Goal: Transaction & Acquisition: Obtain resource

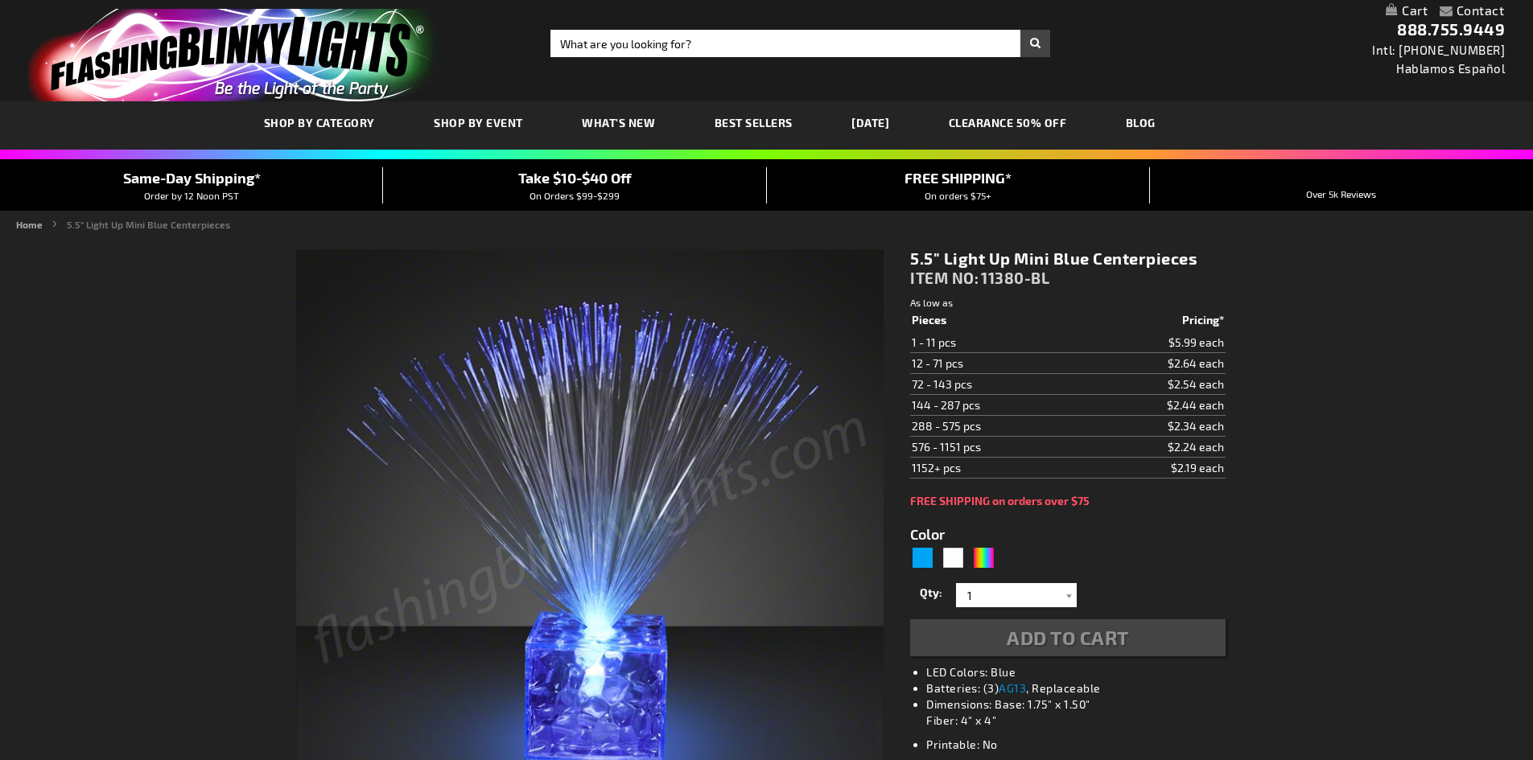
type input "5629"
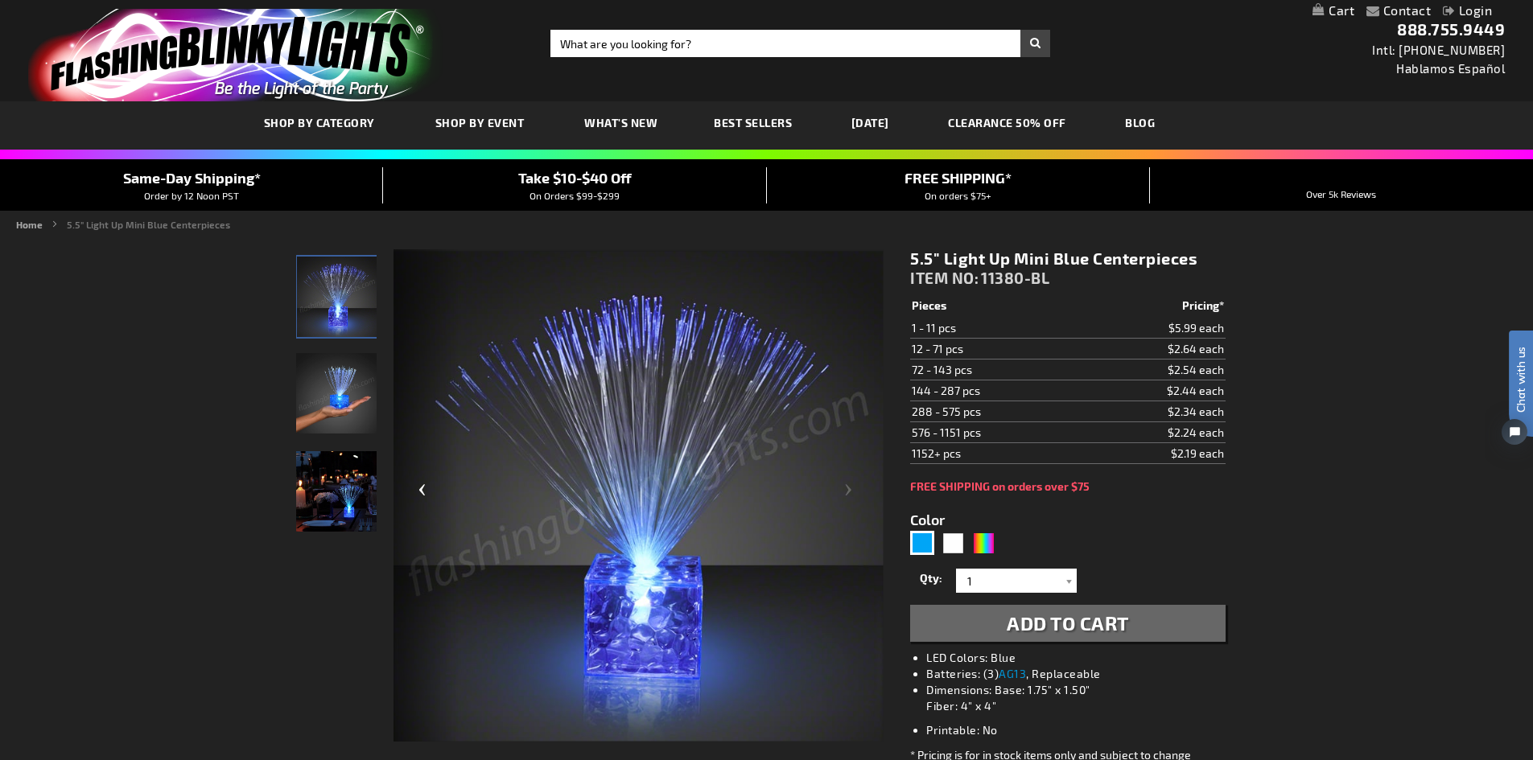
click at [397, 385] on div "Previous" at bounding box center [425, 496] width 64 height 494
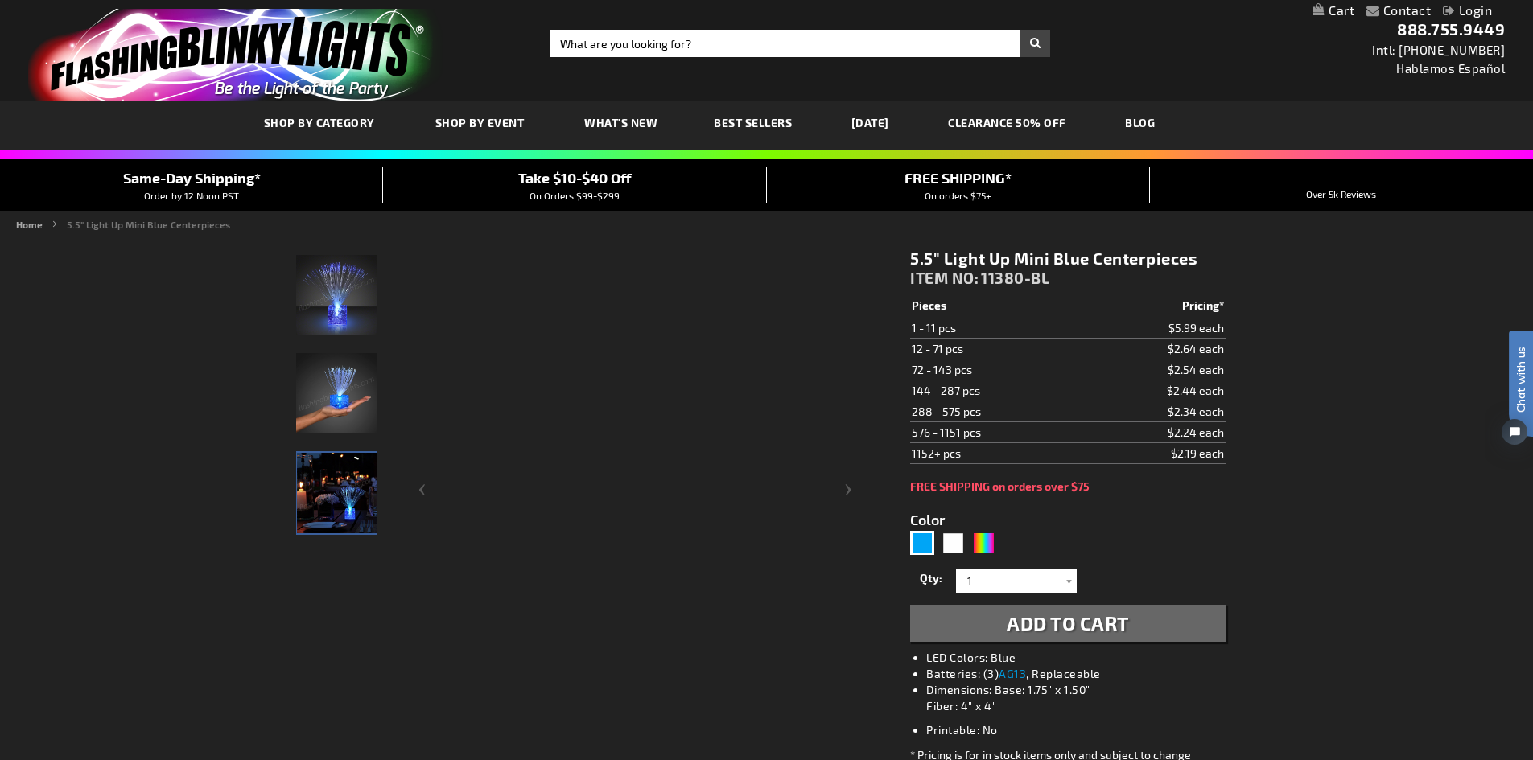
click at [340, 391] on img at bounding box center [336, 393] width 80 height 80
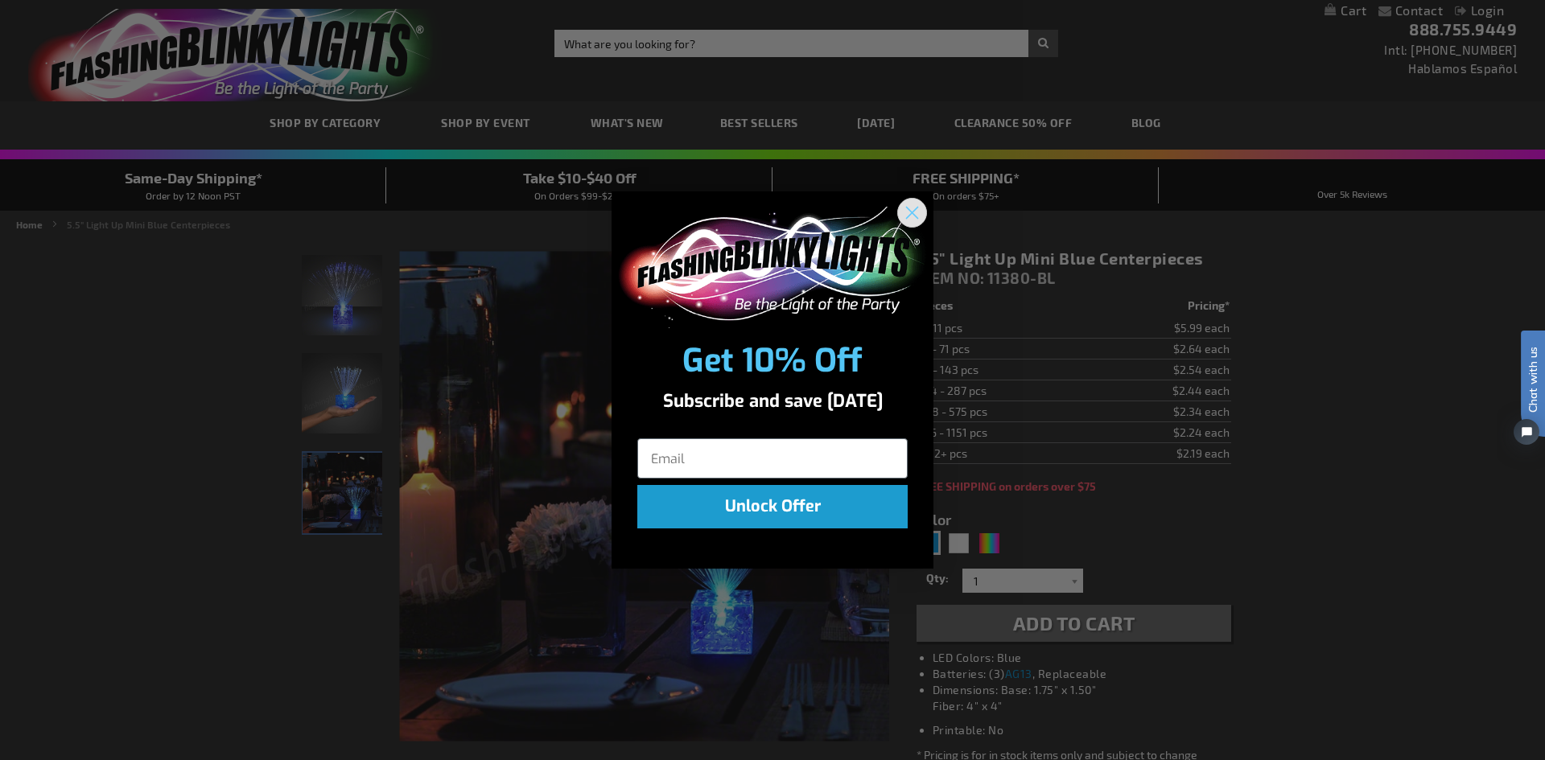
click at [924, 210] on circle "Close dialog" at bounding box center [912, 213] width 27 height 27
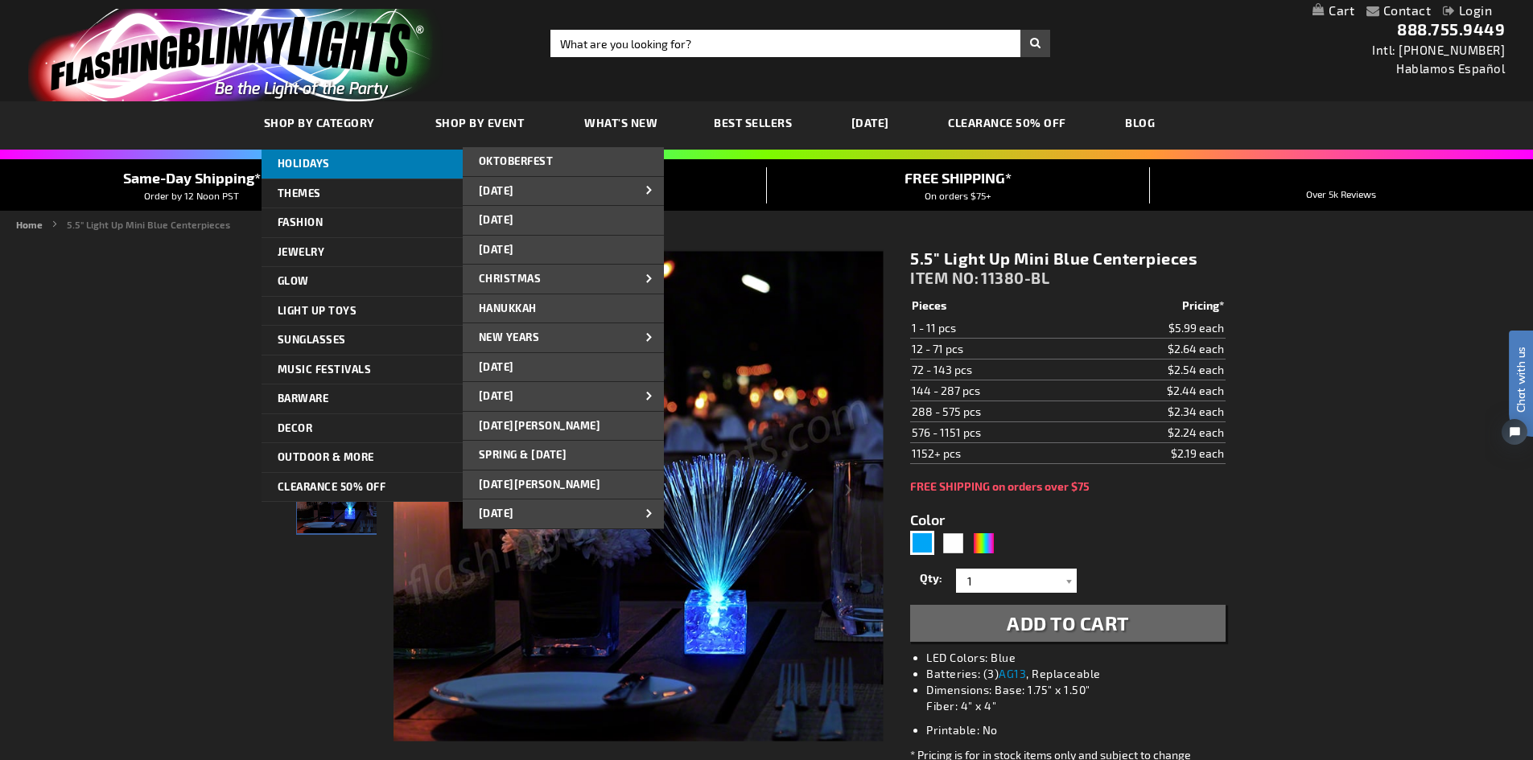
click at [307, 170] on link "HOLIDAYS" at bounding box center [362, 164] width 201 height 29
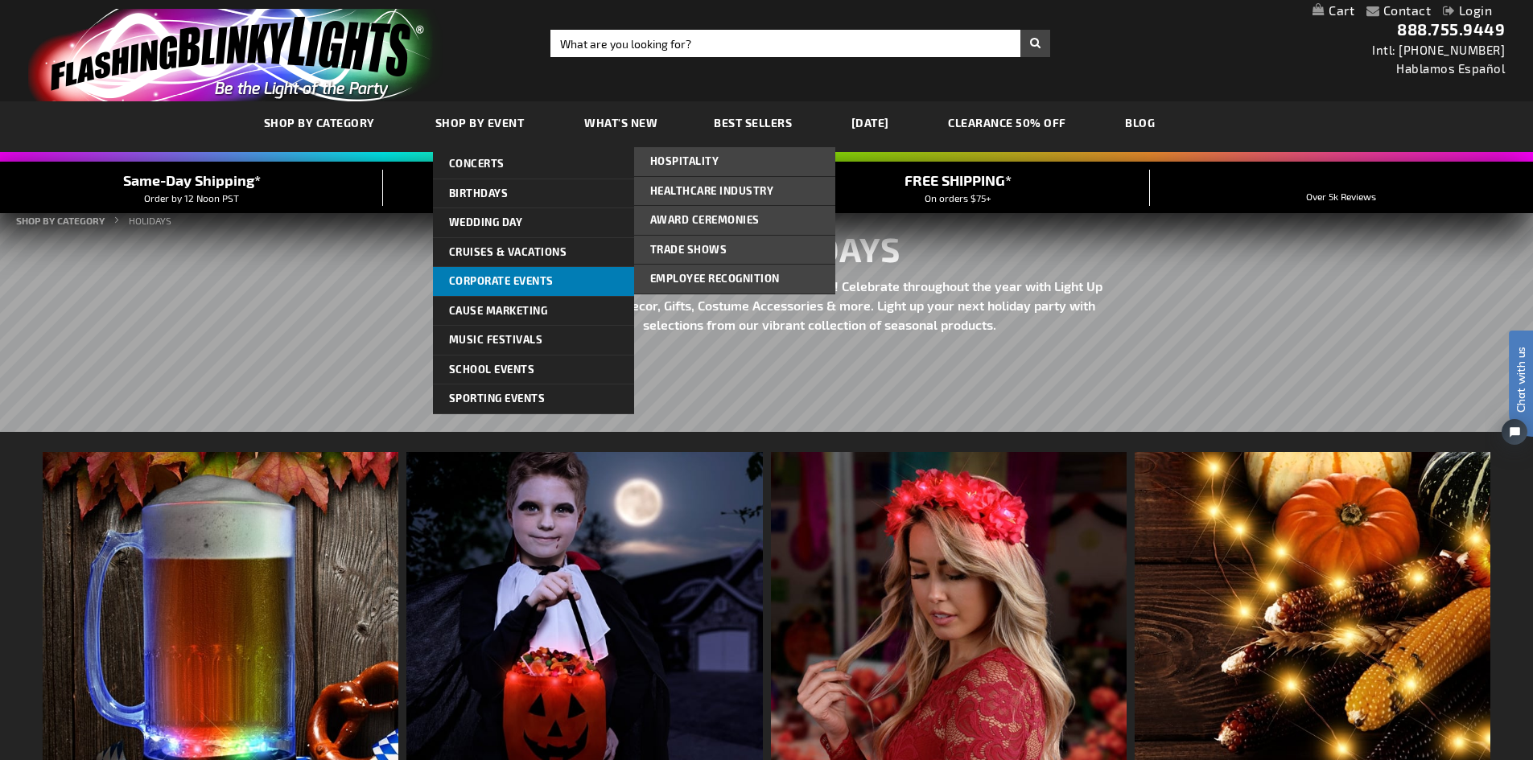
click at [513, 275] on span "Corporate Events" at bounding box center [501, 280] width 105 height 13
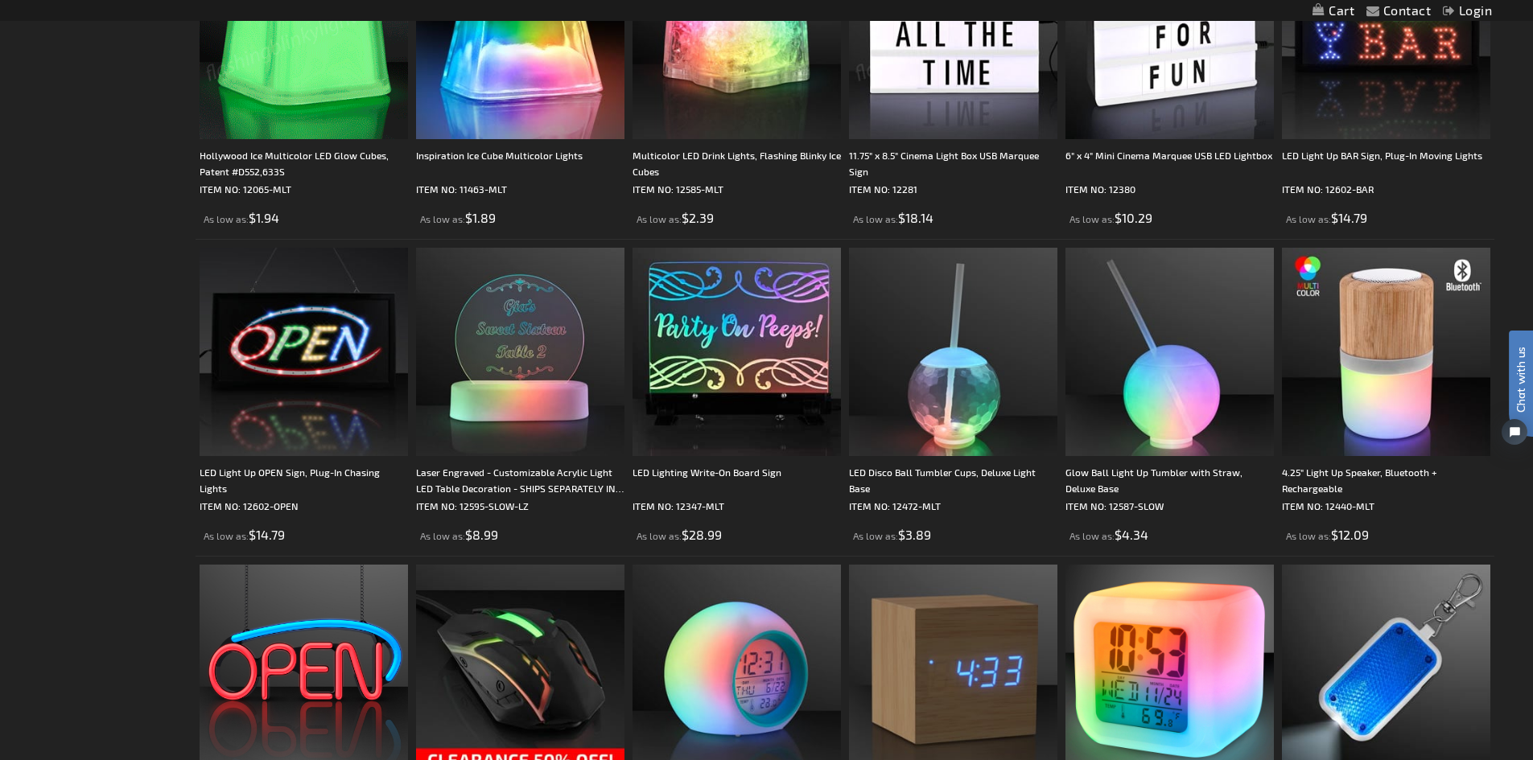
scroll to position [1287, 0]
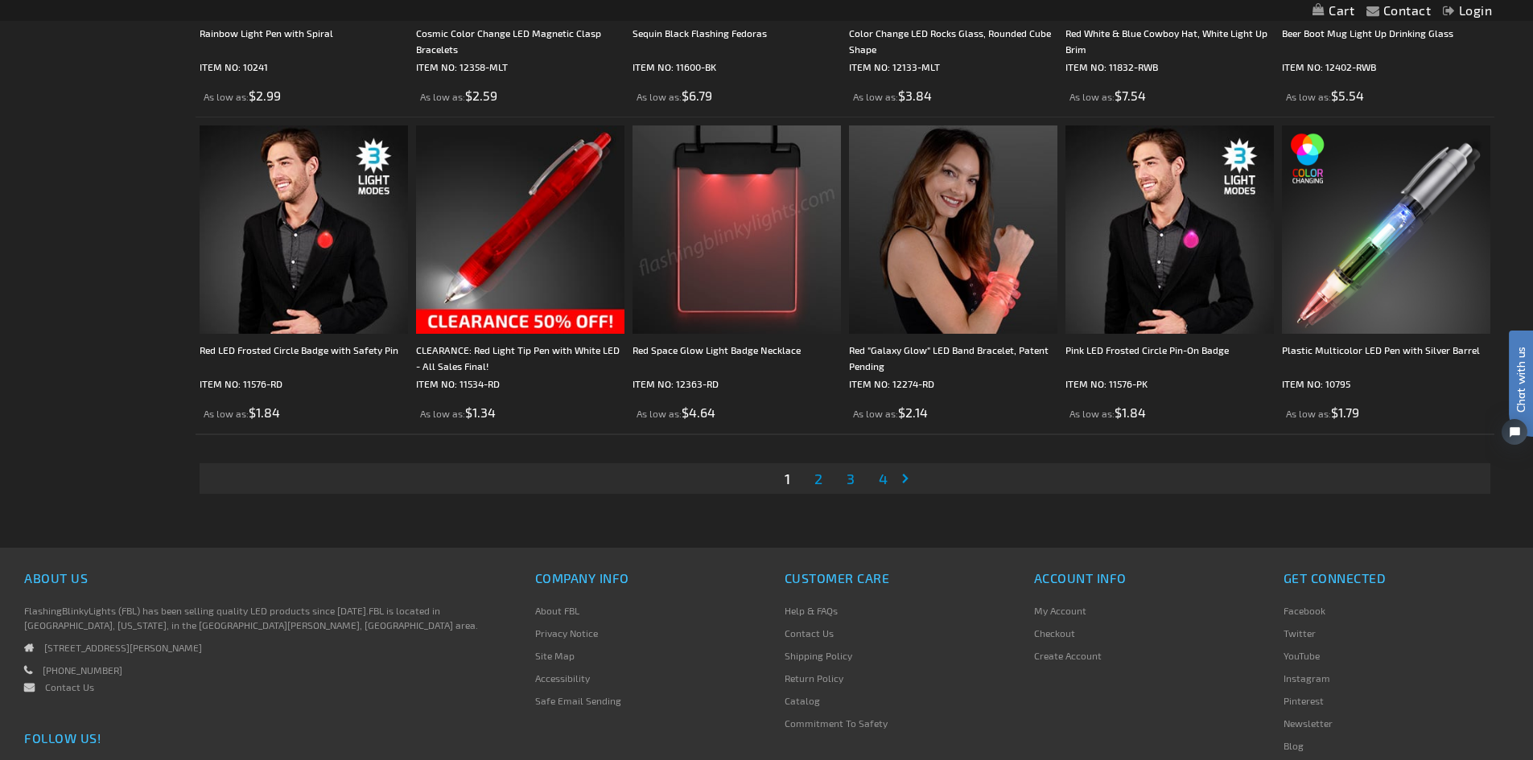
scroll to position [3299, 0]
click at [828, 481] on li "Page 2" at bounding box center [818, 478] width 31 height 31
click at [822, 476] on span "2" at bounding box center [818, 478] width 8 height 18
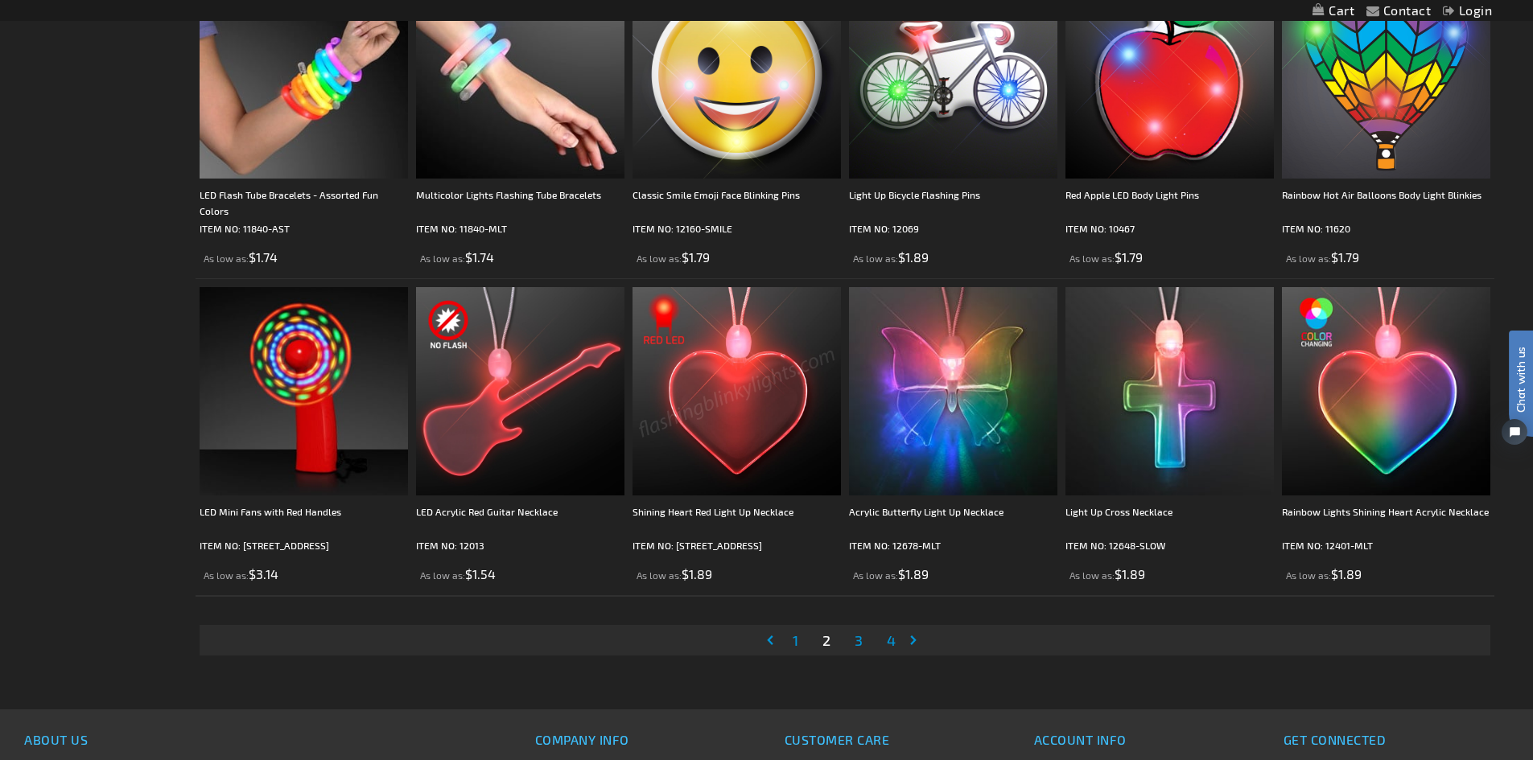
scroll to position [3138, 0]
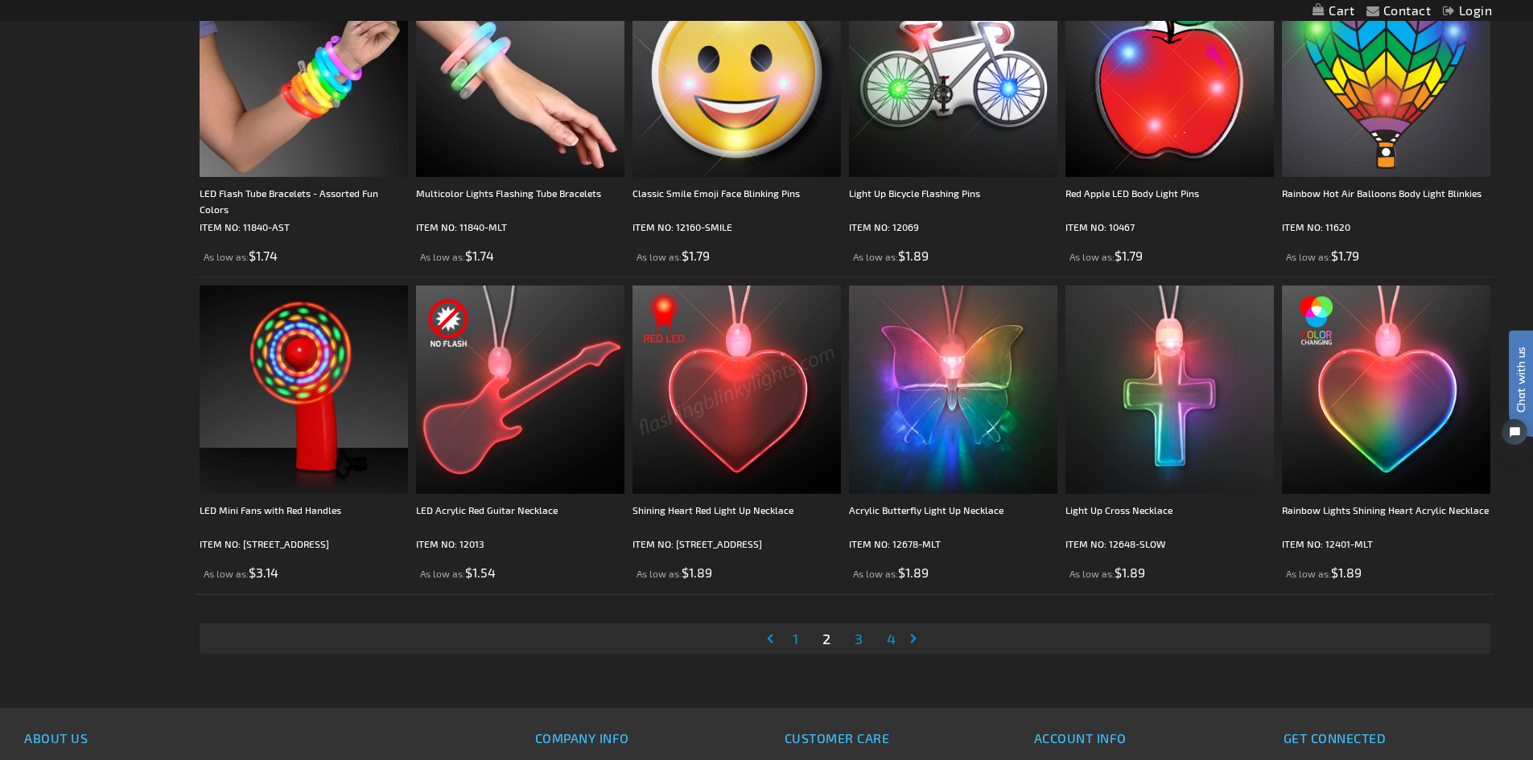
click at [862, 639] on span "3" at bounding box center [859, 639] width 8 height 18
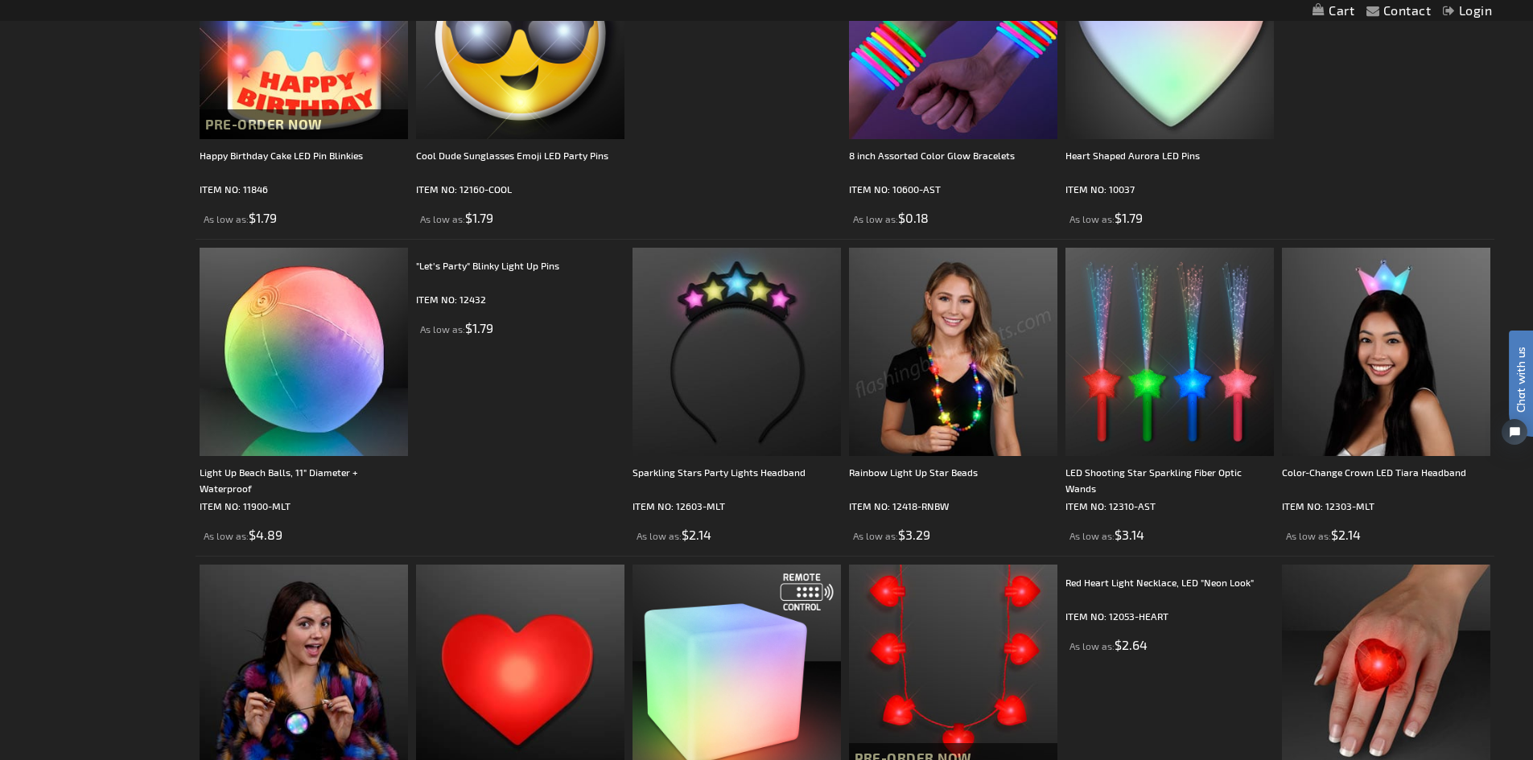
scroll to position [1127, 0]
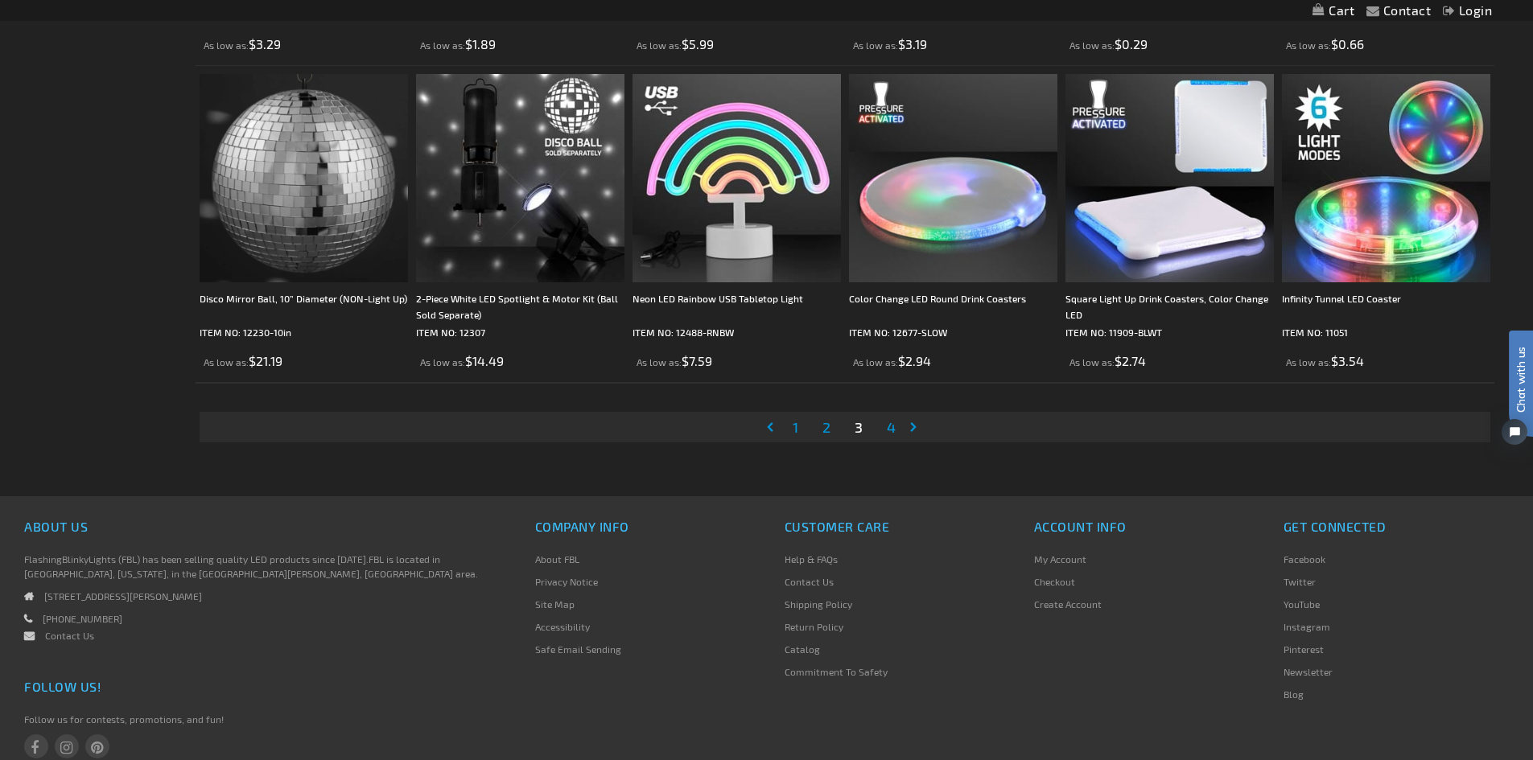
scroll to position [3380, 0]
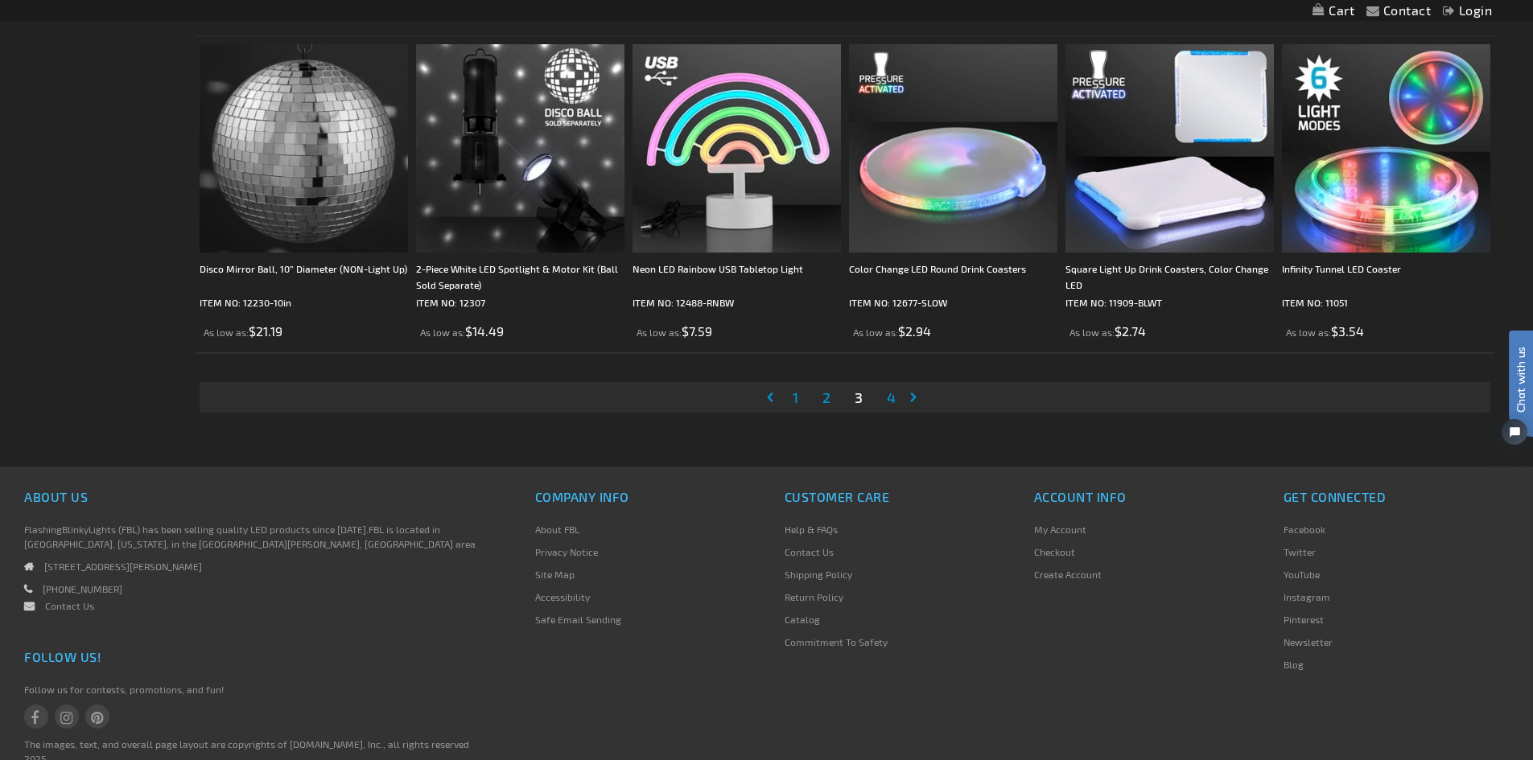
click at [890, 398] on span "4" at bounding box center [891, 398] width 9 height 18
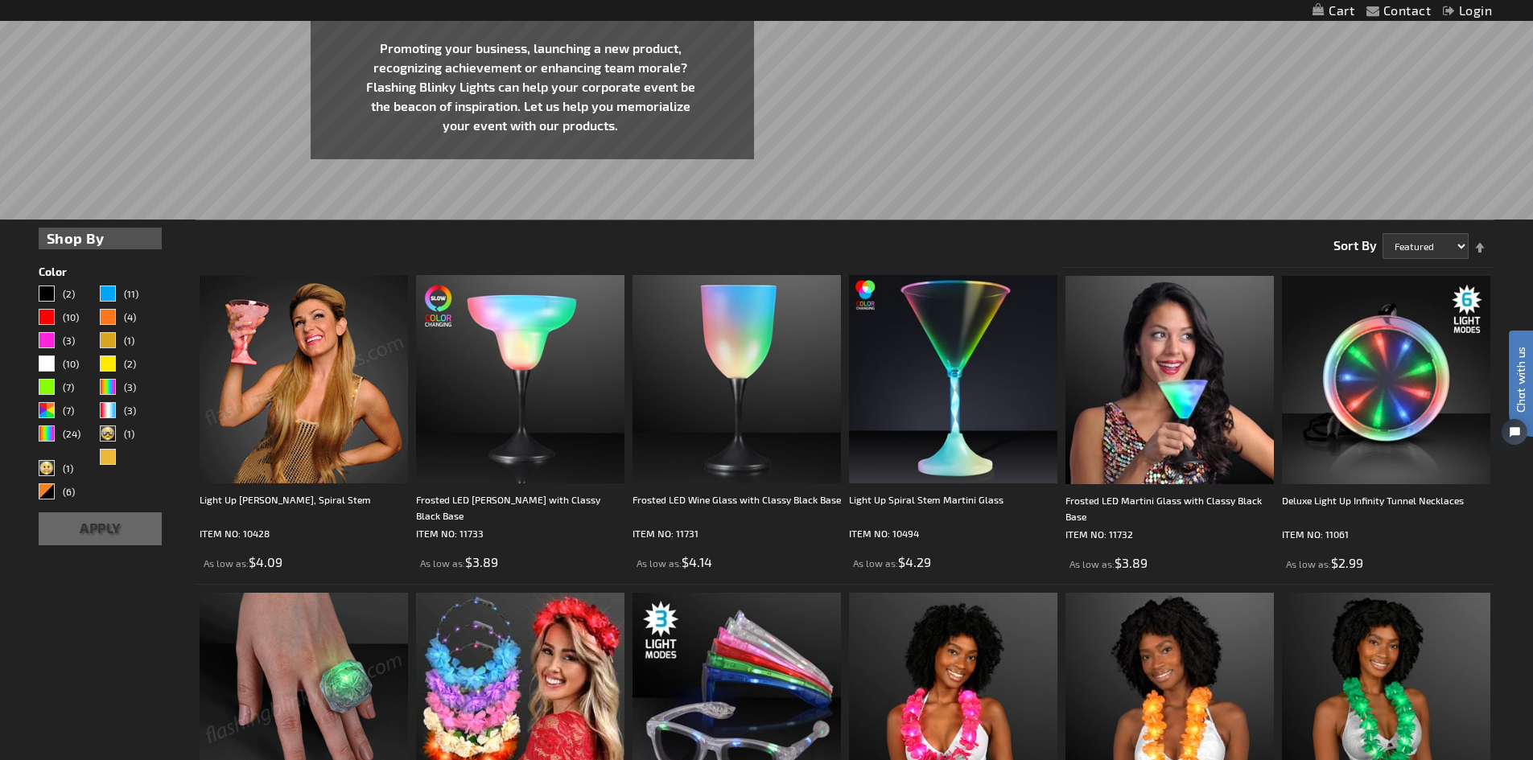
scroll to position [644, 0]
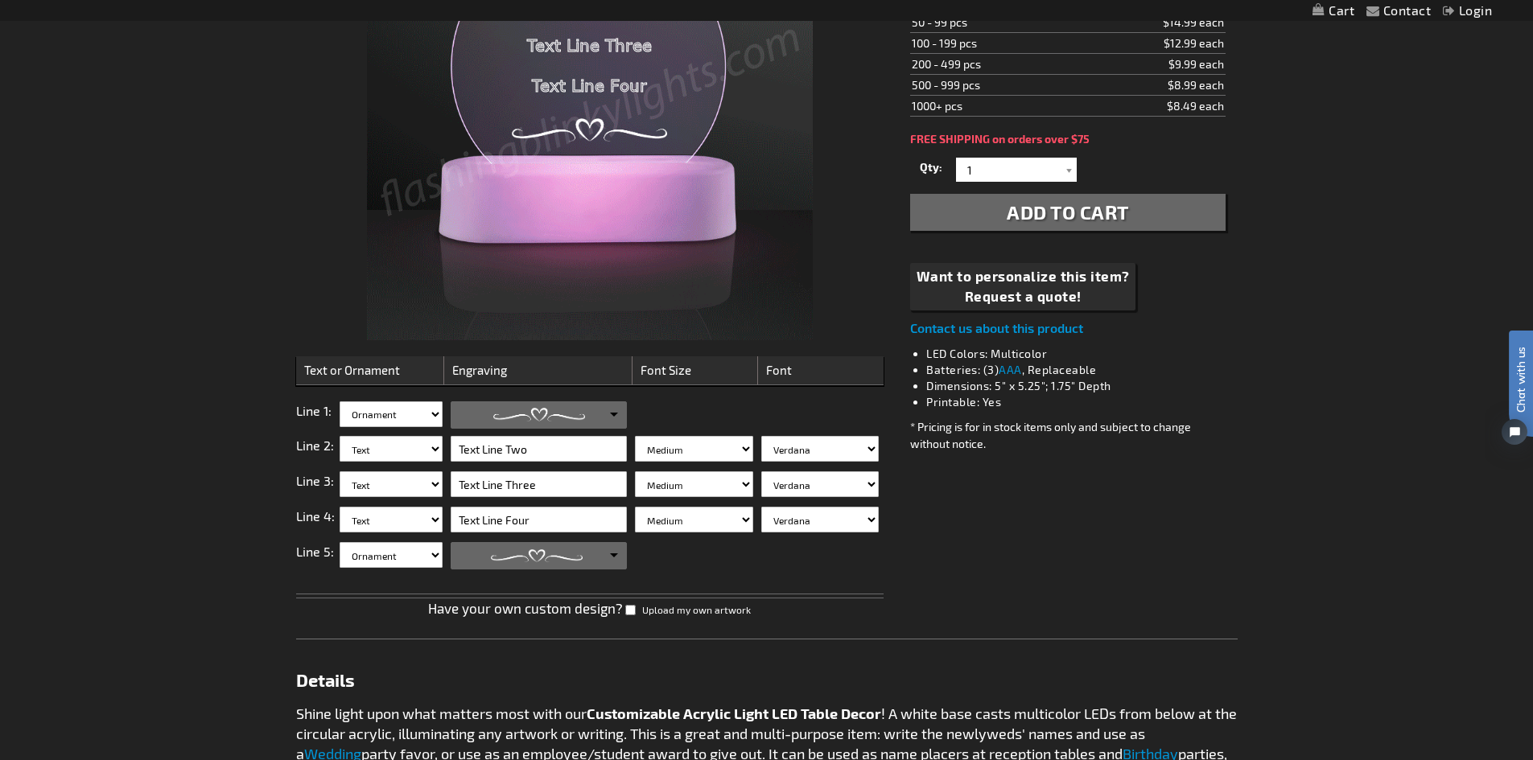
scroll to position [563, 0]
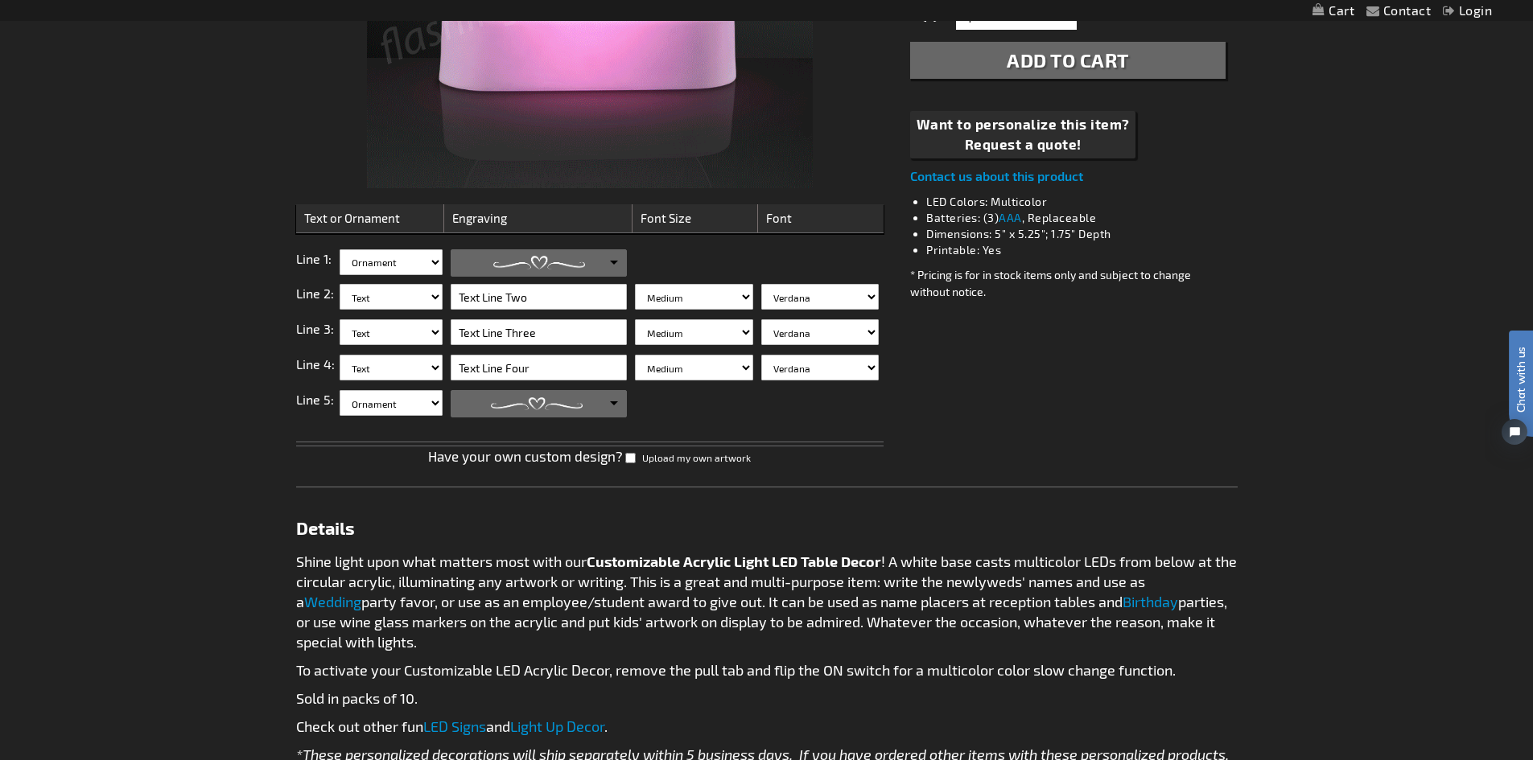
click at [538, 270] on link at bounding box center [538, 263] width 175 height 26
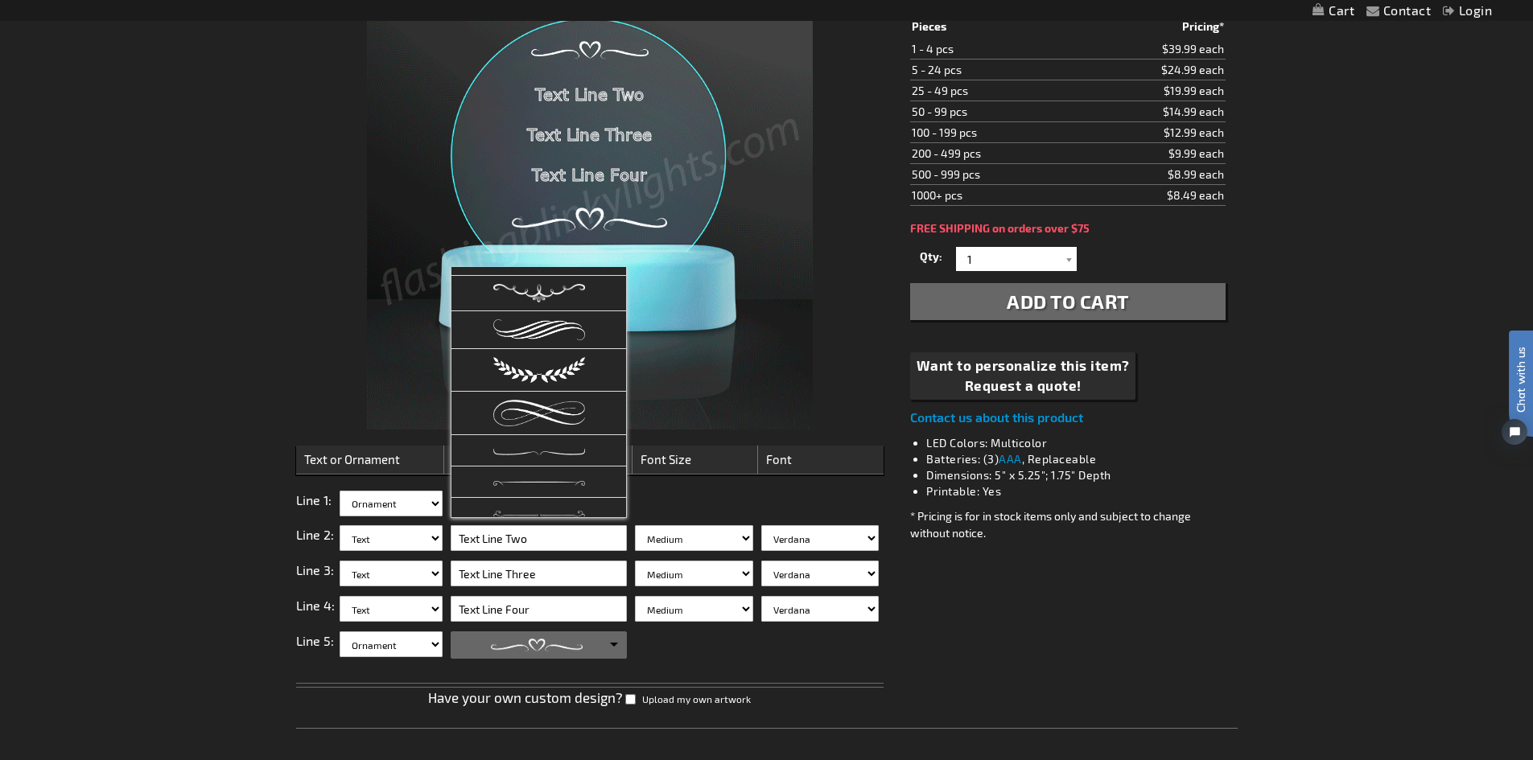
scroll to position [233, 0]
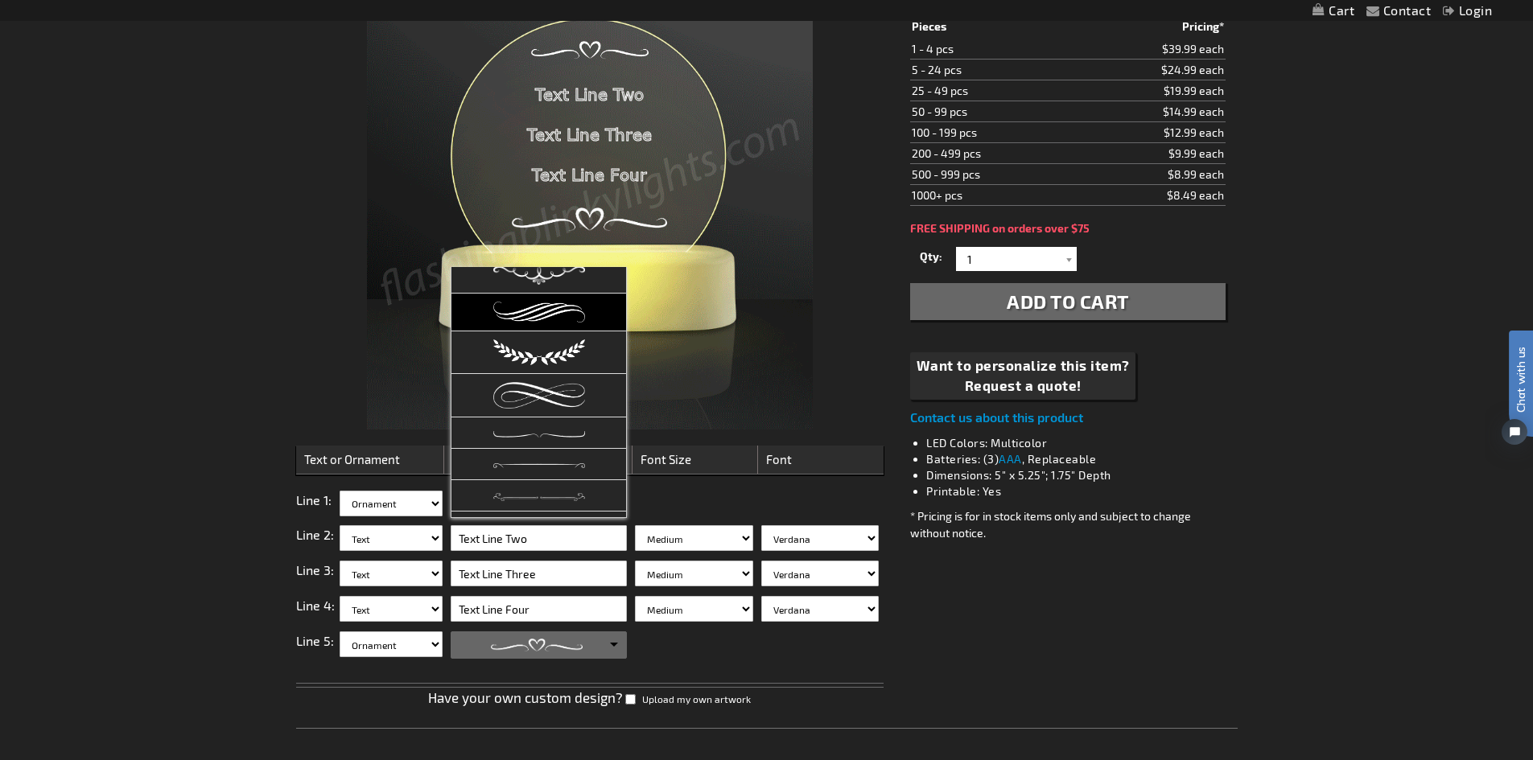
click at [558, 300] on link at bounding box center [538, 313] width 175 height 38
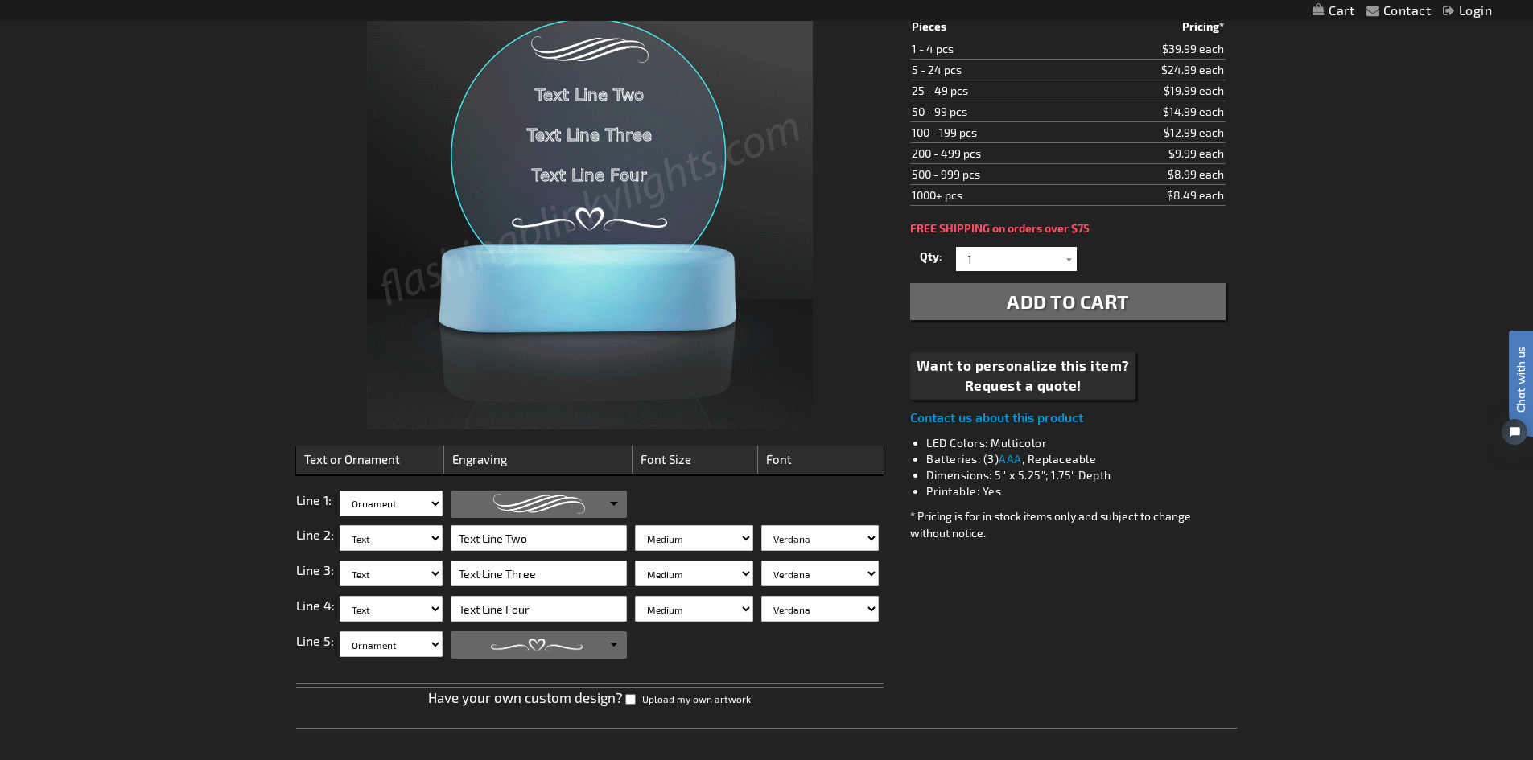
click at [595, 508] on link at bounding box center [538, 505] width 175 height 26
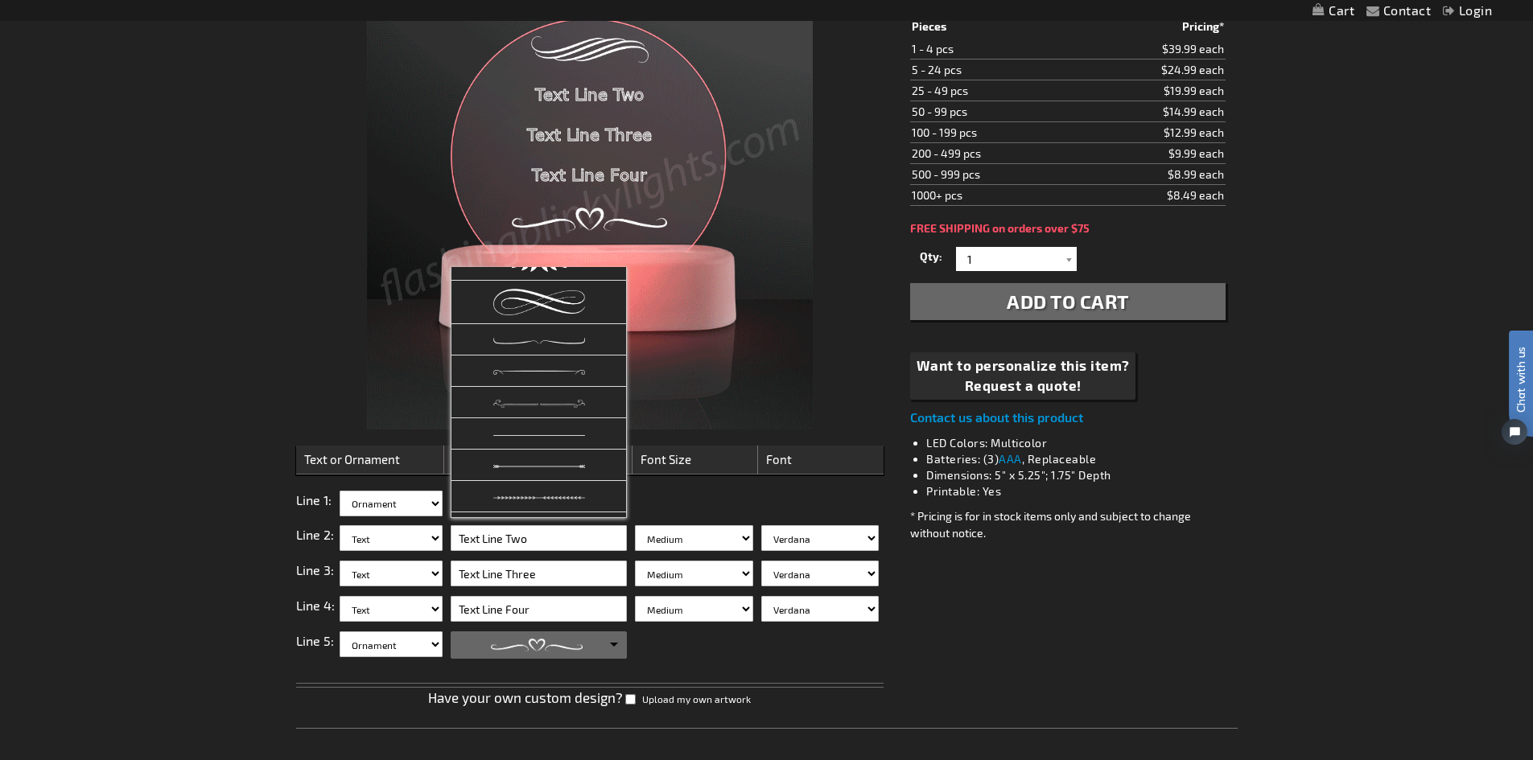
scroll to position [410, 0]
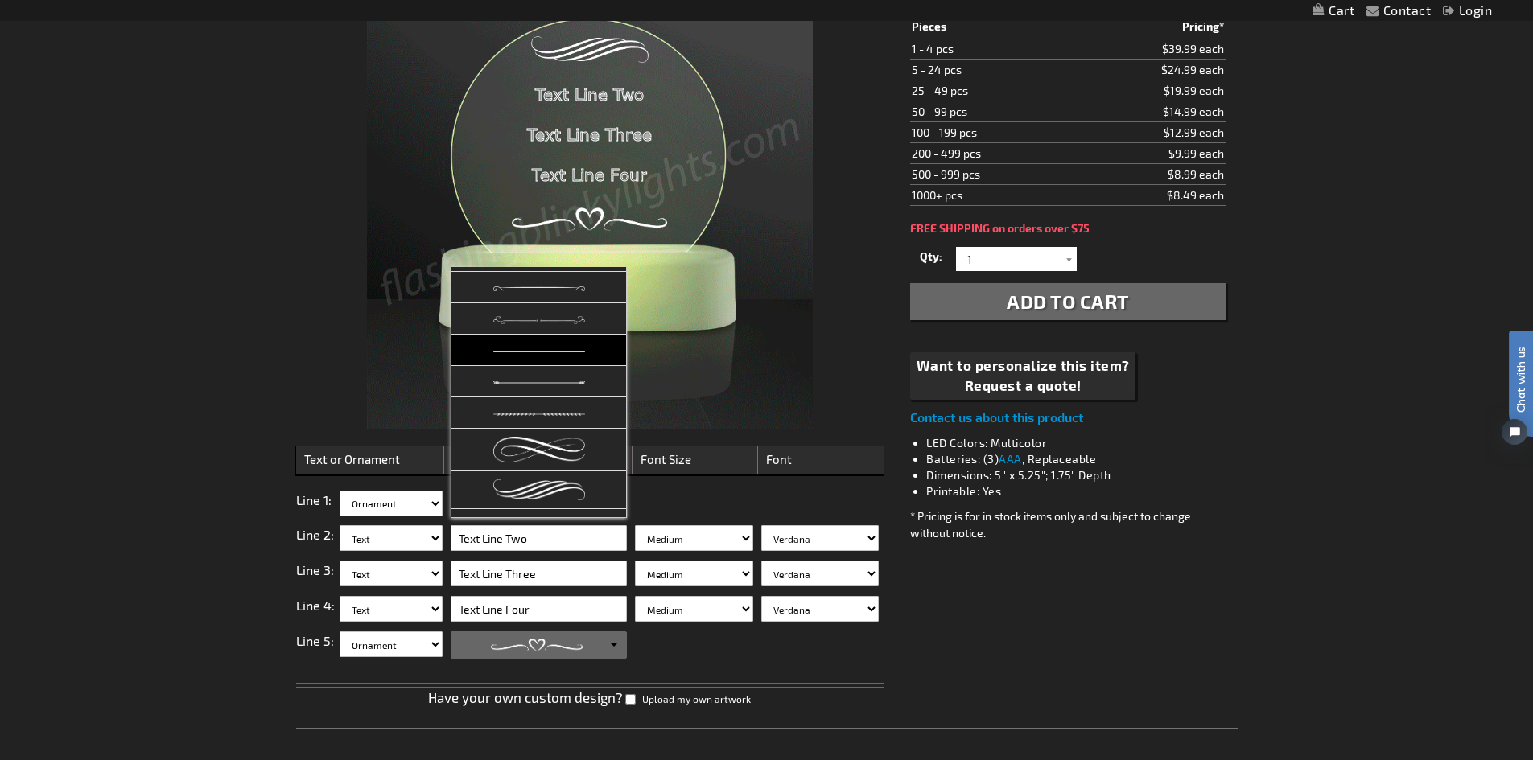
click at [560, 353] on link at bounding box center [538, 350] width 175 height 31
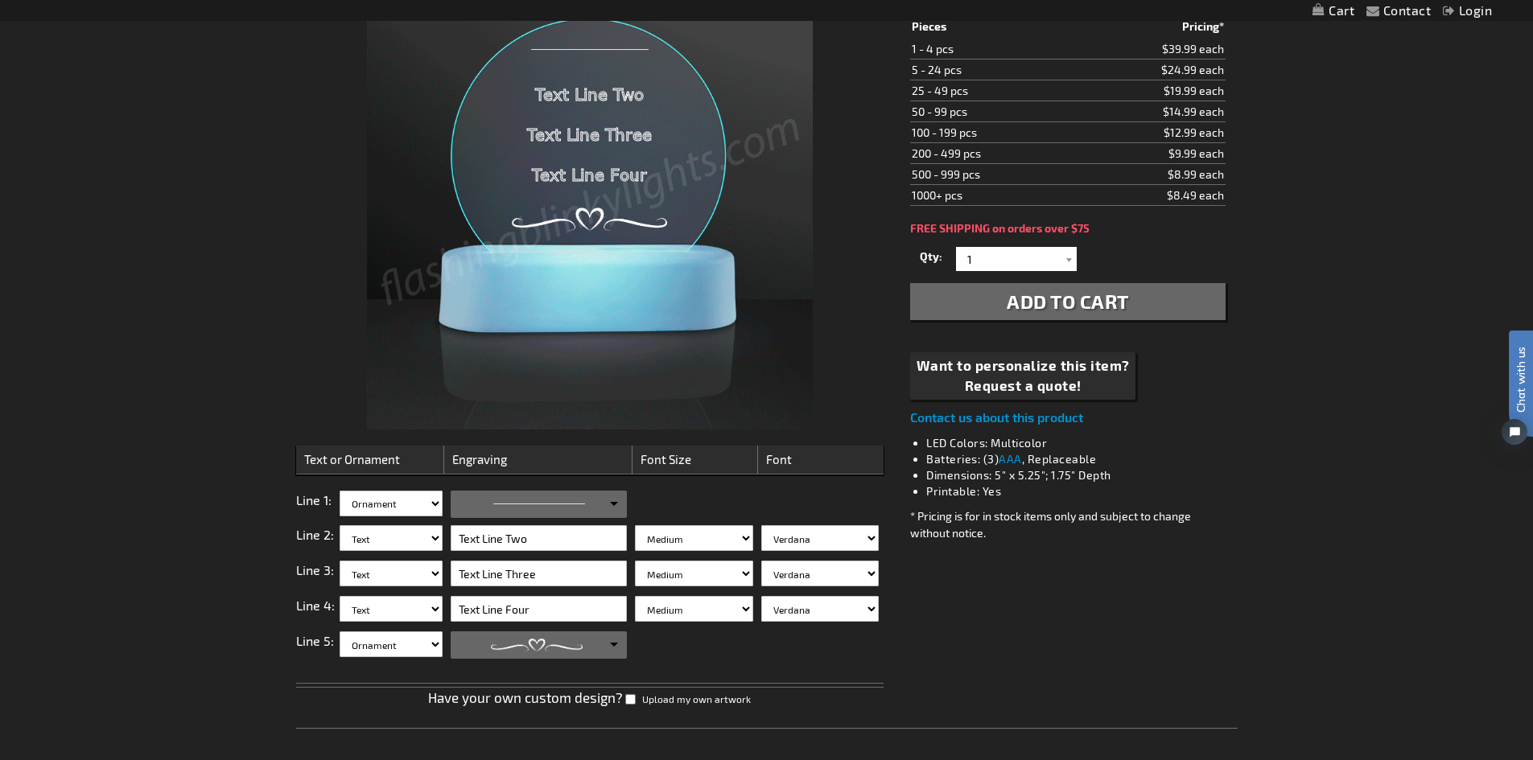
click at [605, 505] on link at bounding box center [538, 505] width 175 height 26
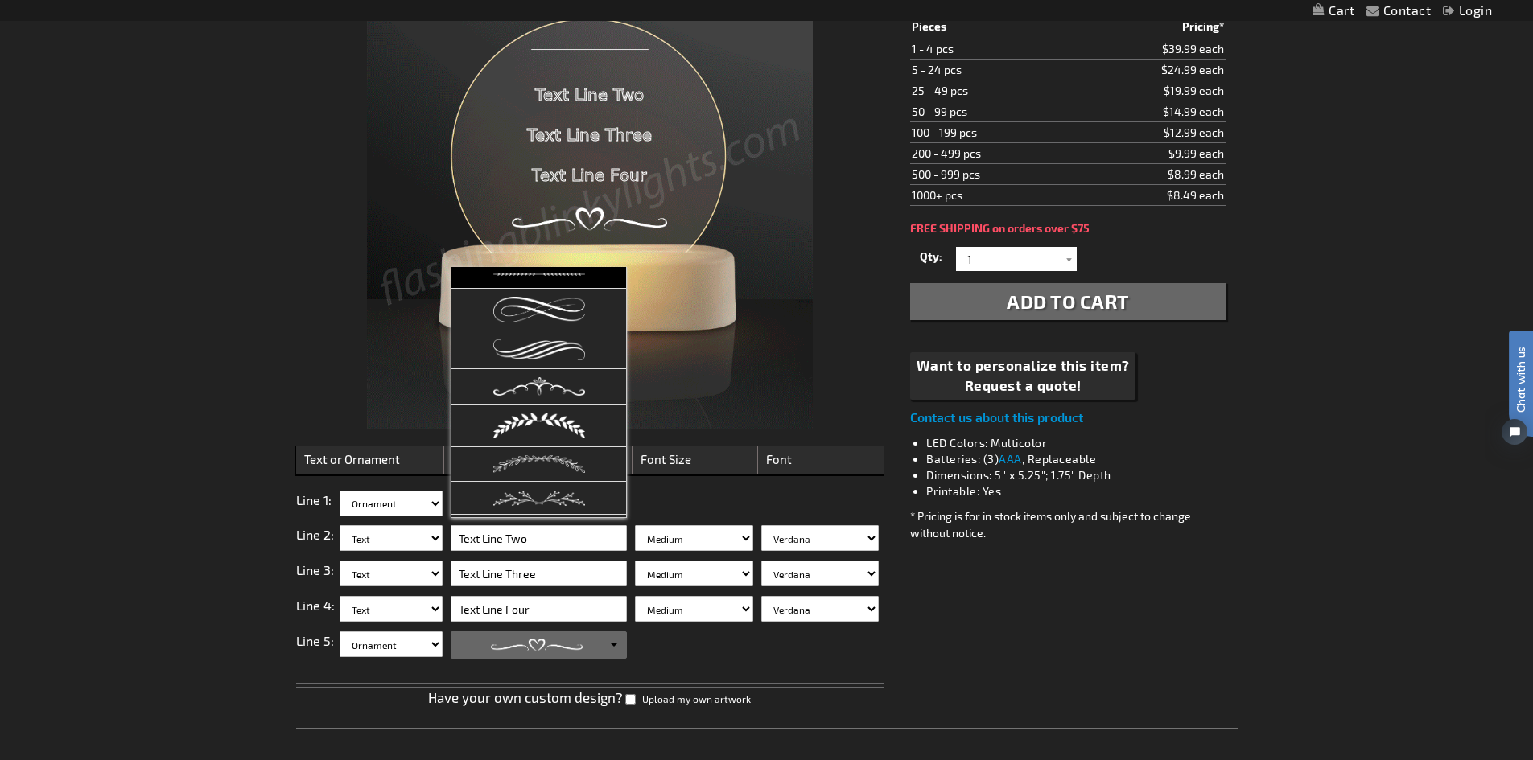
scroll to position [704, 0]
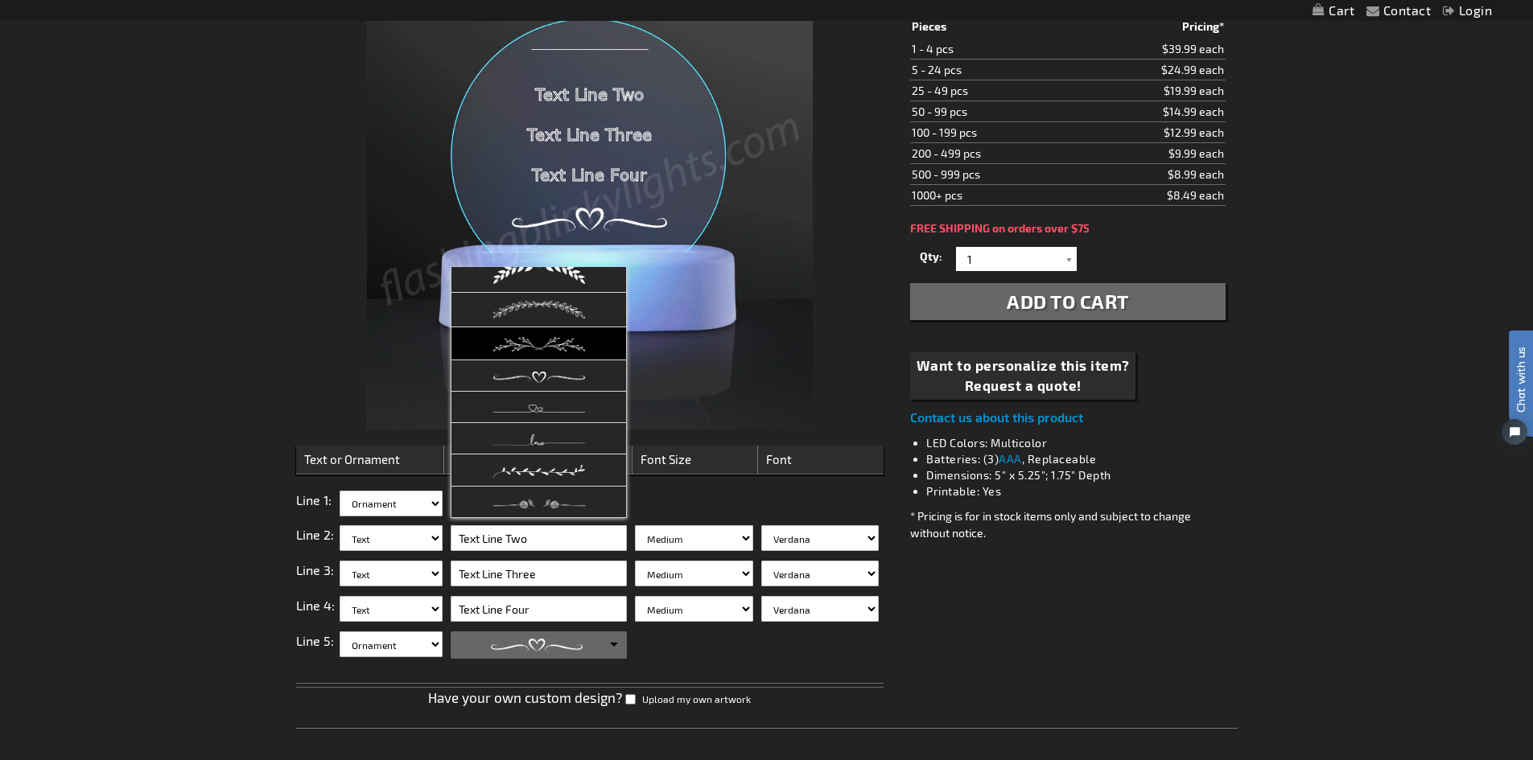
click at [575, 344] on img at bounding box center [539, 344] width 92 height 14
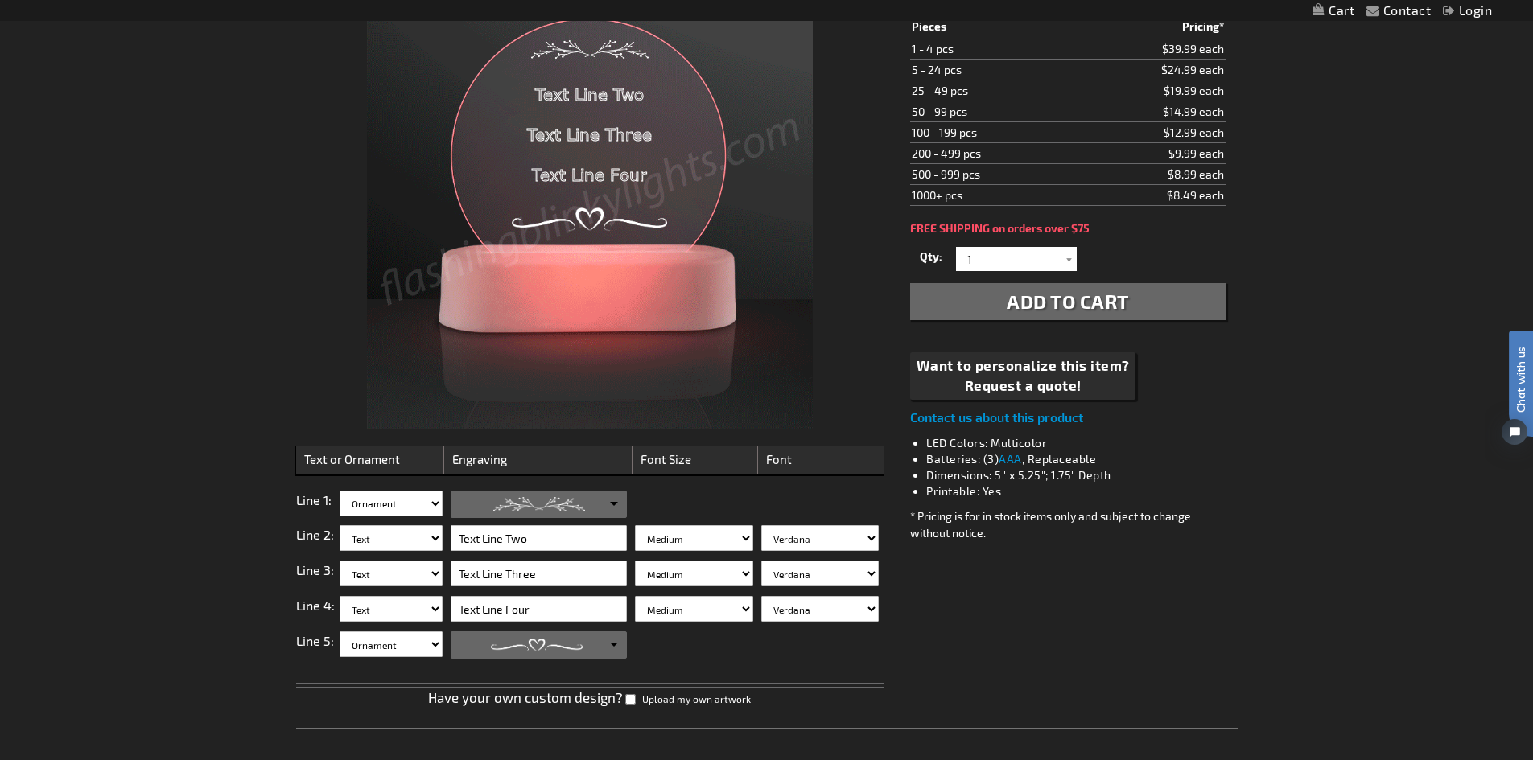
click at [610, 657] on link at bounding box center [538, 645] width 175 height 26
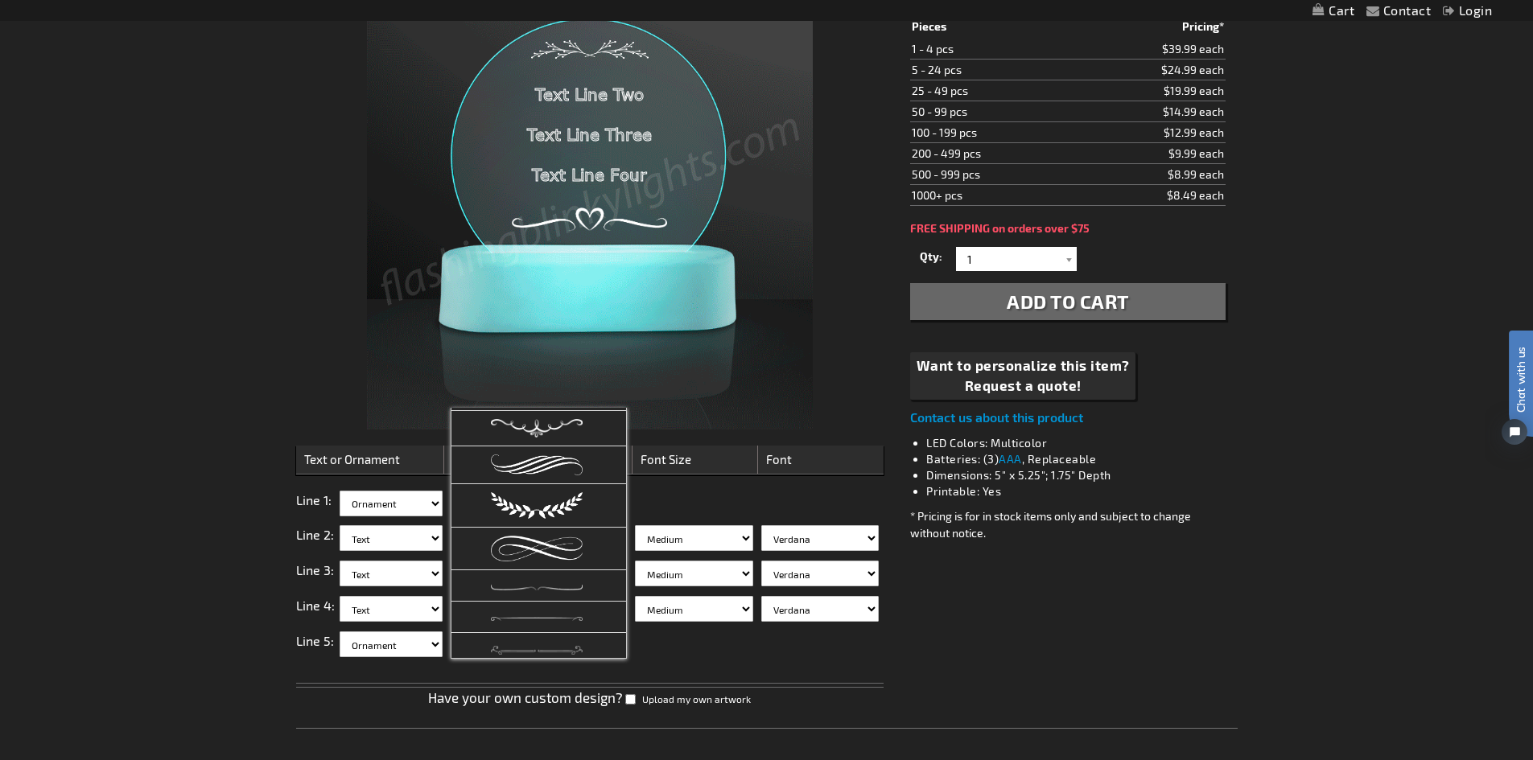
scroll to position [222, 0]
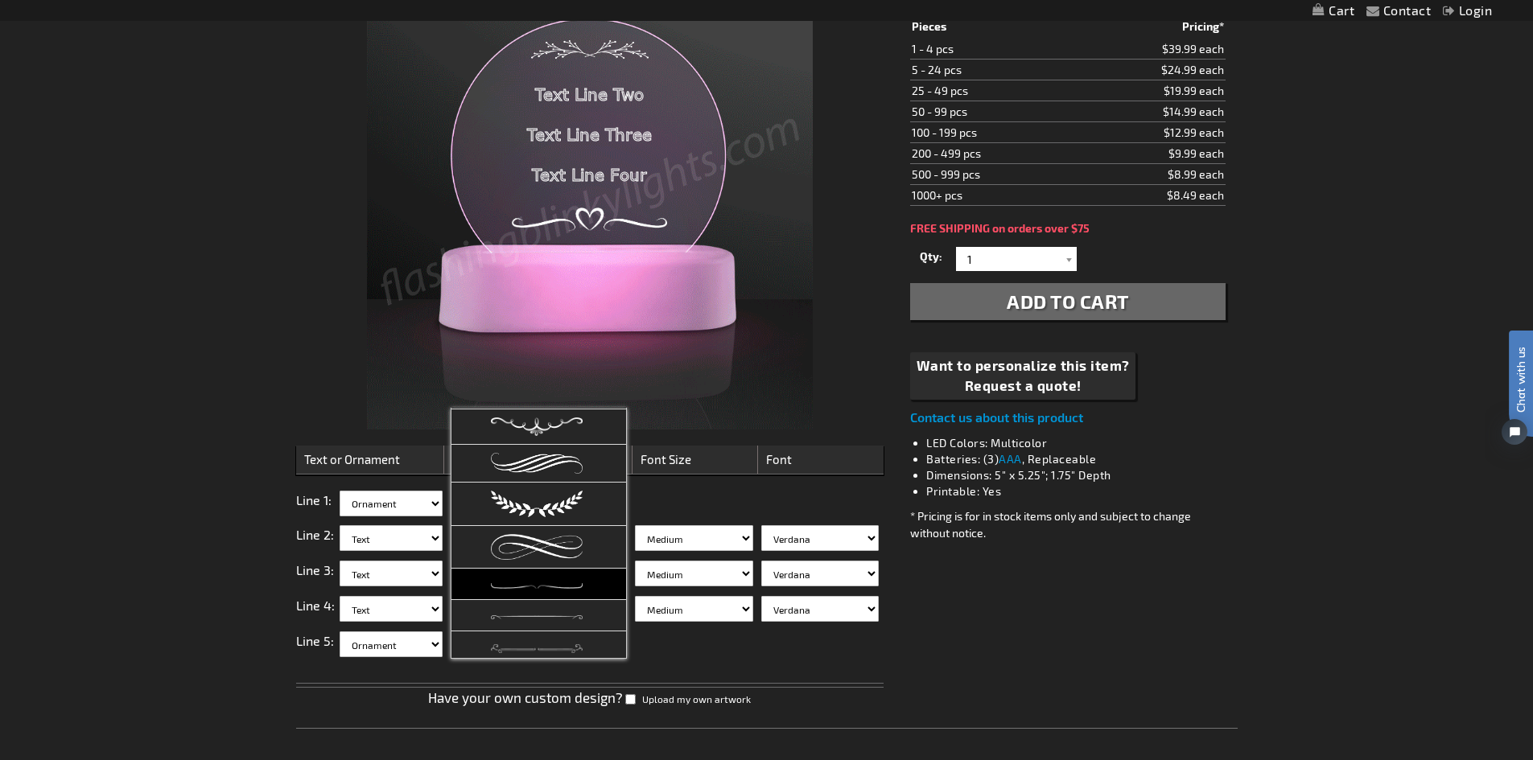
click at [573, 578] on link at bounding box center [538, 584] width 175 height 31
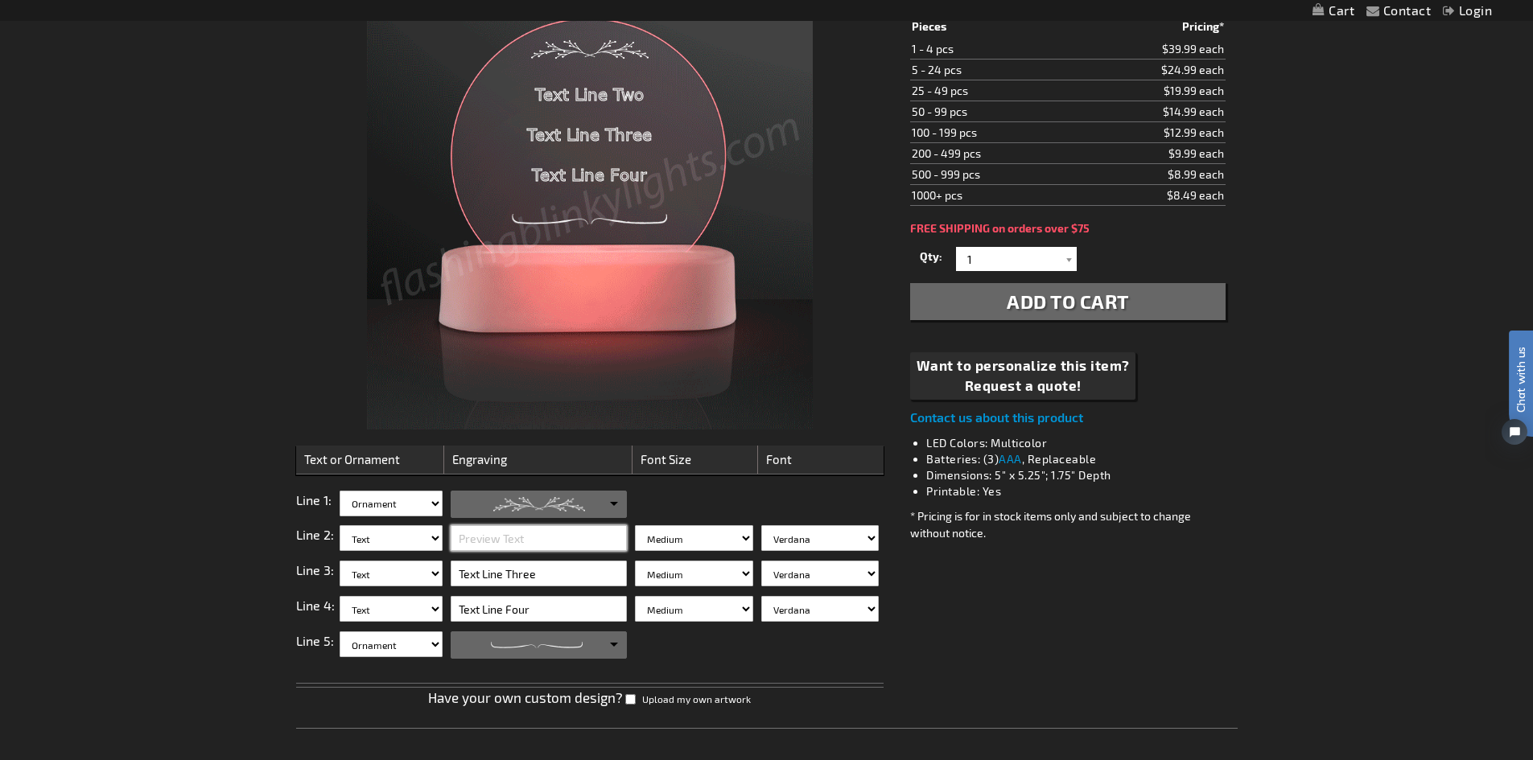
click at [583, 533] on input "text" at bounding box center [539, 538] width 176 height 26
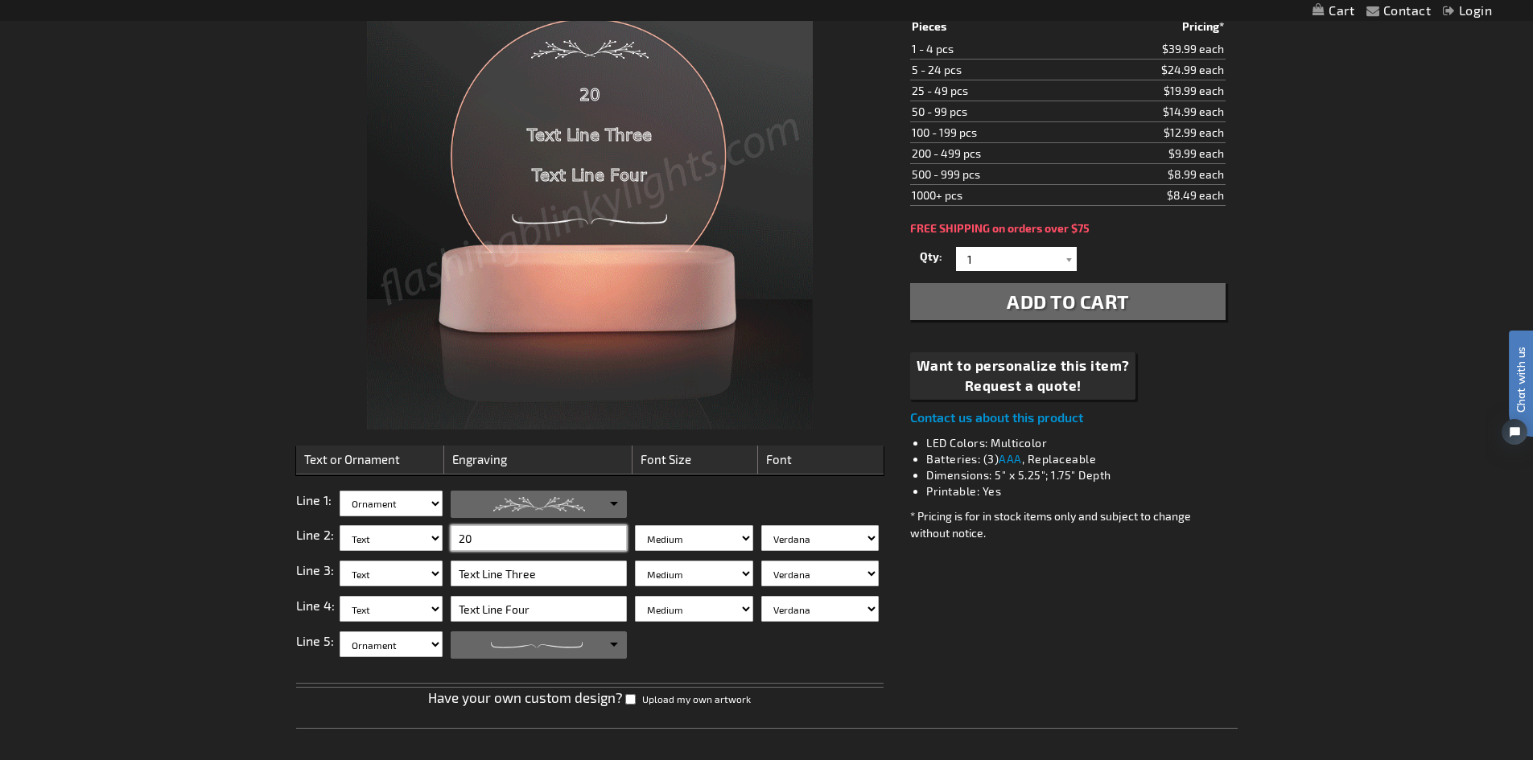
type input "2"
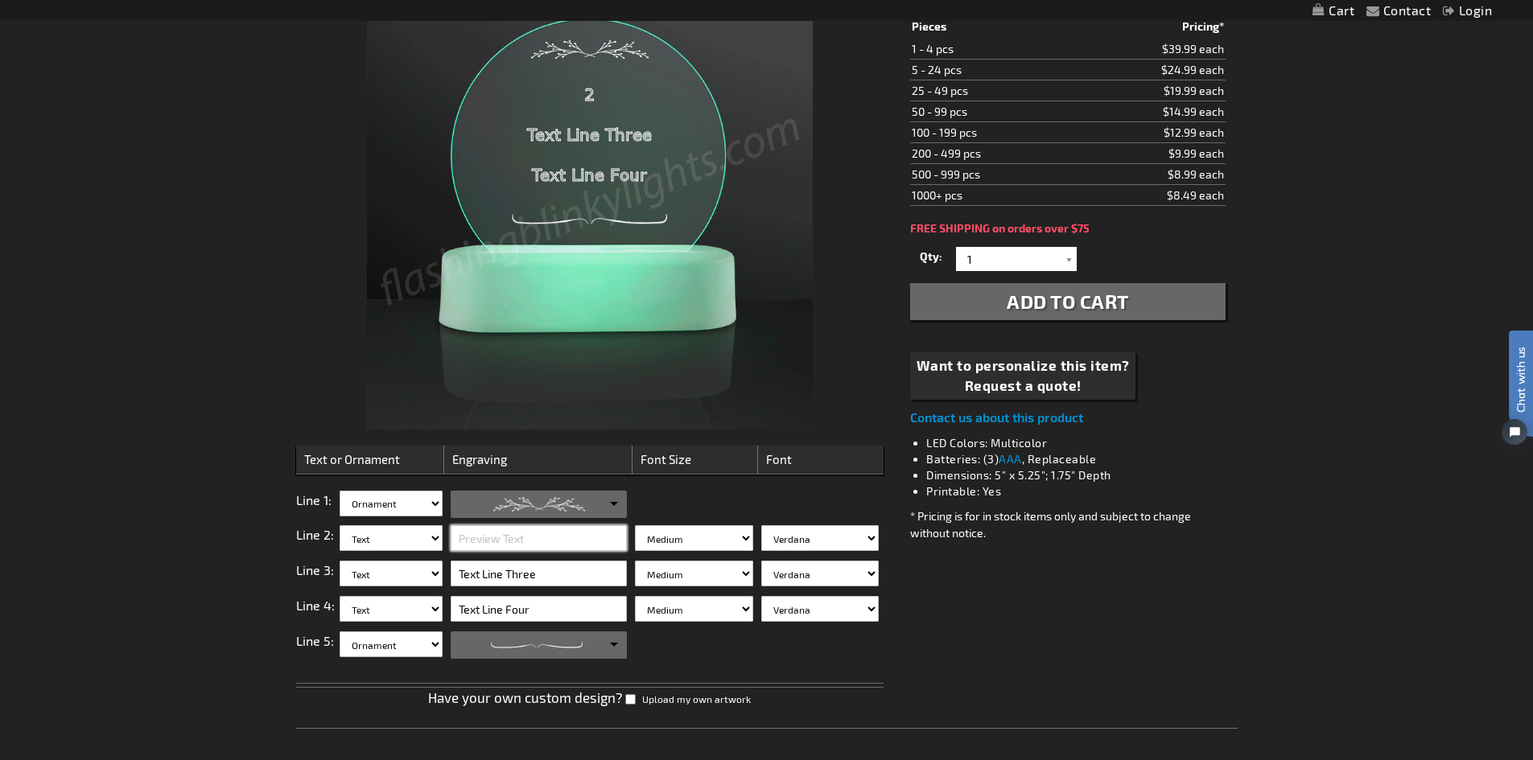
type input "1"
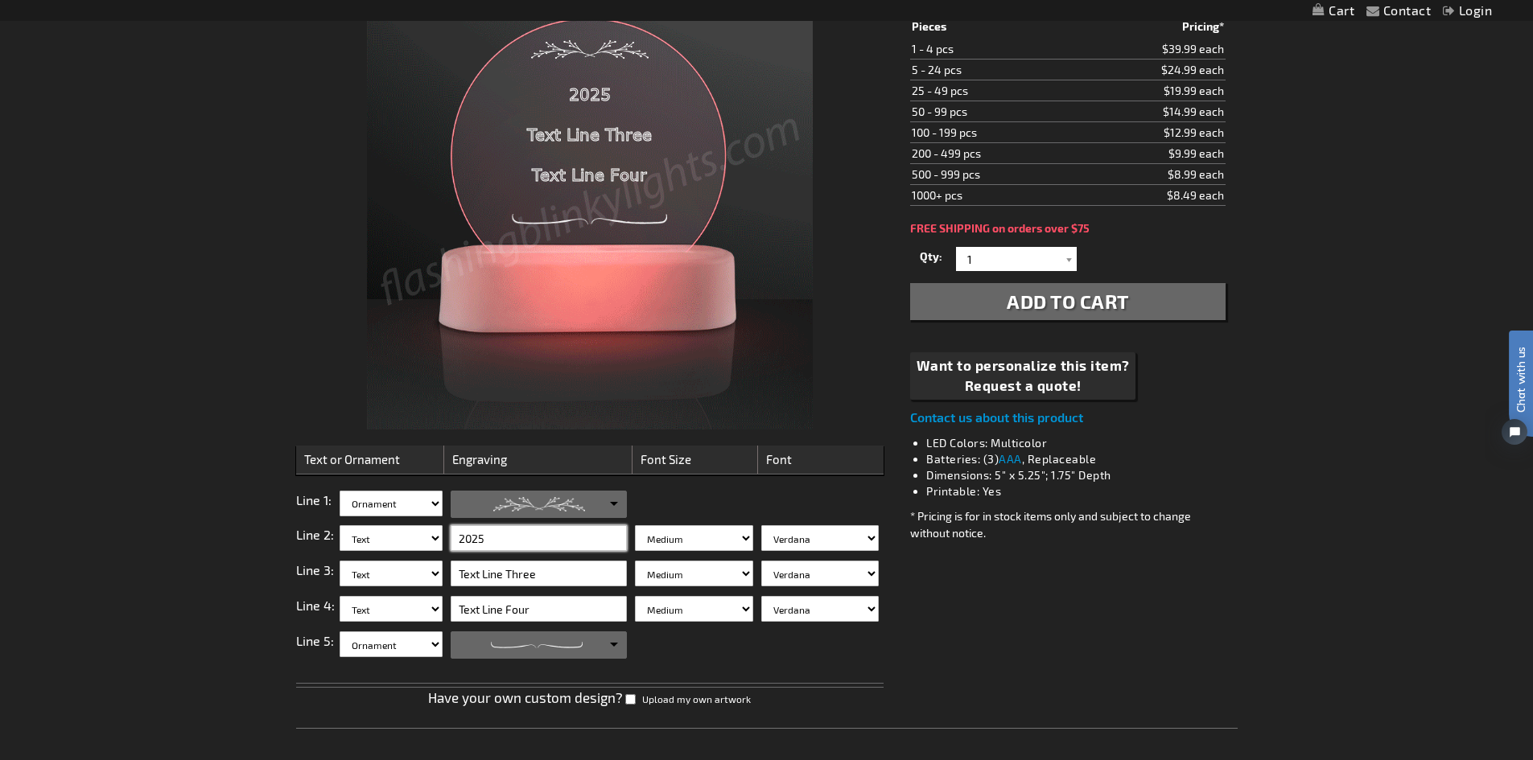
type input "2025"
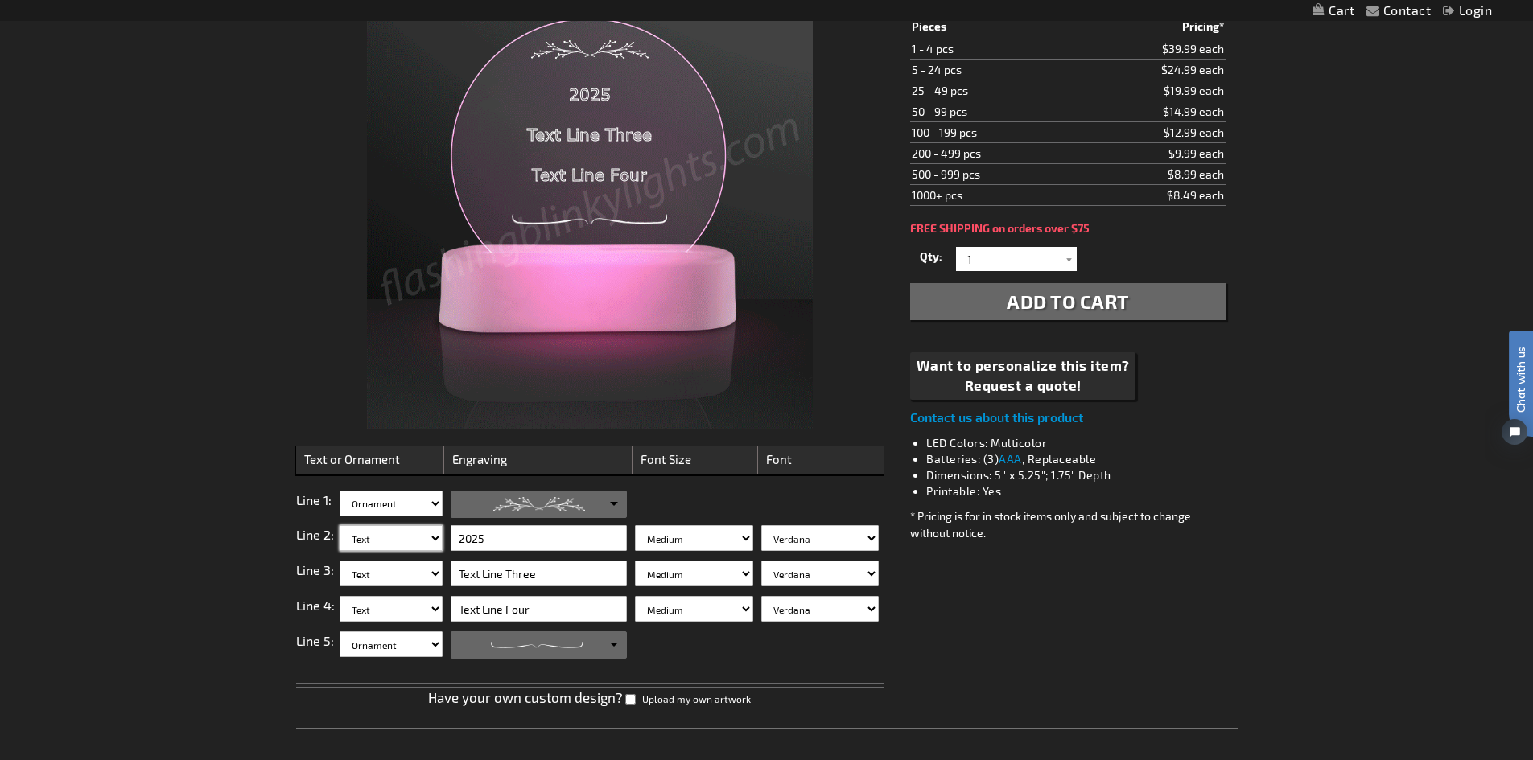
click at [412, 541] on select "Blank Text Ornament" at bounding box center [391, 538] width 103 height 26
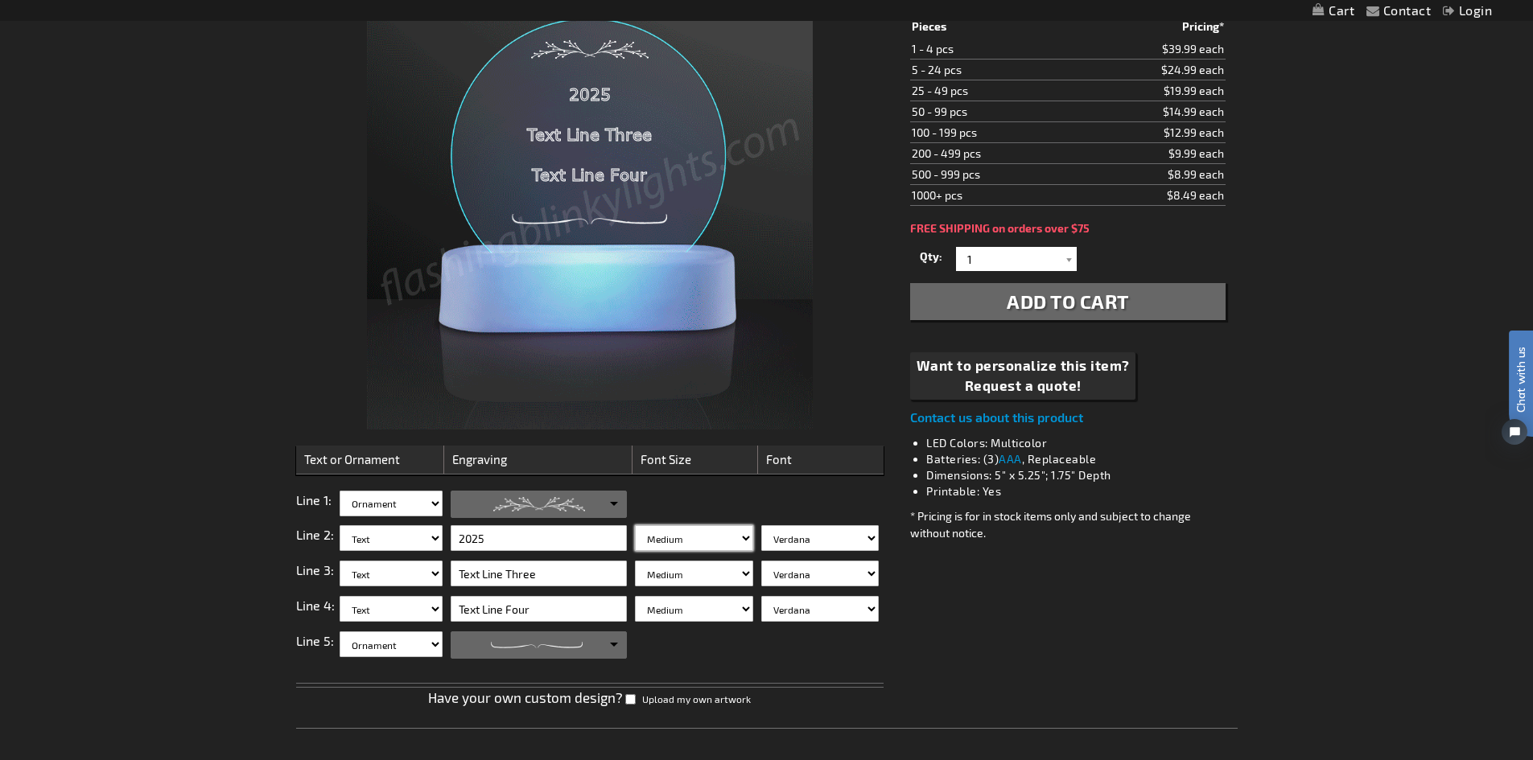
click at [719, 537] on select "Small Medium Large" at bounding box center [693, 538] width 117 height 26
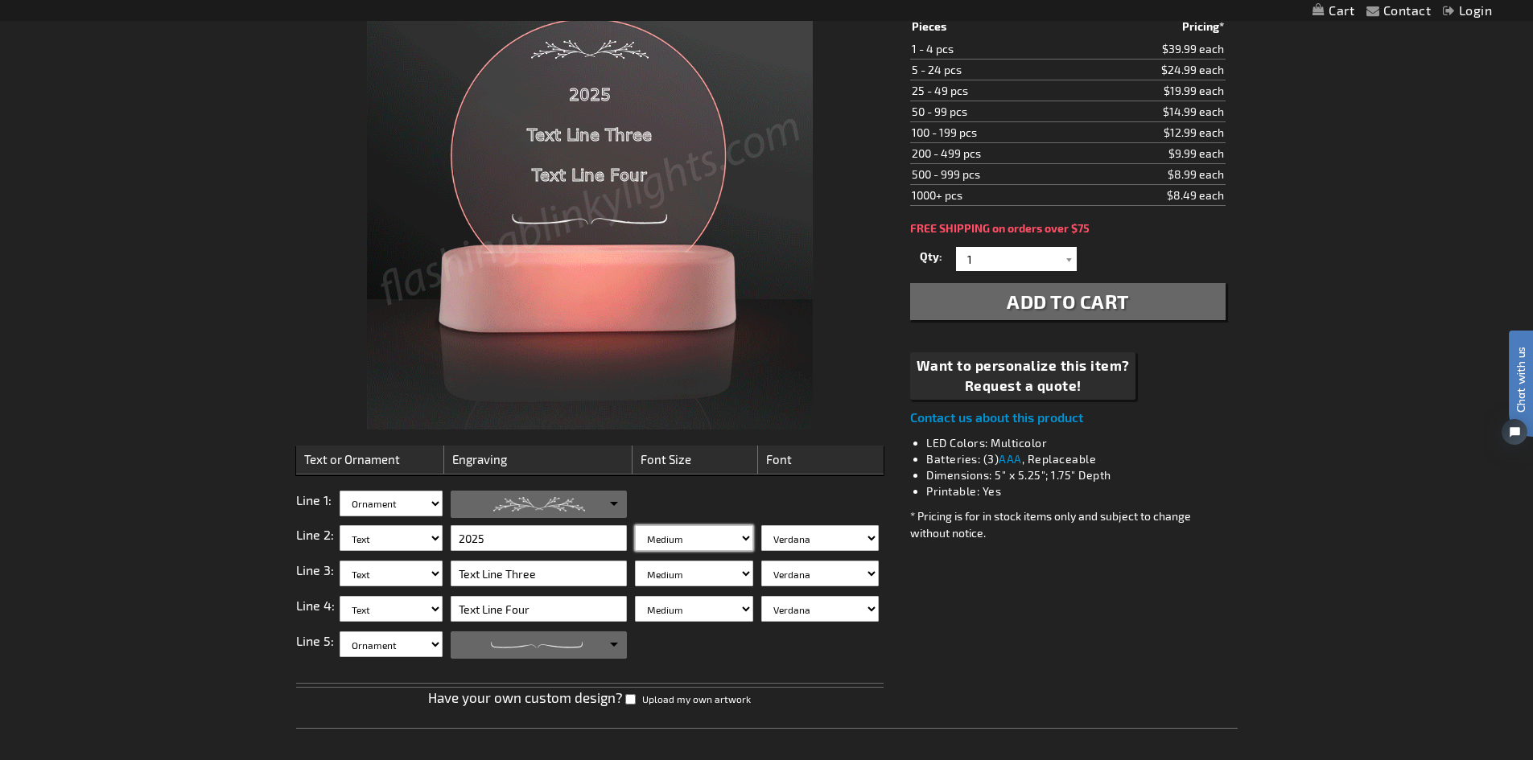
select select "3"
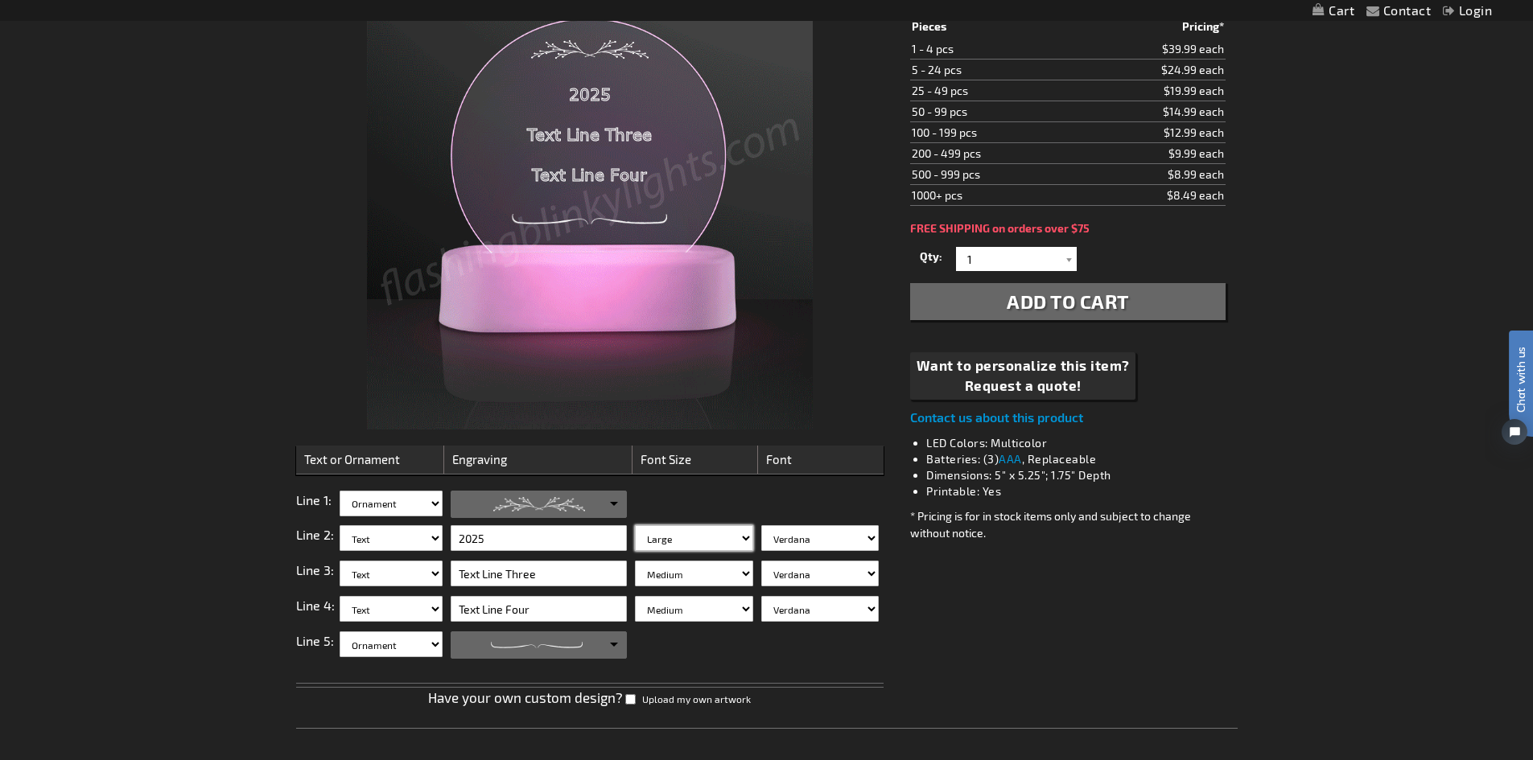
click at [635, 525] on select "Small Medium Large" at bounding box center [693, 538] width 117 height 26
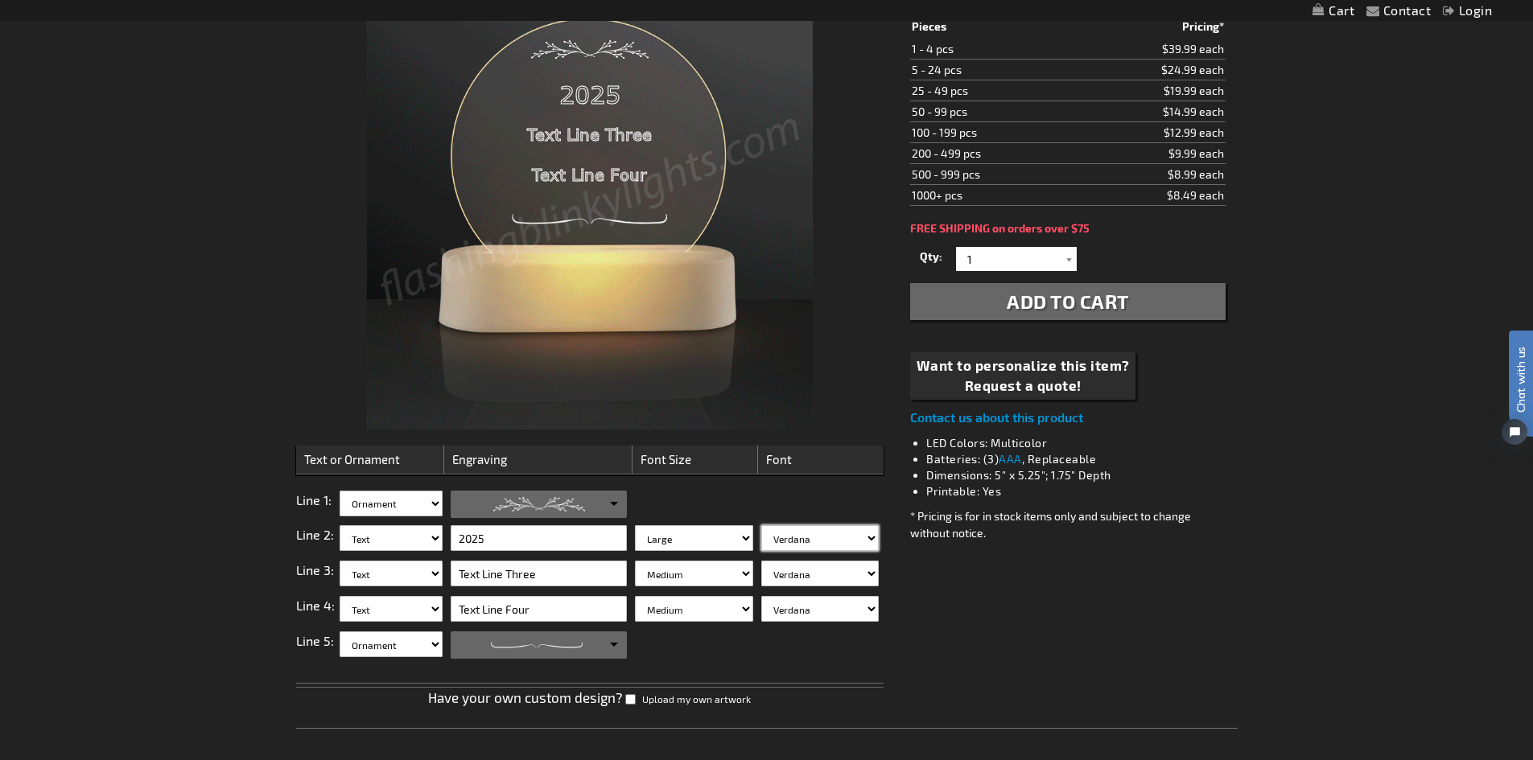
click at [878, 525] on select "Verdana Arial Arial Black Bauhaus 93 Berlin Sans Britannic Bold Cooper Black Co…" at bounding box center [819, 538] width 117 height 26
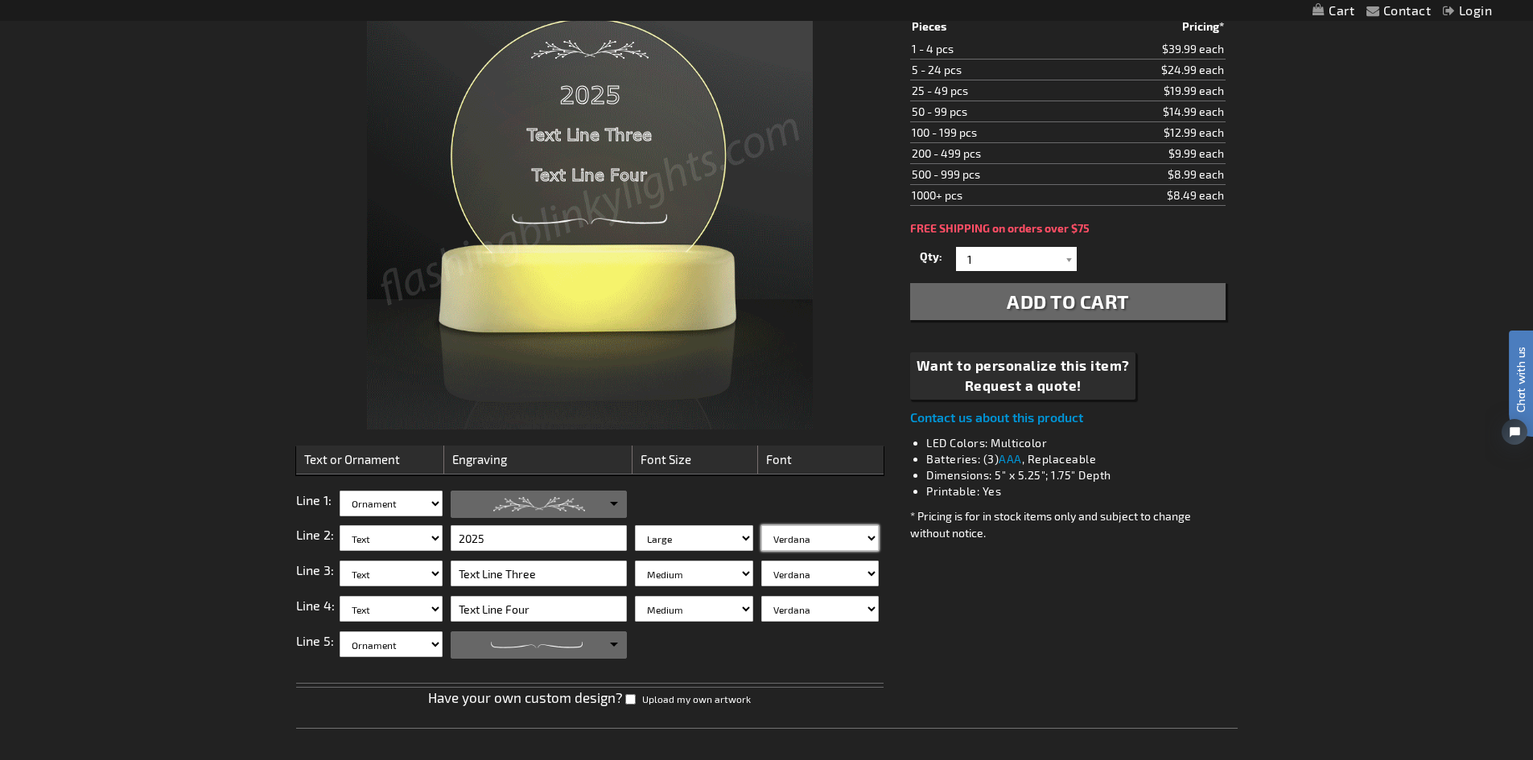
select select "Arial Black"
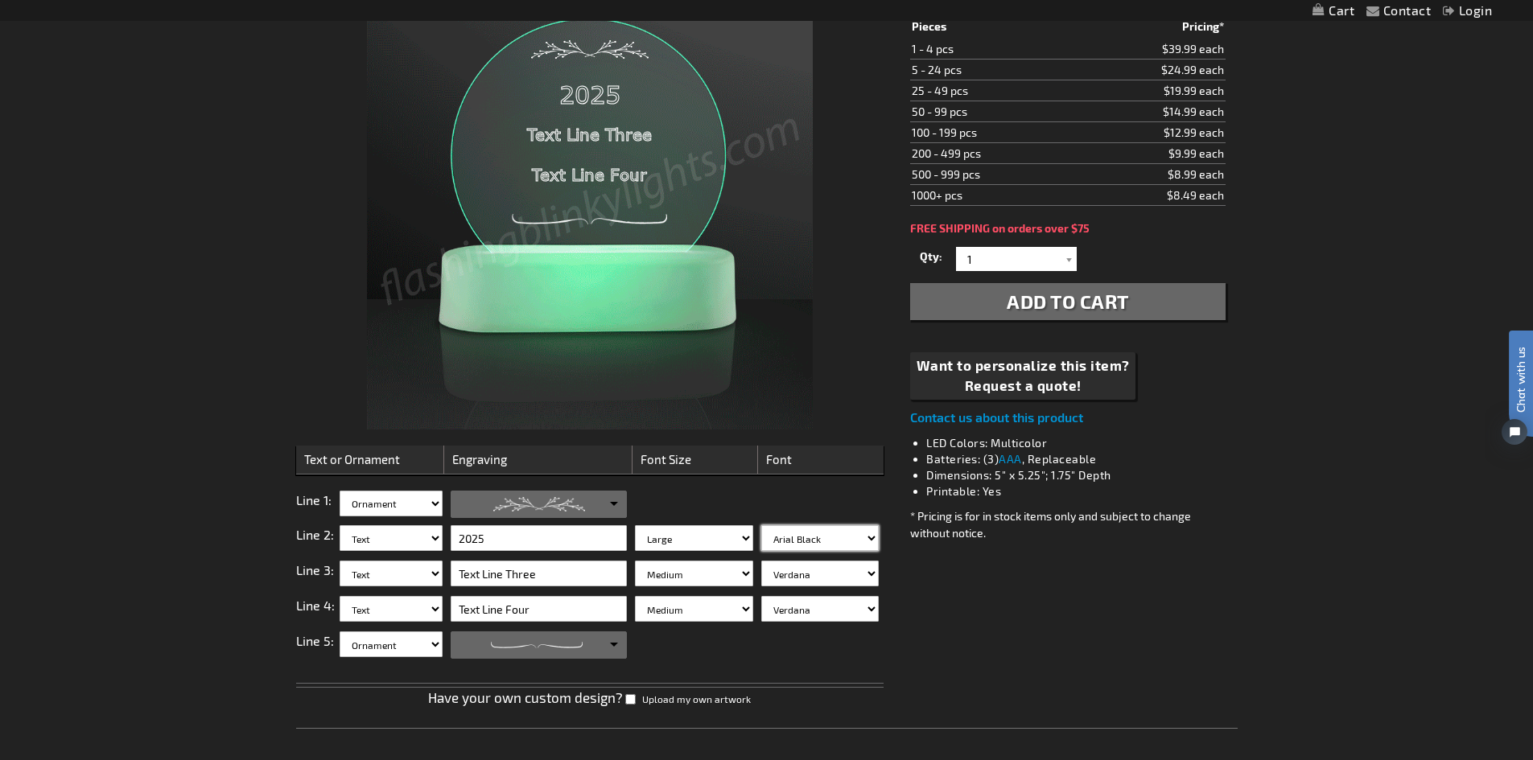
click at [761, 525] on select "Verdana Arial Arial Black Bauhaus 93 Berlin Sans Britannic Bold Cooper Black Co…" at bounding box center [819, 538] width 117 height 26
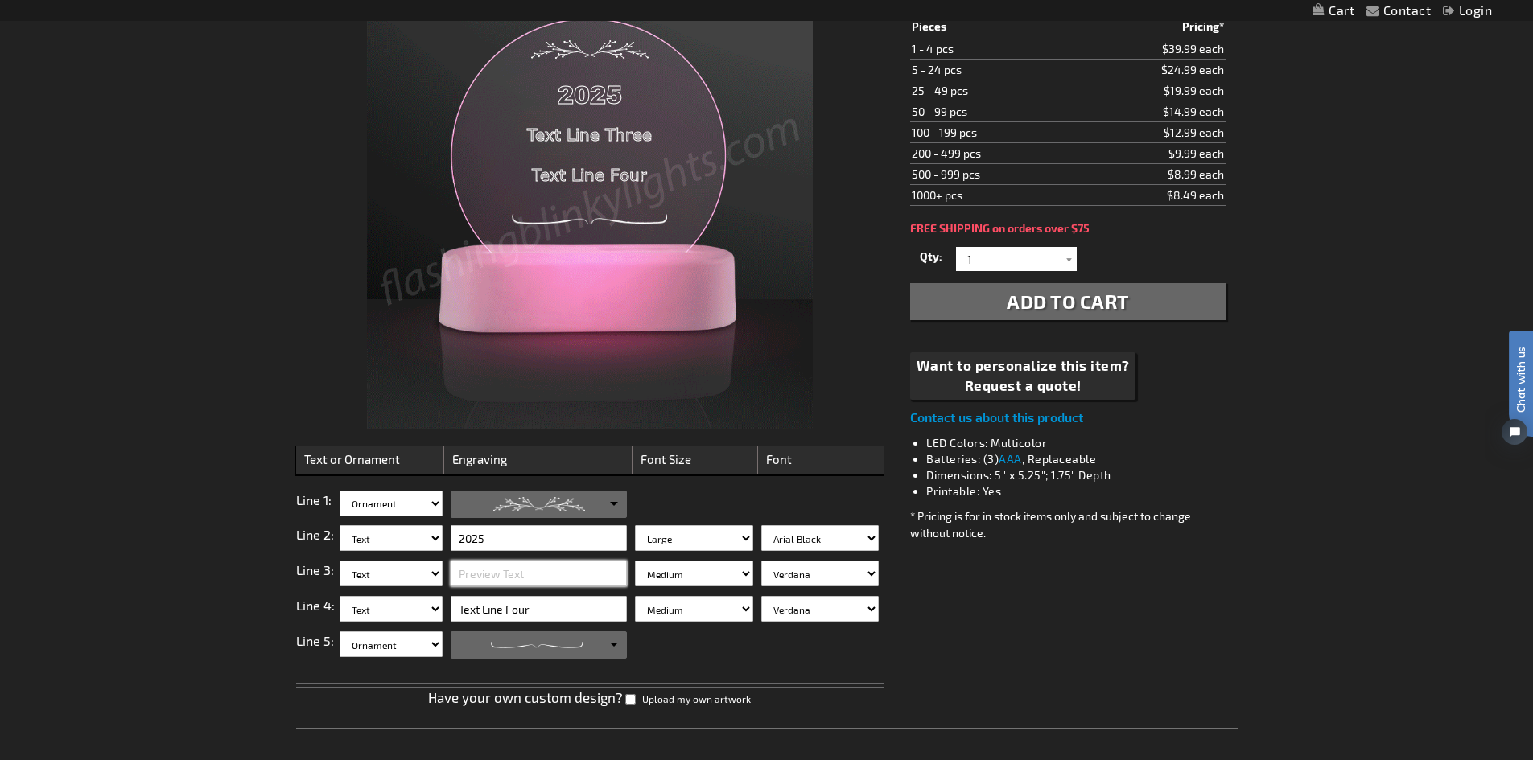
click at [532, 576] on input "text" at bounding box center [539, 574] width 176 height 26
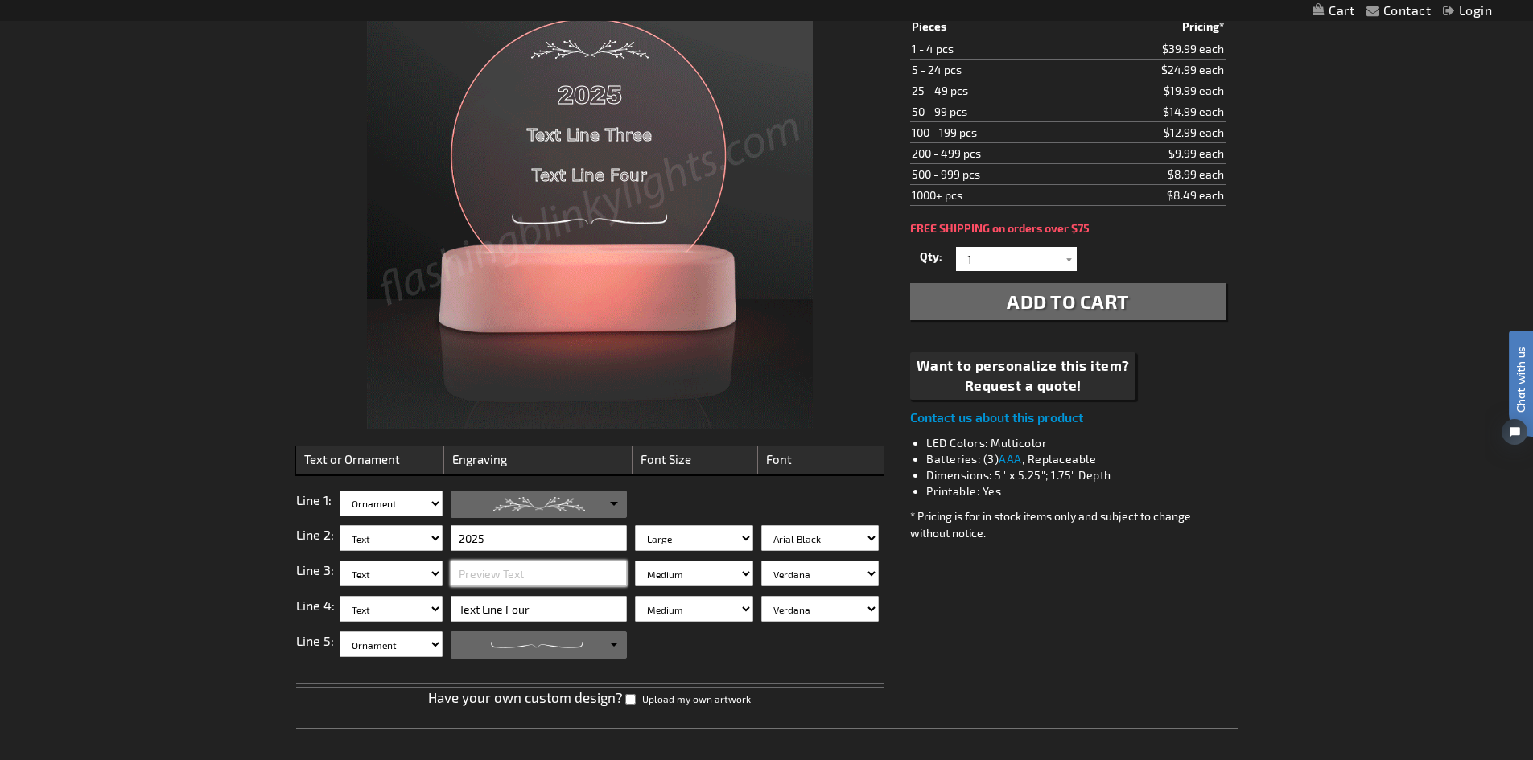
click at [532, 576] on input "text" at bounding box center [539, 574] width 176 height 26
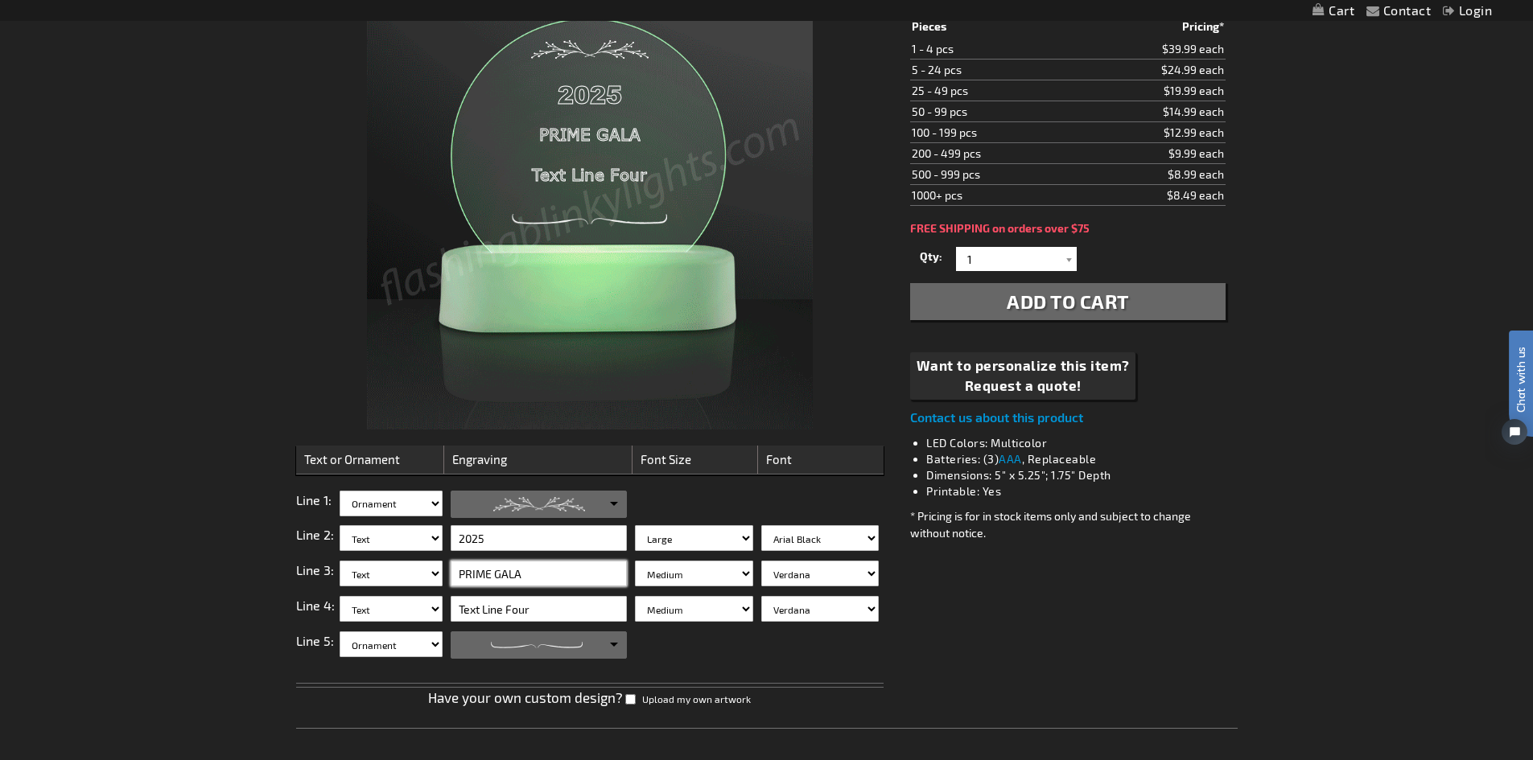
type input "PRIME GALA"
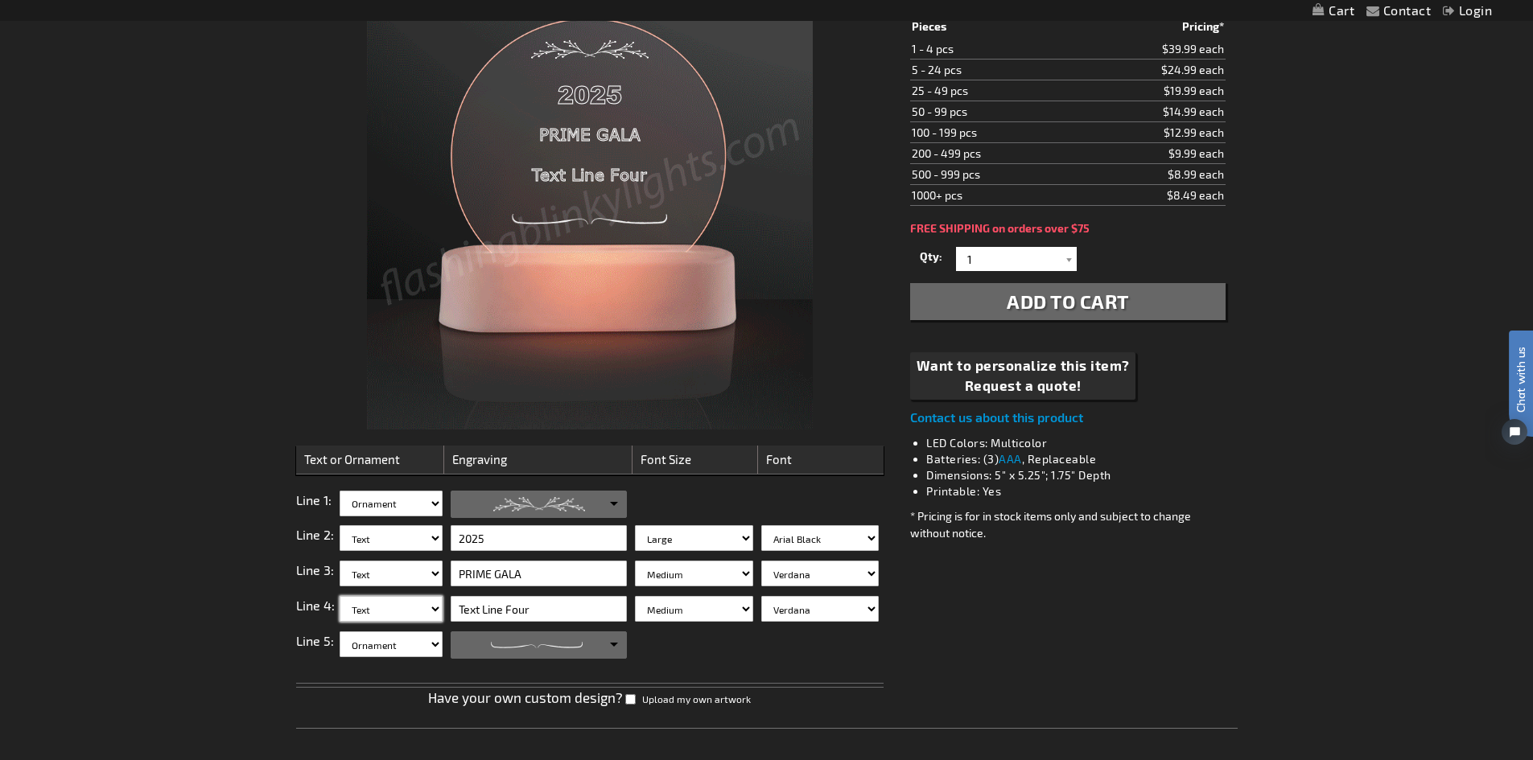
click at [371, 603] on select "Blank Text Ornament" at bounding box center [391, 609] width 103 height 26
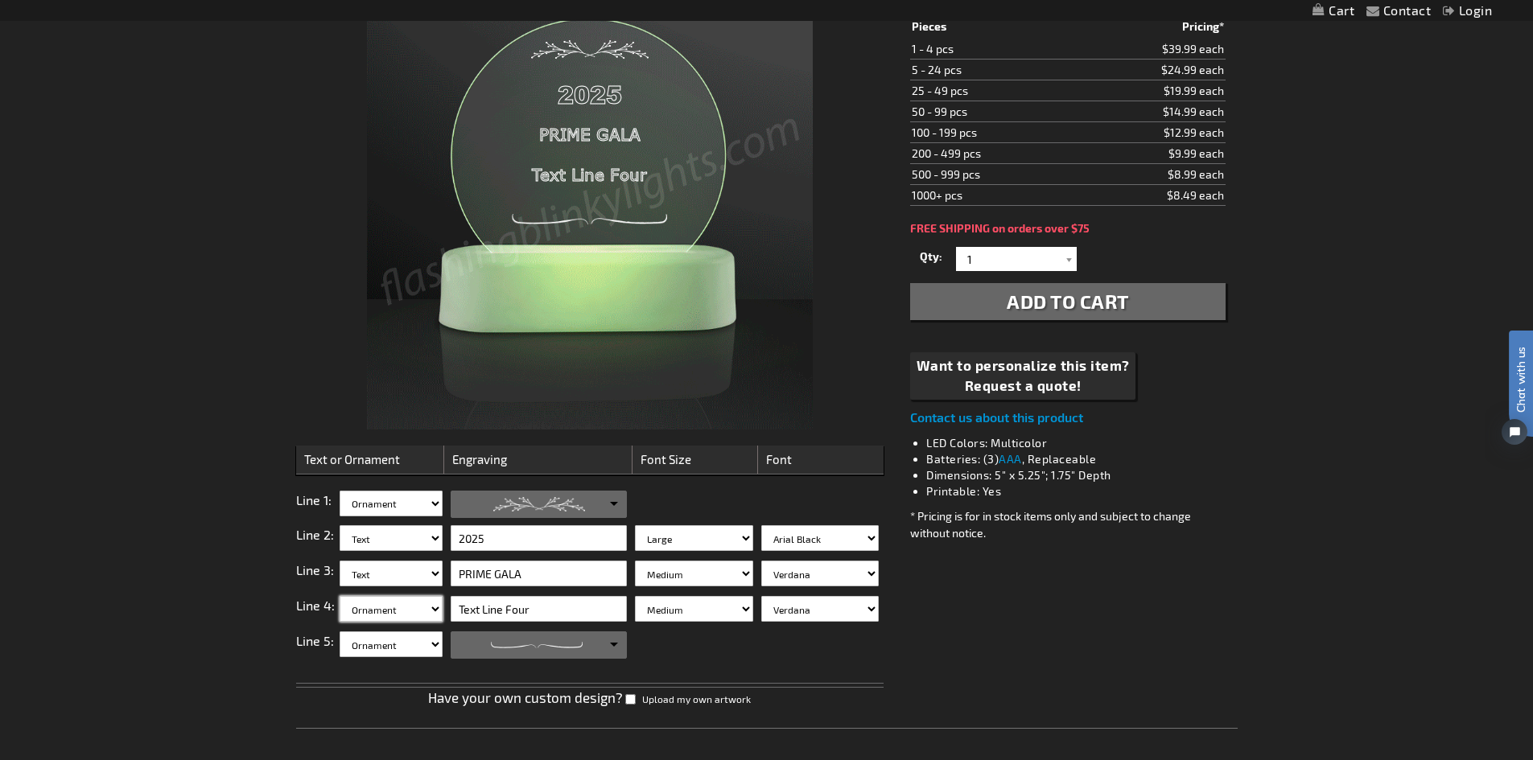
click at [340, 596] on select "Blank Text Ornament" at bounding box center [391, 609] width 103 height 26
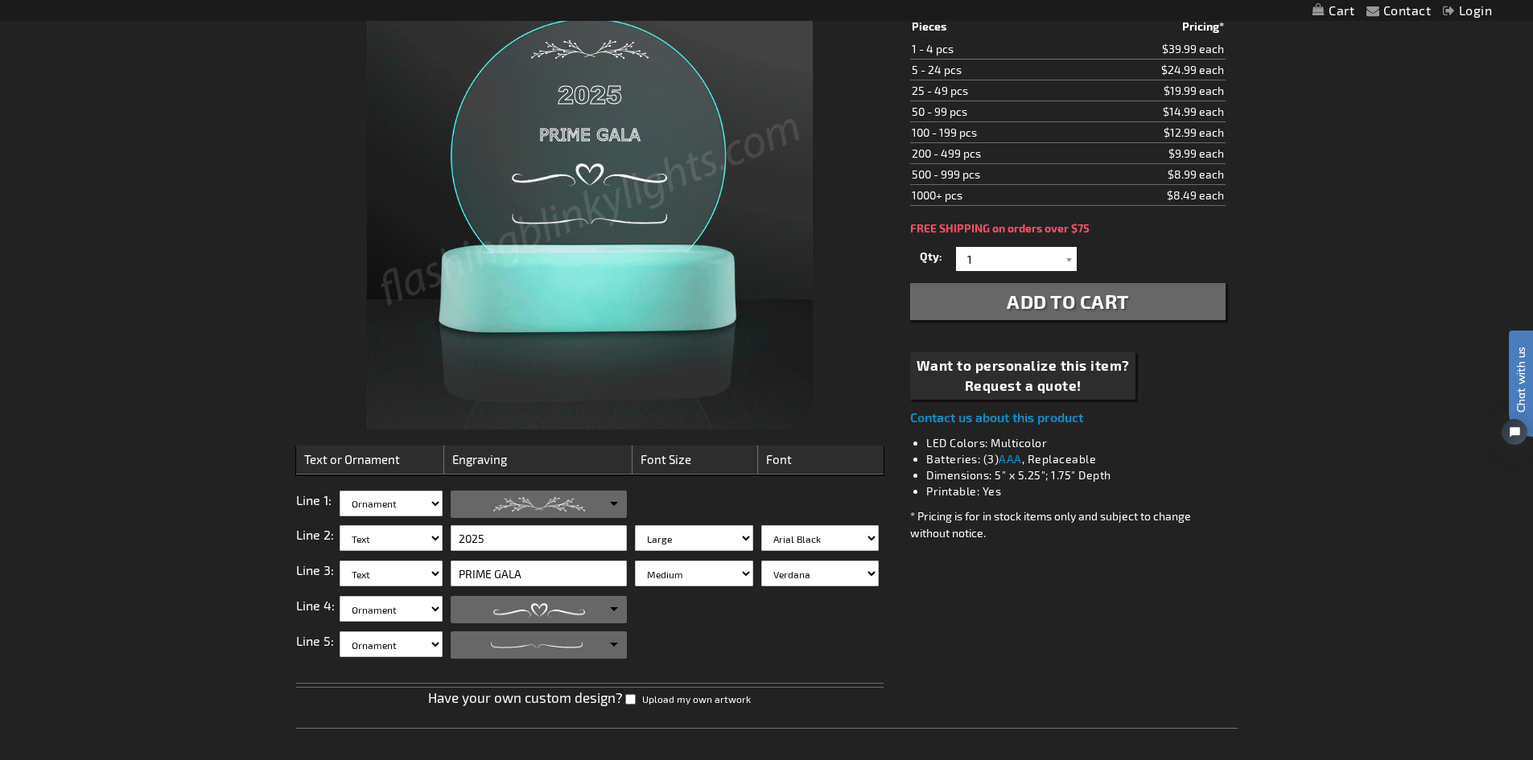
click at [568, 619] on link at bounding box center [538, 610] width 175 height 26
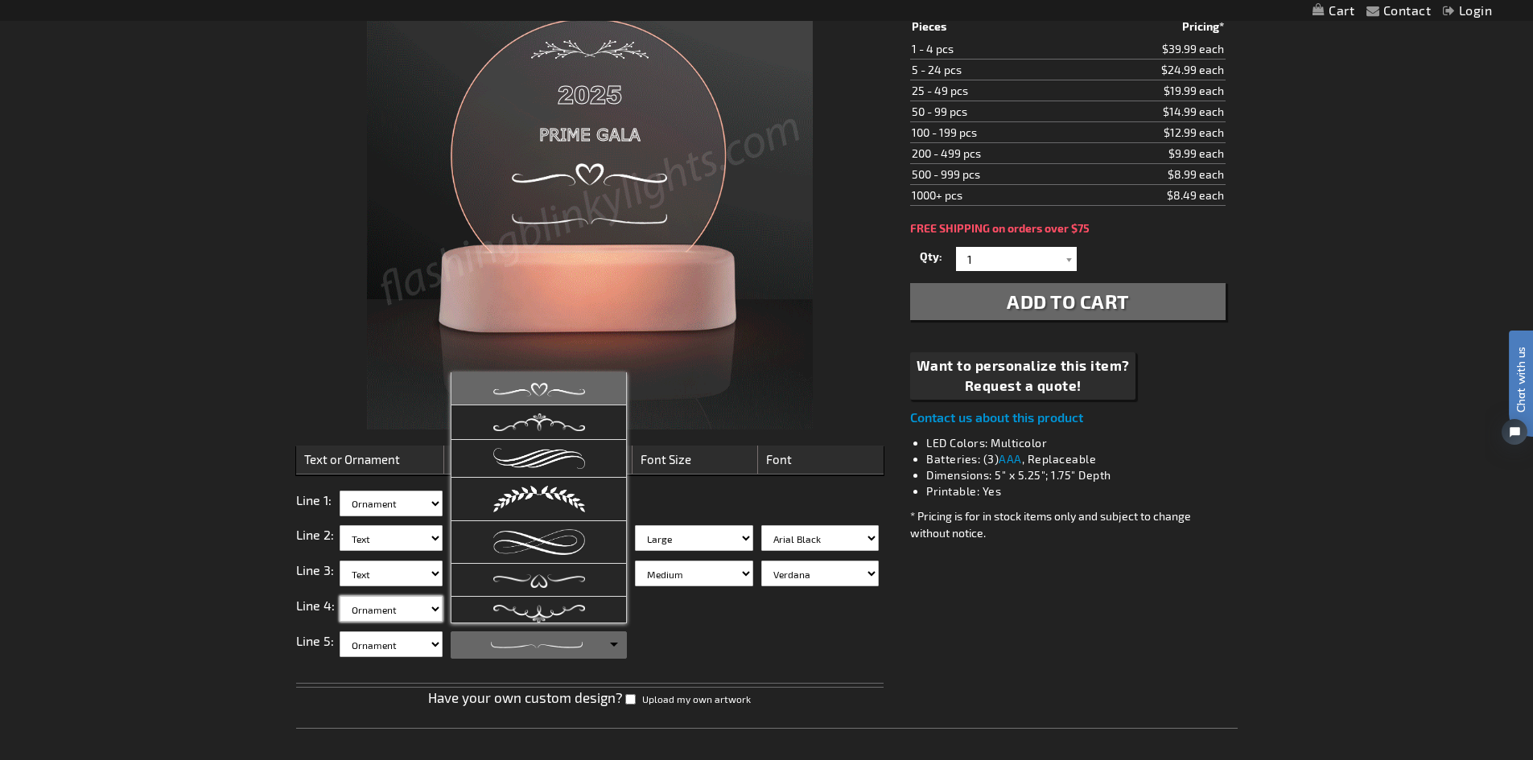
click at [388, 607] on select "Blank Text Ornament" at bounding box center [391, 609] width 103 height 26
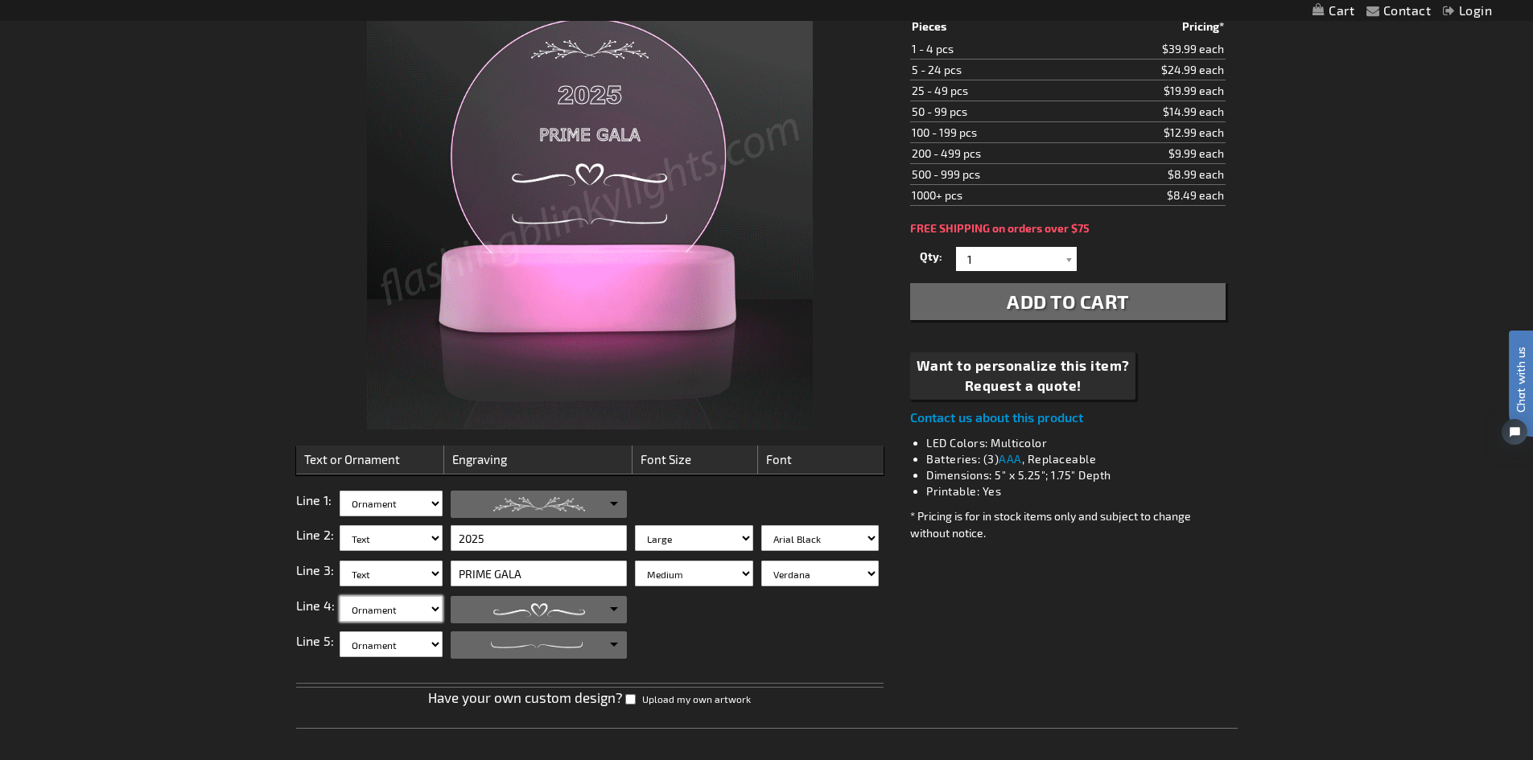
select select "0"
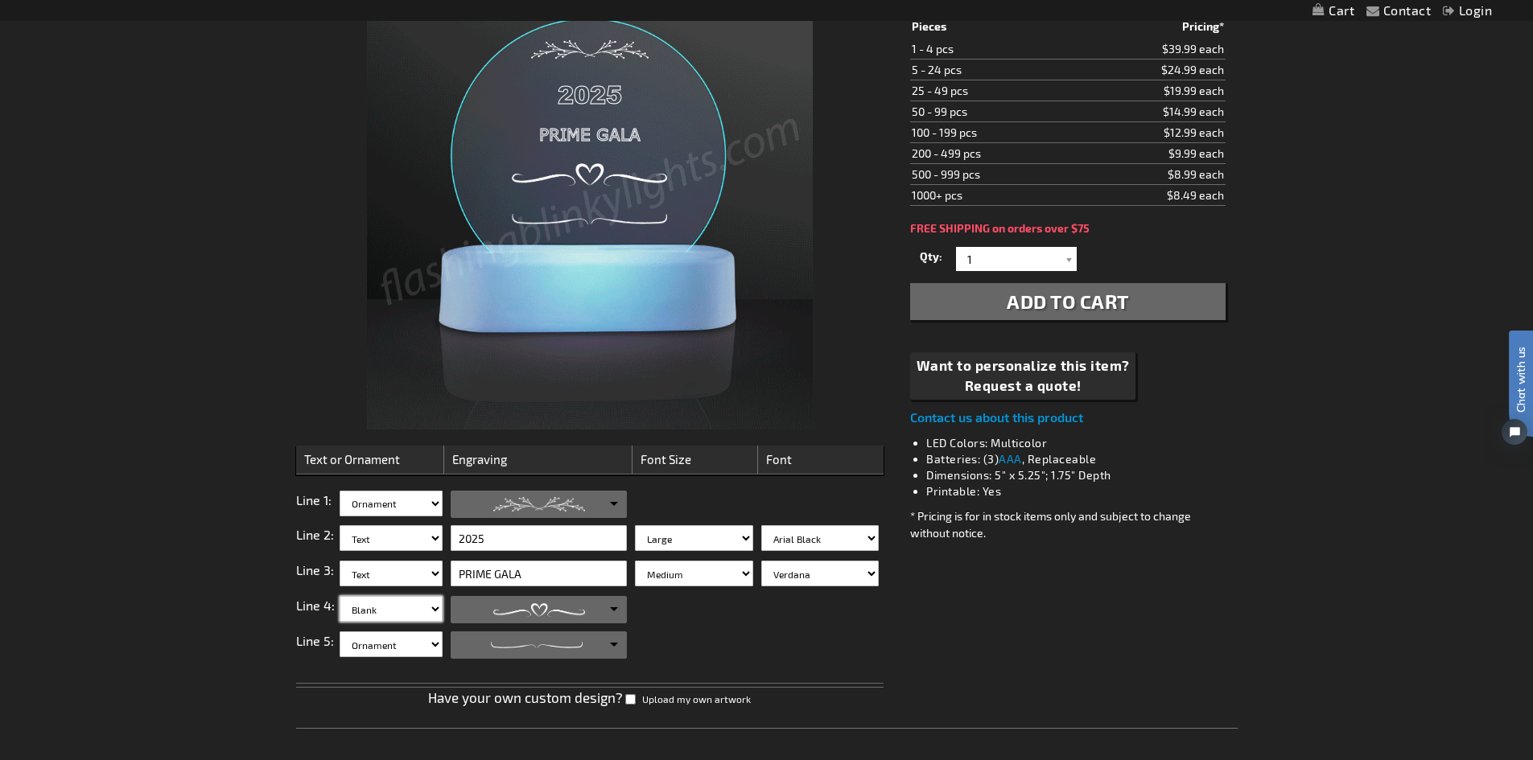
click at [340, 596] on select "Blank Text Ornament" at bounding box center [391, 609] width 103 height 26
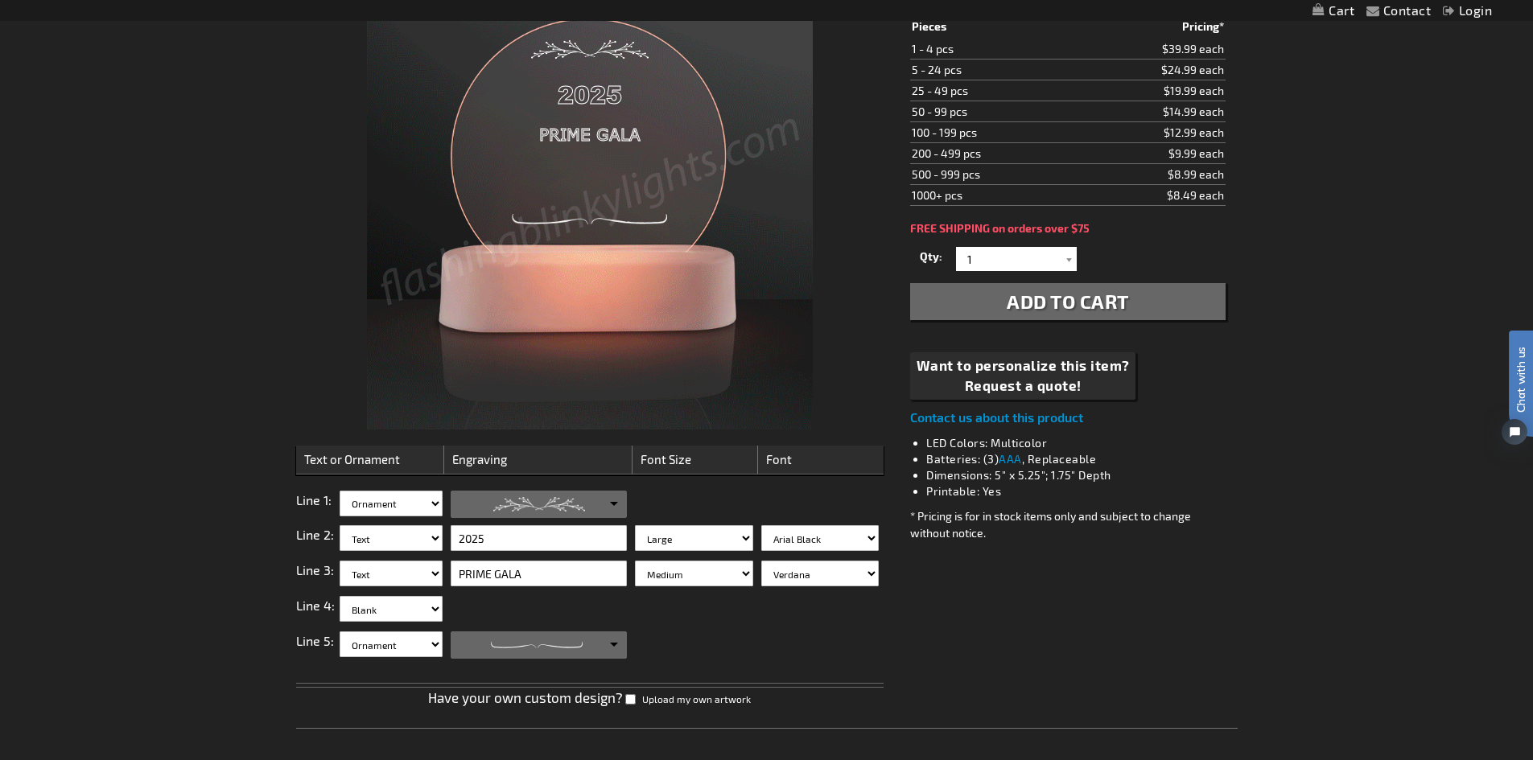
click at [589, 595] on div "Line 1: Blank Text Ornament Engraving : Text Line One Font Size : Small Medium …" at bounding box center [590, 579] width 588 height 210
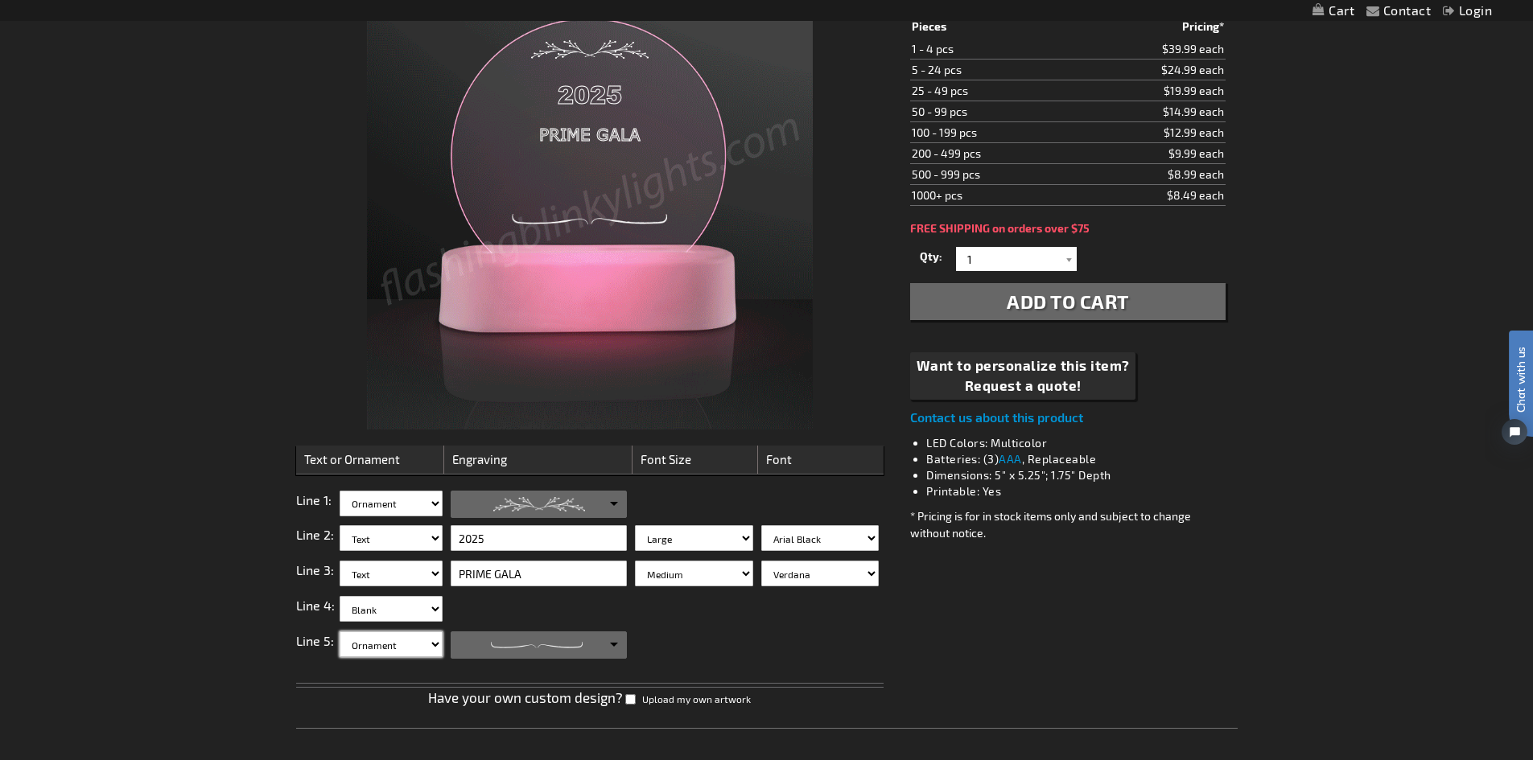
click at [397, 649] on select "Blank Text Ornament" at bounding box center [391, 645] width 103 height 26
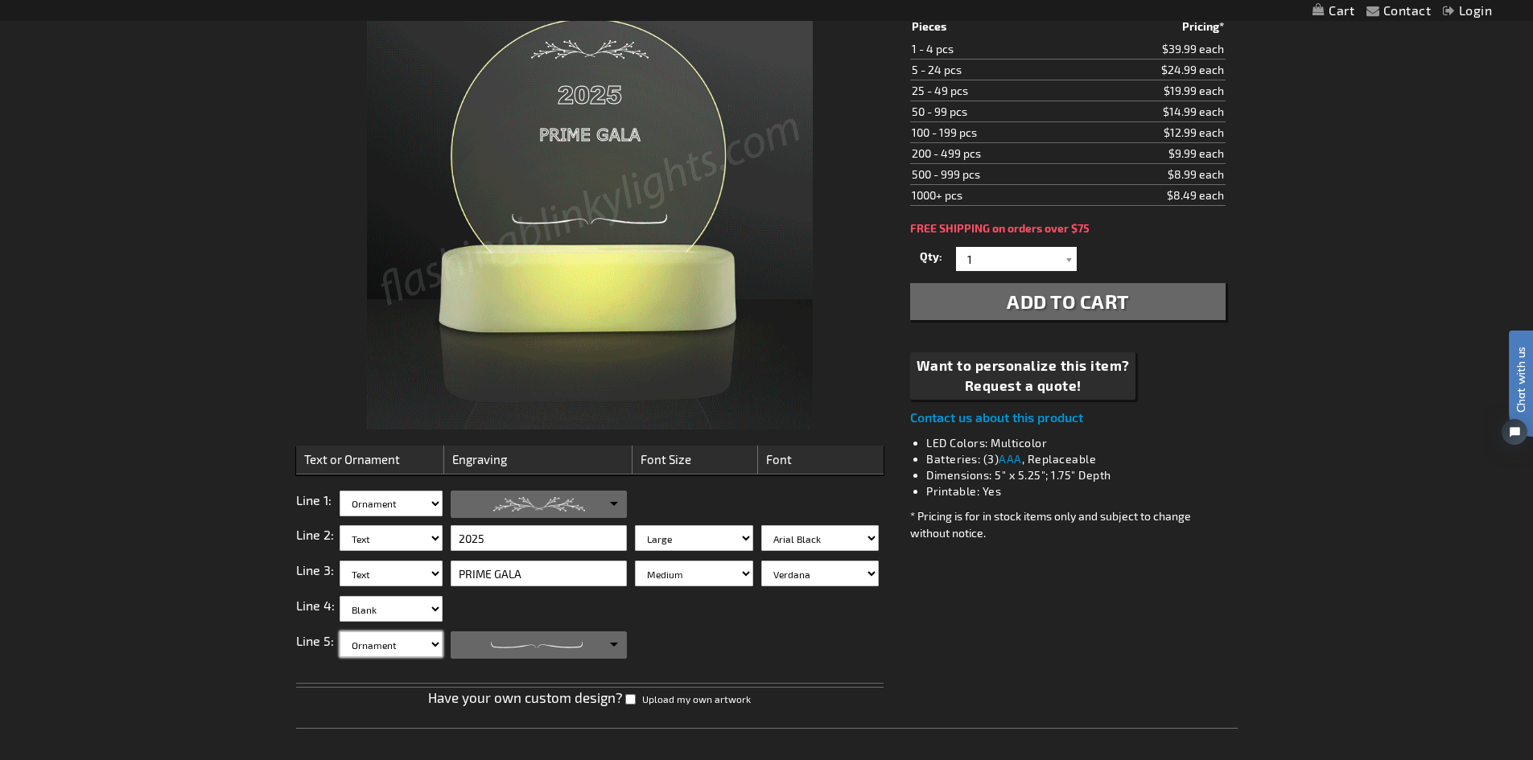
select select "0"
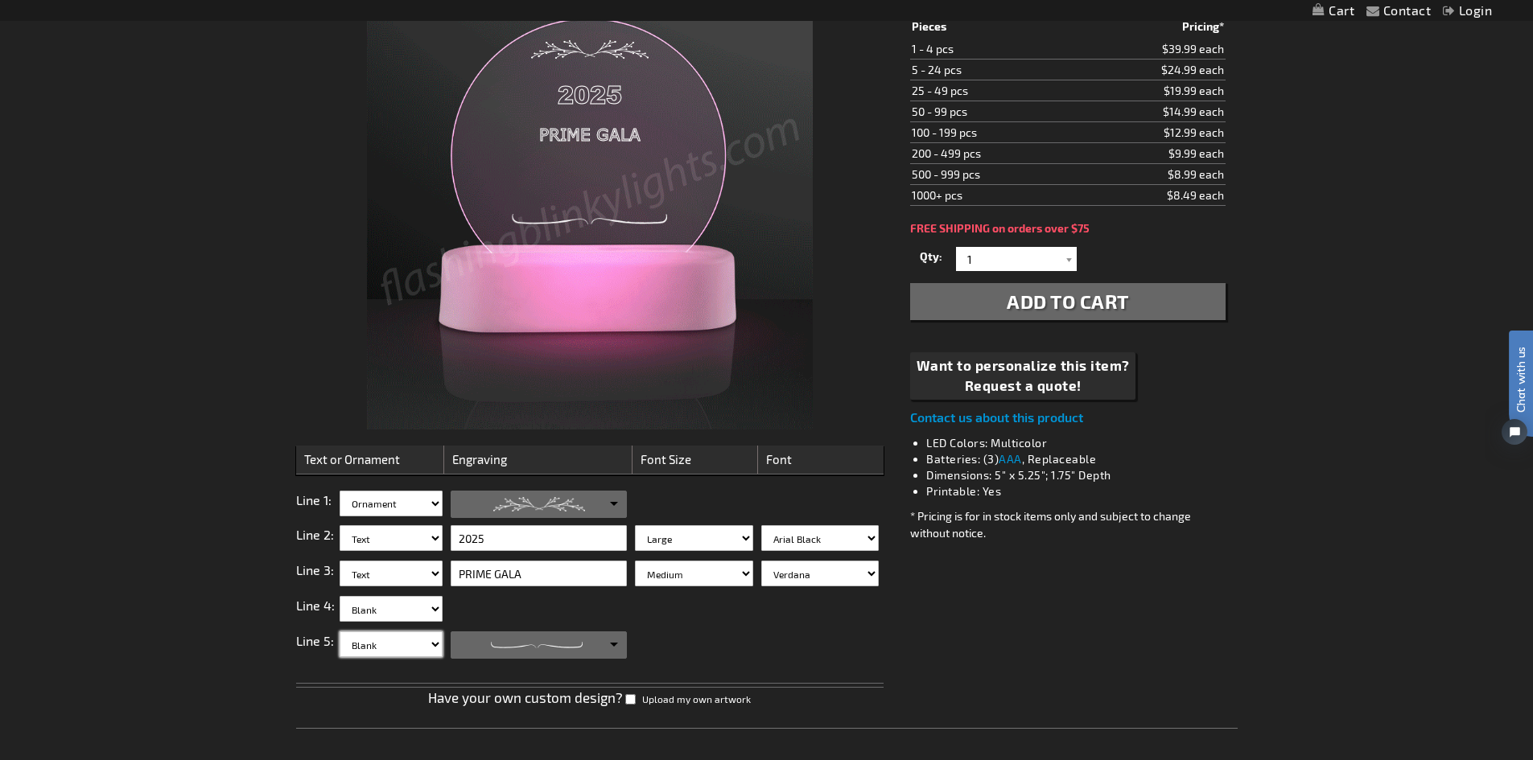
click at [340, 632] on select "Blank Text Ornament" at bounding box center [391, 645] width 103 height 26
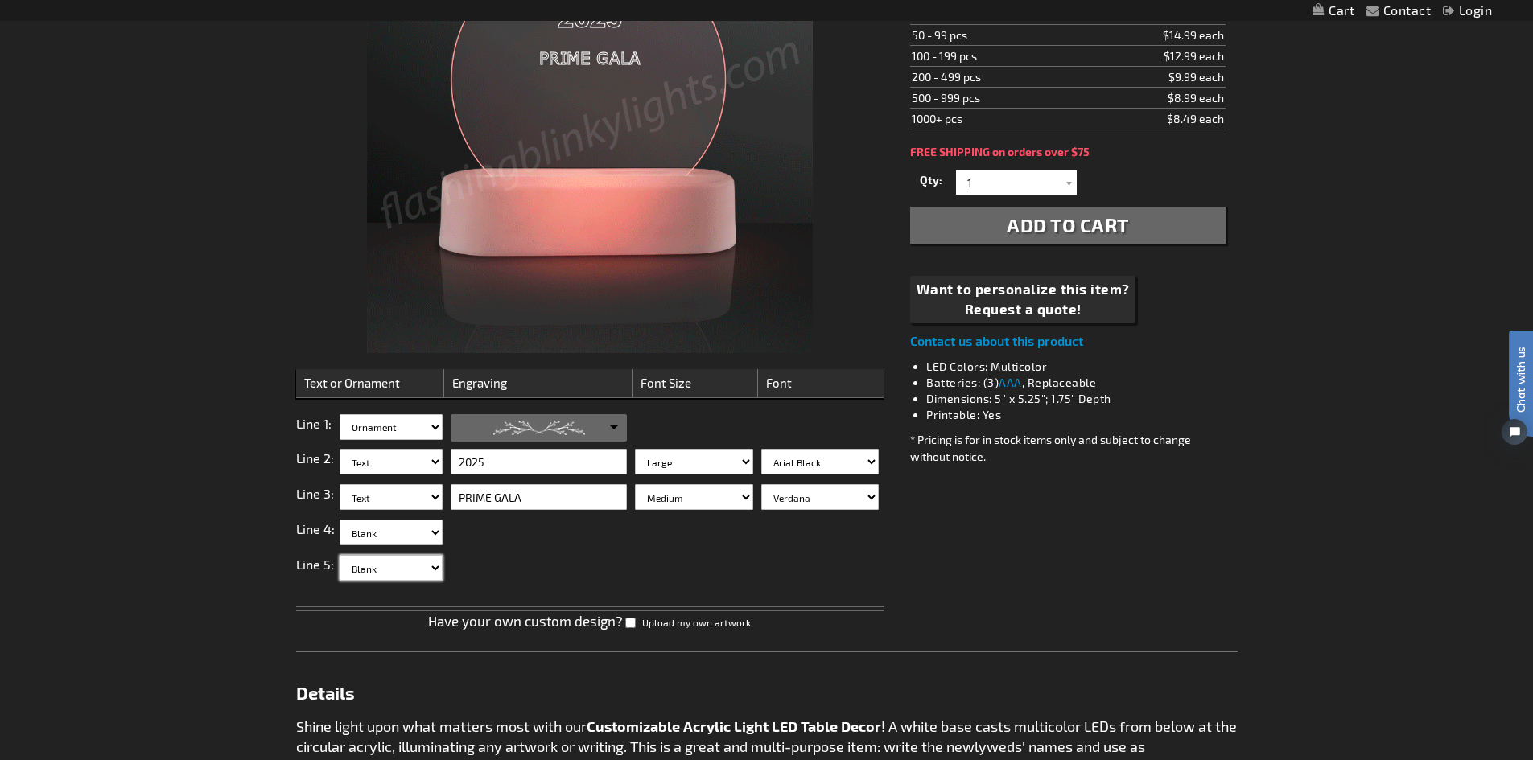
scroll to position [402, 0]
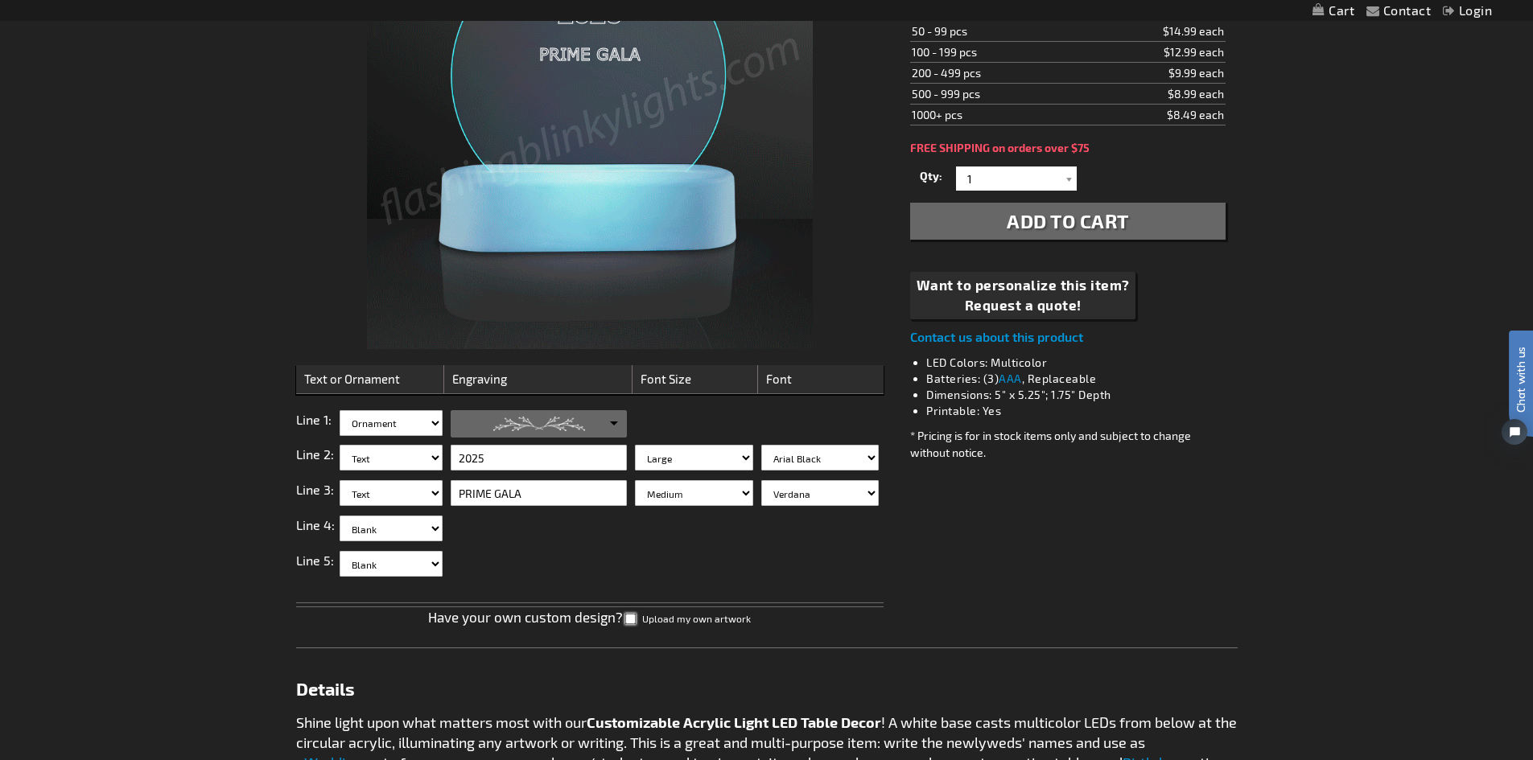
click at [636, 616] on input "Upload my own artwork" at bounding box center [630, 619] width 10 height 10
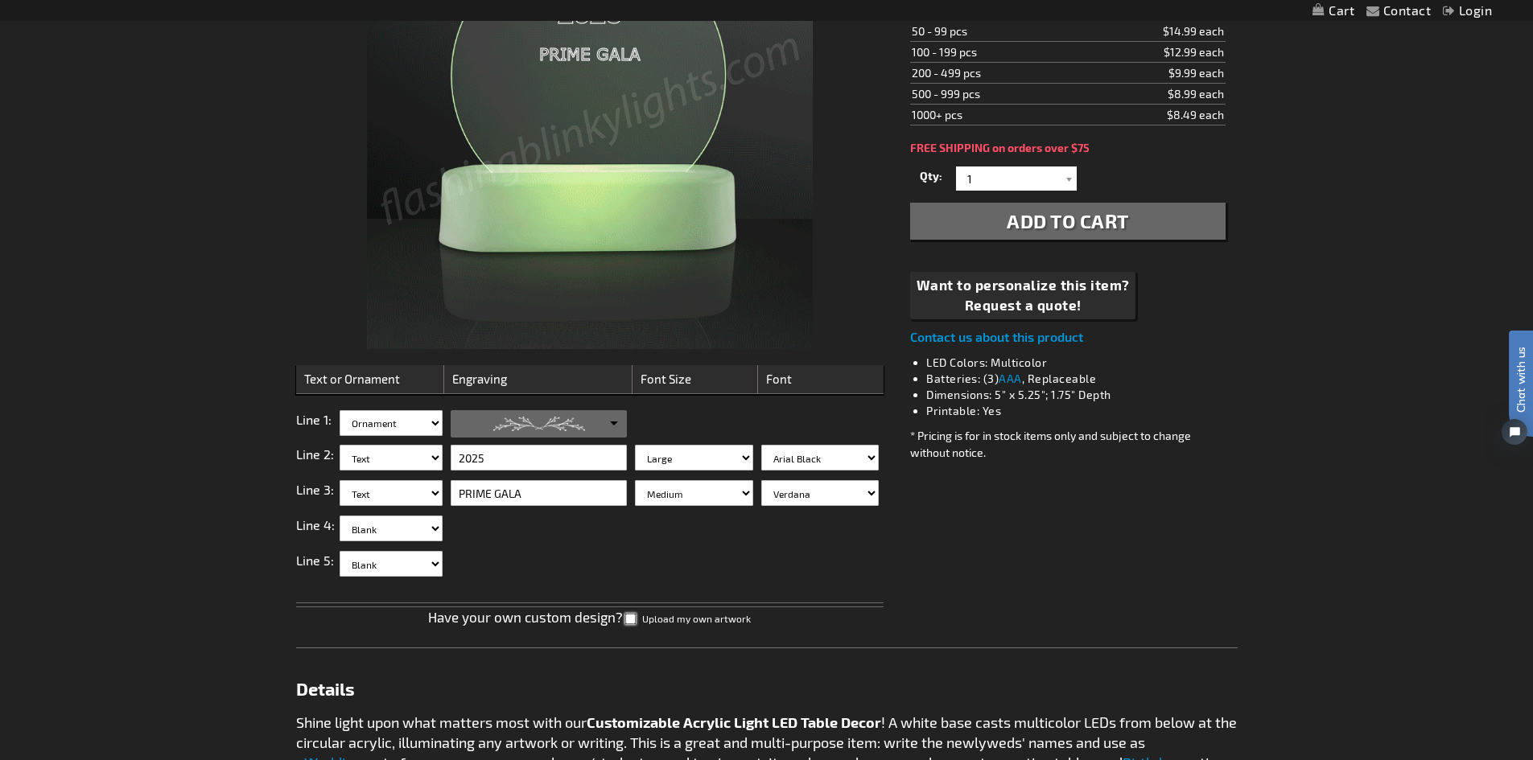
checkbox input "true"
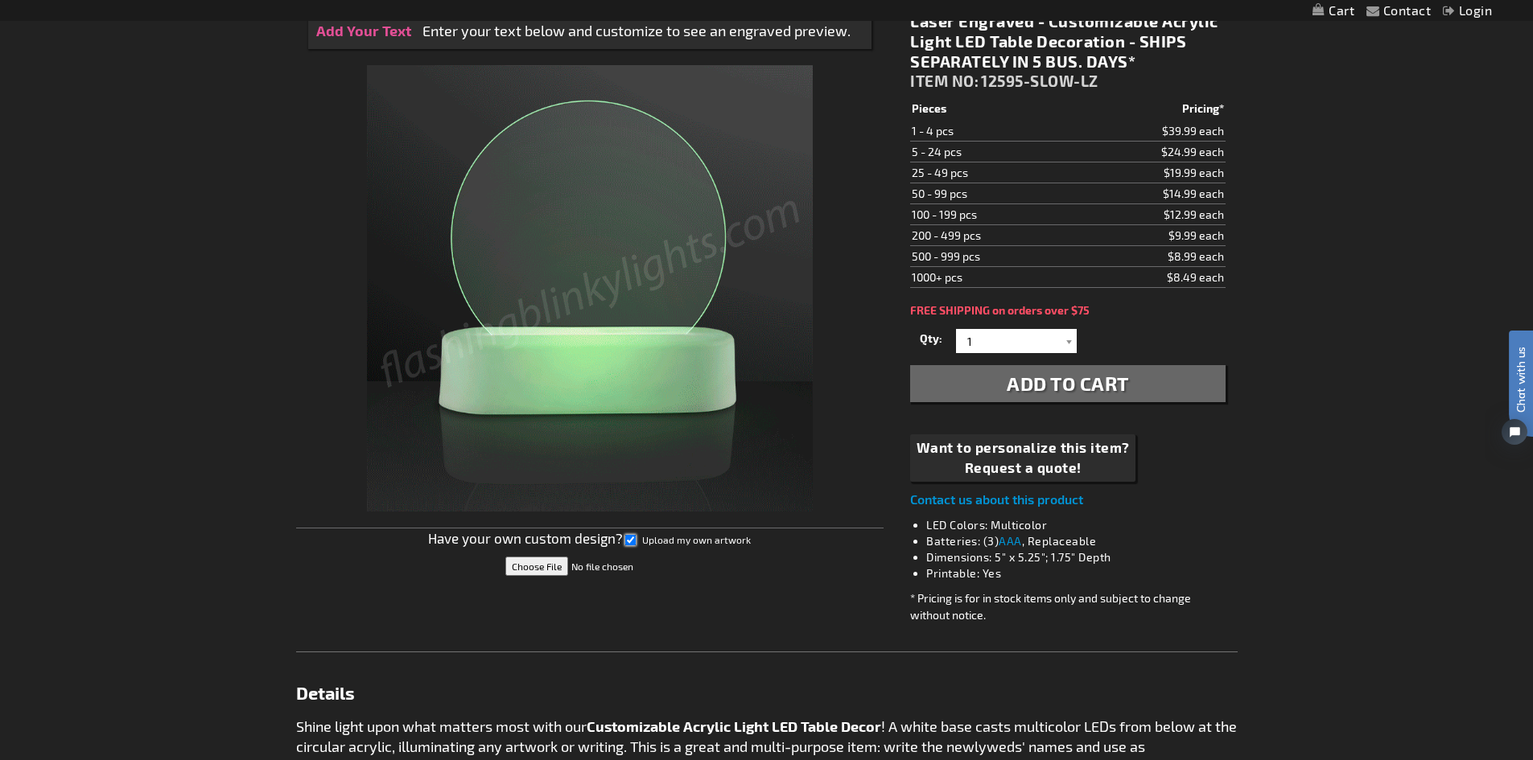
scroll to position [241, 0]
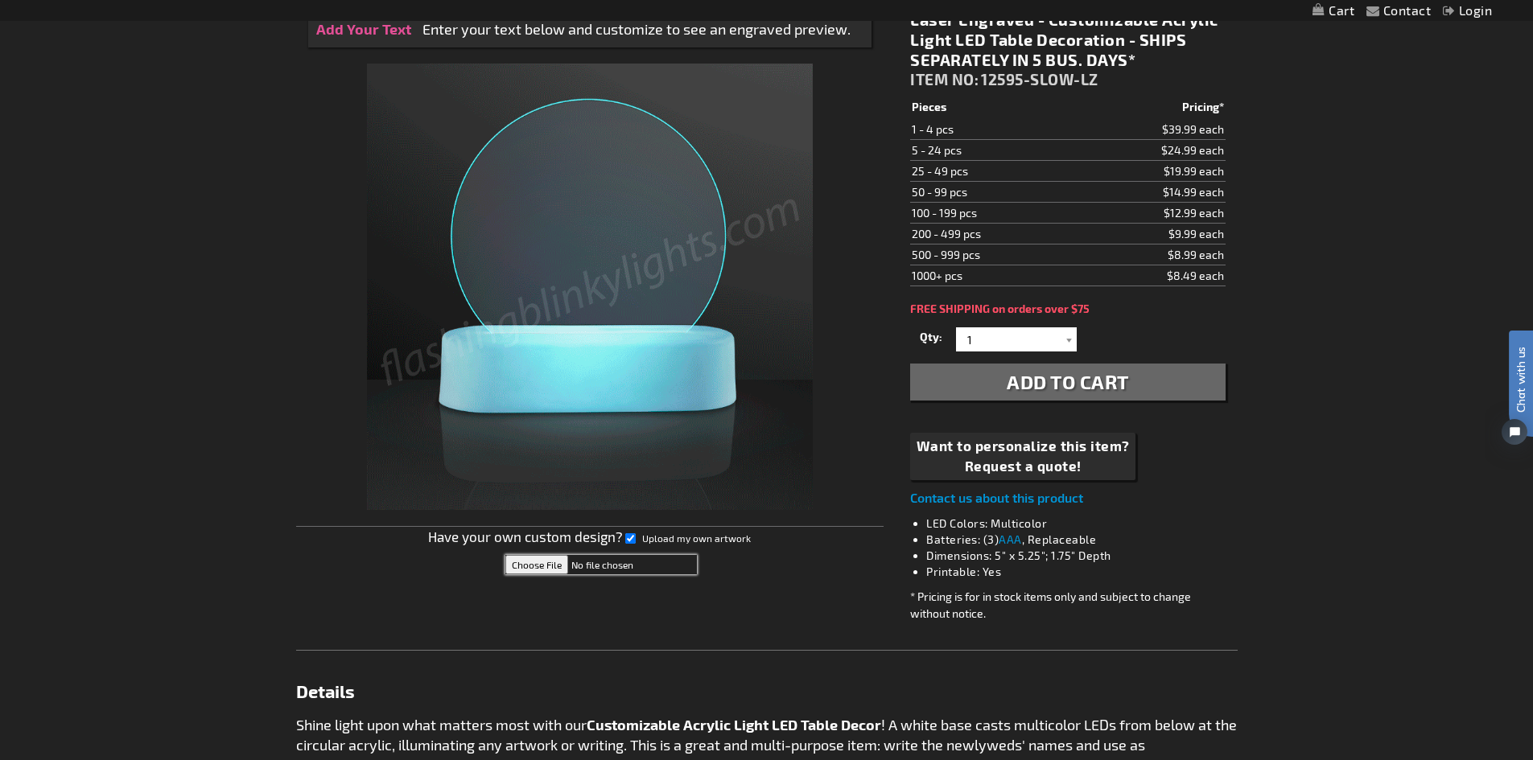
click at [542, 559] on input "file" at bounding box center [601, 564] width 192 height 19
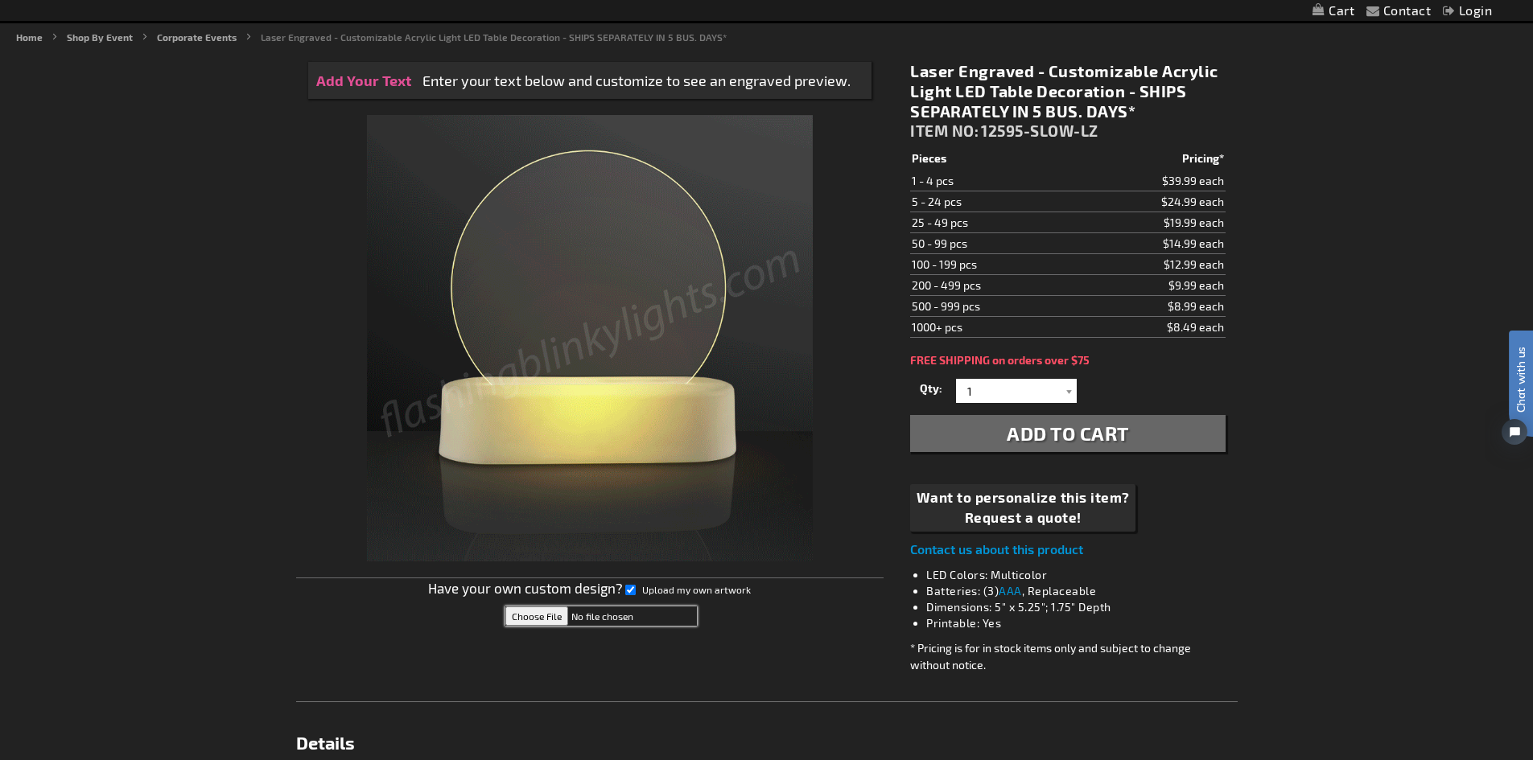
scroll to position [161, 0]
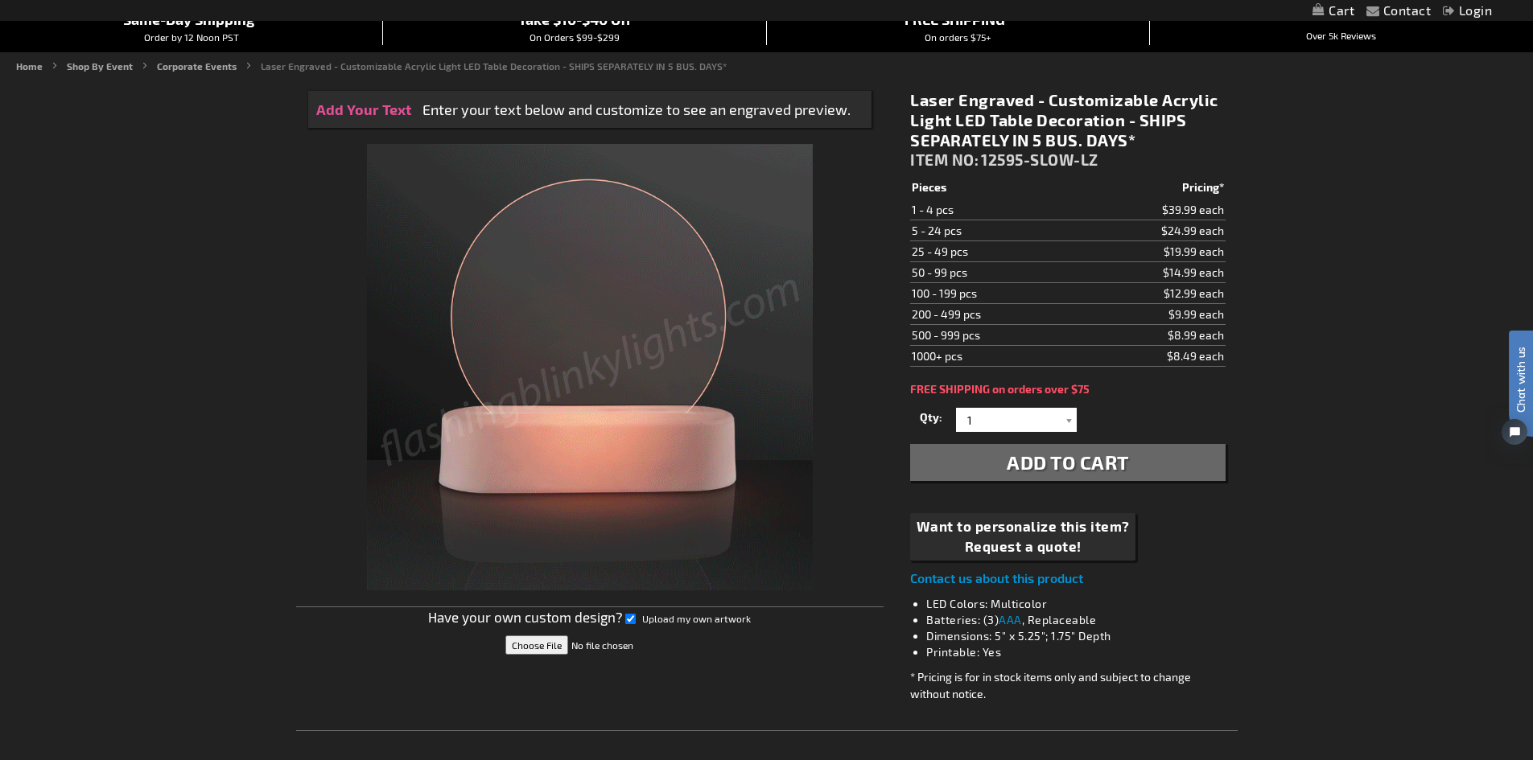
click at [561, 280] on img at bounding box center [590, 367] width 447 height 447
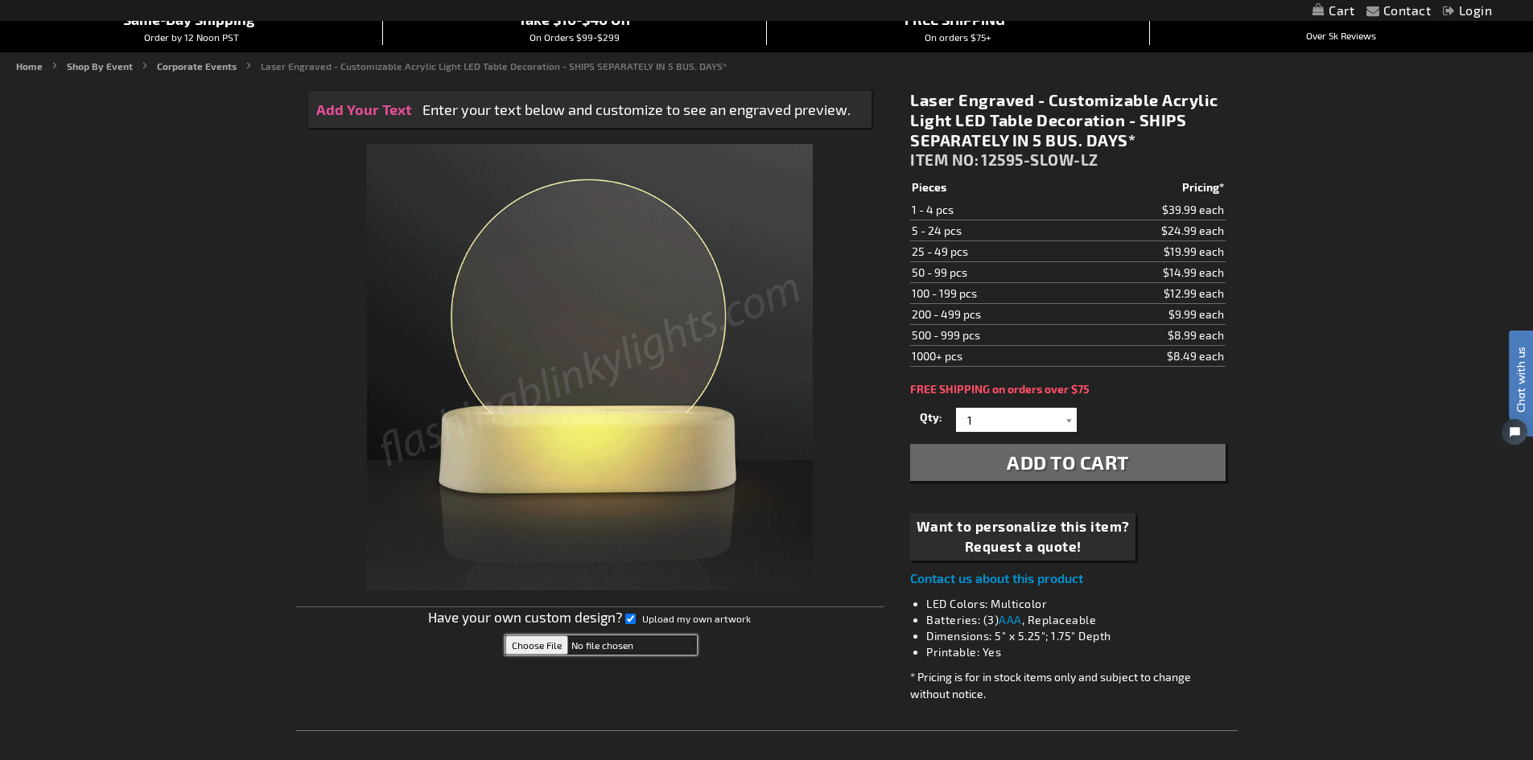
click at [550, 647] on input "file" at bounding box center [601, 645] width 192 height 19
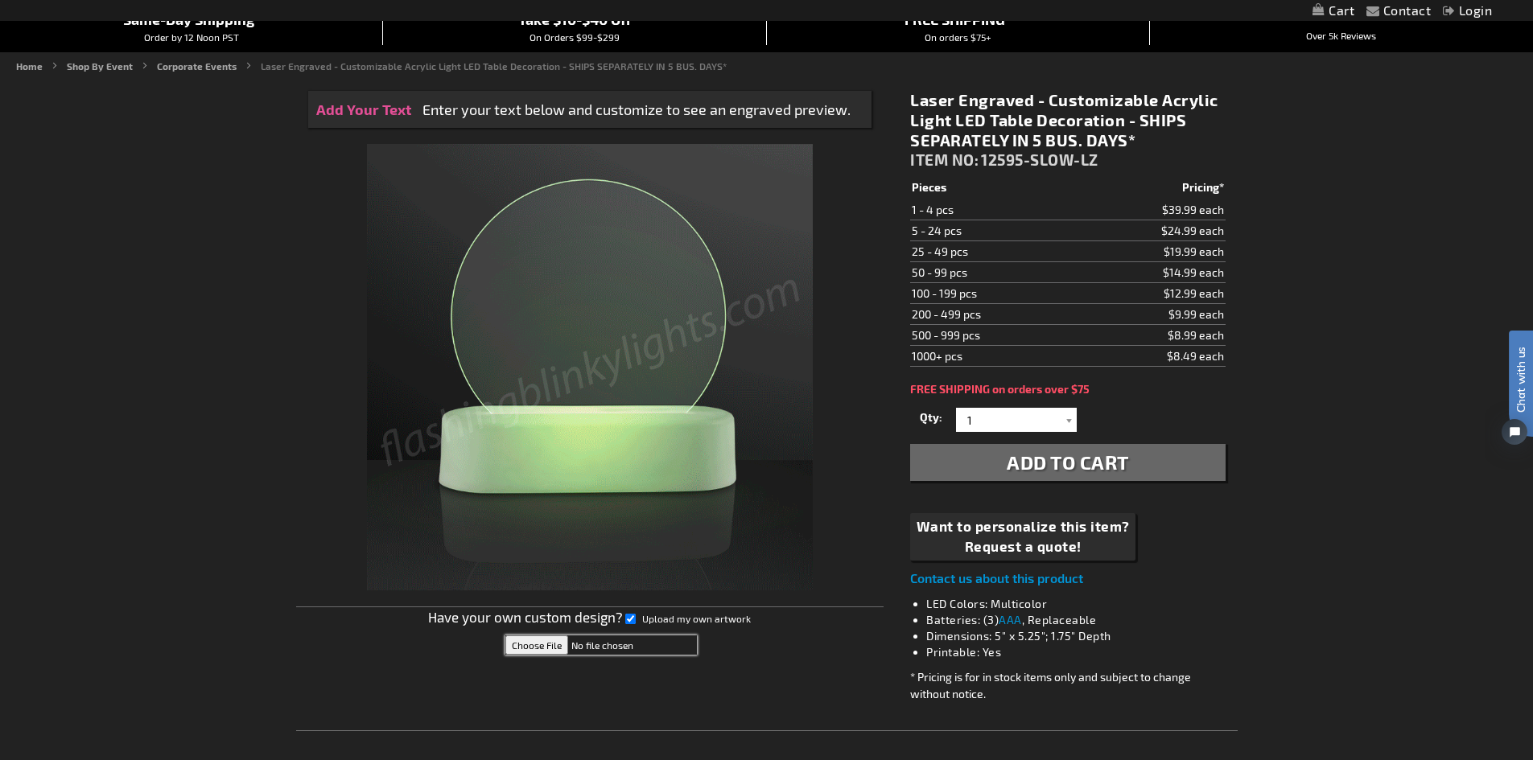
type input "C:\fakepath\02_PRMI_Vertical_Black.png"
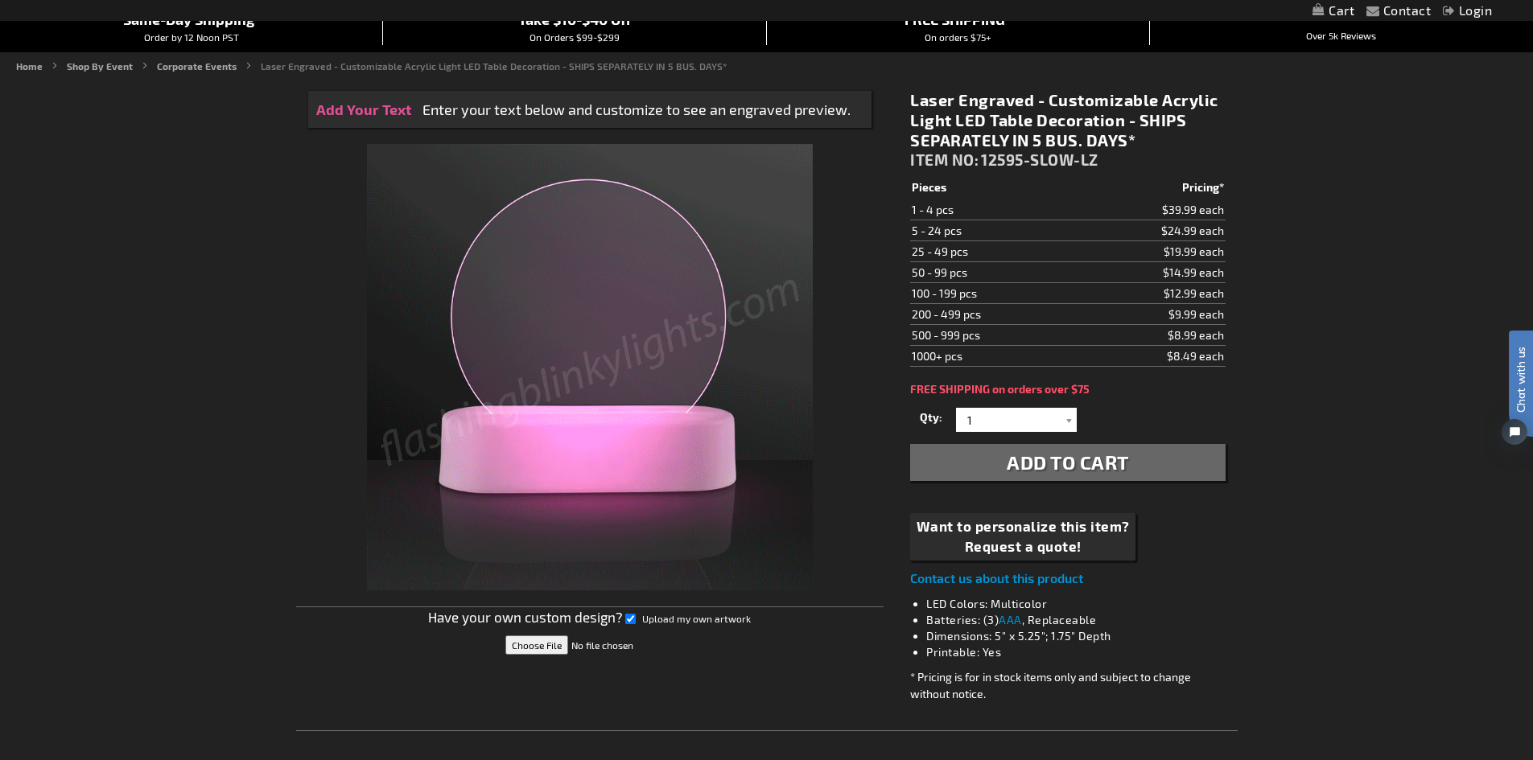
click at [683, 342] on img at bounding box center [590, 367] width 447 height 447
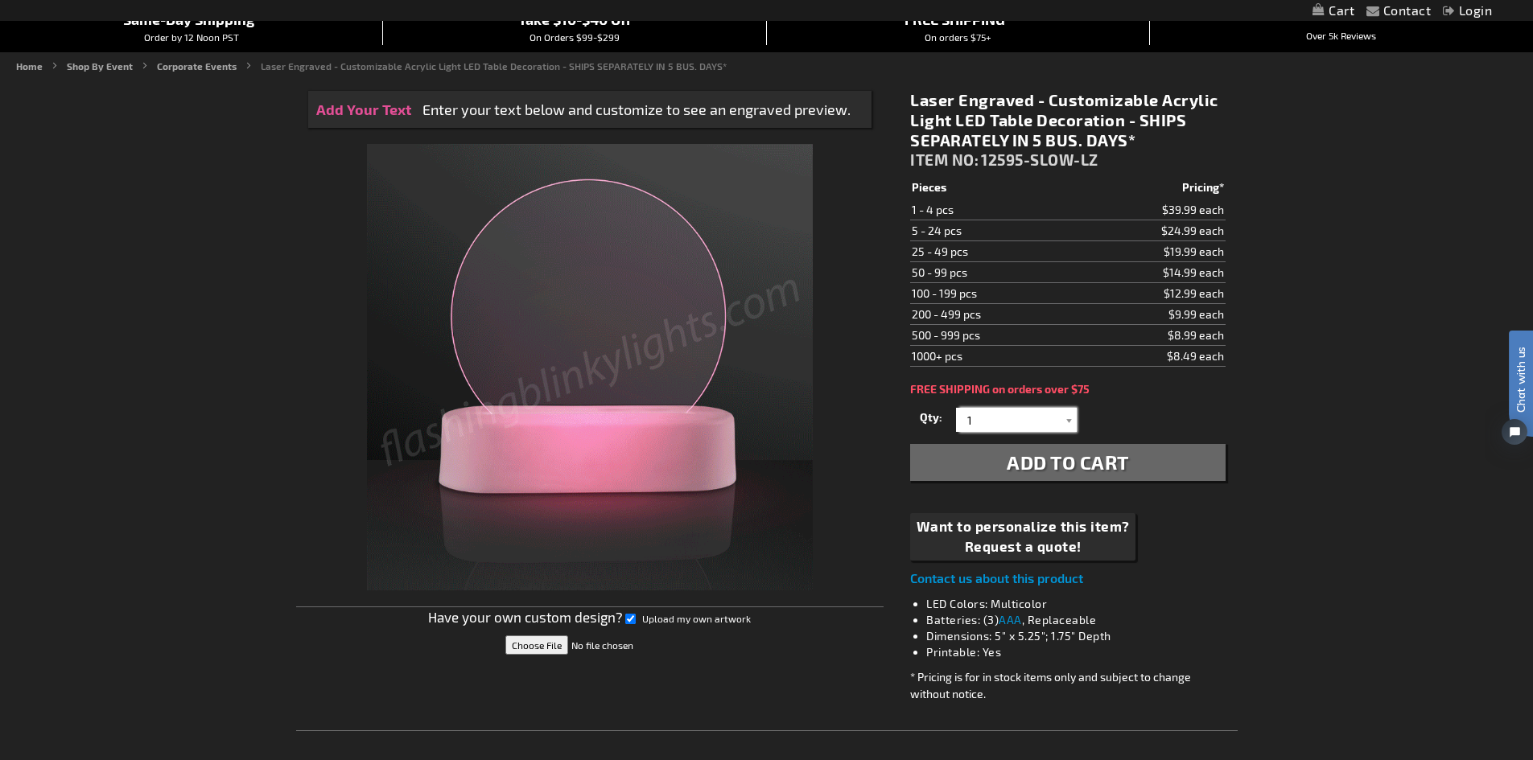
click at [1048, 417] on input "1" at bounding box center [1018, 420] width 117 height 24
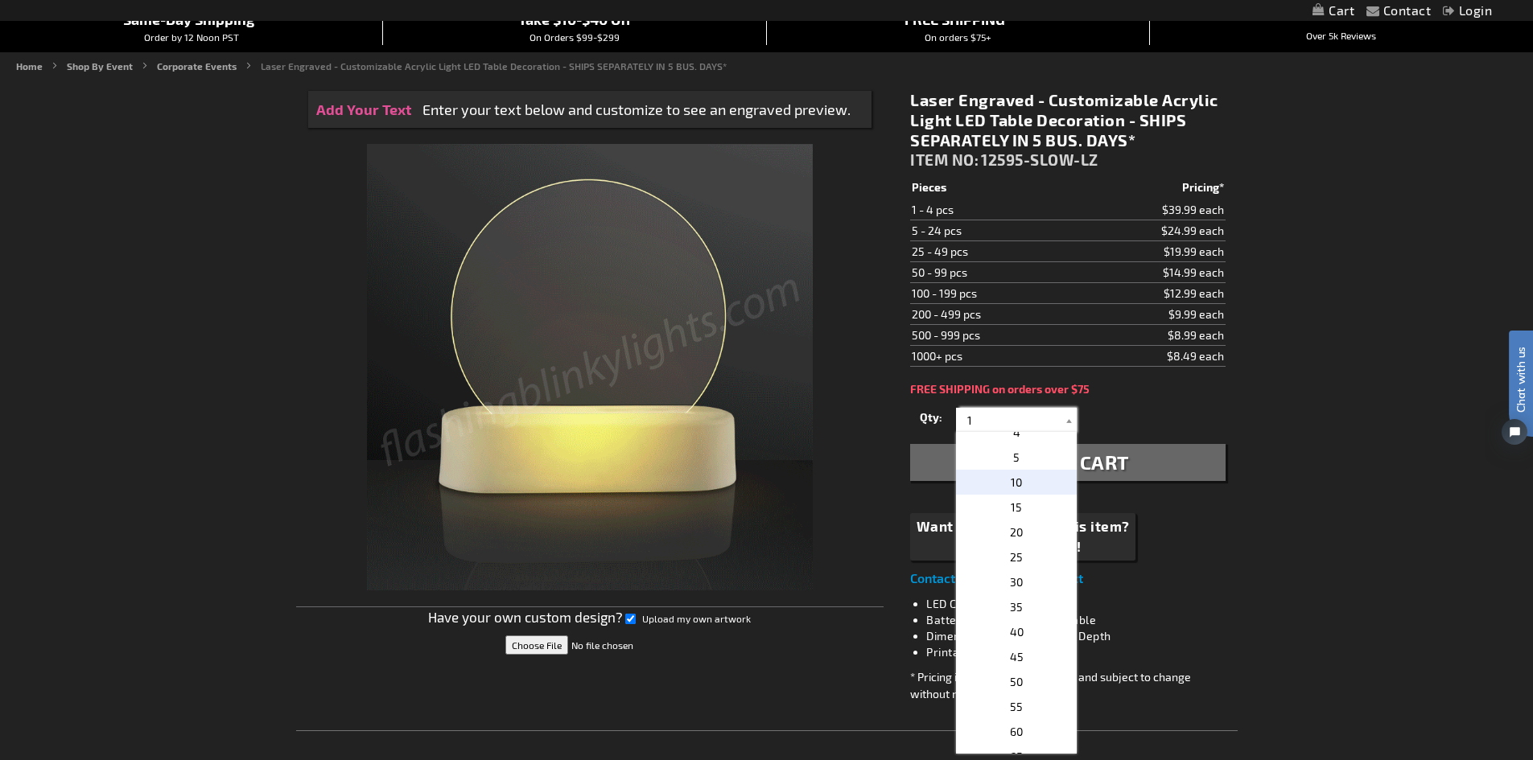
scroll to position [80, 0]
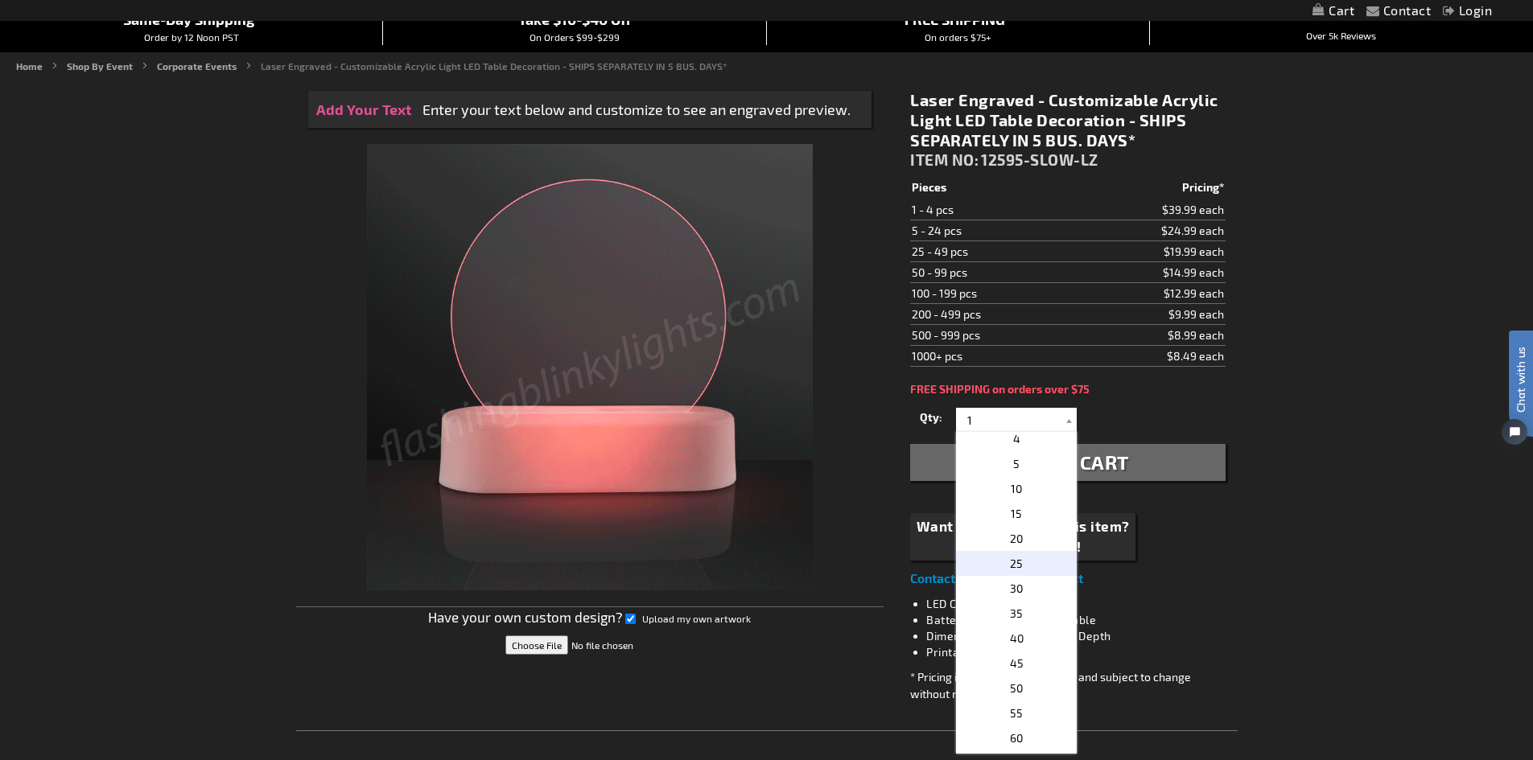
click at [1018, 559] on p "25" at bounding box center [1016, 563] width 121 height 25
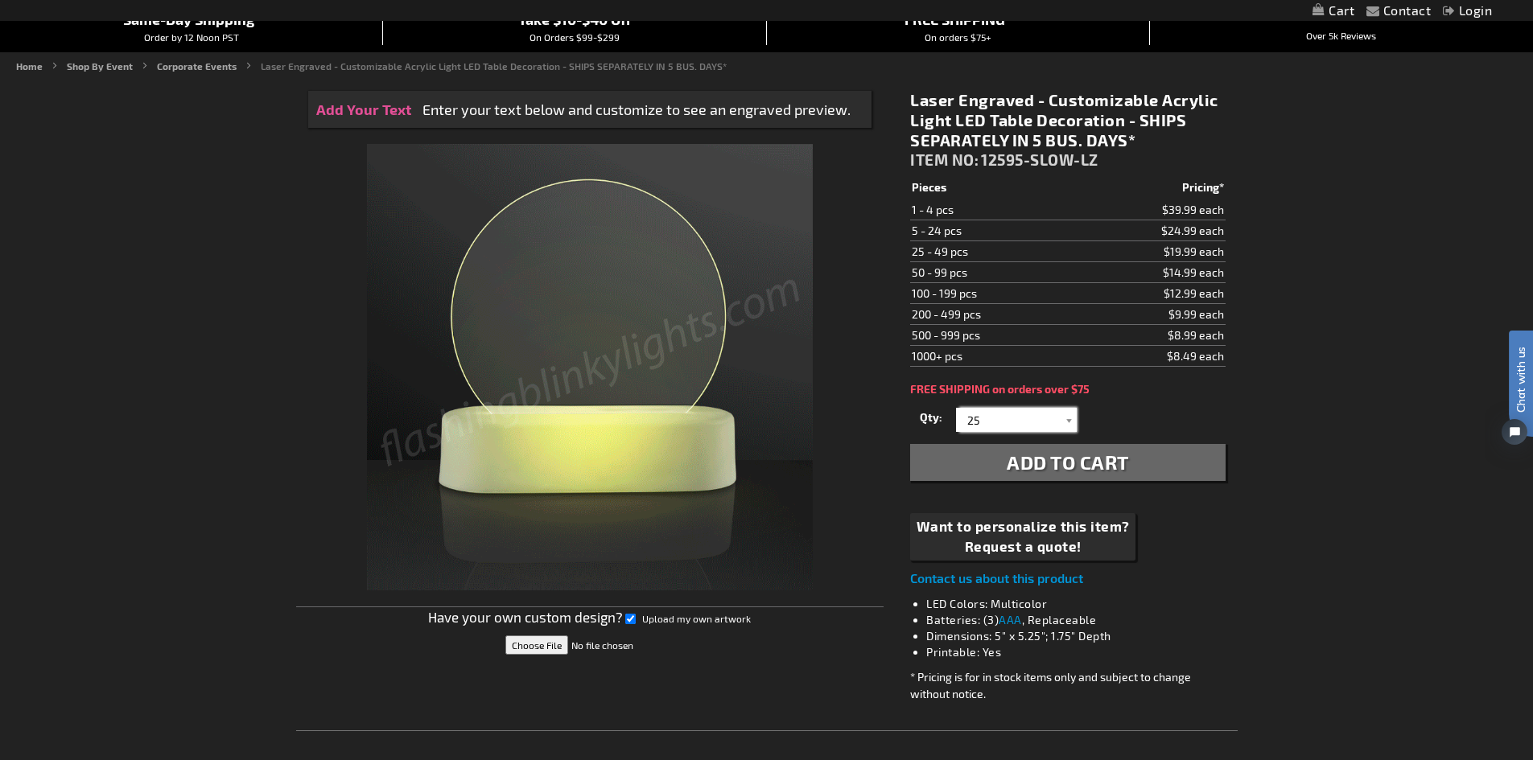
click at [1039, 418] on input "25" at bounding box center [1018, 420] width 117 height 24
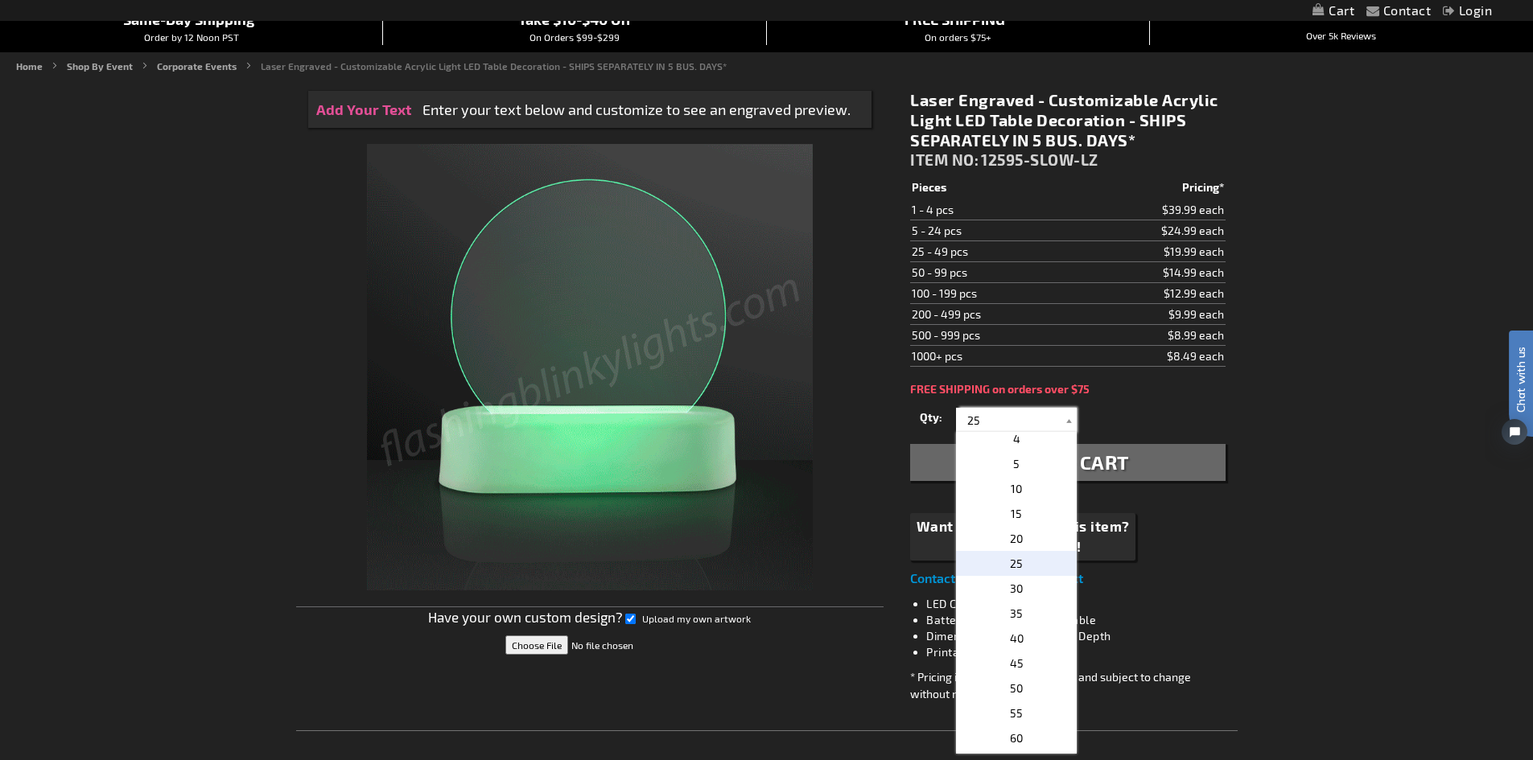
click at [1039, 418] on input "25" at bounding box center [1018, 420] width 117 height 24
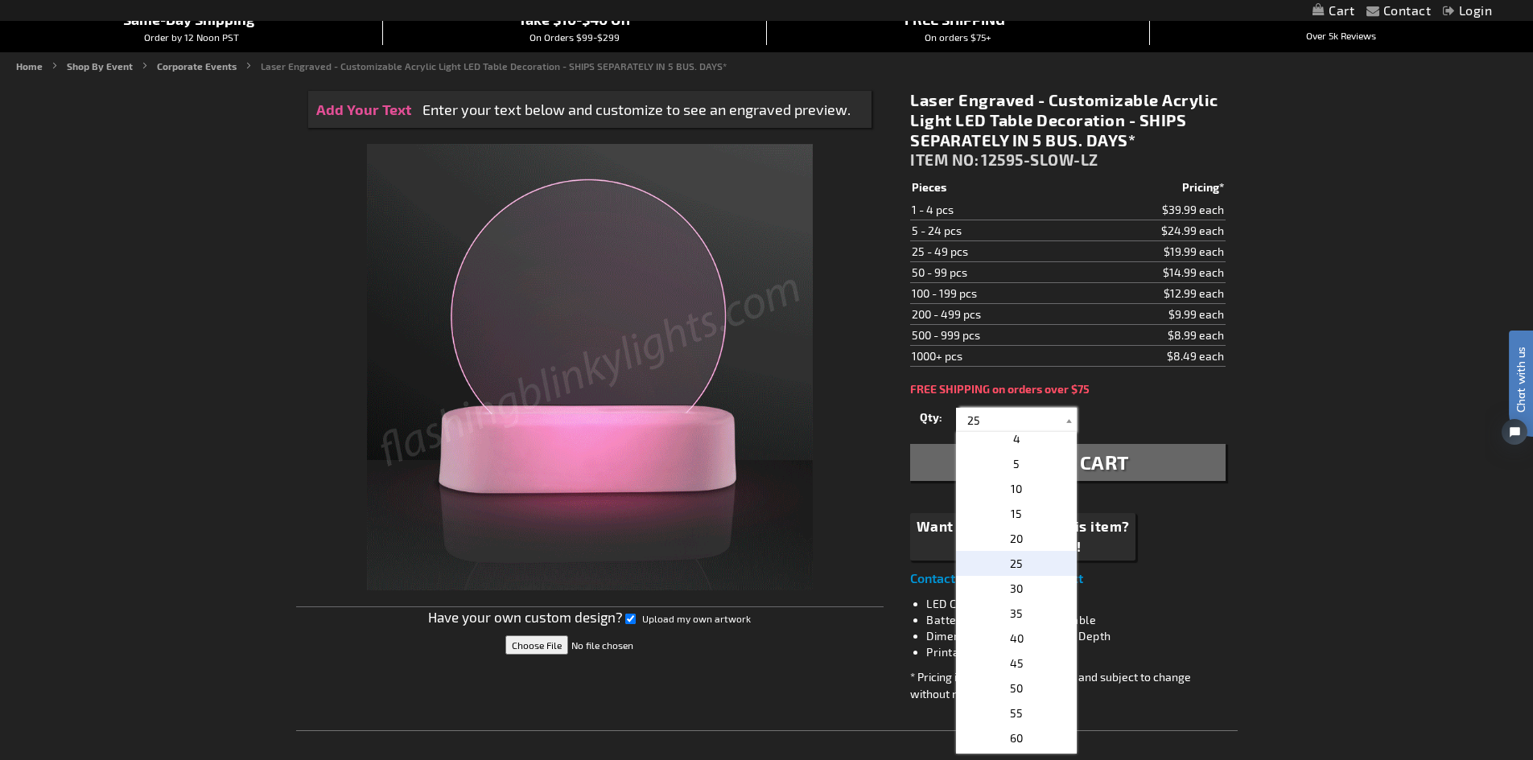
click at [1039, 418] on input "25" at bounding box center [1018, 420] width 117 height 24
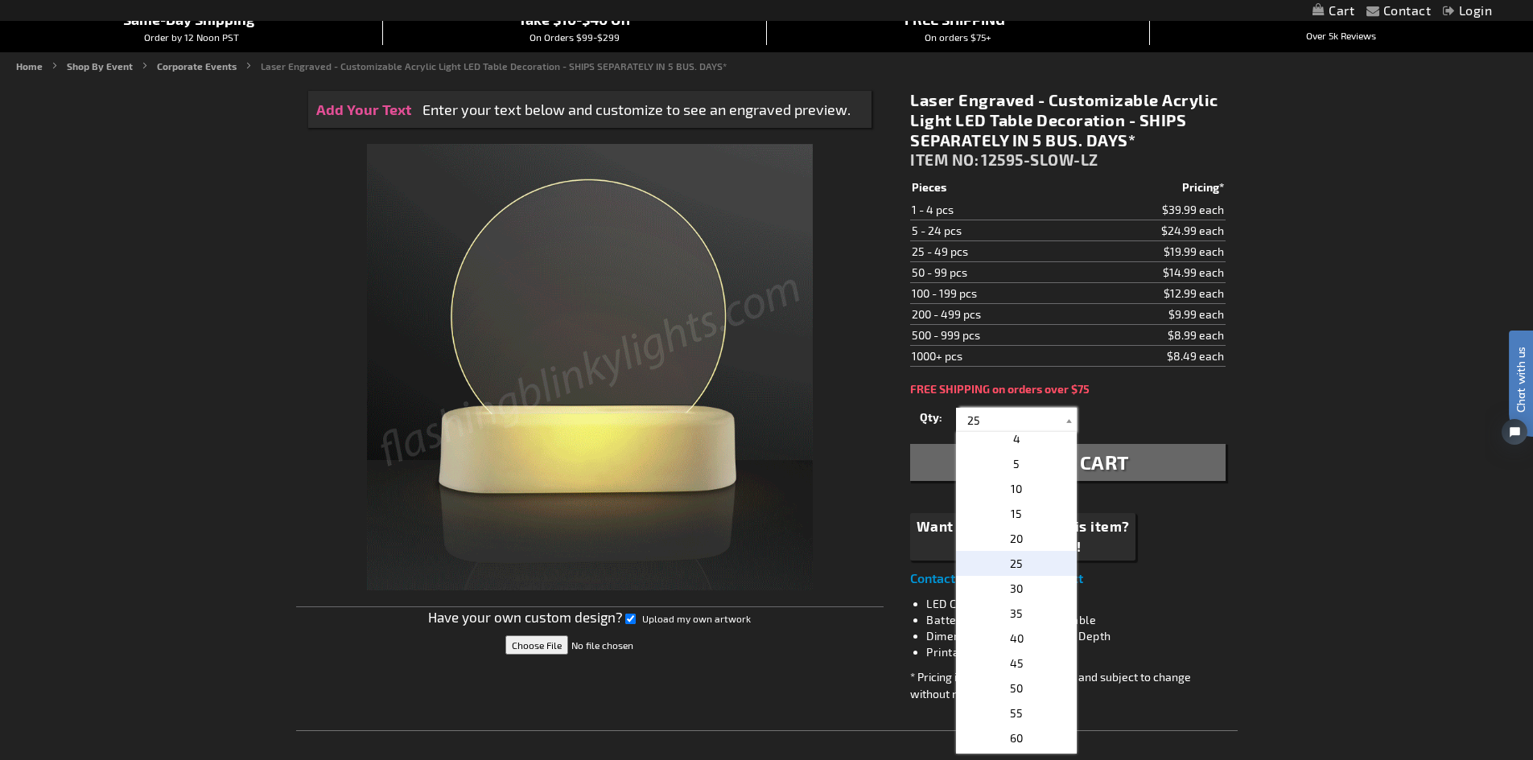
click at [1039, 418] on input "25" at bounding box center [1018, 420] width 117 height 24
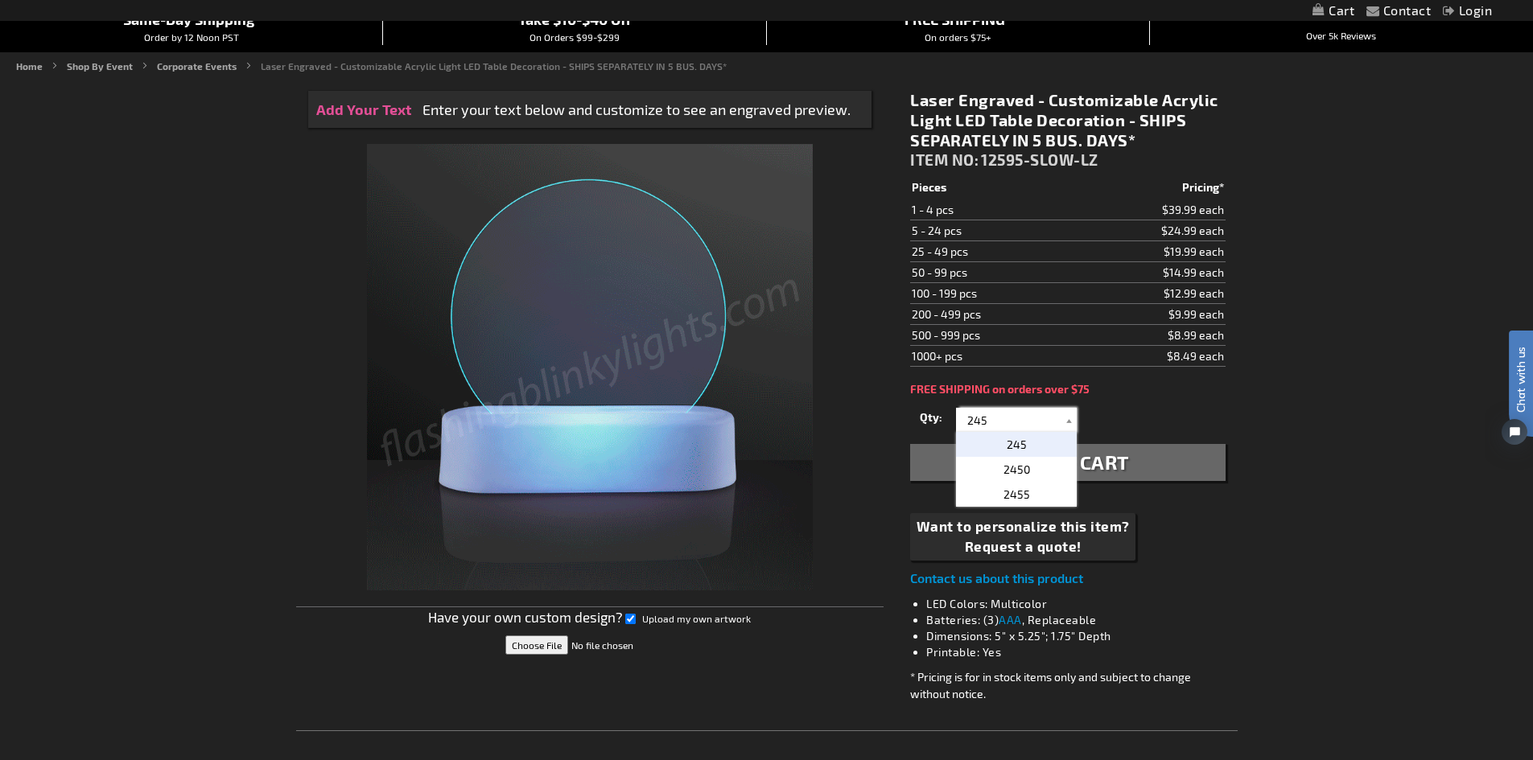
scroll to position [0, 0]
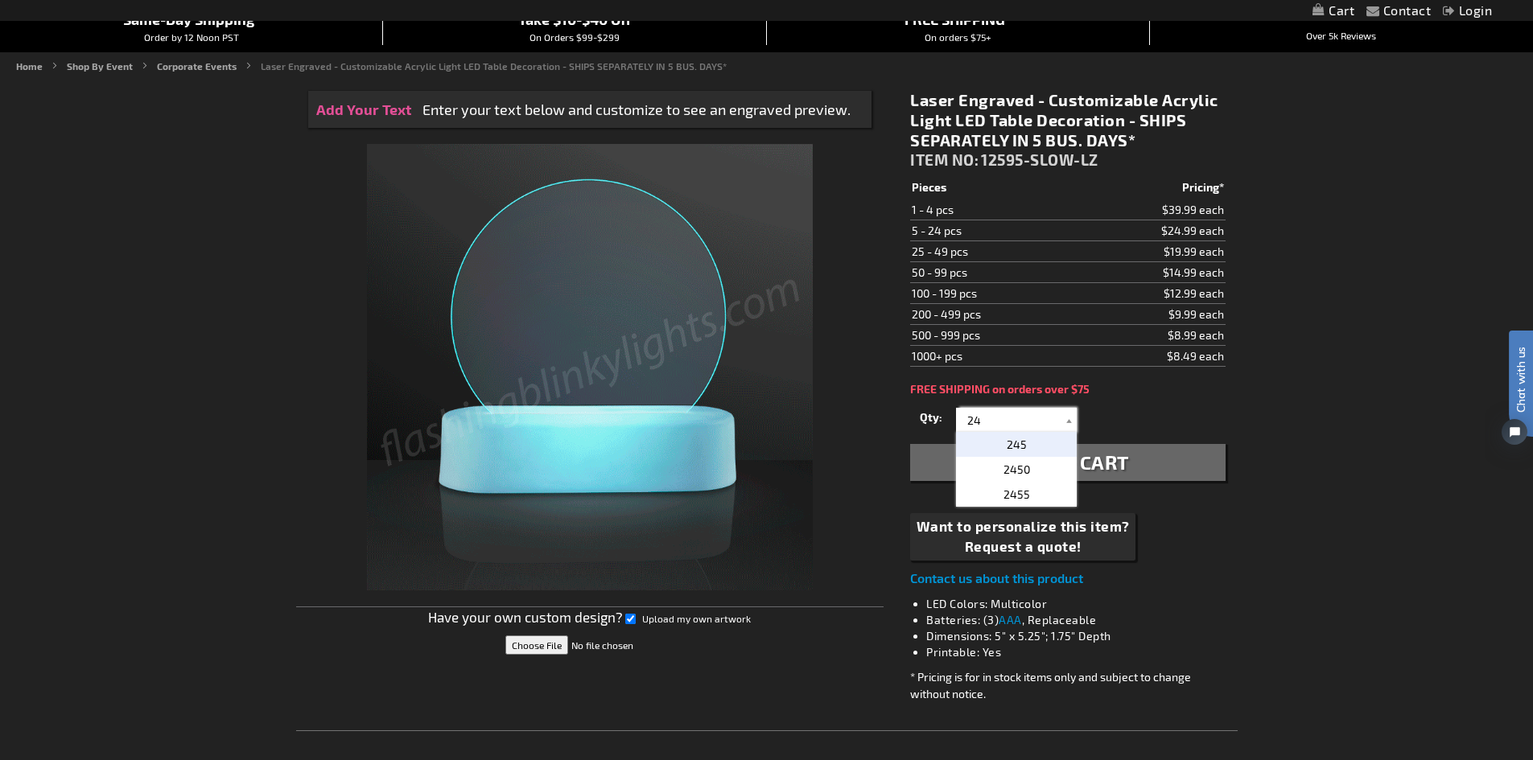
type input "24"
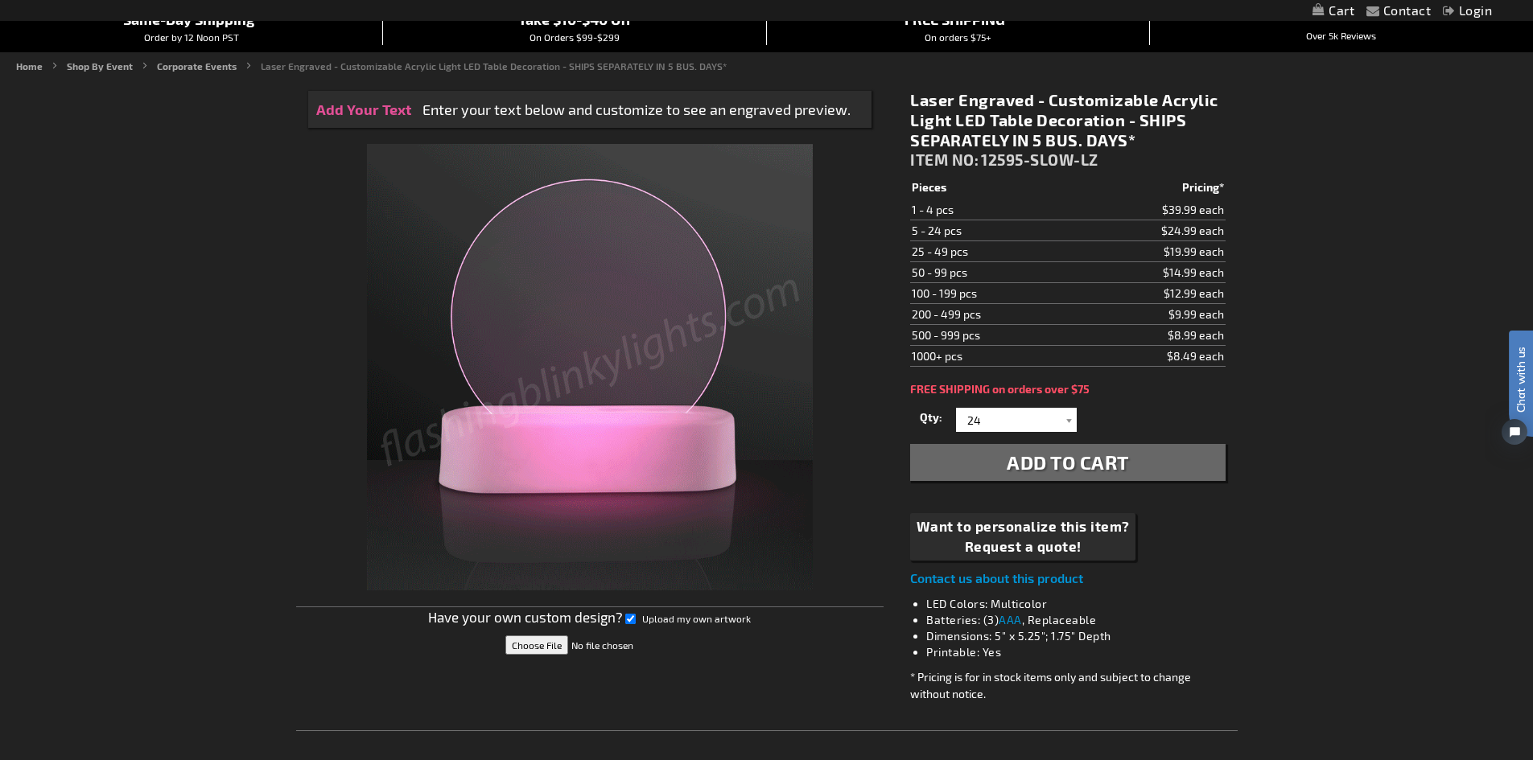
click at [1043, 470] on span "Add to Cart" at bounding box center [1068, 462] width 122 height 23
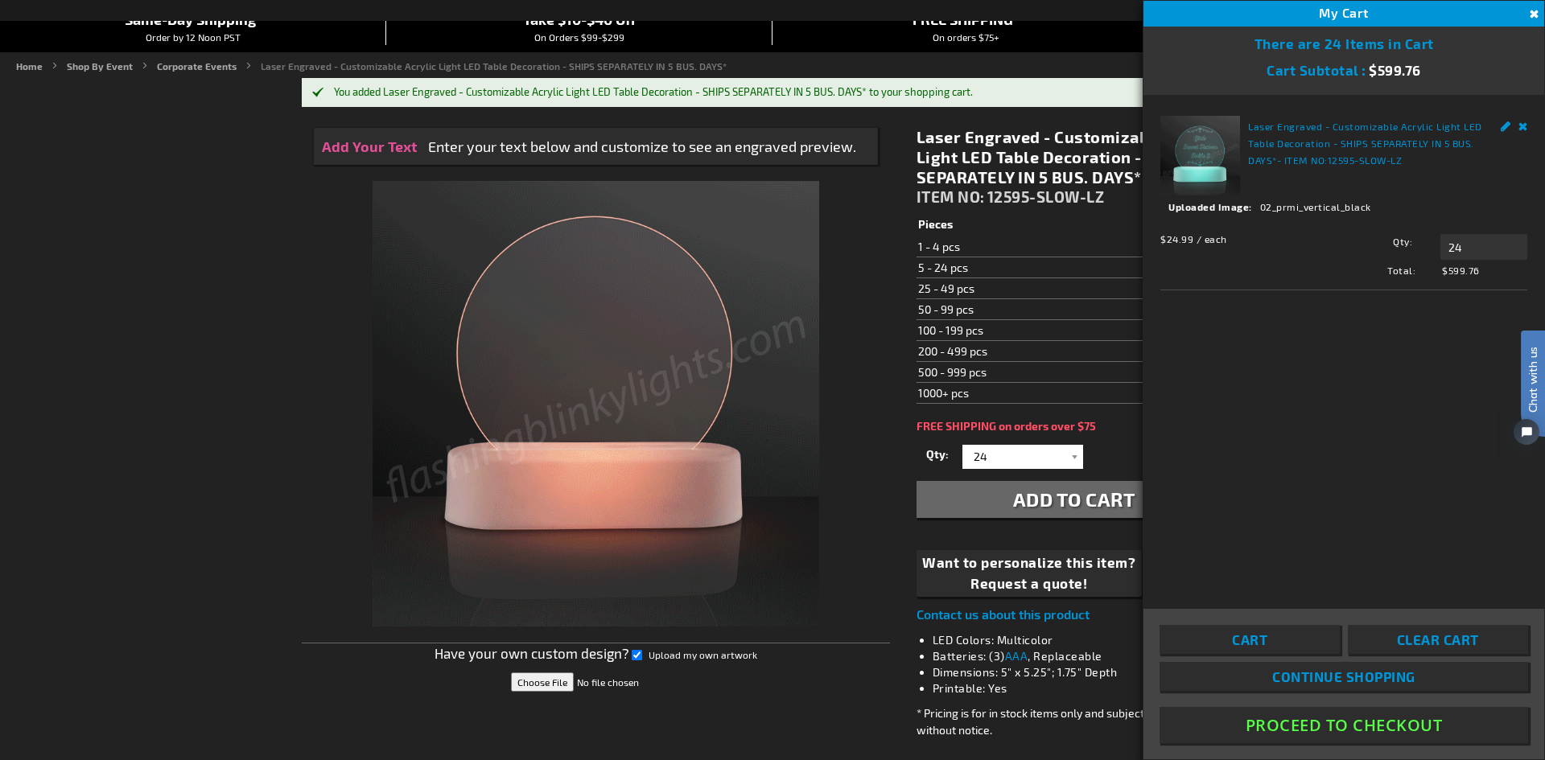
click at [1451, 641] on span "Clear Cart" at bounding box center [1438, 640] width 82 height 16
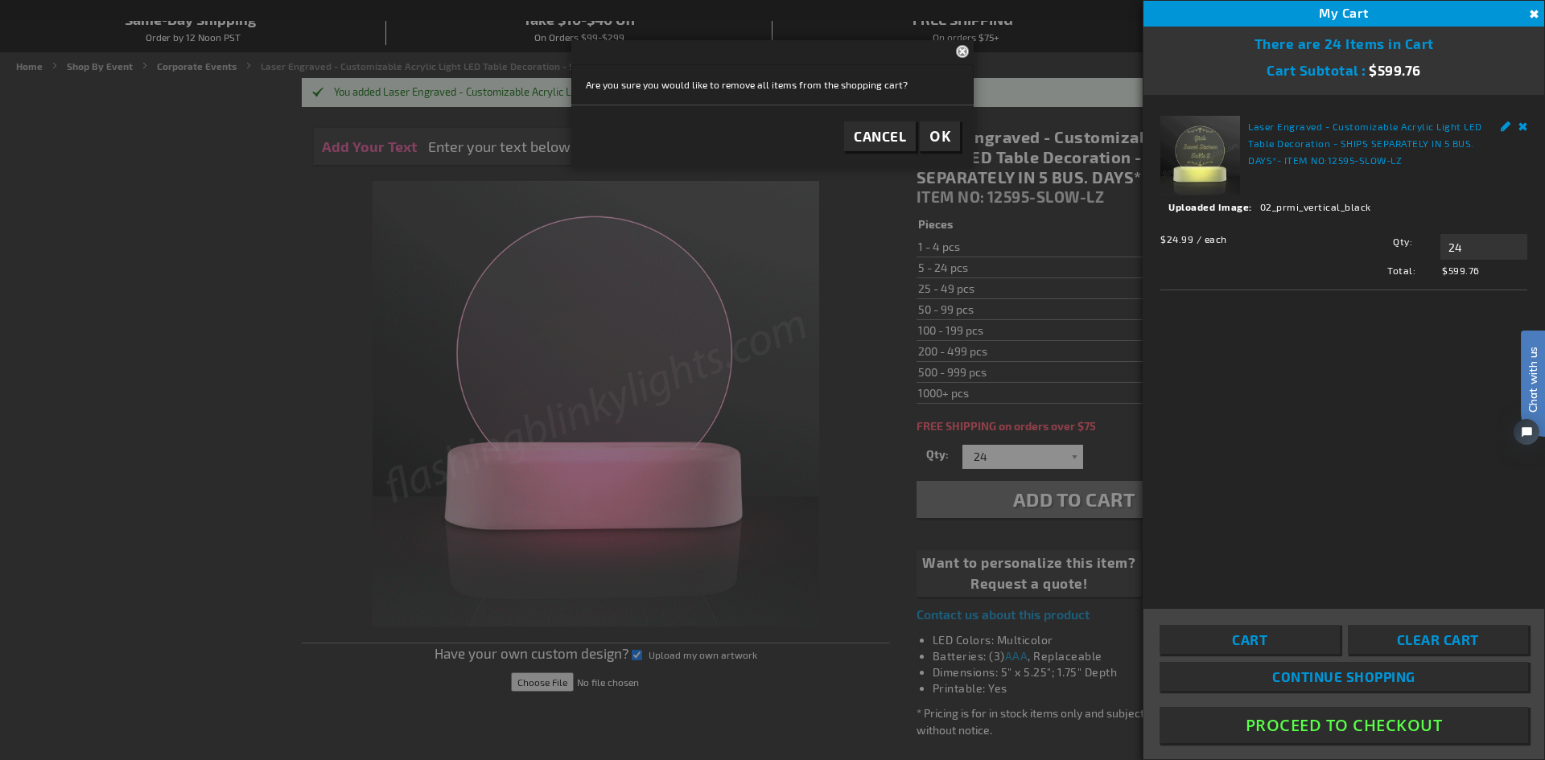
click at [950, 141] on button "OK" at bounding box center [940, 137] width 40 height 30
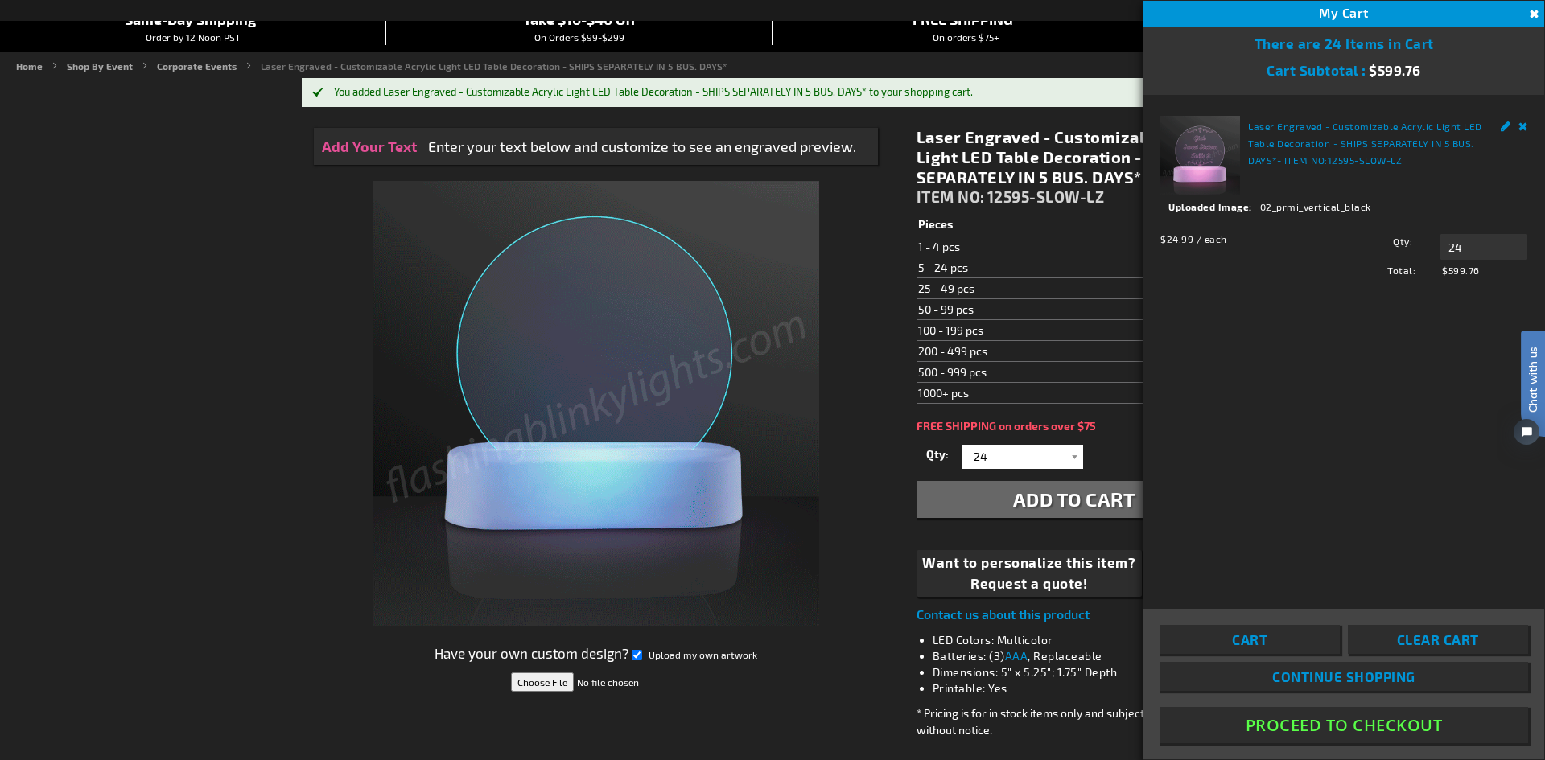
click at [1456, 626] on link "Clear Cart" at bounding box center [1438, 639] width 180 height 29
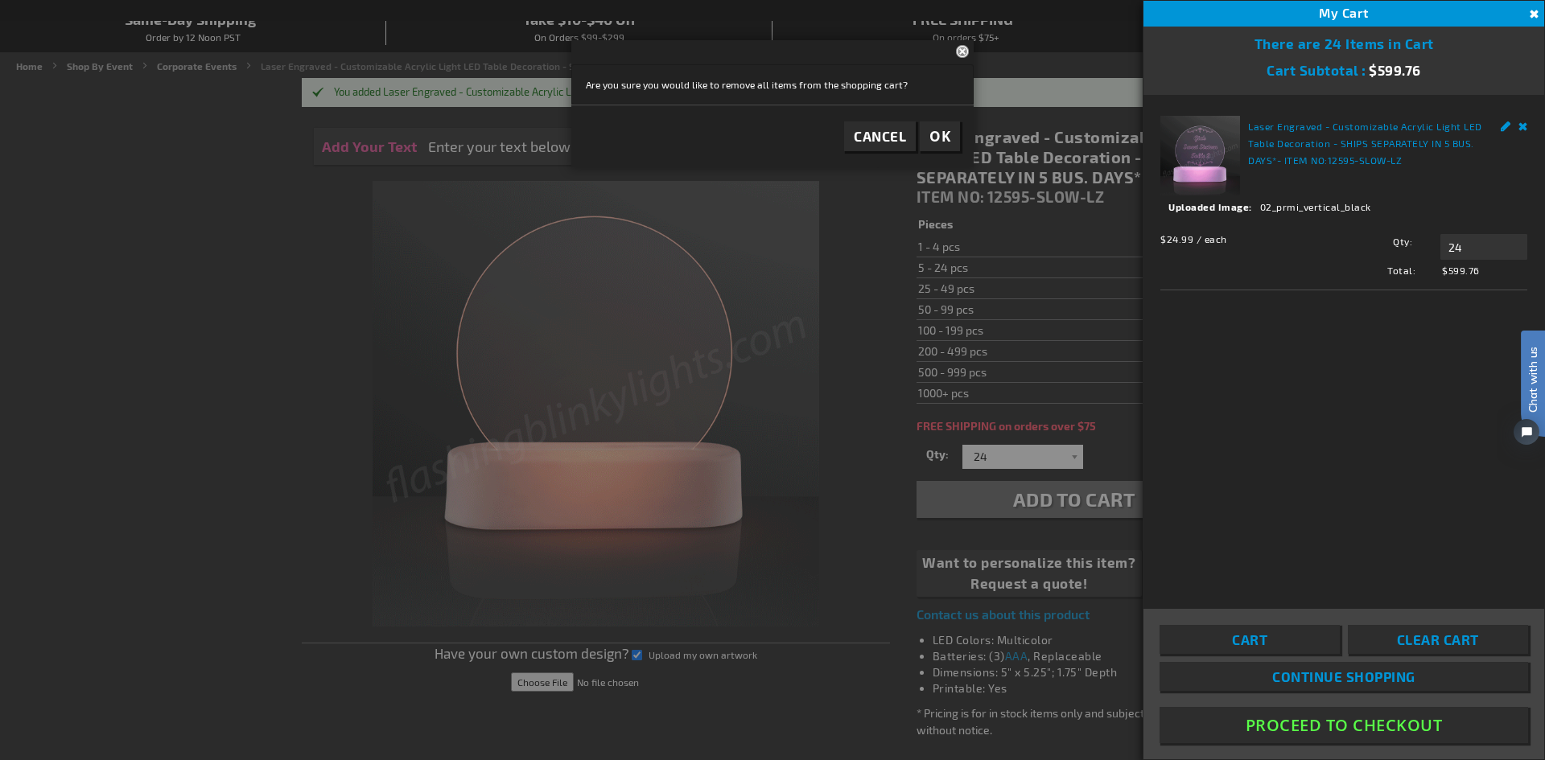
click at [916, 133] on button "Cancel" at bounding box center [880, 137] width 72 height 30
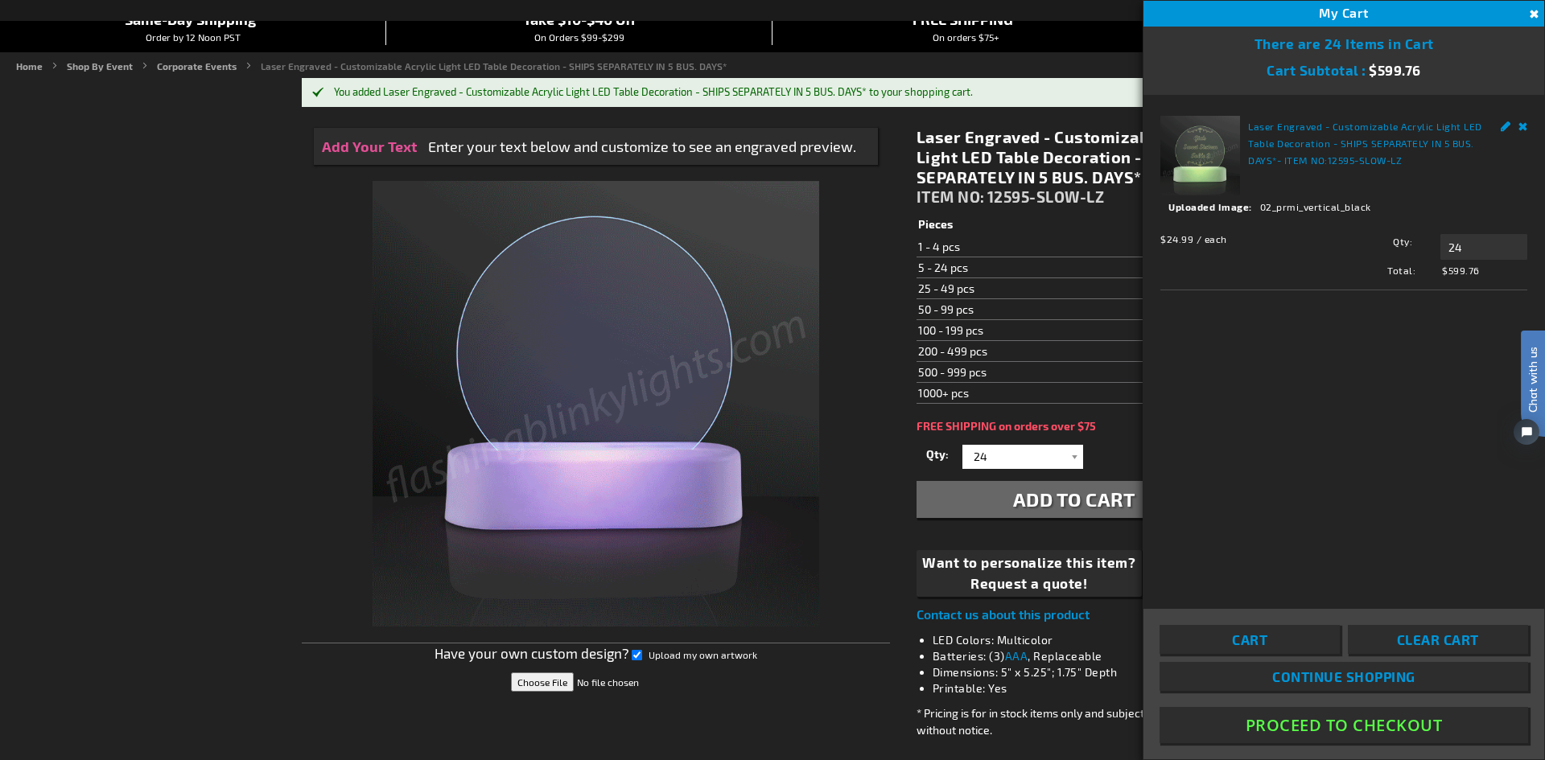
click at [1532, 12] on button "Close" at bounding box center [1532, 15] width 18 height 18
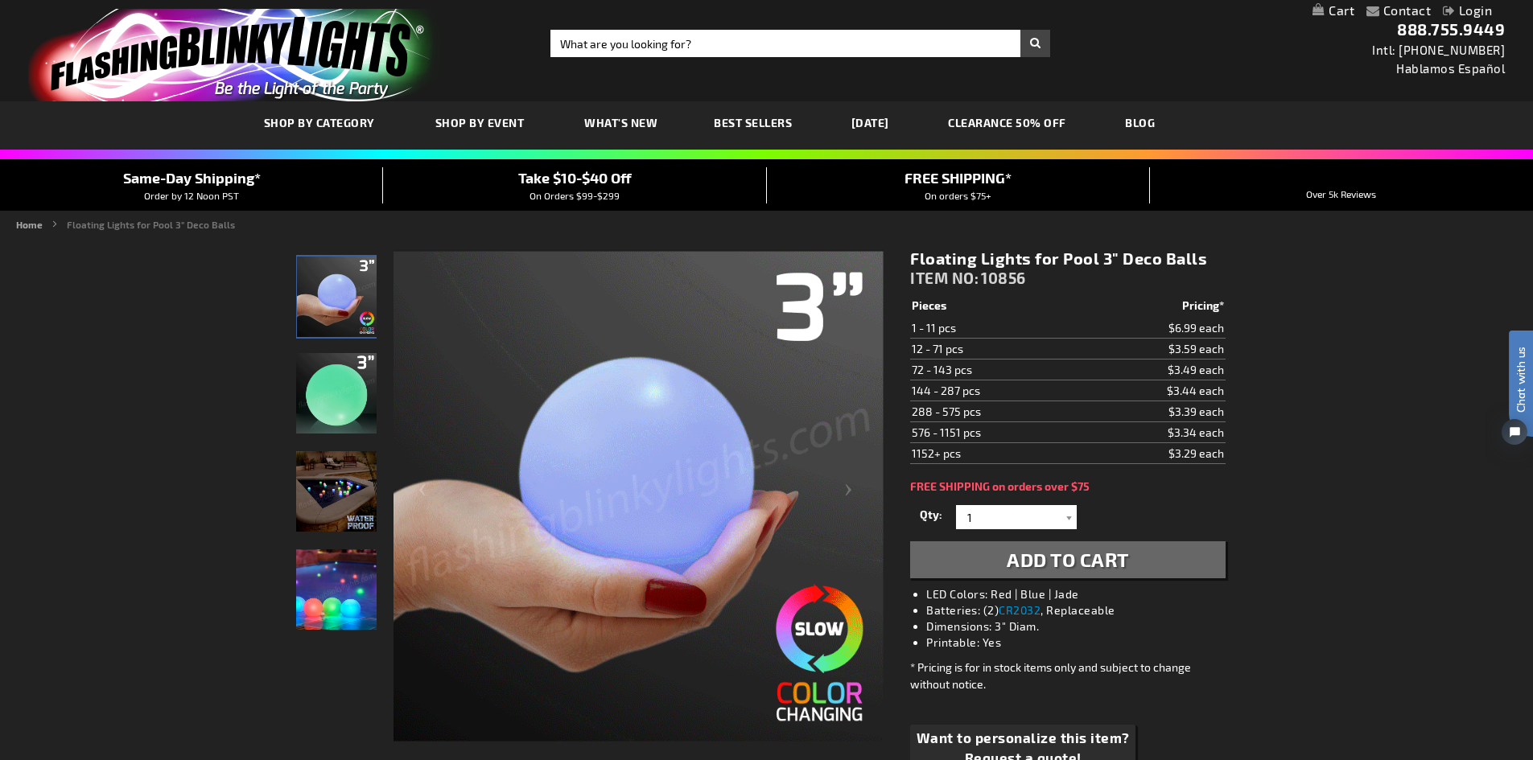
click at [369, 393] on img at bounding box center [336, 393] width 80 height 80
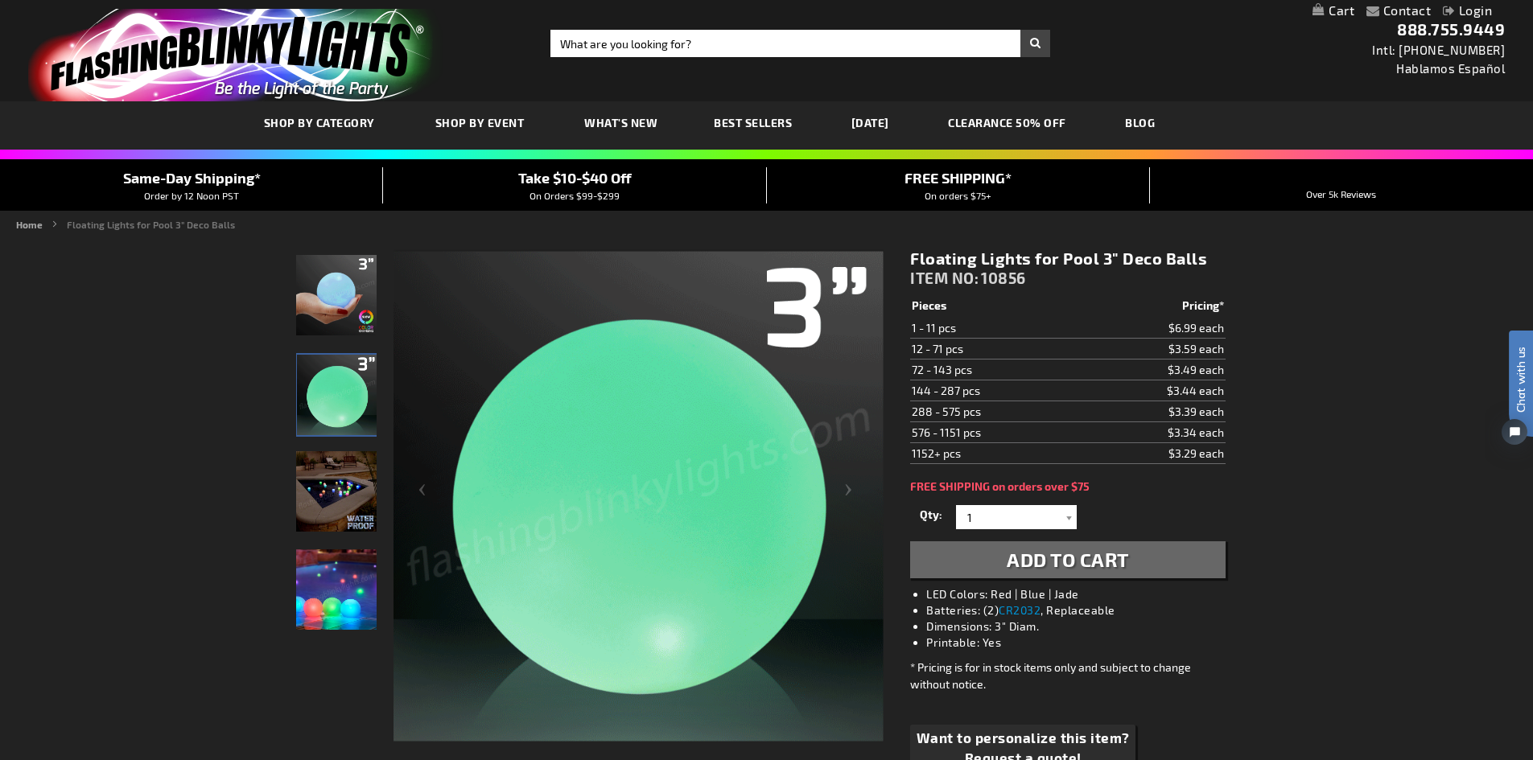
click at [335, 488] on img at bounding box center [336, 491] width 80 height 80
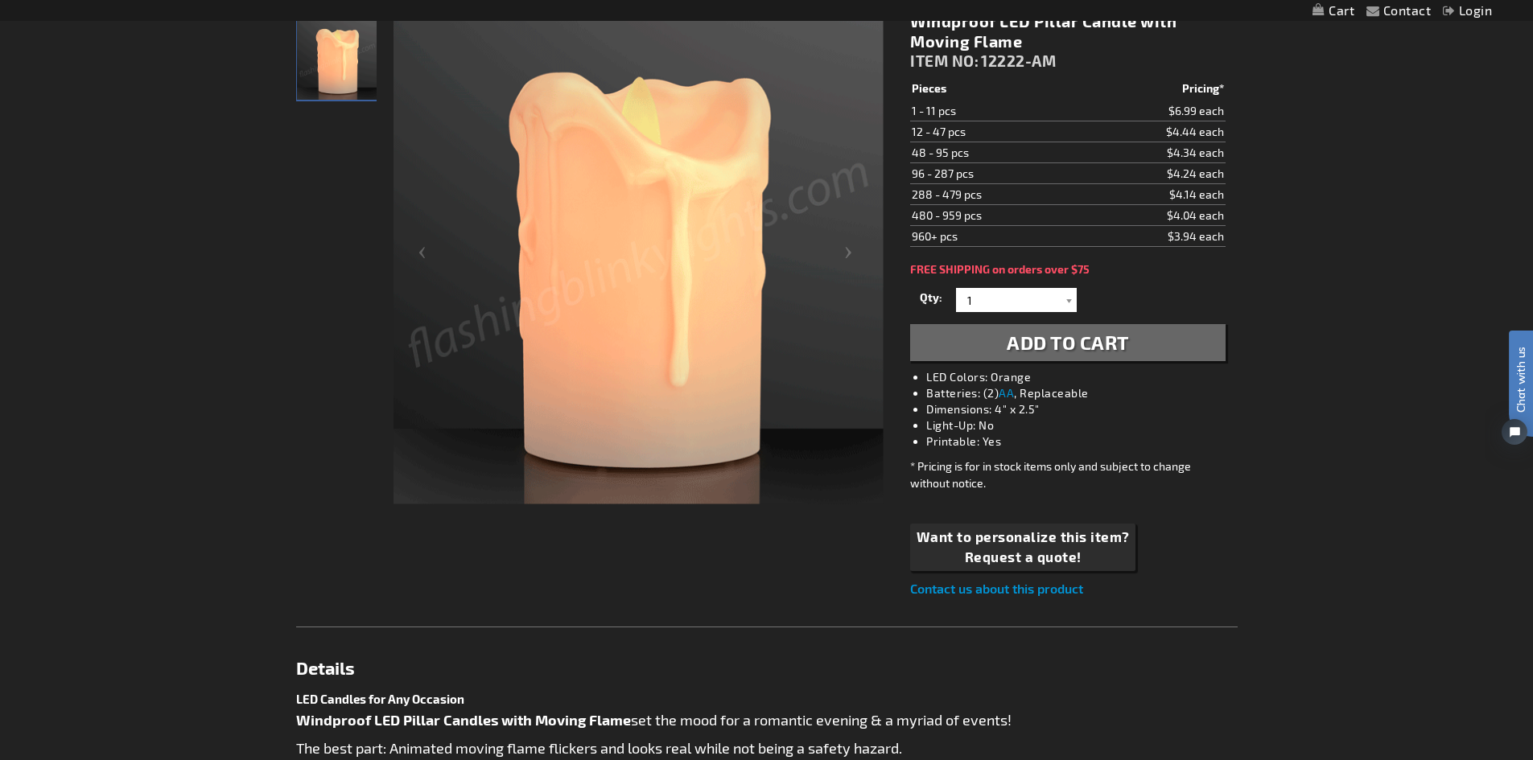
scroll to position [161, 0]
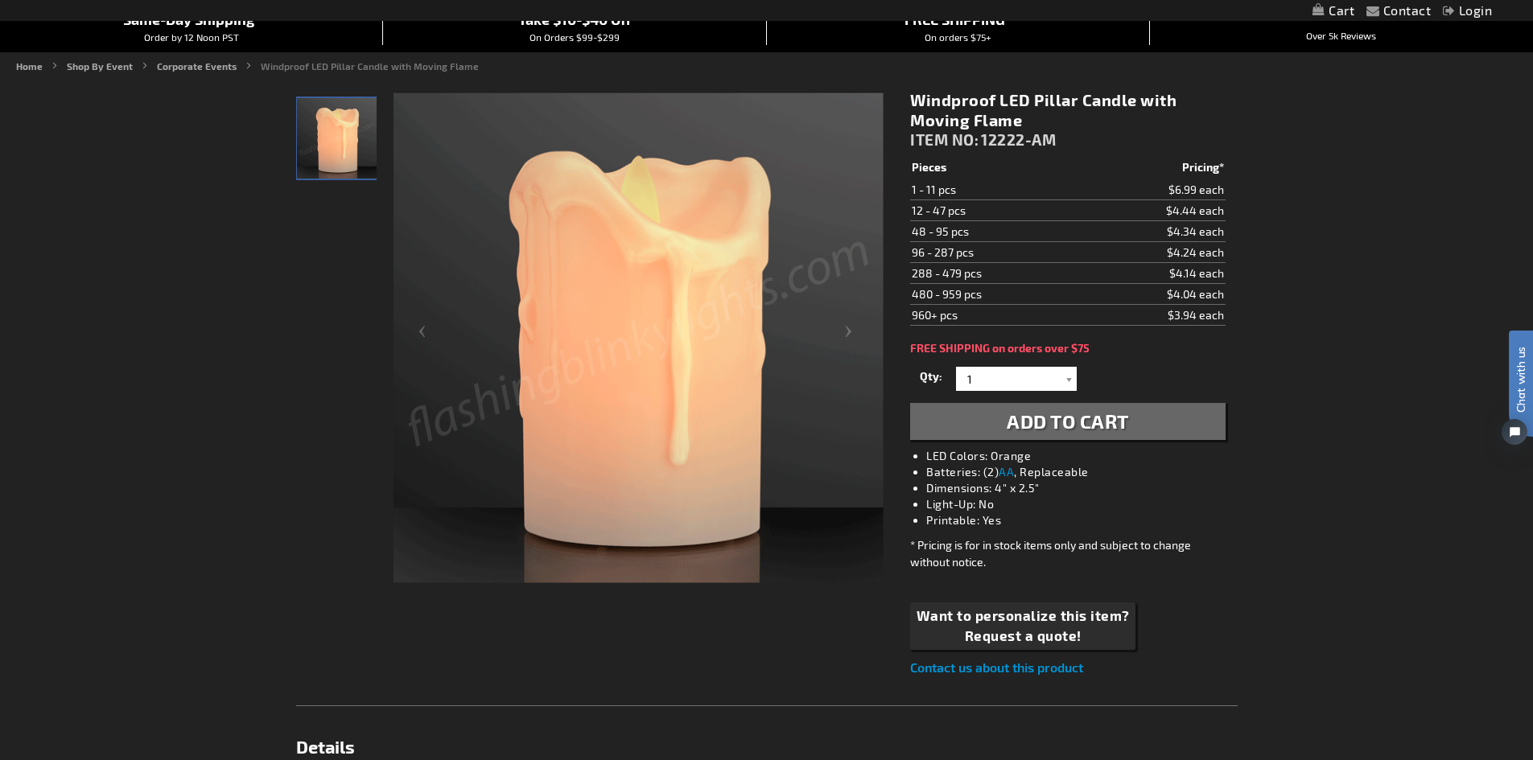
click at [1058, 339] on div "Windproof LED Pillar Candle with Moving Flame ITEM NO: 12222-AM $3.94 Pieces Pr…" at bounding box center [1067, 384] width 339 height 612
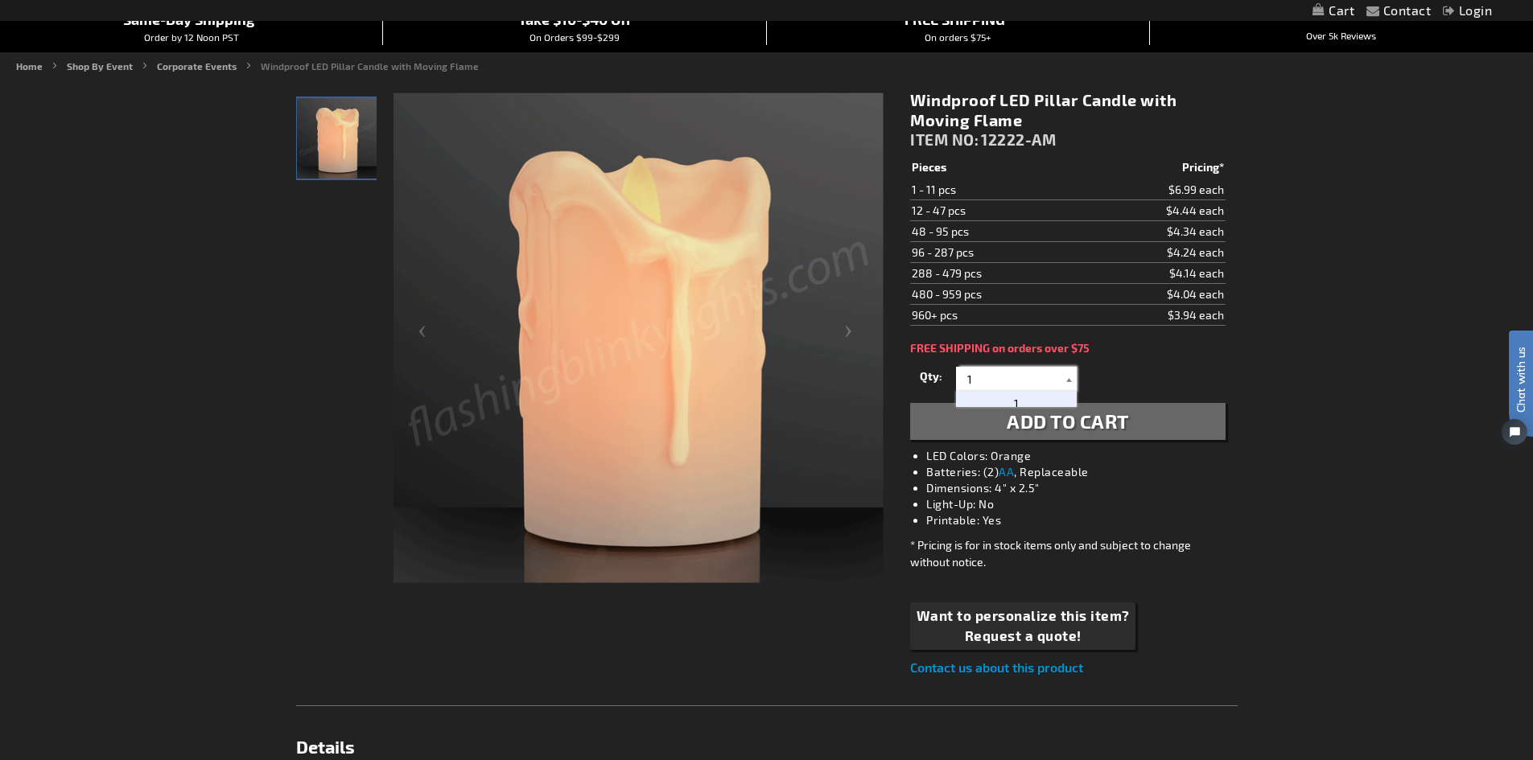
click at [1060, 368] on div "1 2 3 4 5 6 7 8 9 10 11 12 24 36 48 60 72 84 96 108 120 1" at bounding box center [1016, 379] width 121 height 24
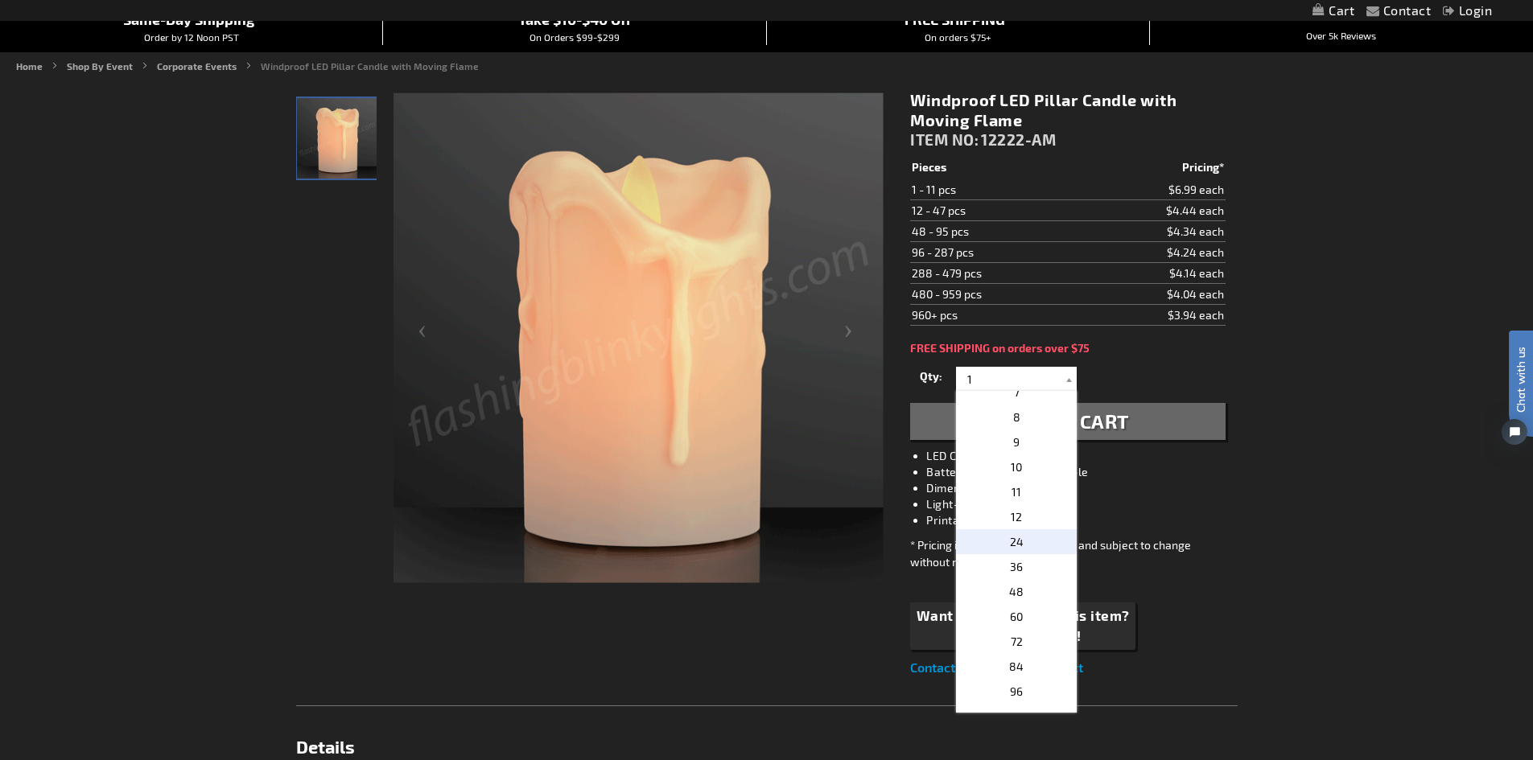
click at [1024, 548] on p "24" at bounding box center [1016, 541] width 121 height 25
type input "24"
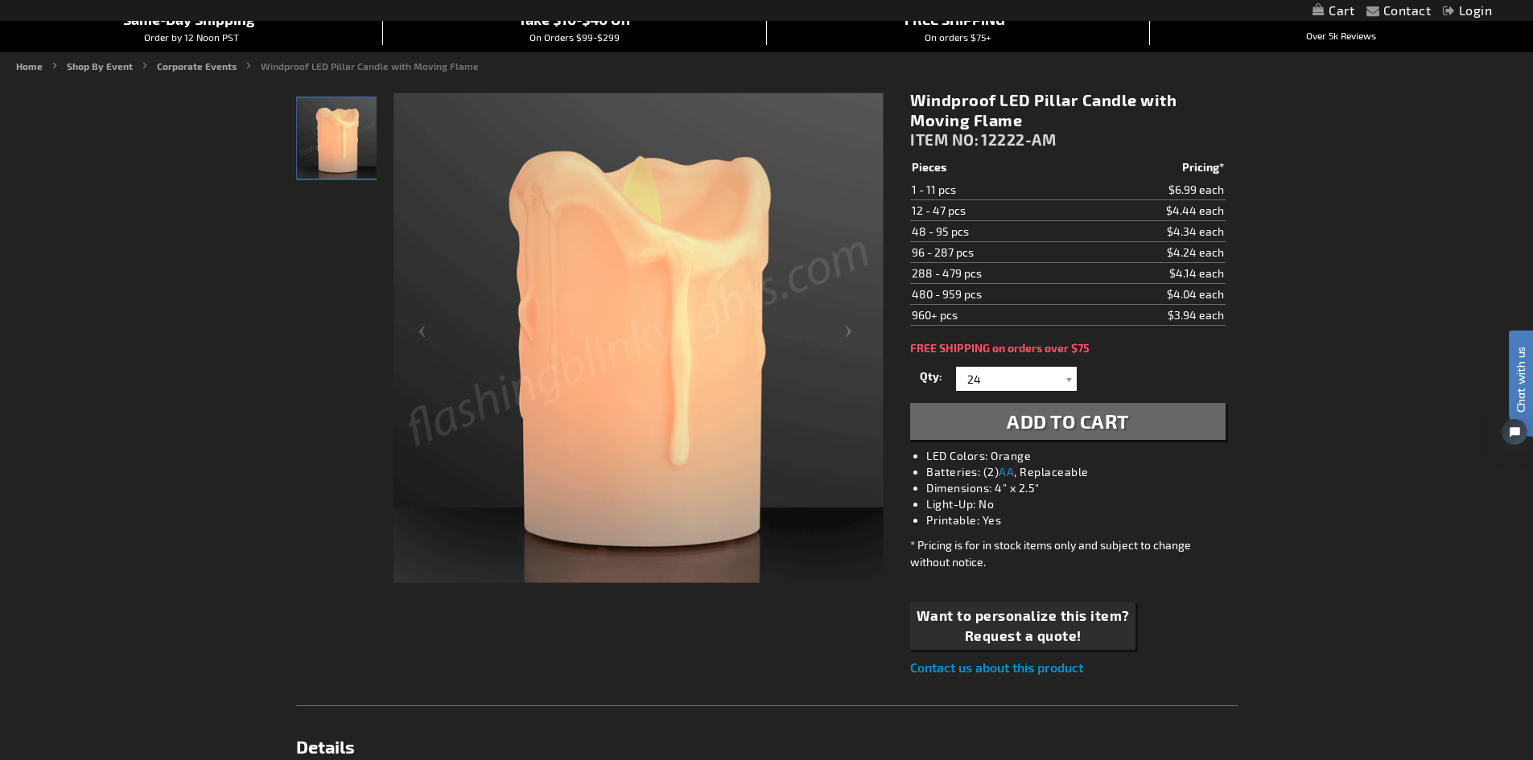
drag, startPoint x: 1286, startPoint y: 474, endPoint x: 1241, endPoint y: 451, distance: 50.4
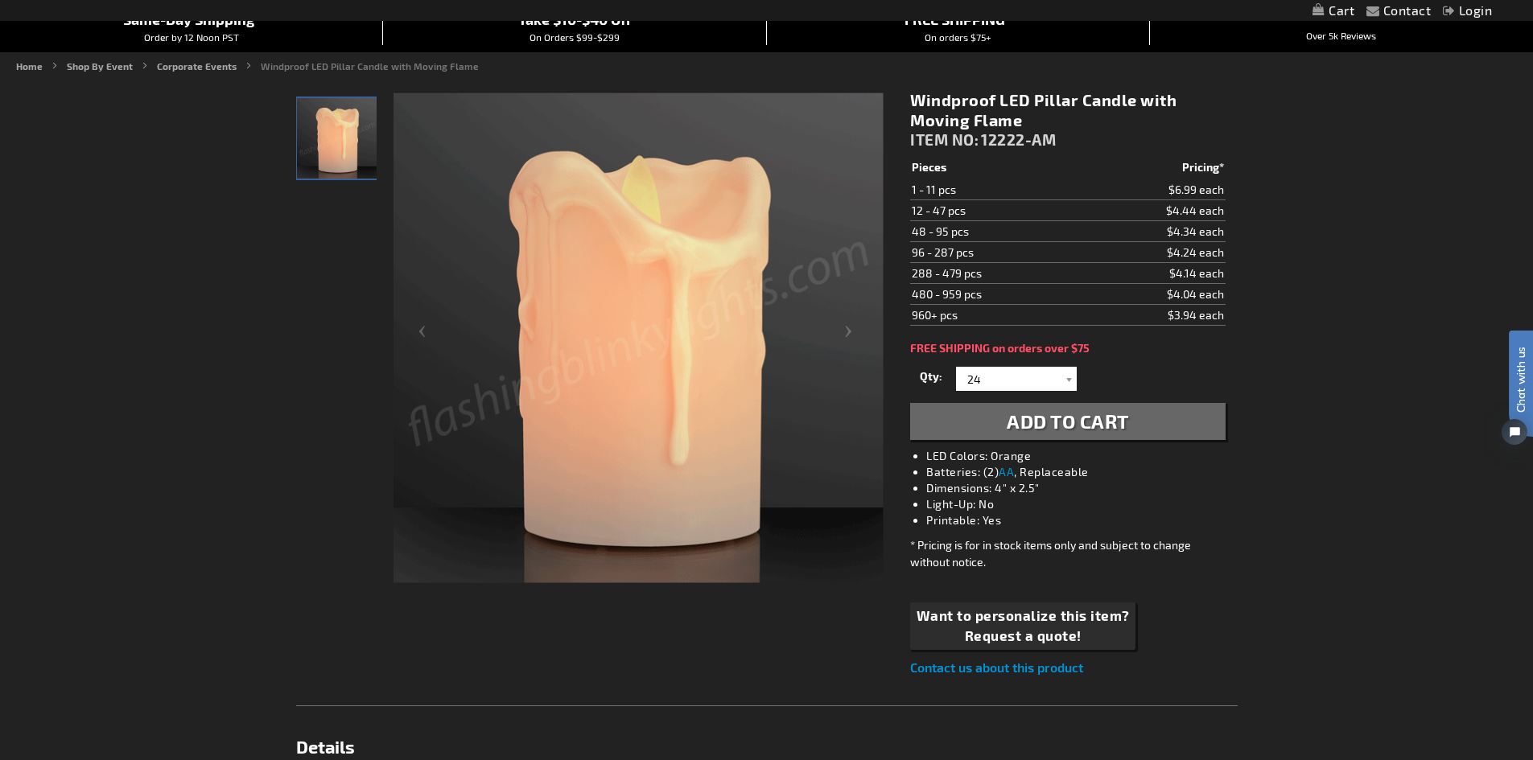
click at [1149, 429] on button "Add to Cart" at bounding box center [1067, 421] width 315 height 37
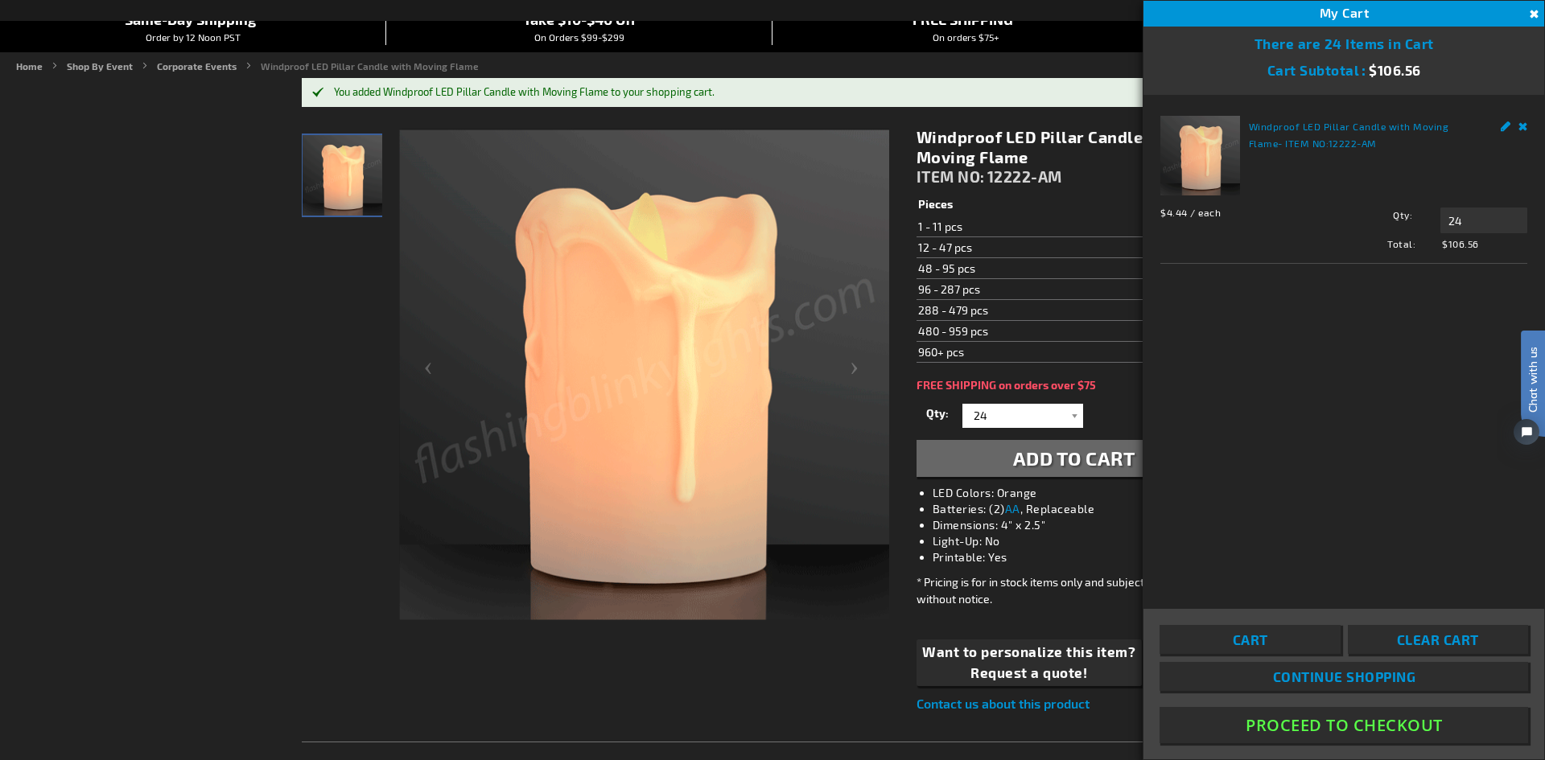
click at [1516, 124] on div "Edit Remove" at bounding box center [1505, 124] width 44 height 17
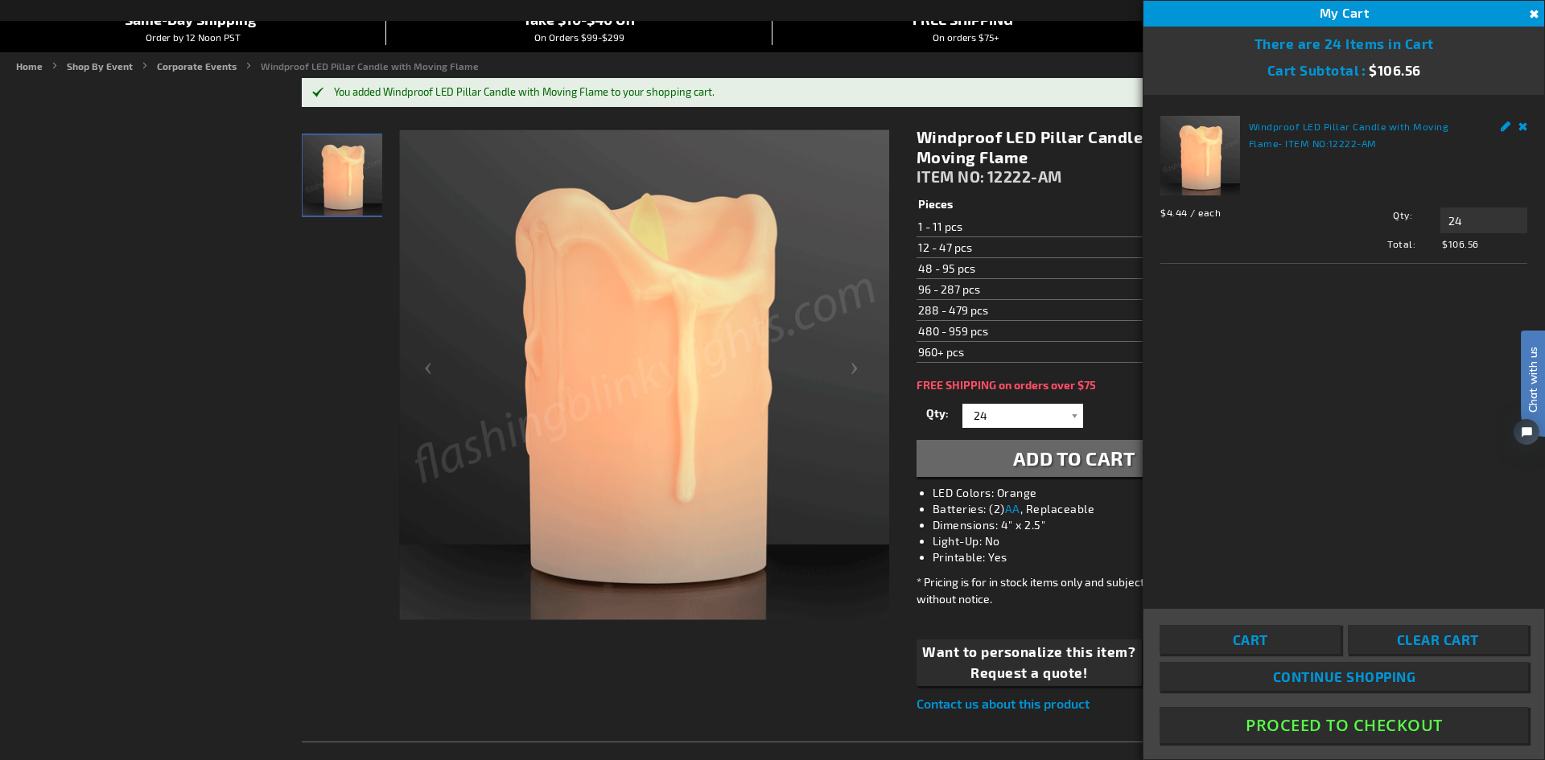
click at [1524, 124] on link "Remove" at bounding box center [1523, 124] width 10 height 17
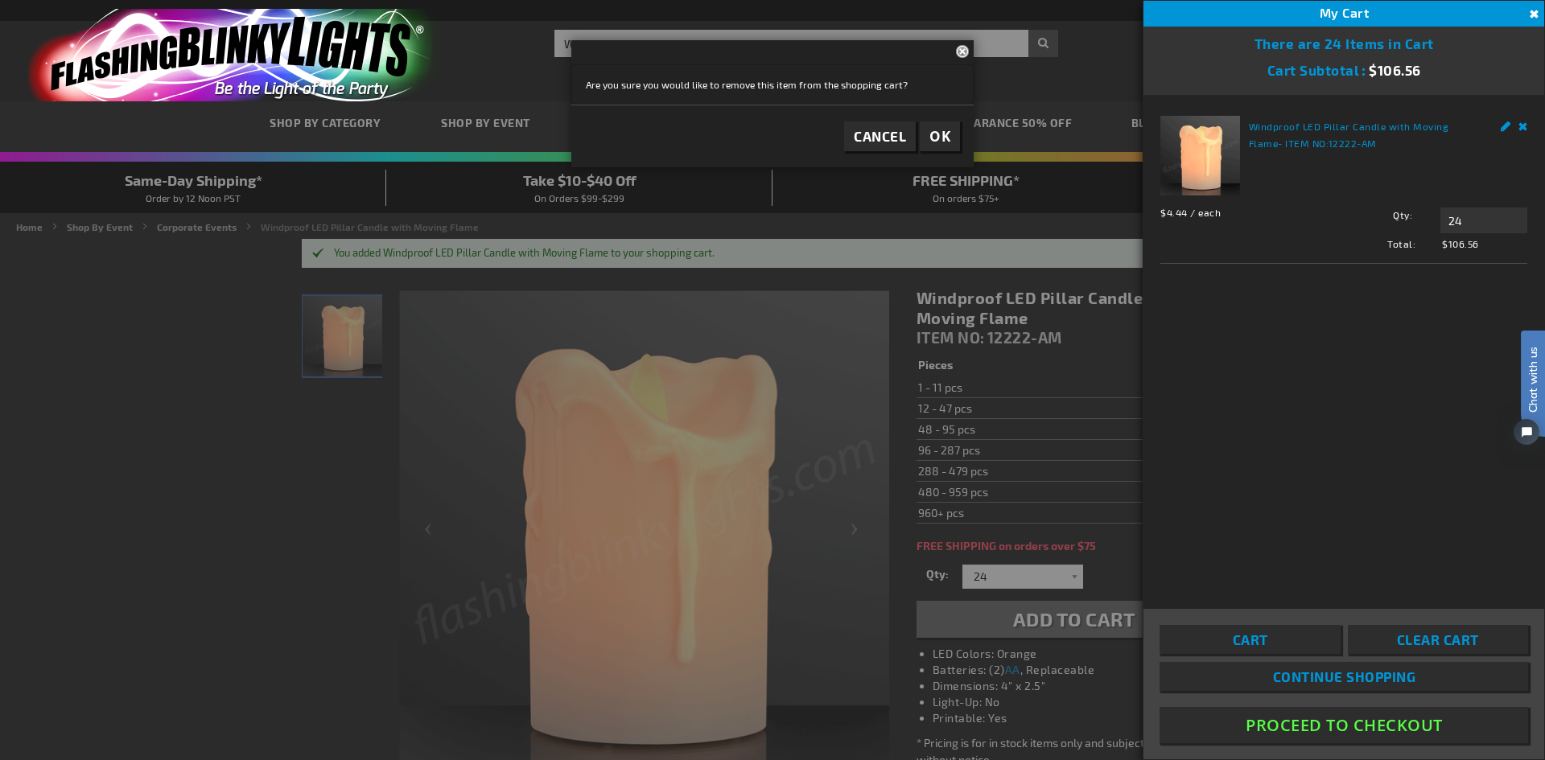
click at [1524, 20] on button "Close" at bounding box center [1532, 15] width 18 height 18
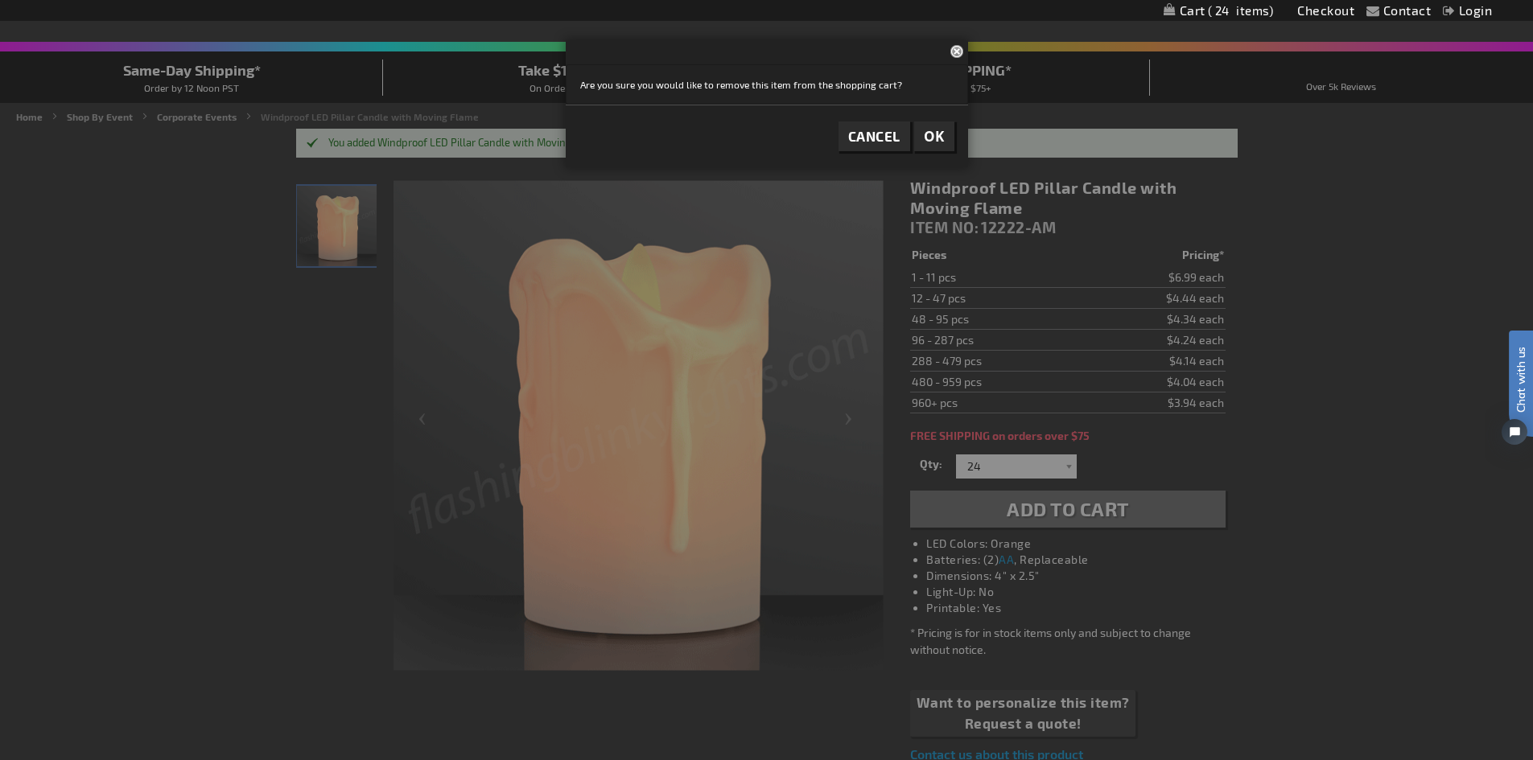
scroll to position [322, 0]
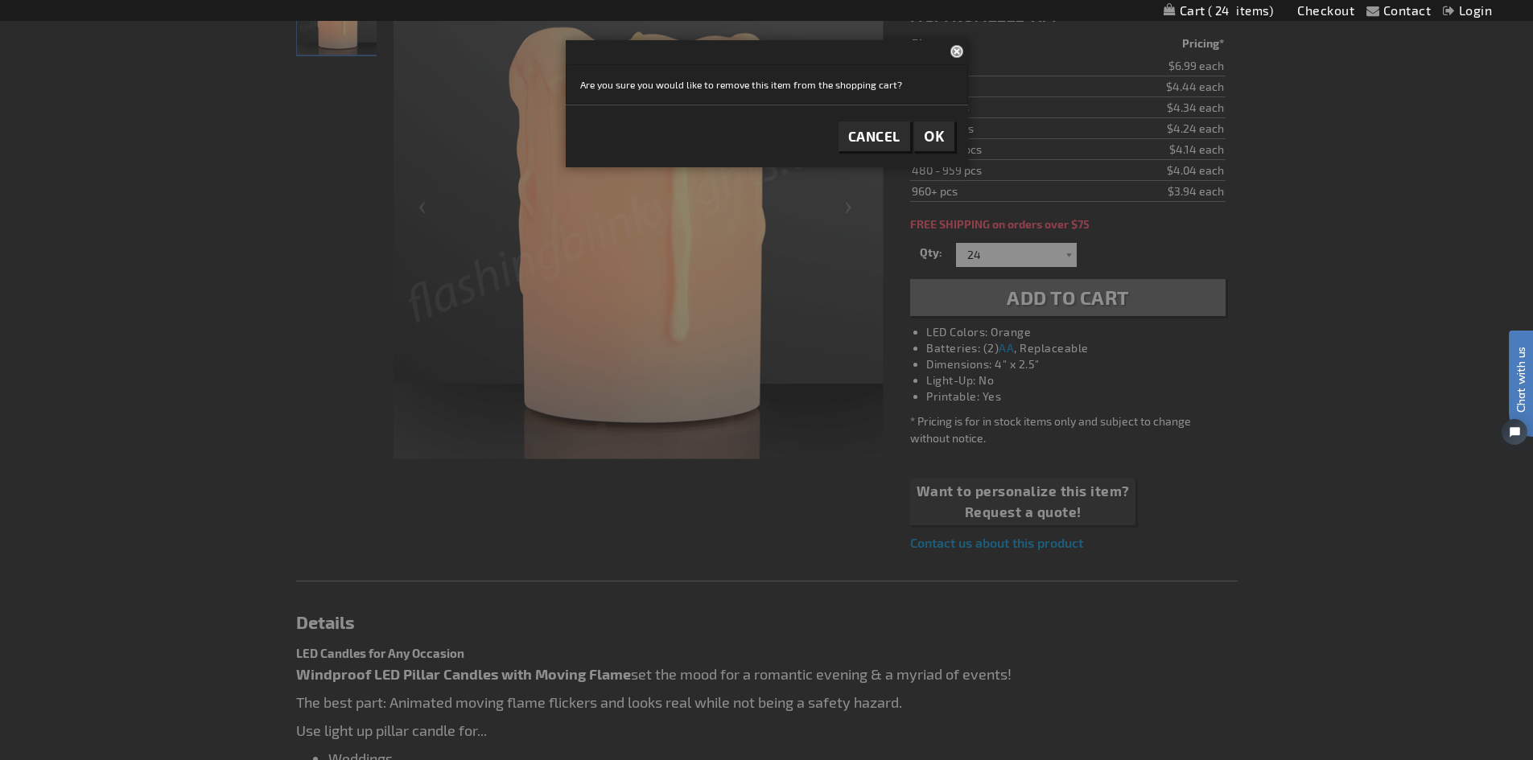
click at [923, 148] on button "OK" at bounding box center [934, 137] width 40 height 30
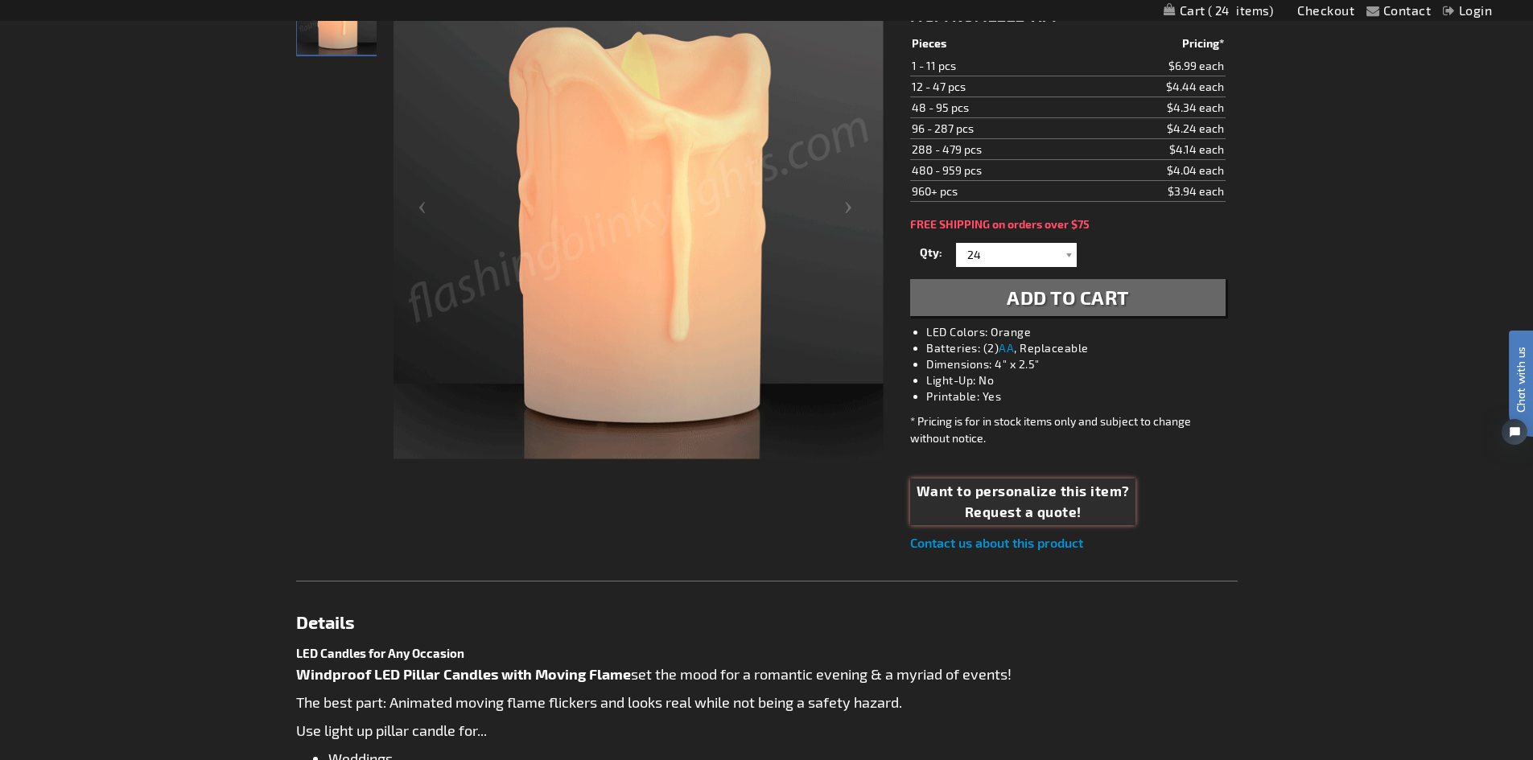
click at [1063, 510] on span "Request a quote!" at bounding box center [1023, 512] width 213 height 21
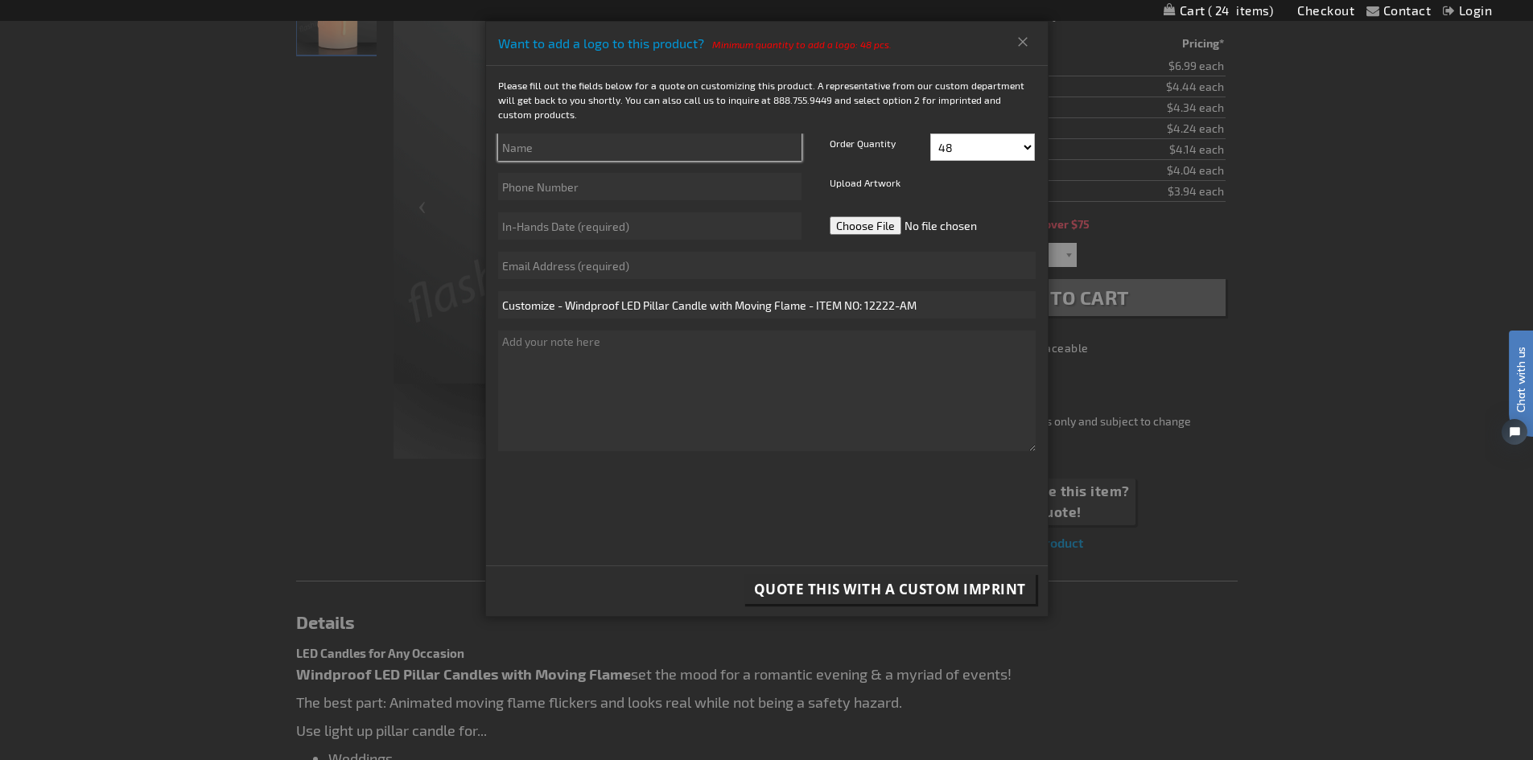
click at [651, 143] on input "text" at bounding box center [649, 147] width 303 height 27
type input "Kailey McVeety"
type input "5053643124"
type input "kmcveety@primeres.com"
click at [888, 227] on input "file" at bounding box center [939, 225] width 227 height 27
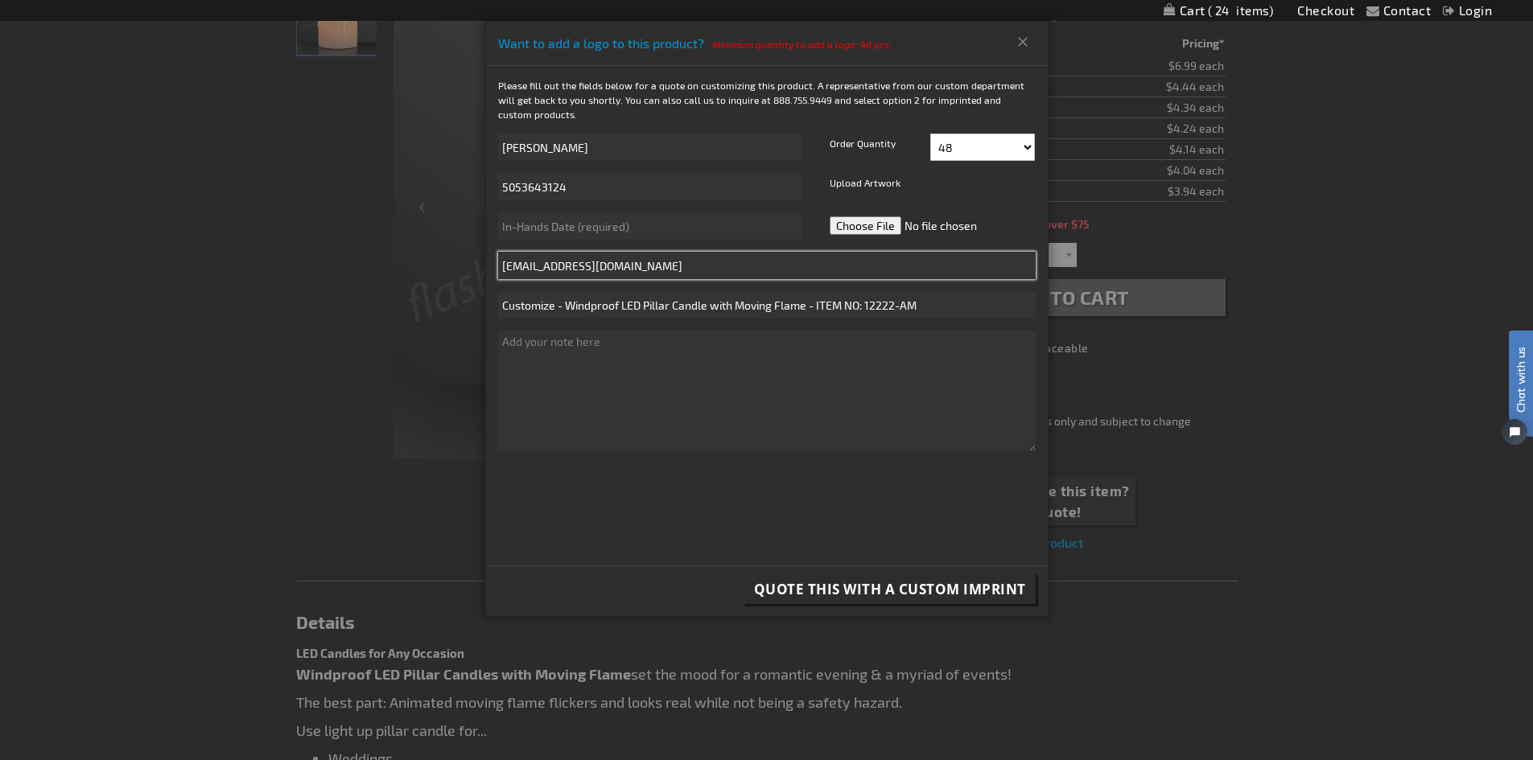
click at [609, 254] on input "kmcveety@primeres.com" at bounding box center [767, 265] width 538 height 27
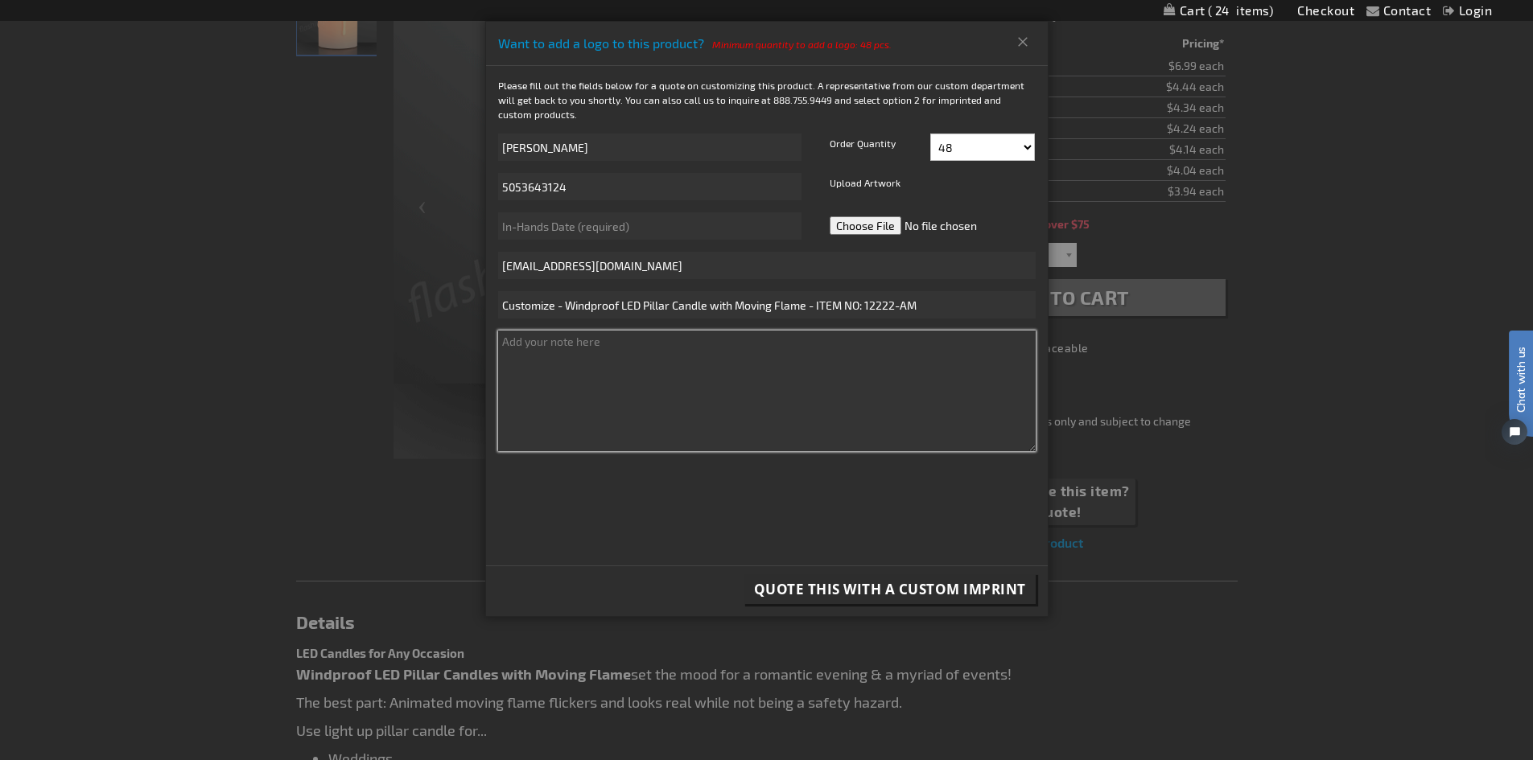
click at [883, 346] on textarea at bounding box center [767, 391] width 538 height 121
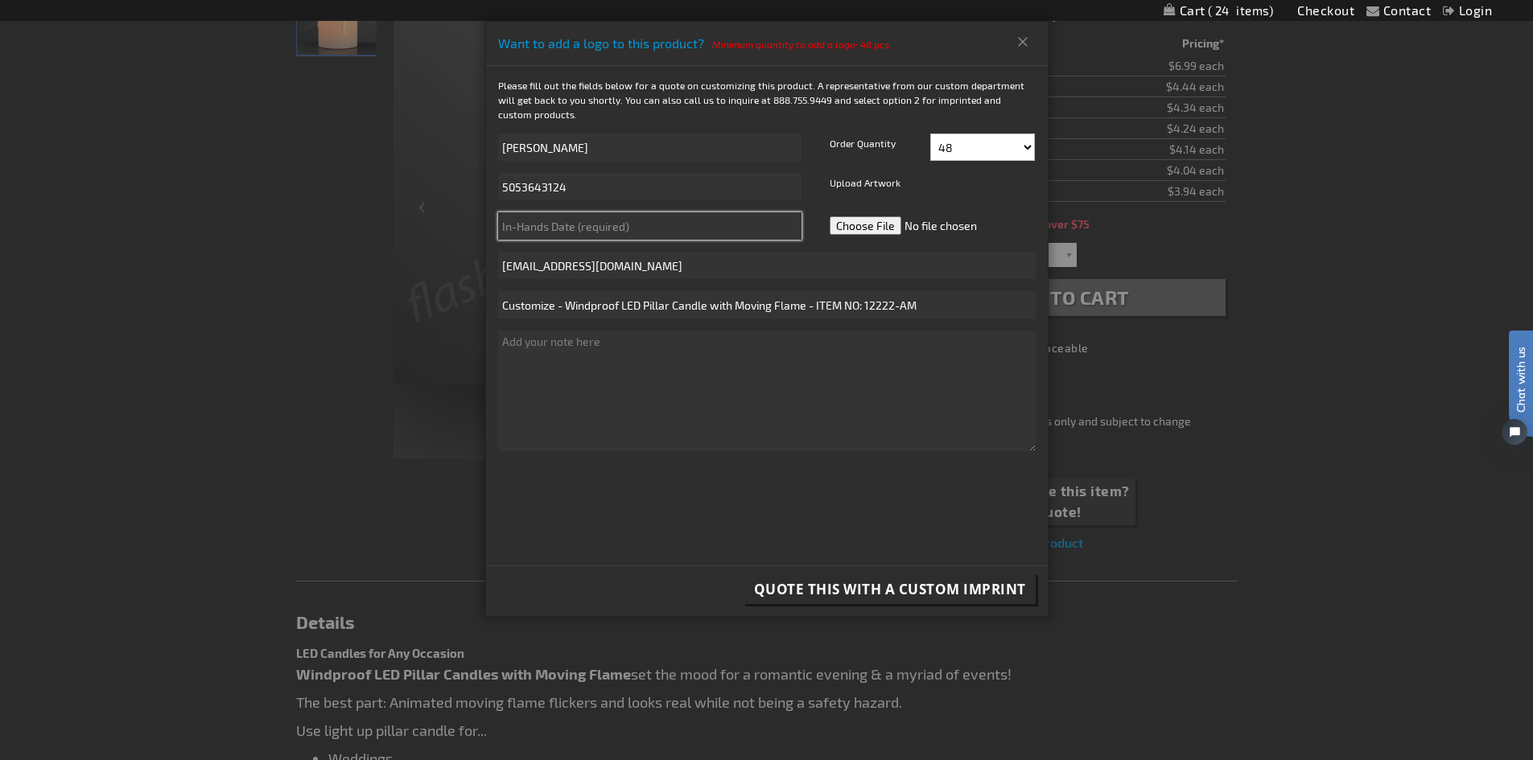
click at [684, 224] on input "text" at bounding box center [649, 225] width 303 height 27
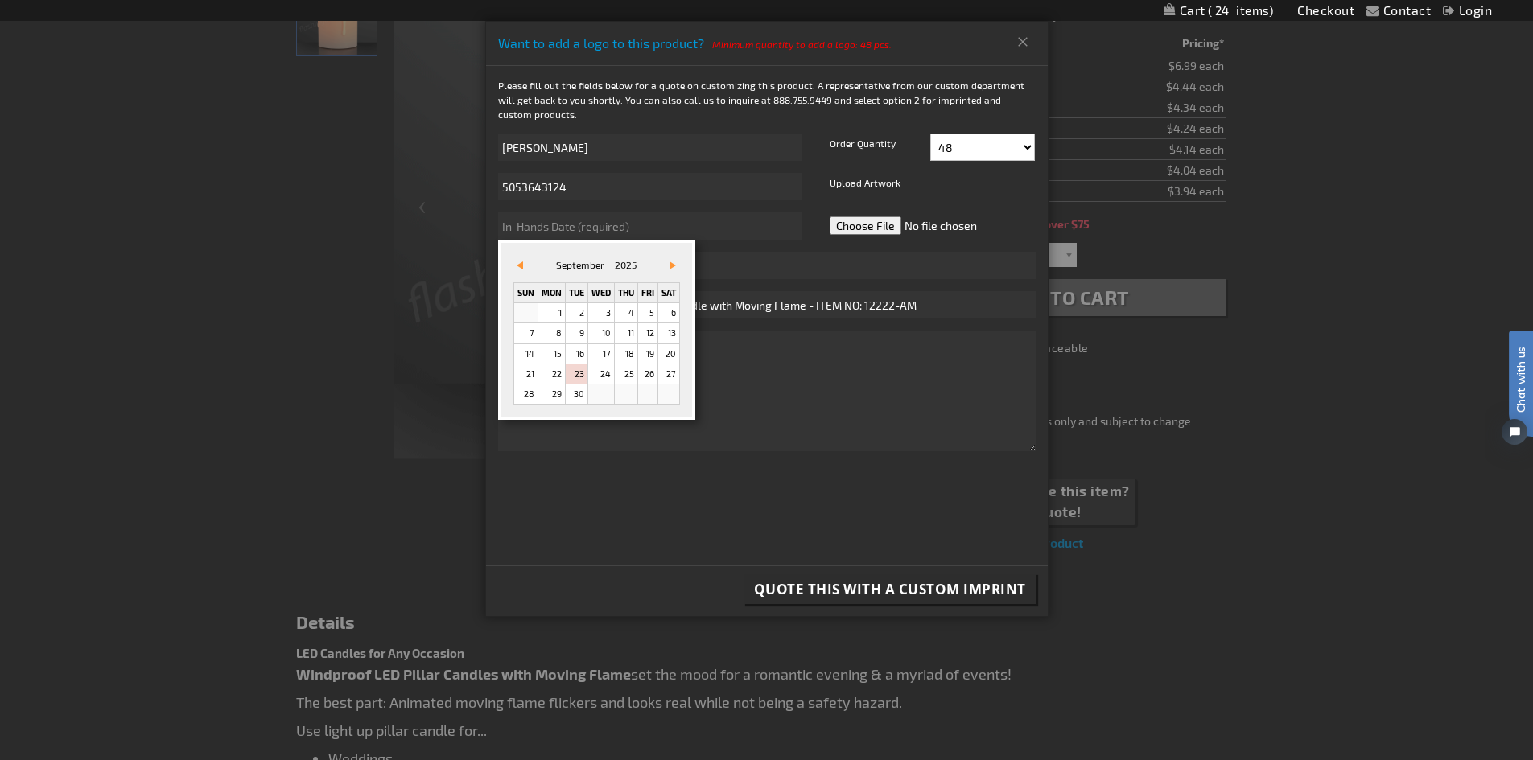
click at [540, 259] on div "September 2025" at bounding box center [596, 266] width 122 height 18
click at [673, 262] on span "Vor&#x3e;" at bounding box center [672, 266] width 6 height 8
click at [520, 265] on span "&#x3c;zurück" at bounding box center [520, 266] width 6 height 8
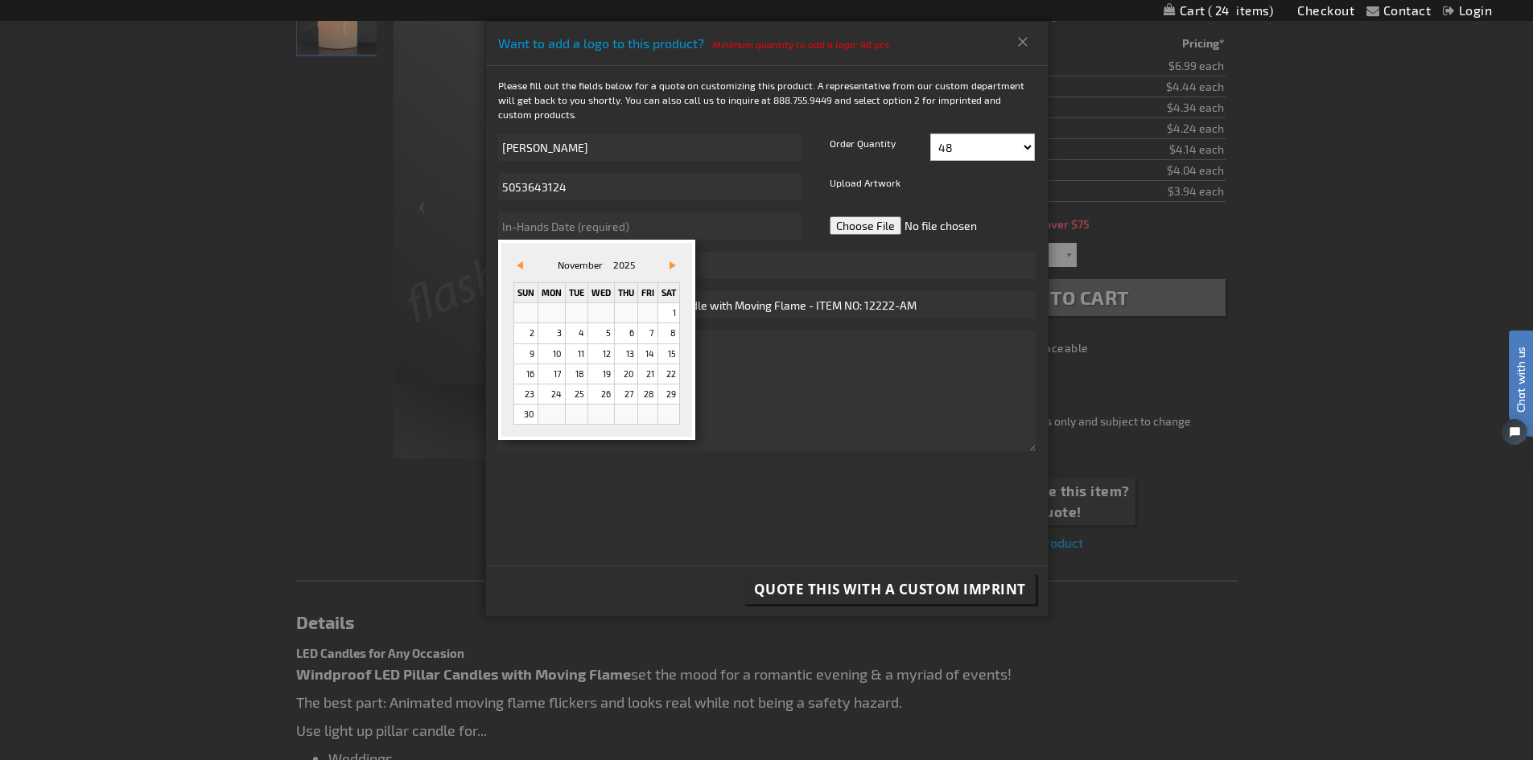
click at [803, 105] on p "Please fill out the fields below for a quote on customizing this product. A rep…" at bounding box center [767, 99] width 562 height 43
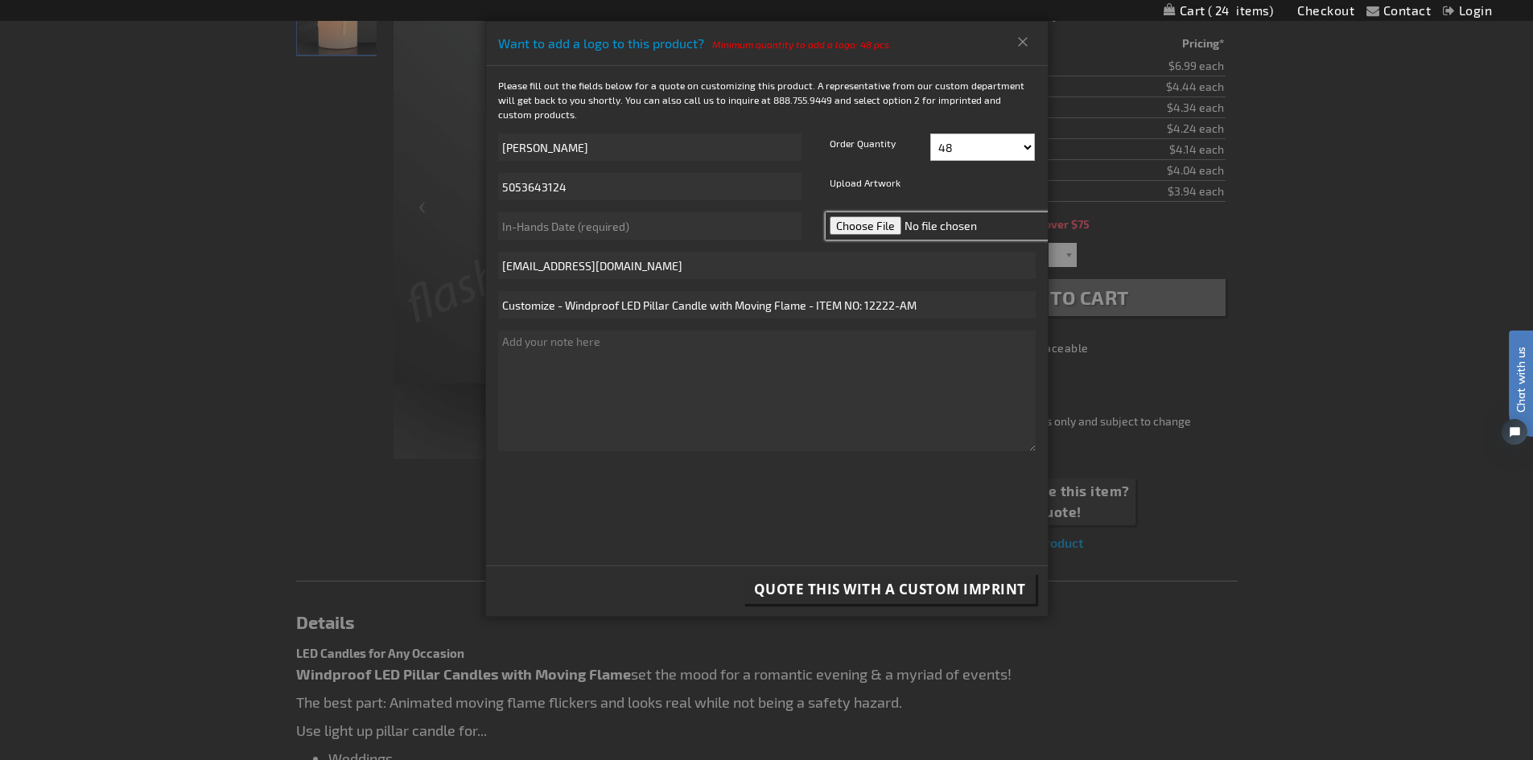
click at [877, 237] on input "file" at bounding box center [939, 225] width 227 height 27
type input "C:\fakepath\02_PRMI_Vertical_Black.png"
click at [695, 220] on input "text" at bounding box center [649, 225] width 303 height 27
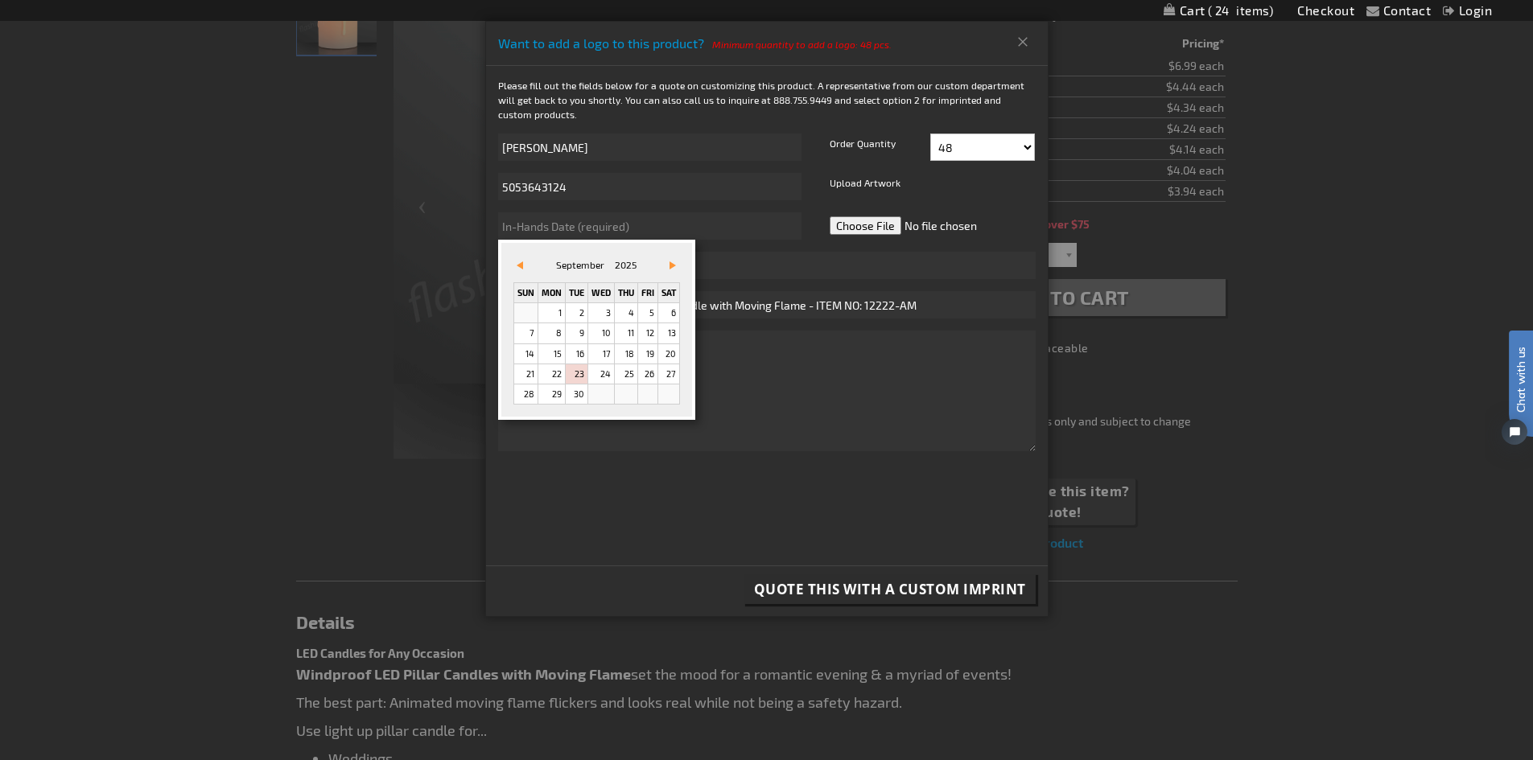
click at [561, 261] on span "September" at bounding box center [580, 264] width 48 height 11
click at [676, 268] on span "Vor&#x3e;" at bounding box center [672, 266] width 6 height 8
click at [558, 375] on link "17" at bounding box center [551, 374] width 27 height 19
type input "11/17/2025"
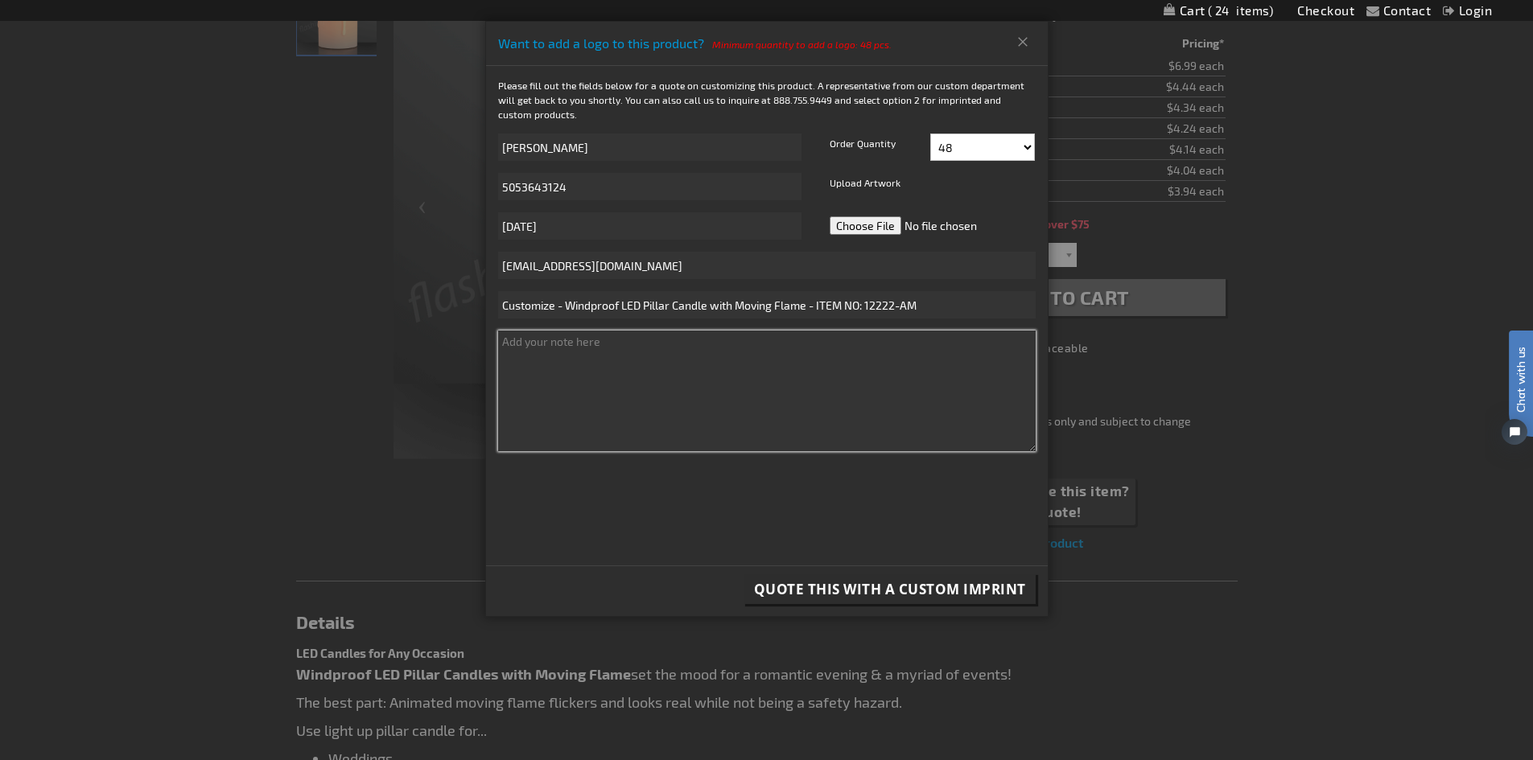
click at [624, 339] on textarea at bounding box center [767, 391] width 538 height 121
click at [831, 427] on textarea at bounding box center [767, 391] width 538 height 121
type textarea "Are you able to mock up what it would look like as well?"
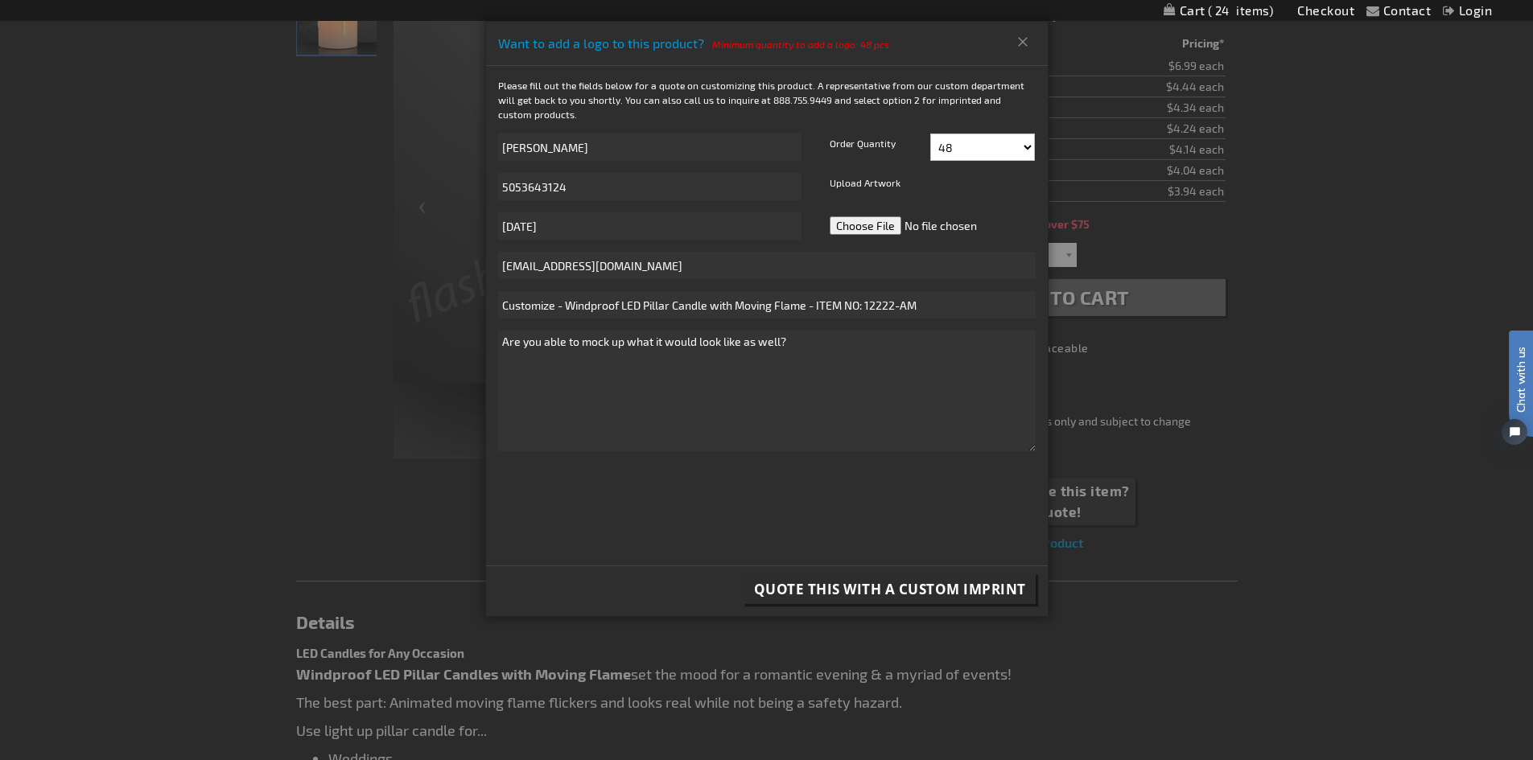
click at [920, 581] on span "Quote this with a Custom Imprint" at bounding box center [890, 589] width 272 height 19
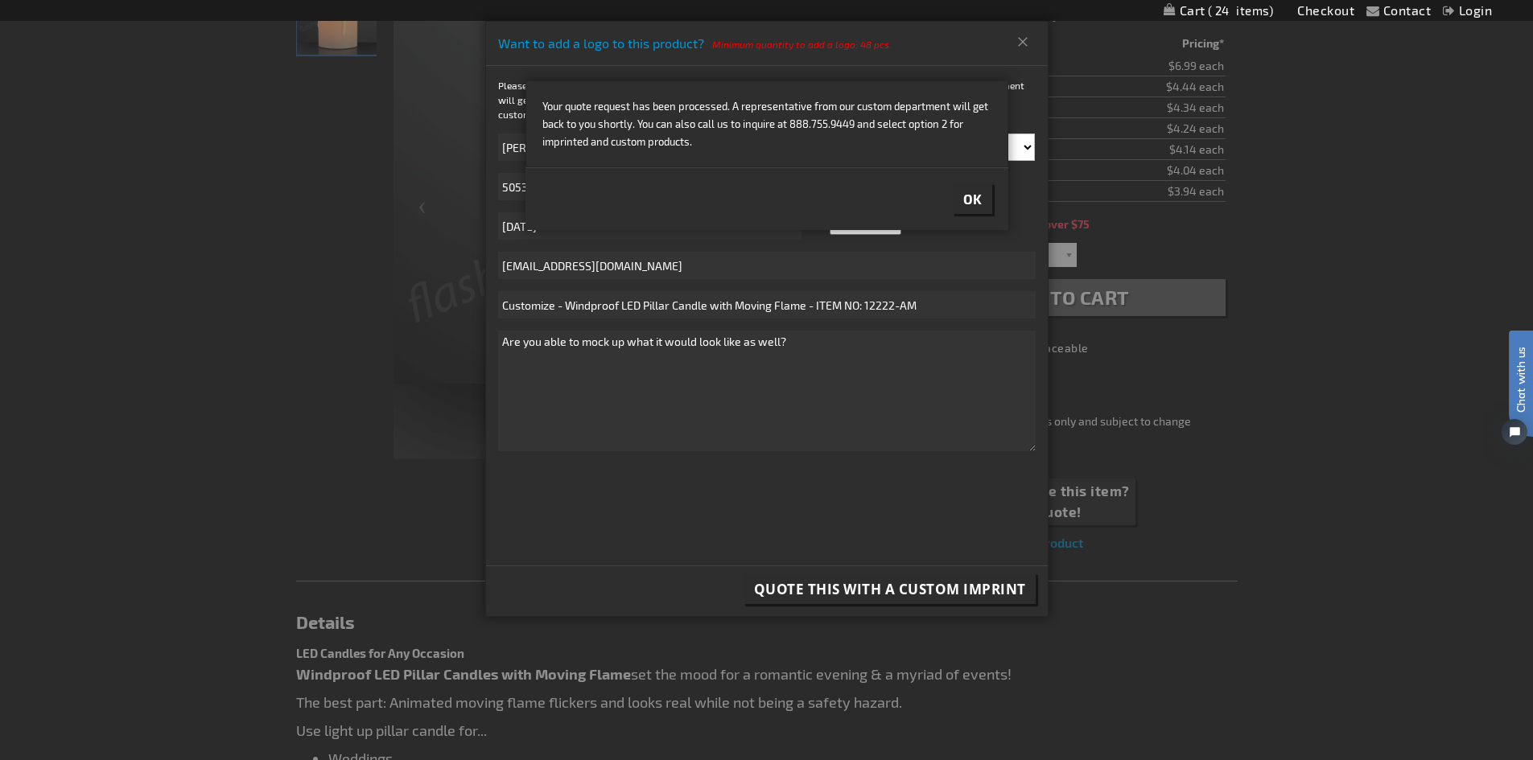
scroll to position [285, 0]
click at [983, 196] on button "Ok" at bounding box center [973, 199] width 39 height 30
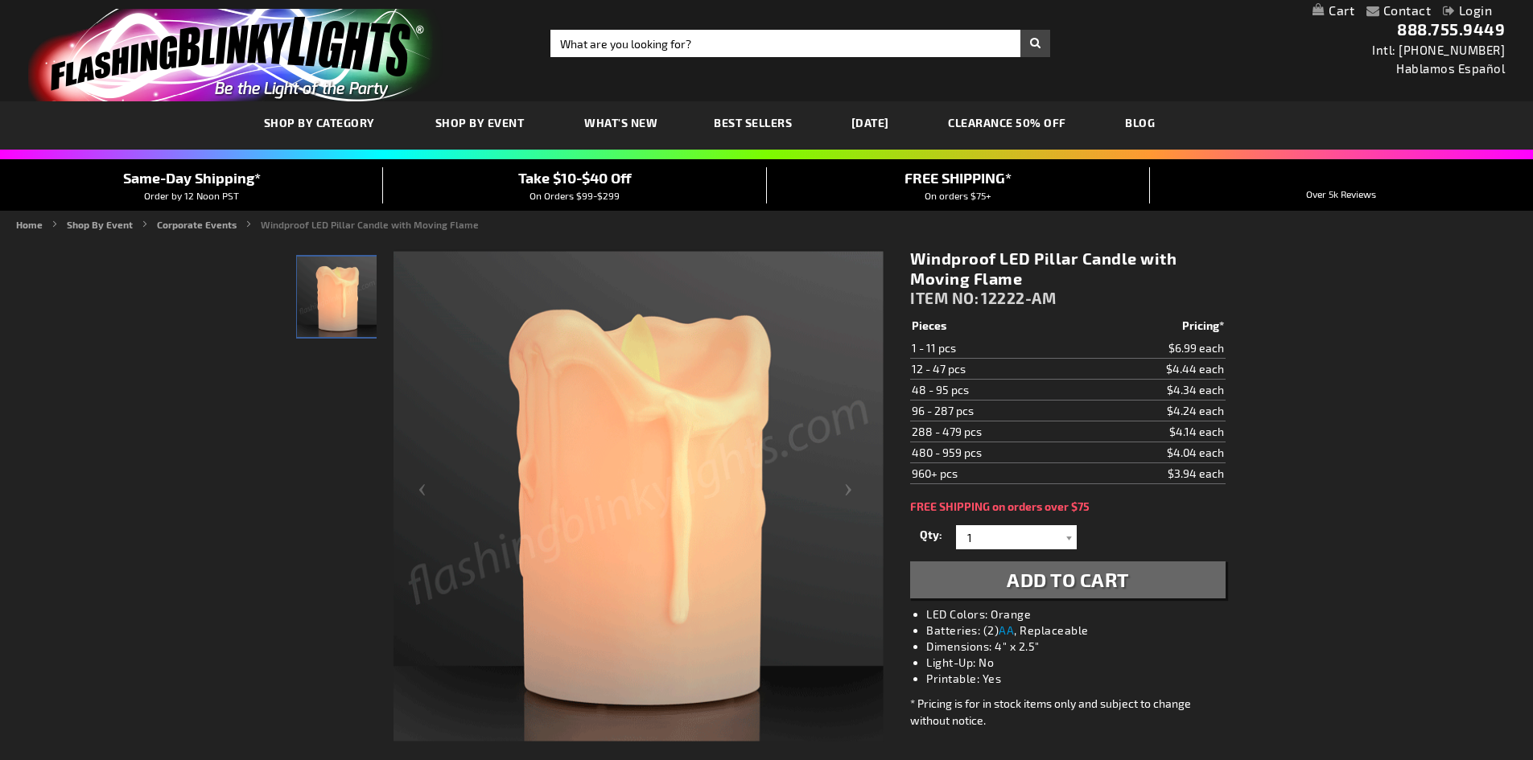
click at [330, 437] on div at bounding box center [336, 495] width 80 height 492
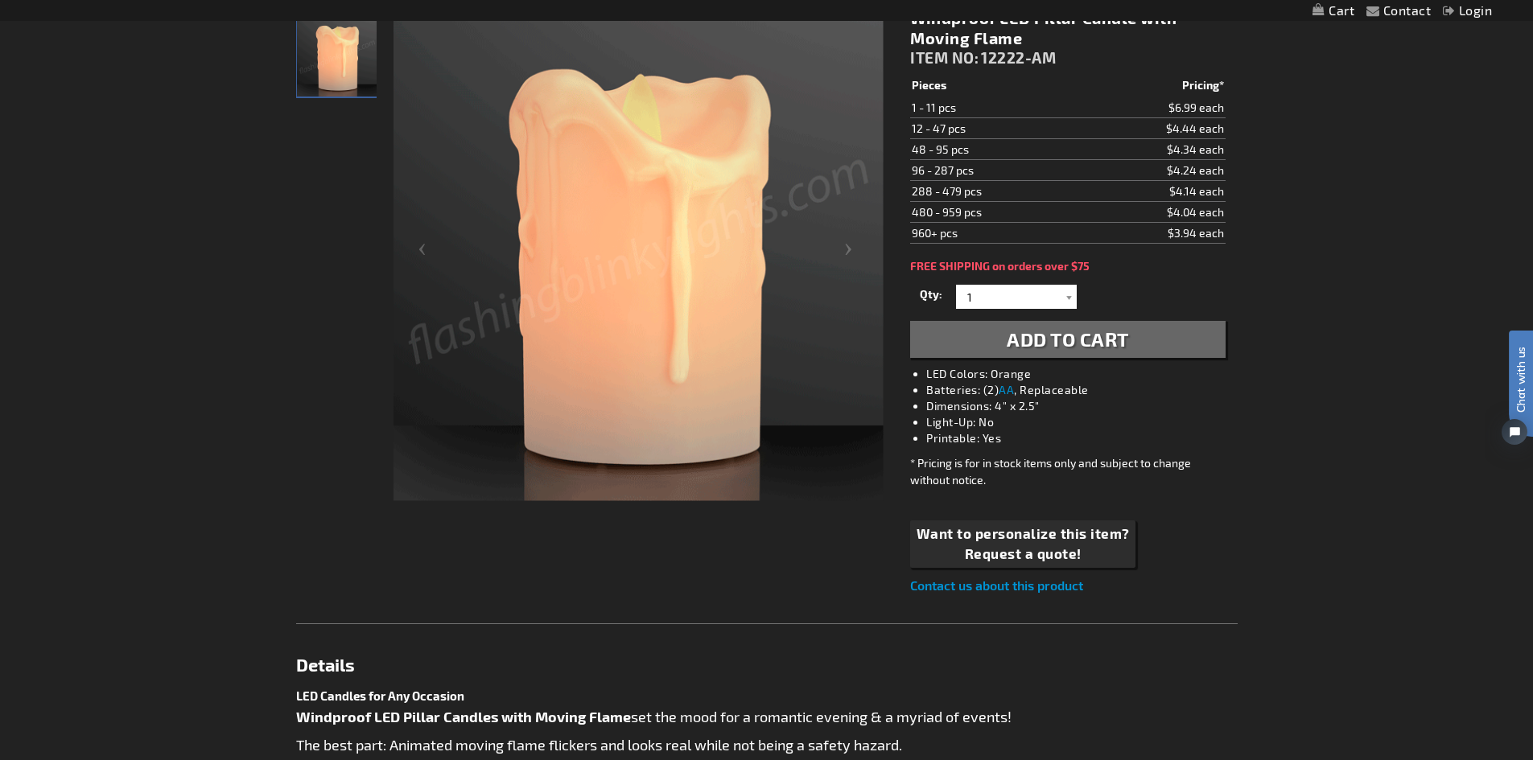
scroll to position [241, 0]
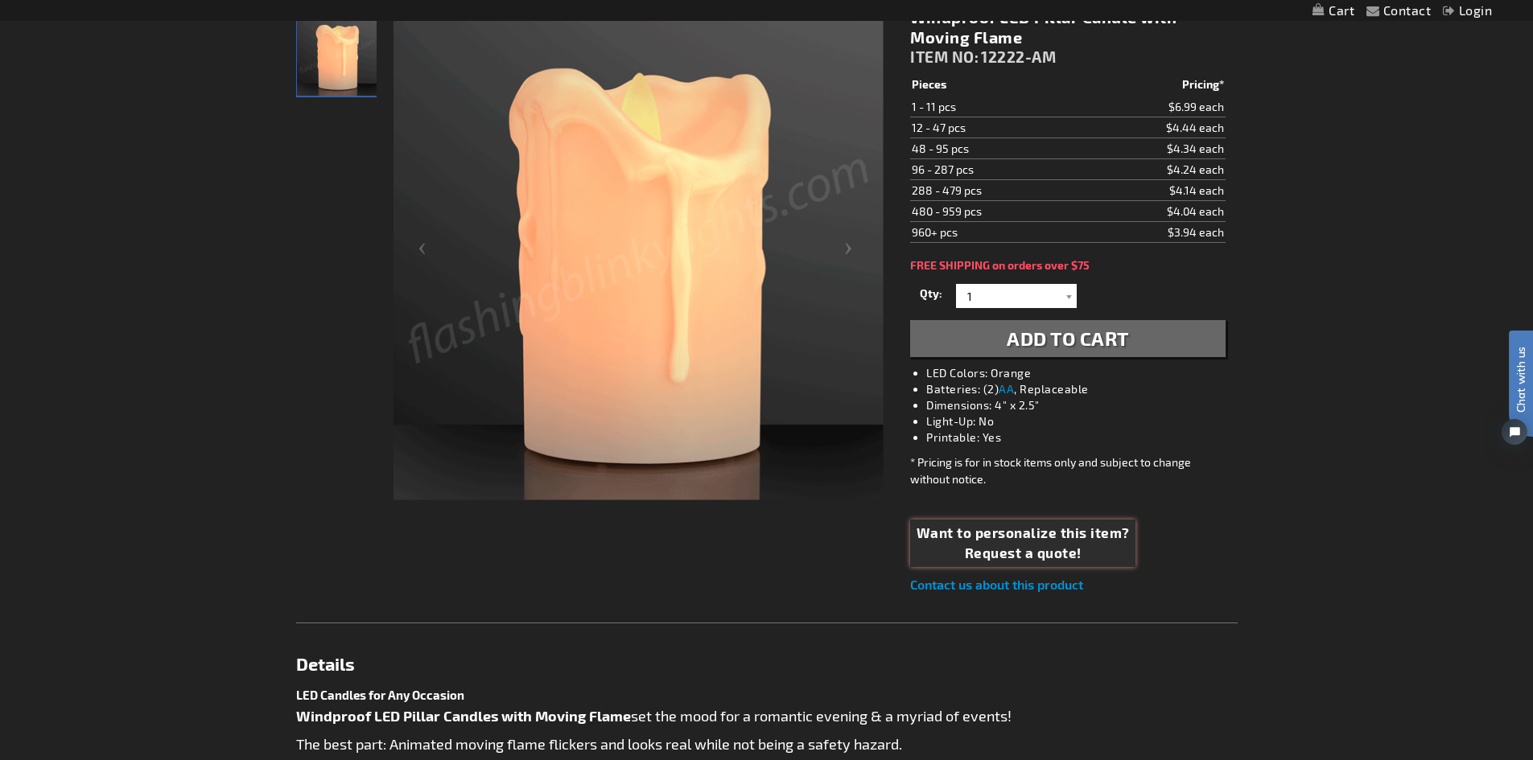
click at [1074, 534] on span "Want to personalize this item?" at bounding box center [1023, 533] width 213 height 21
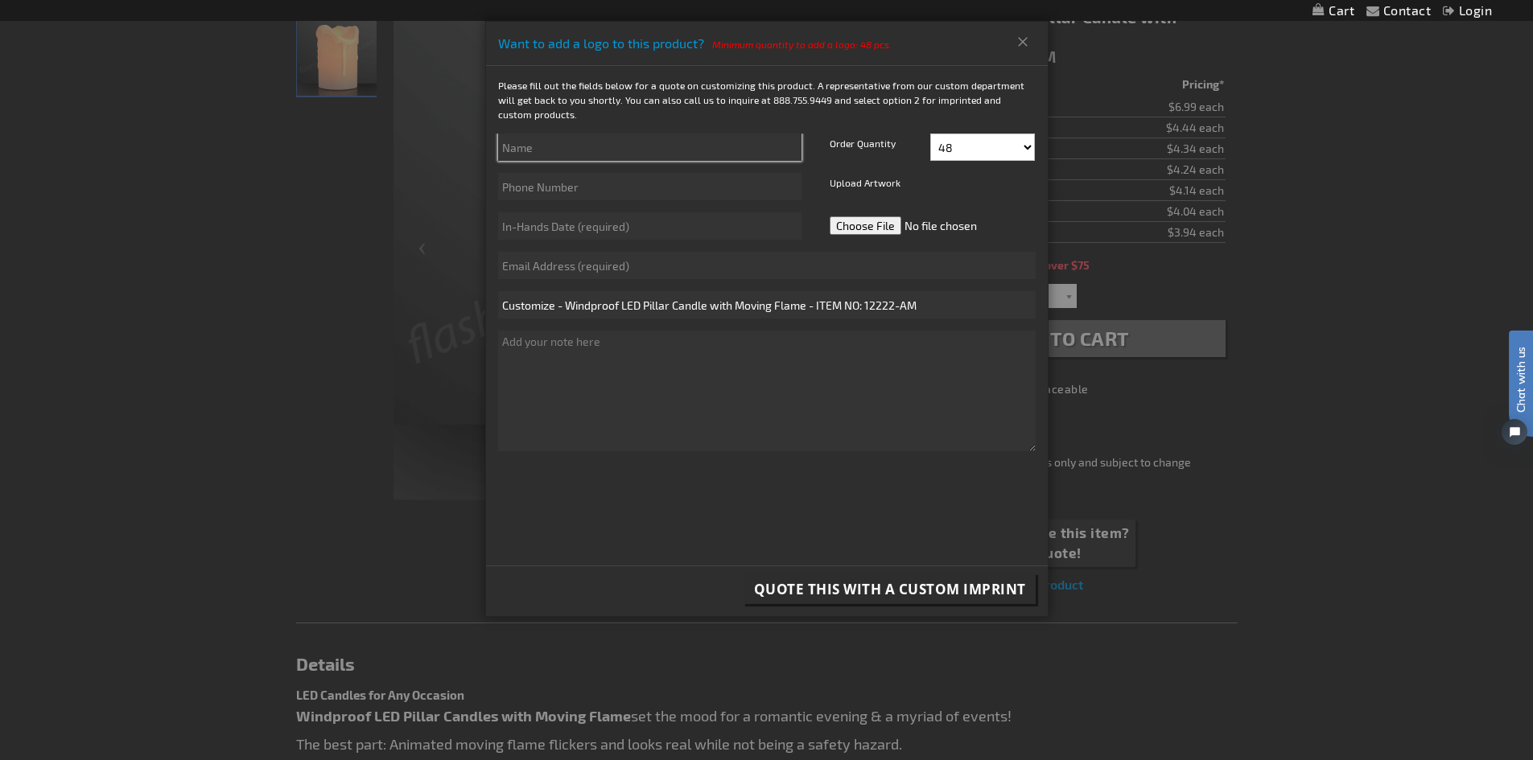
click at [618, 135] on input "text" at bounding box center [649, 147] width 303 height 27
click at [781, 464] on div at bounding box center [767, 399] width 562 height 136
click at [253, 244] on div at bounding box center [766, 380] width 1533 height 760
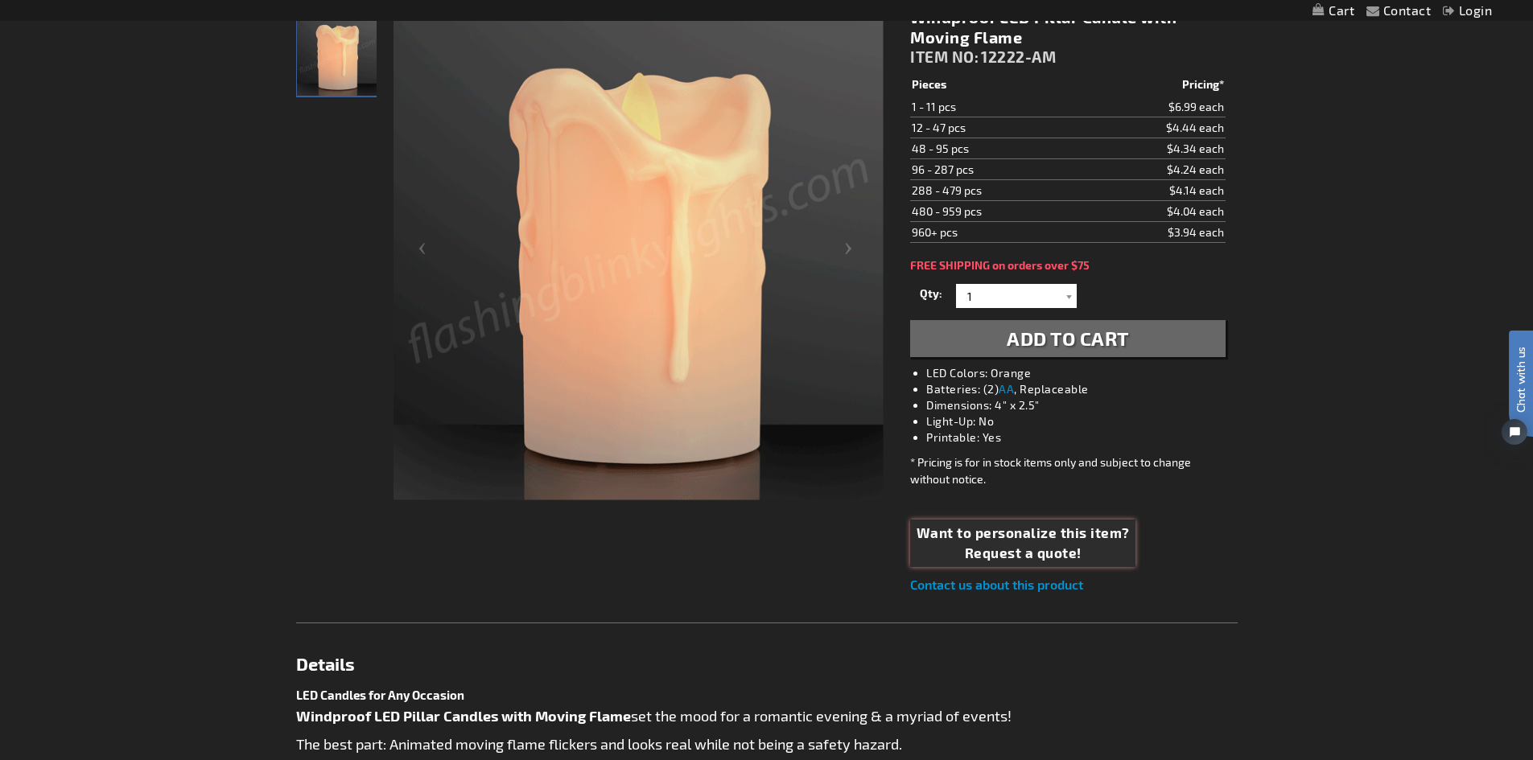
click at [843, 241] on img at bounding box center [638, 255] width 490 height 490
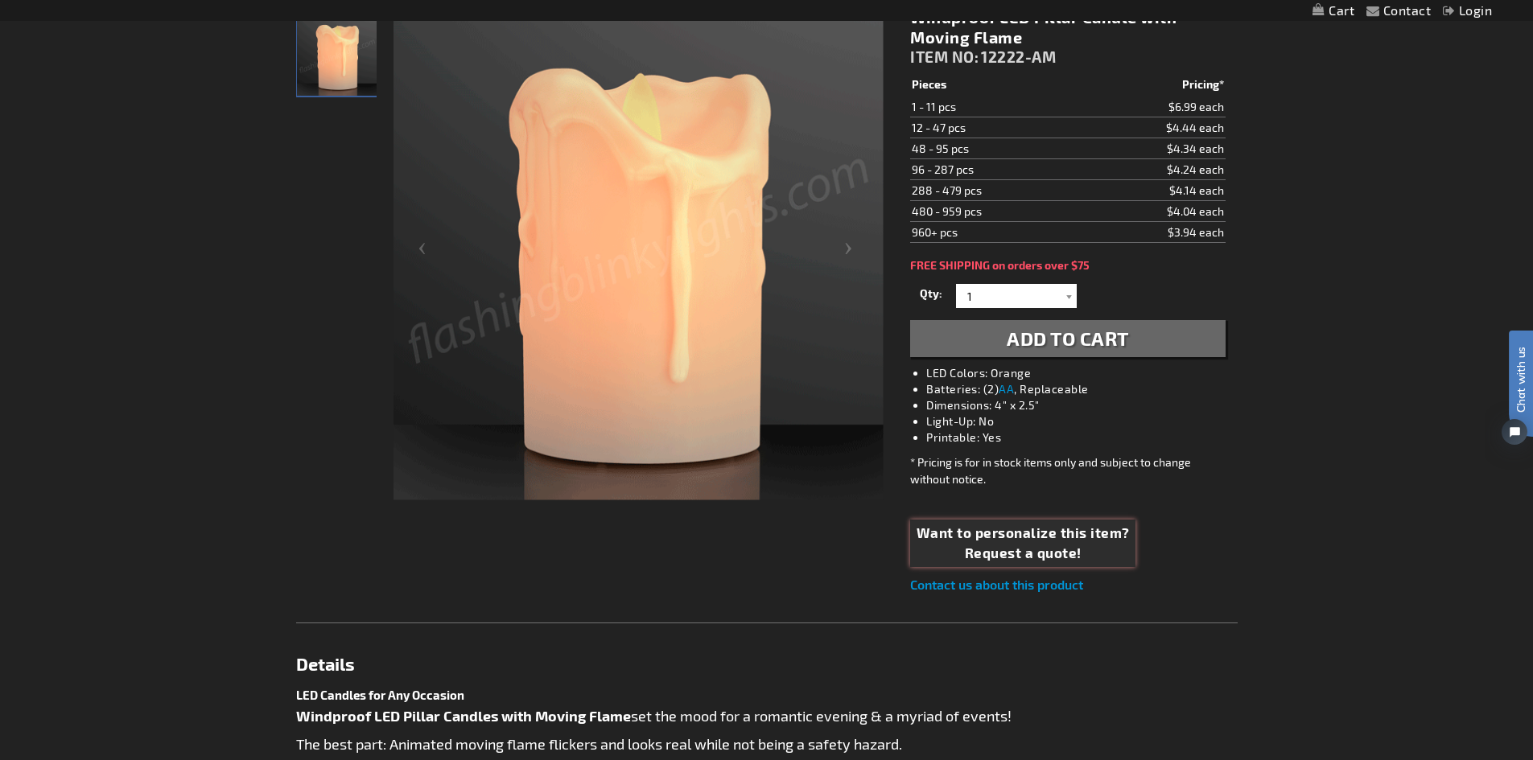
click at [413, 249] on img at bounding box center [638, 255] width 490 height 490
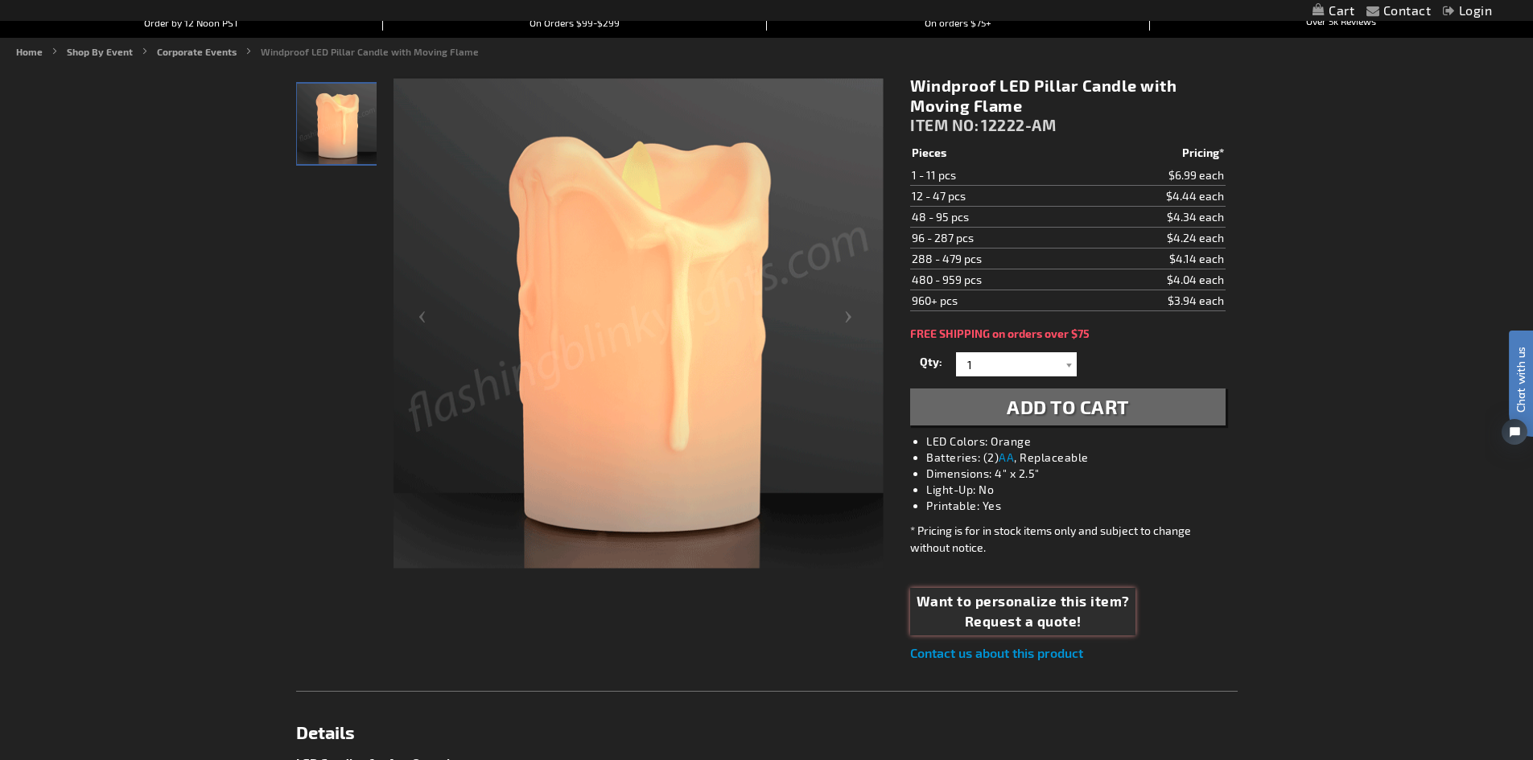
scroll to position [0, 0]
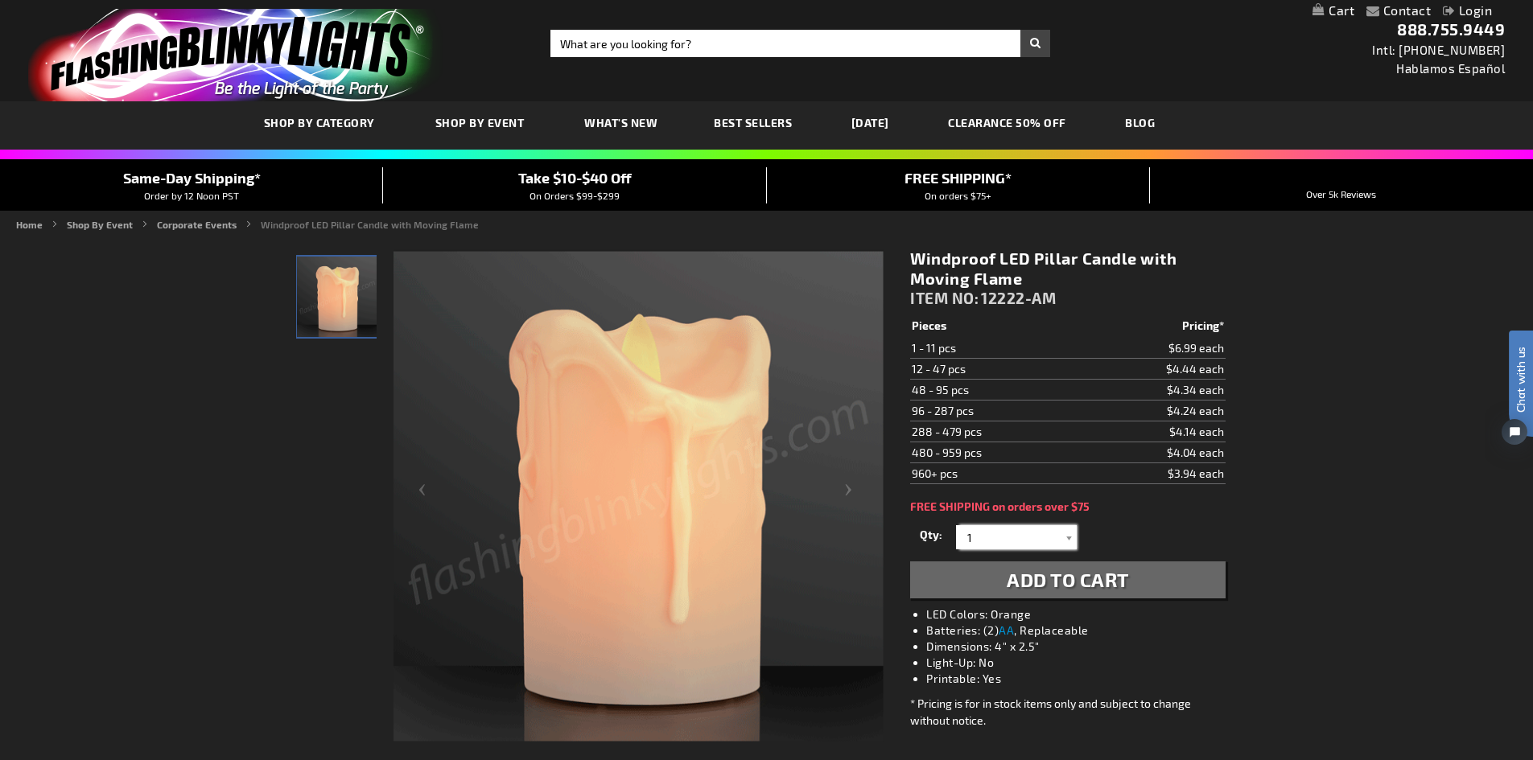
click at [1050, 547] on input "1" at bounding box center [1018, 537] width 117 height 24
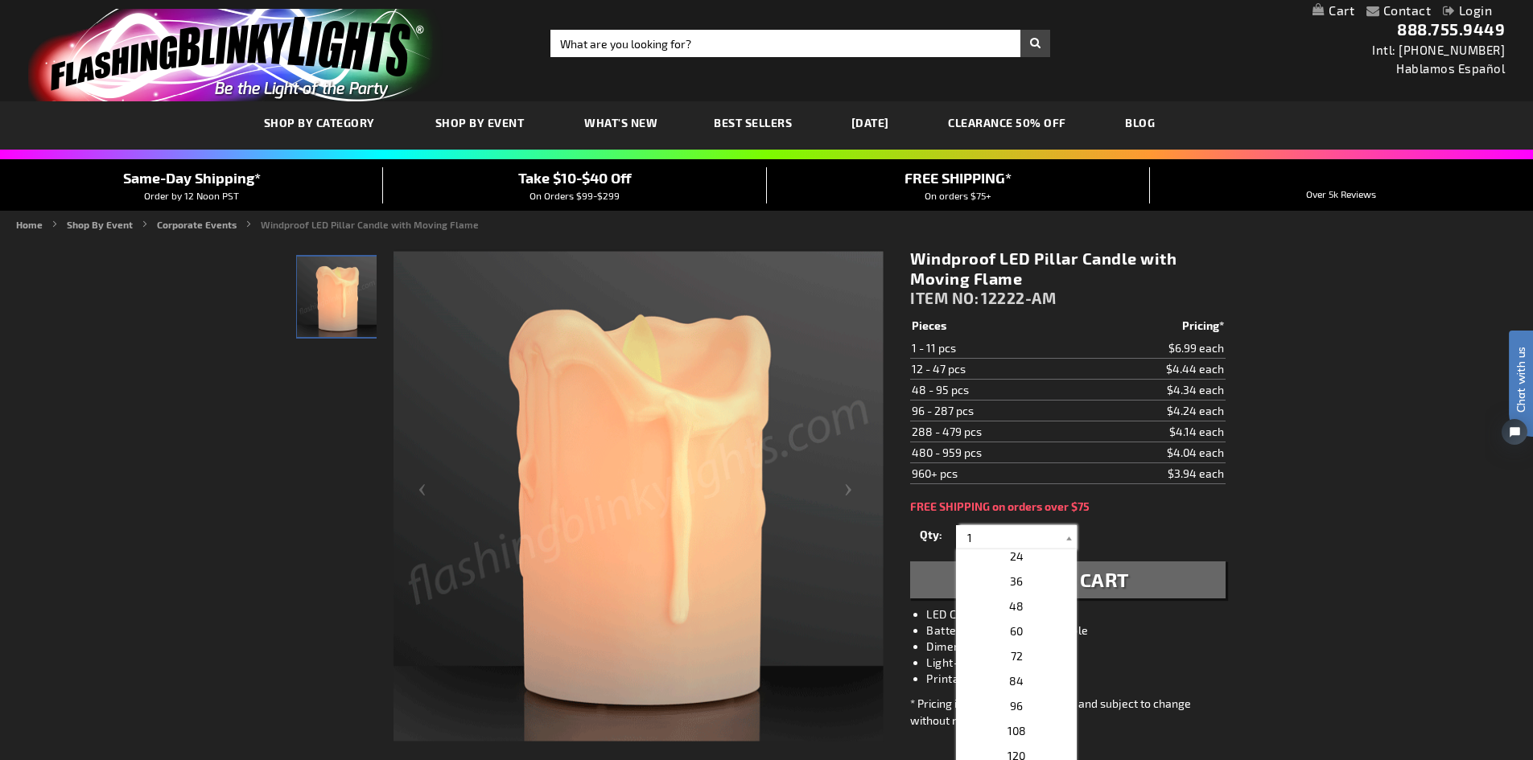
scroll to position [241, 0]
click at [1024, 674] on p "48" at bounding box center [1016, 669] width 121 height 25
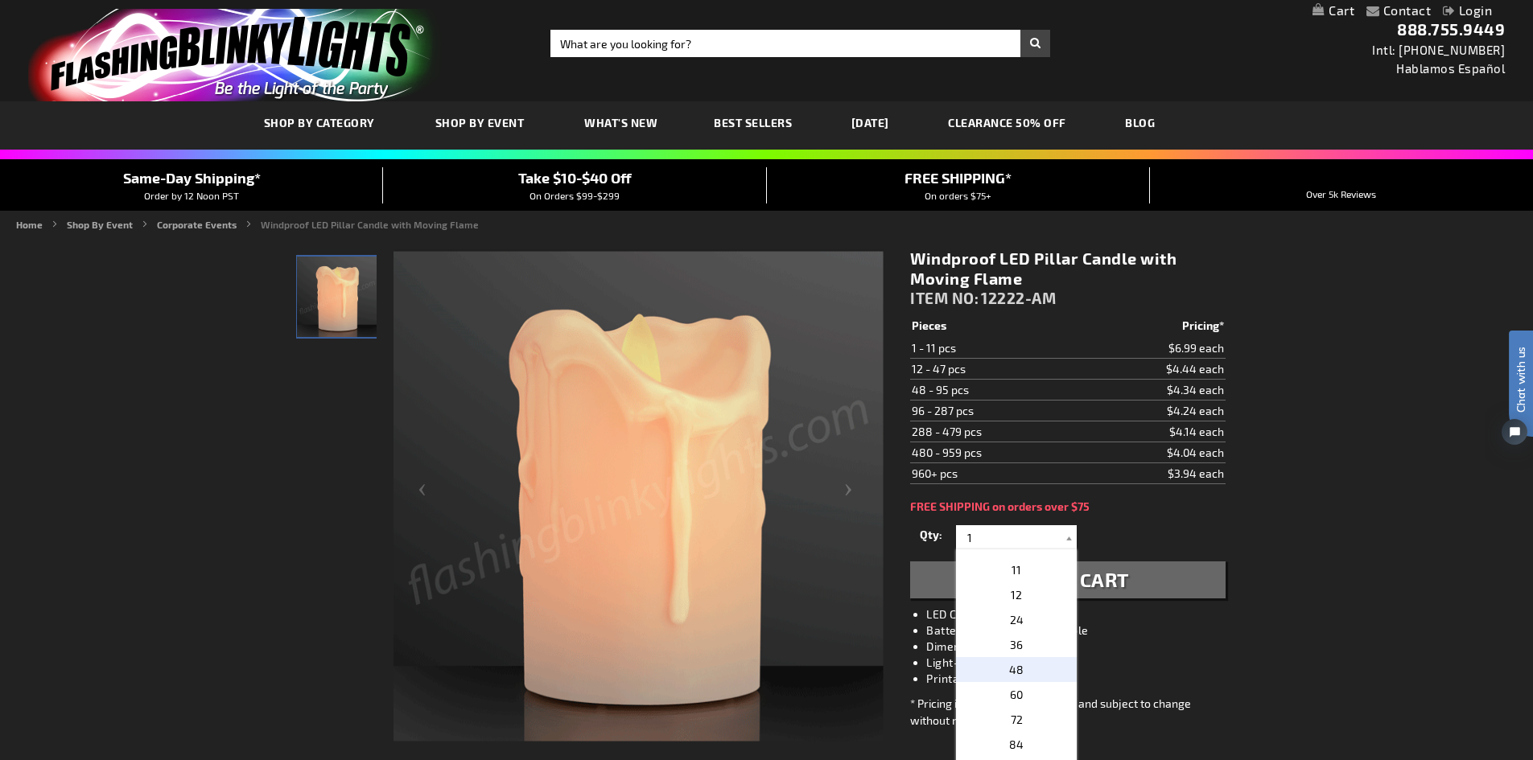
type input "48"
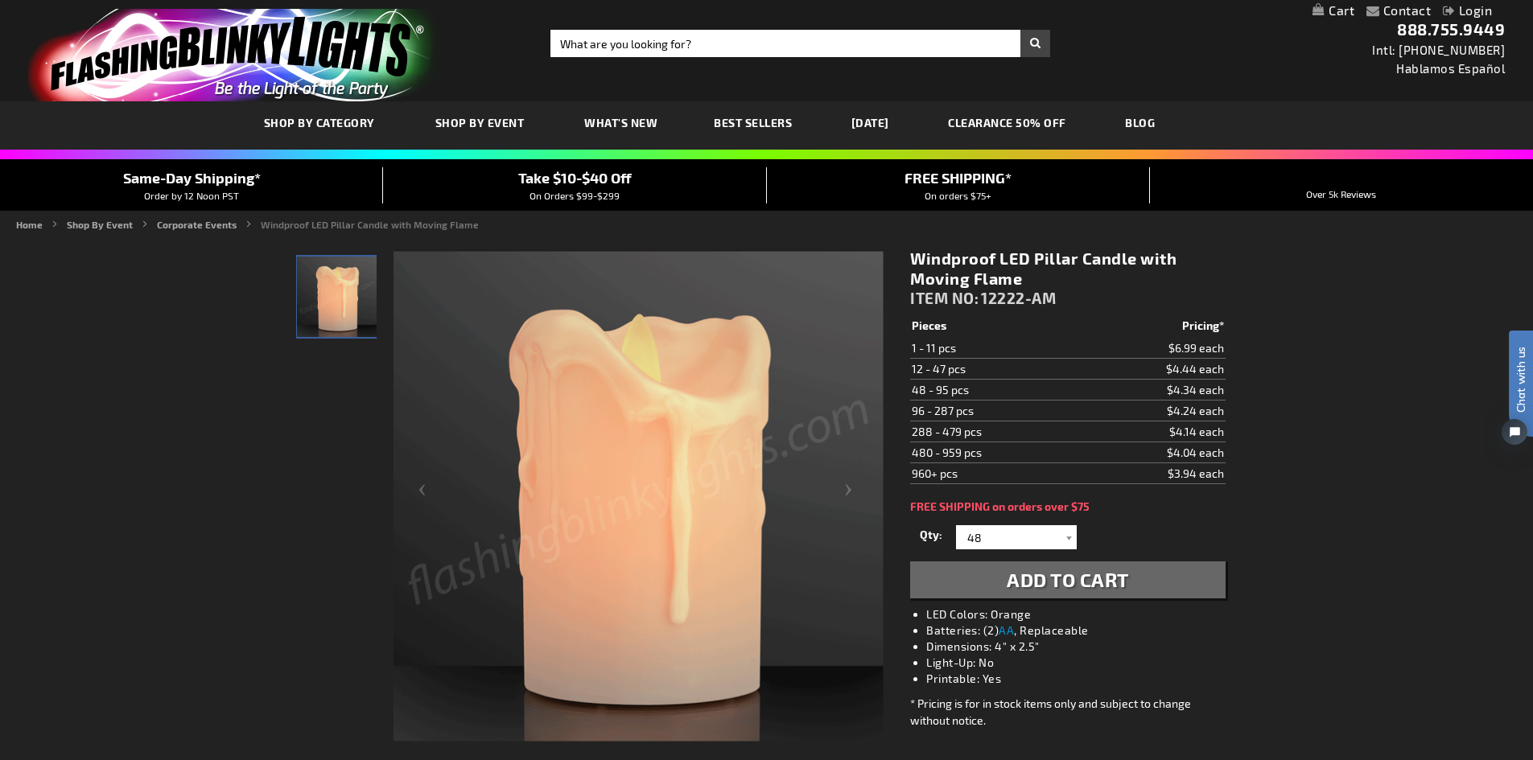
click at [1164, 552] on div "Qty 1 2 3 4 5 6 7 8 9 10 11 12 24 36 48 60 72 84 96 108 120 132 144 156 168" at bounding box center [1067, 537] width 315 height 32
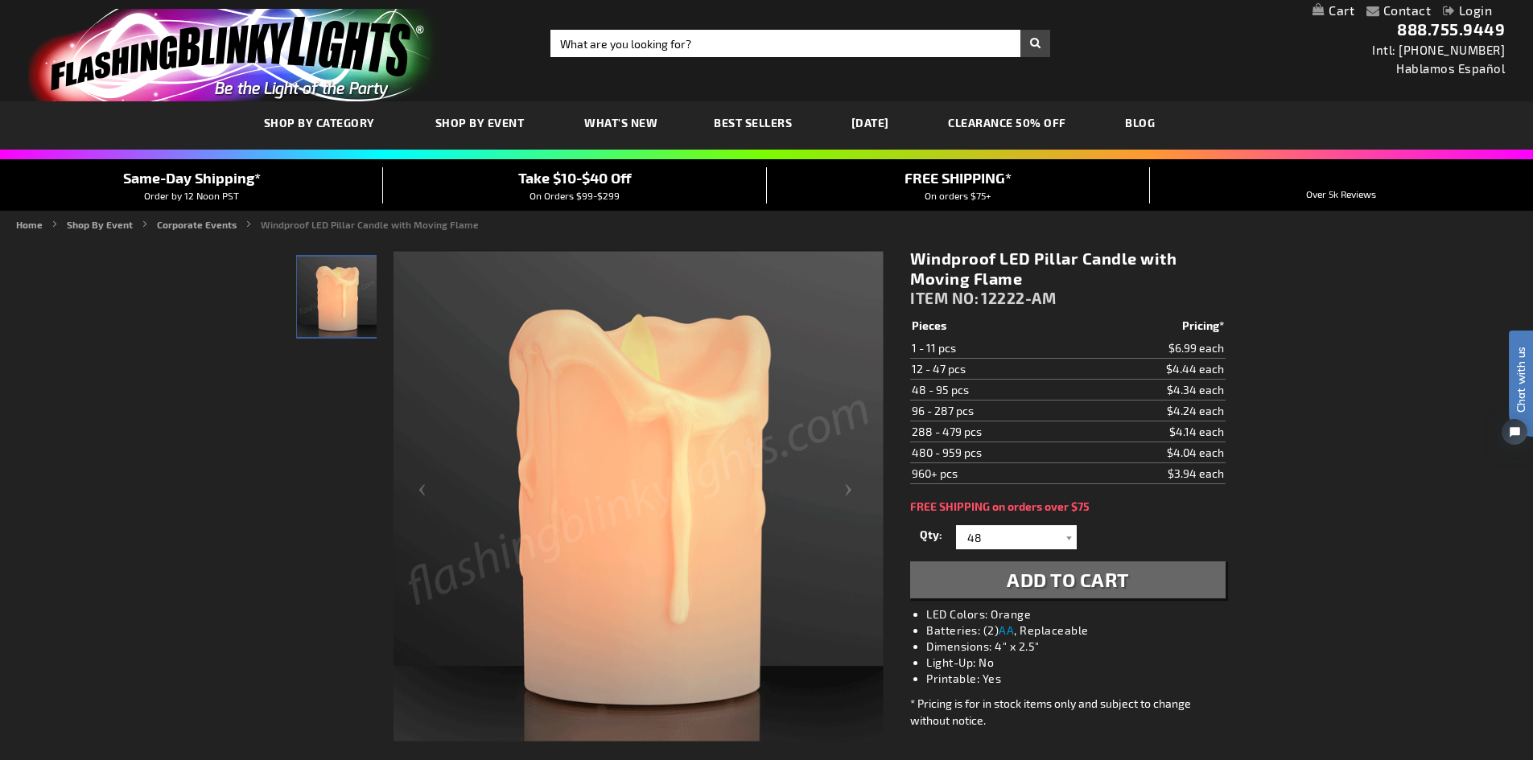
click at [1164, 573] on button "Add to Cart" at bounding box center [1067, 580] width 315 height 37
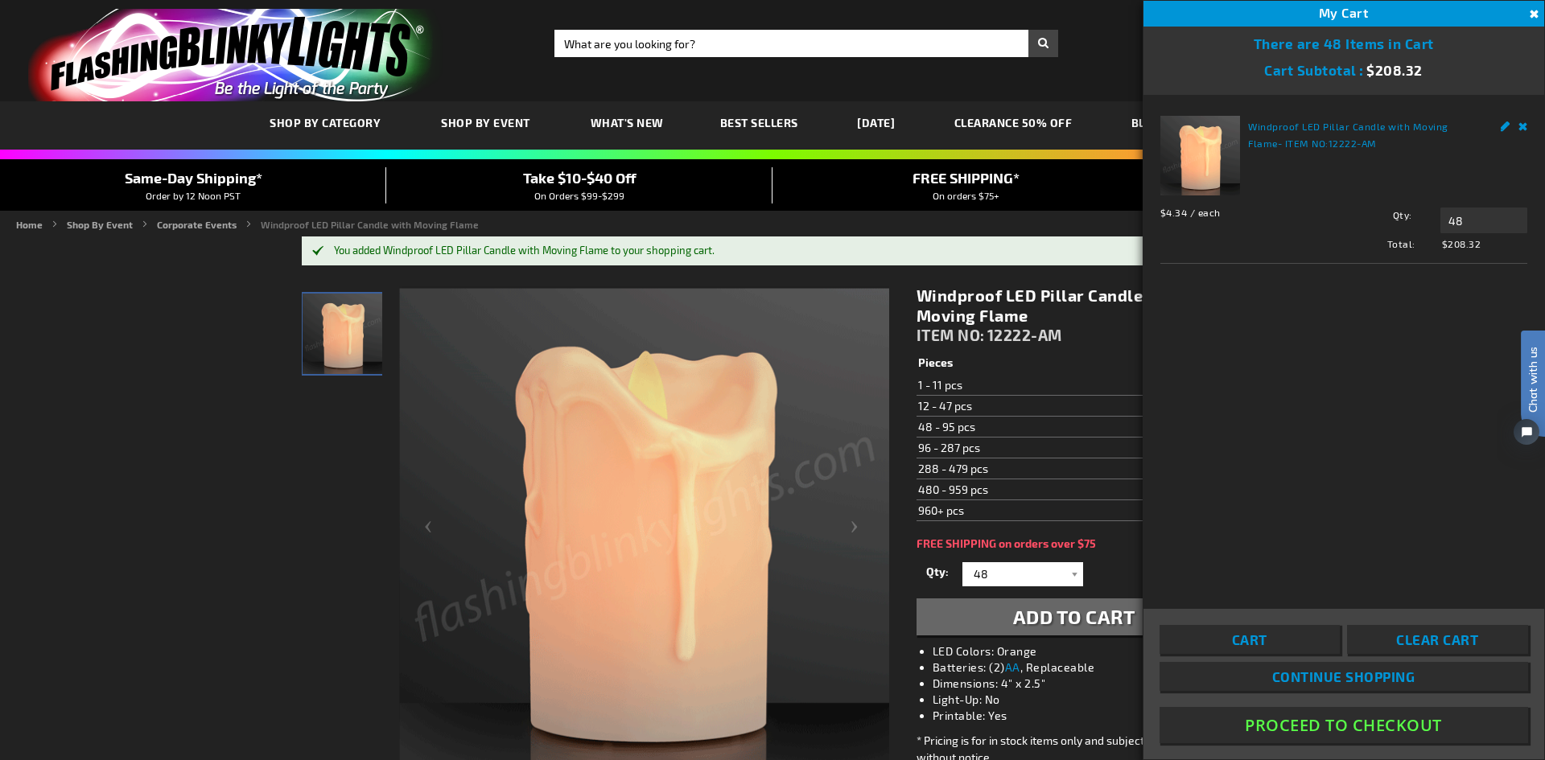
click at [1523, 120] on link "Remove" at bounding box center [1523, 124] width 10 height 17
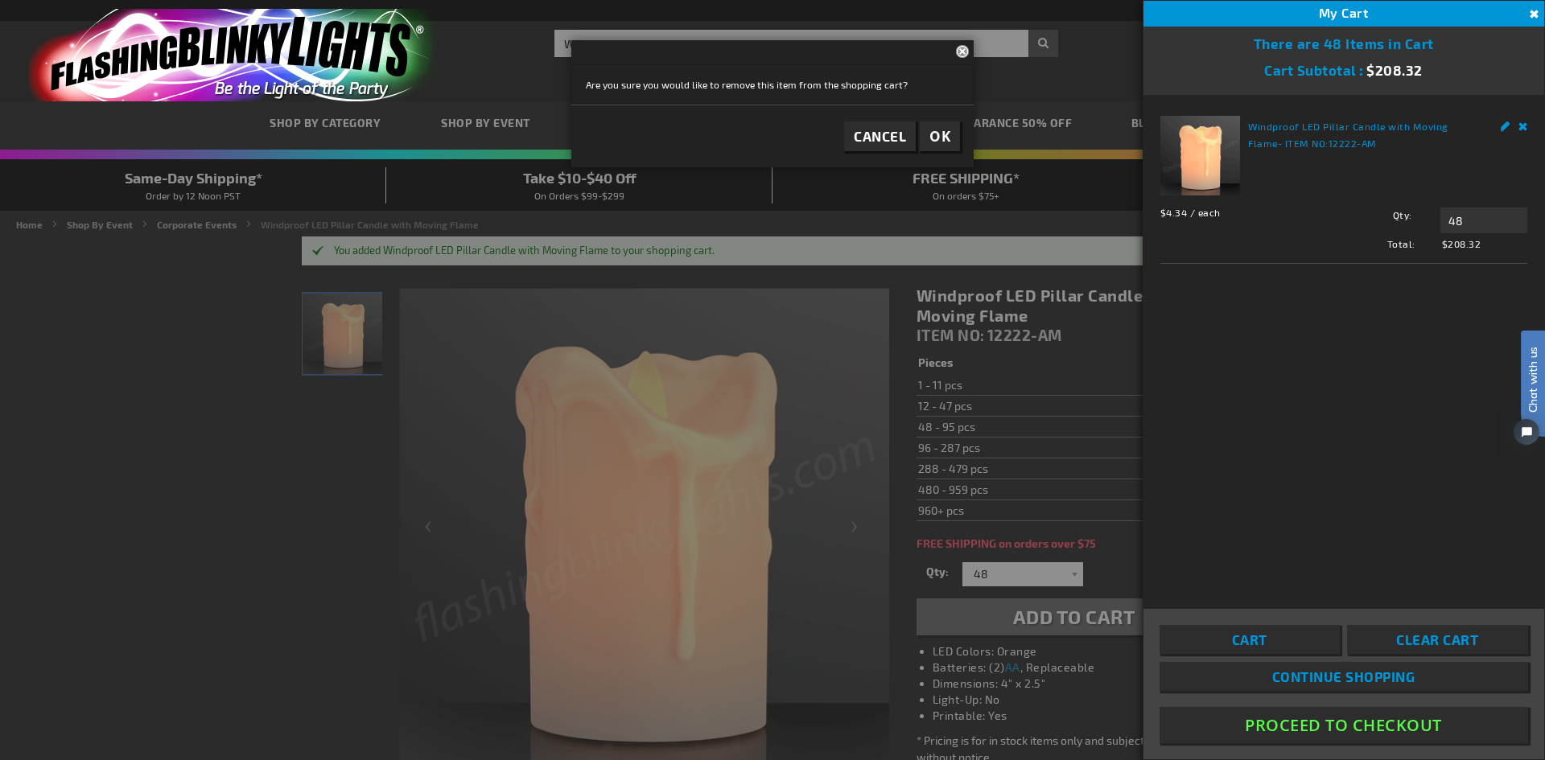
click at [931, 133] on button "OK" at bounding box center [940, 137] width 40 height 30
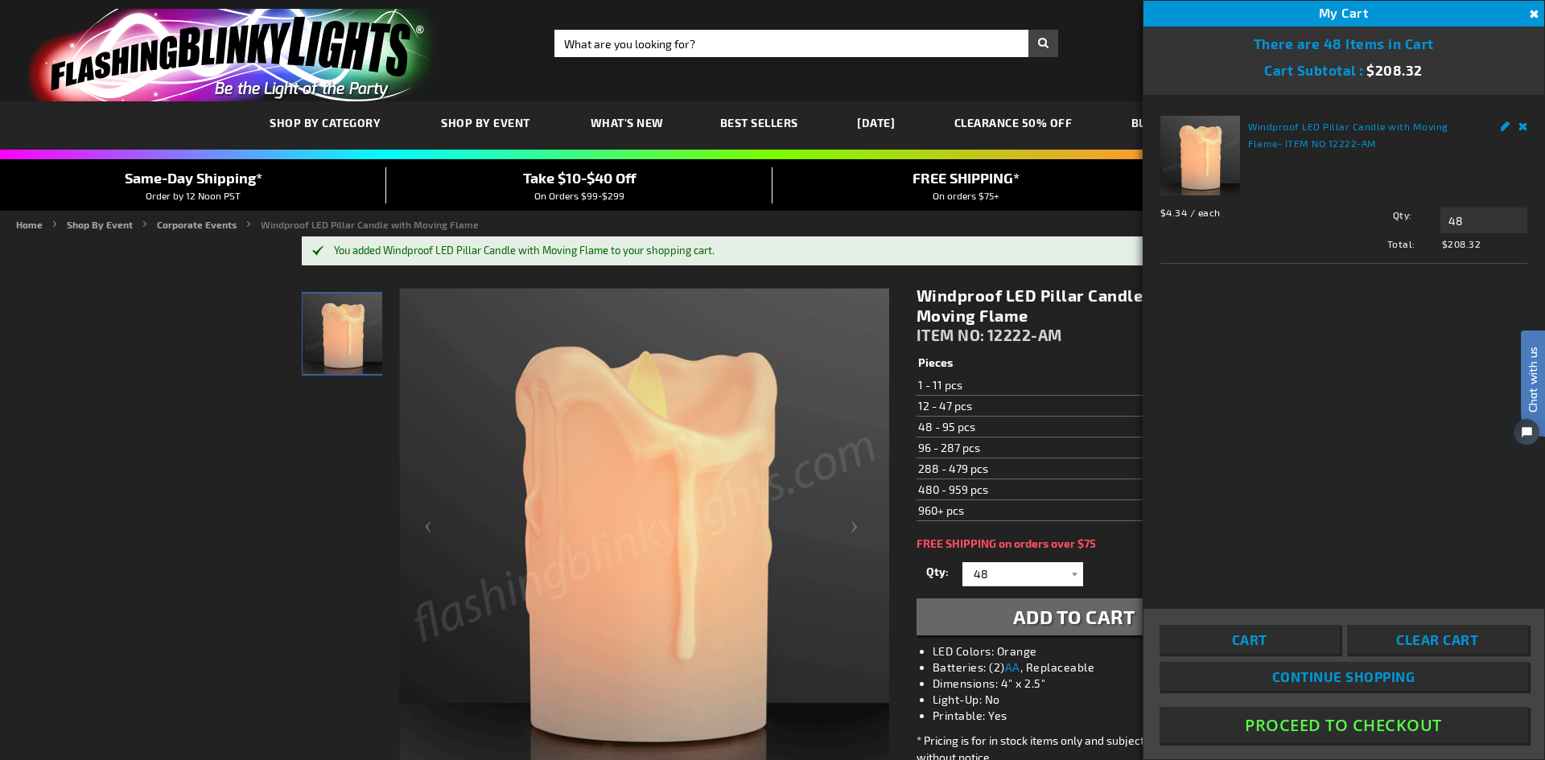
click at [1022, 464] on td "288 - 479 pcs" at bounding box center [1002, 468] width 171 height 21
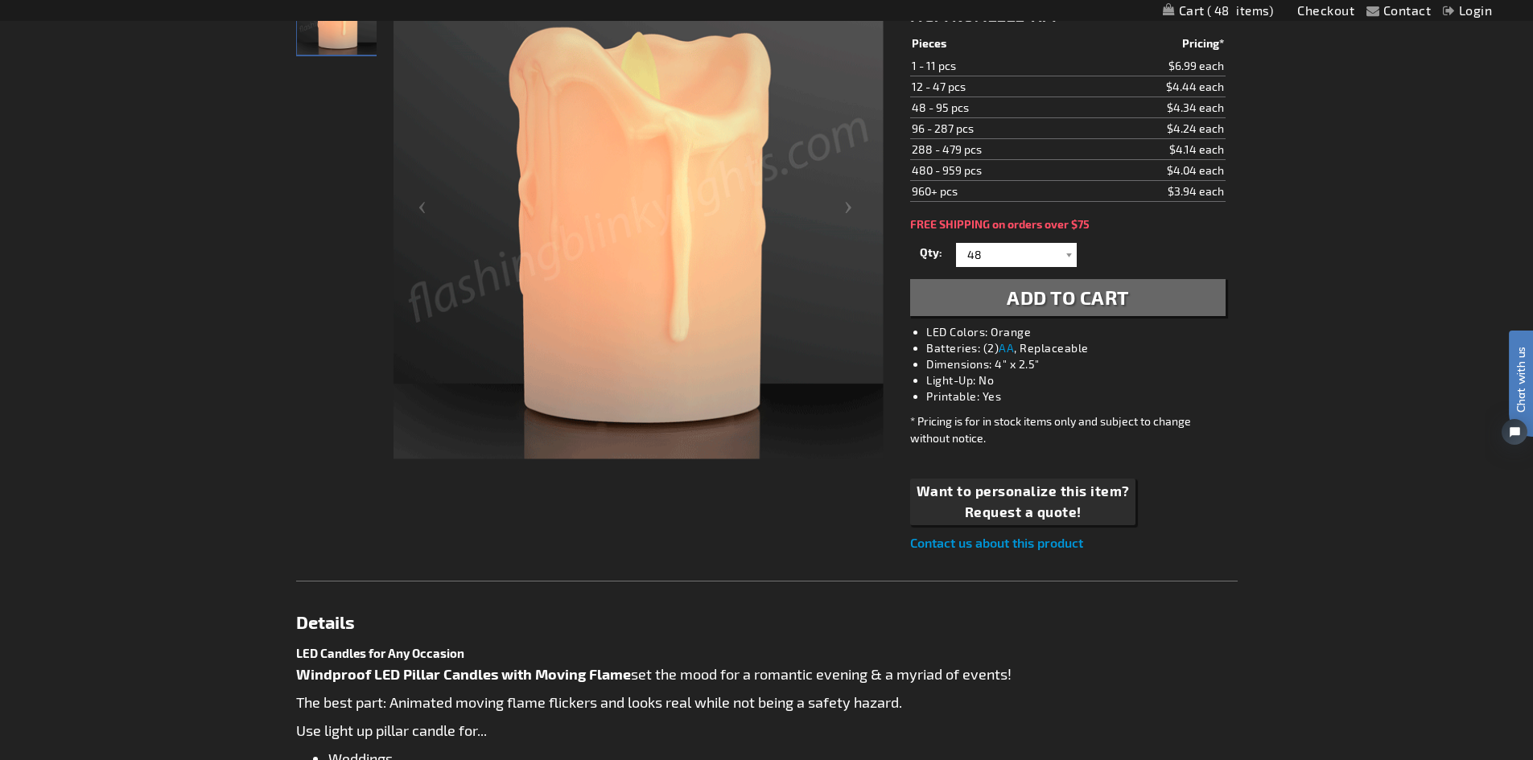
scroll to position [241, 0]
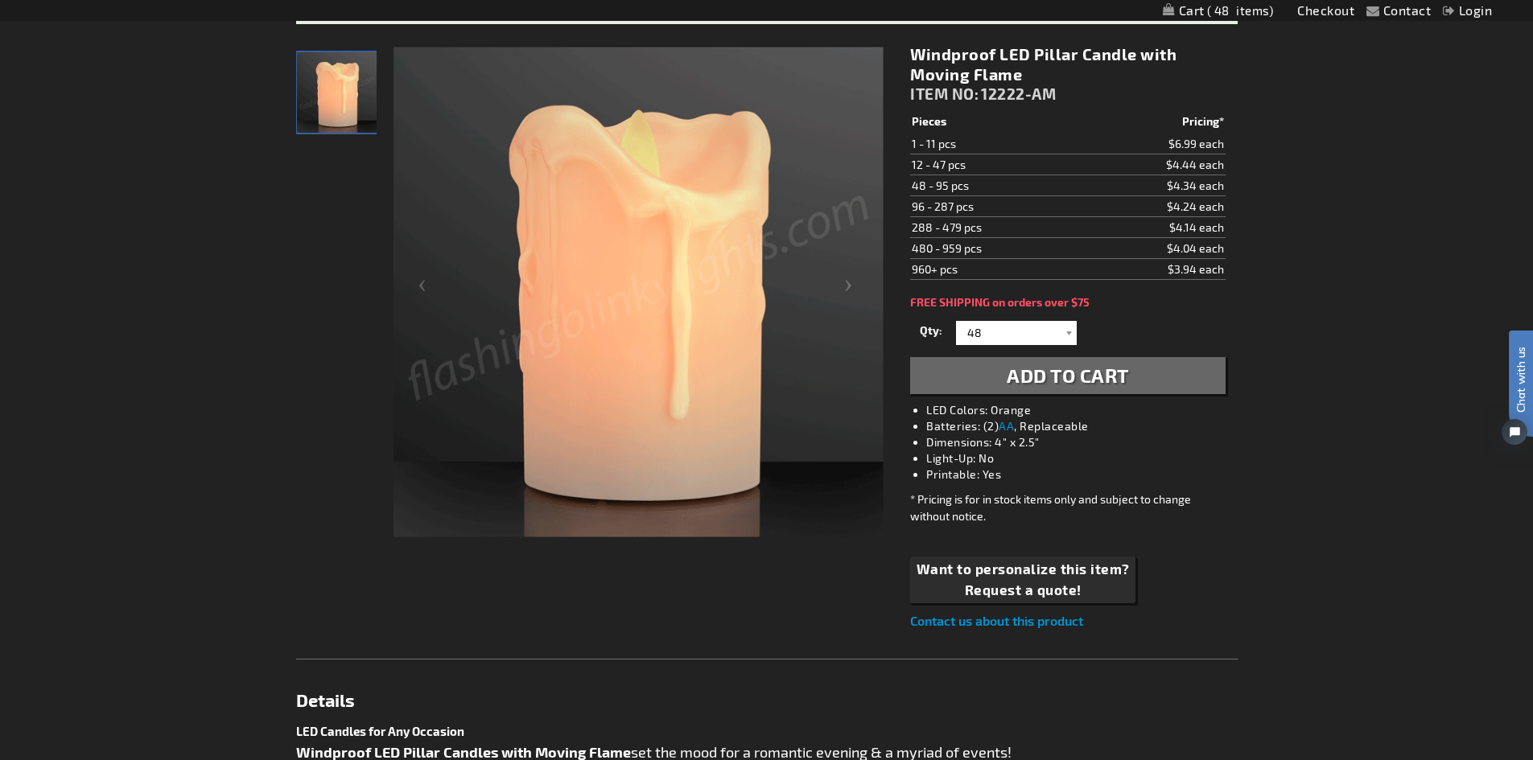
click at [842, 290] on img at bounding box center [638, 292] width 490 height 490
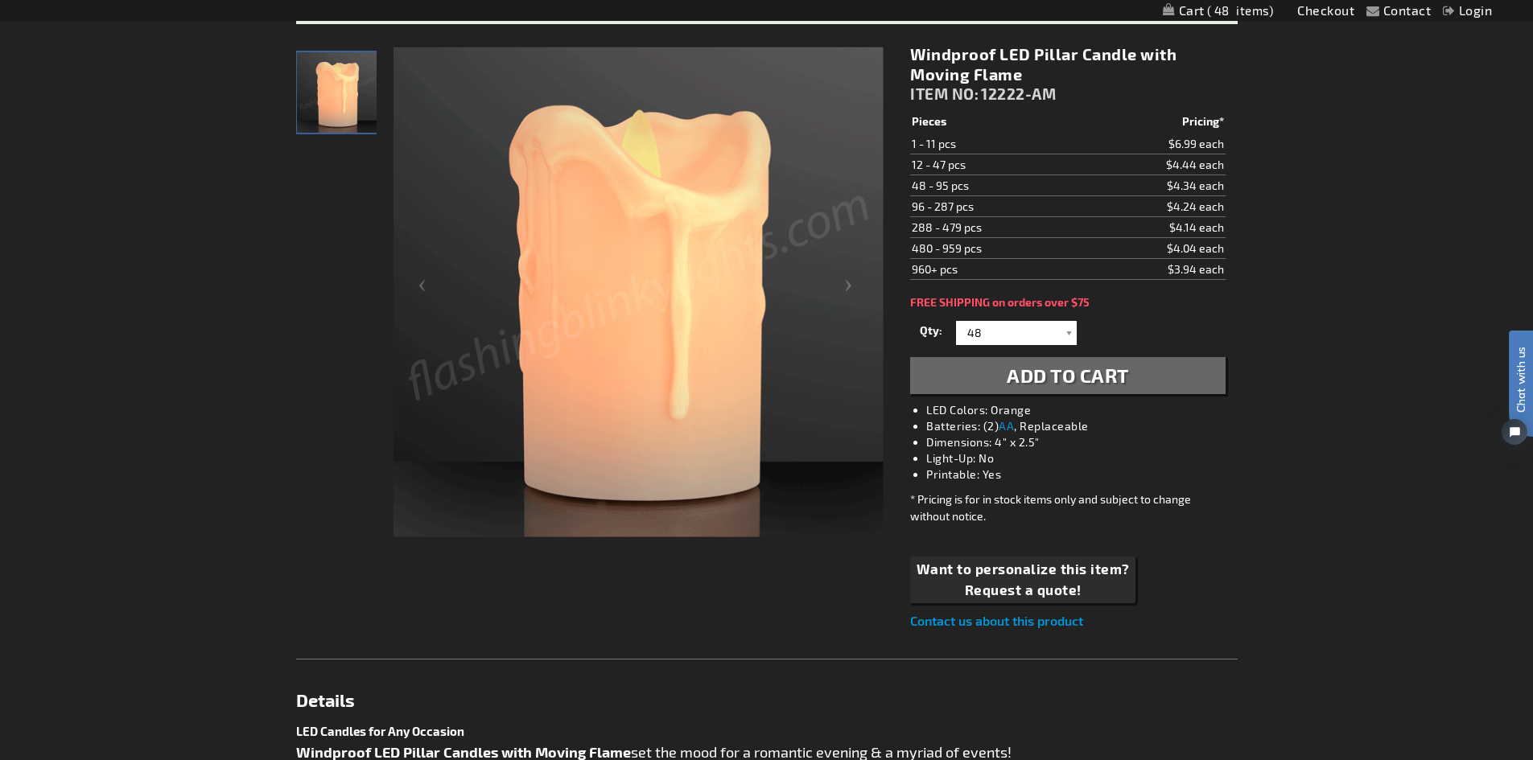
click at [851, 286] on img at bounding box center [638, 292] width 490 height 490
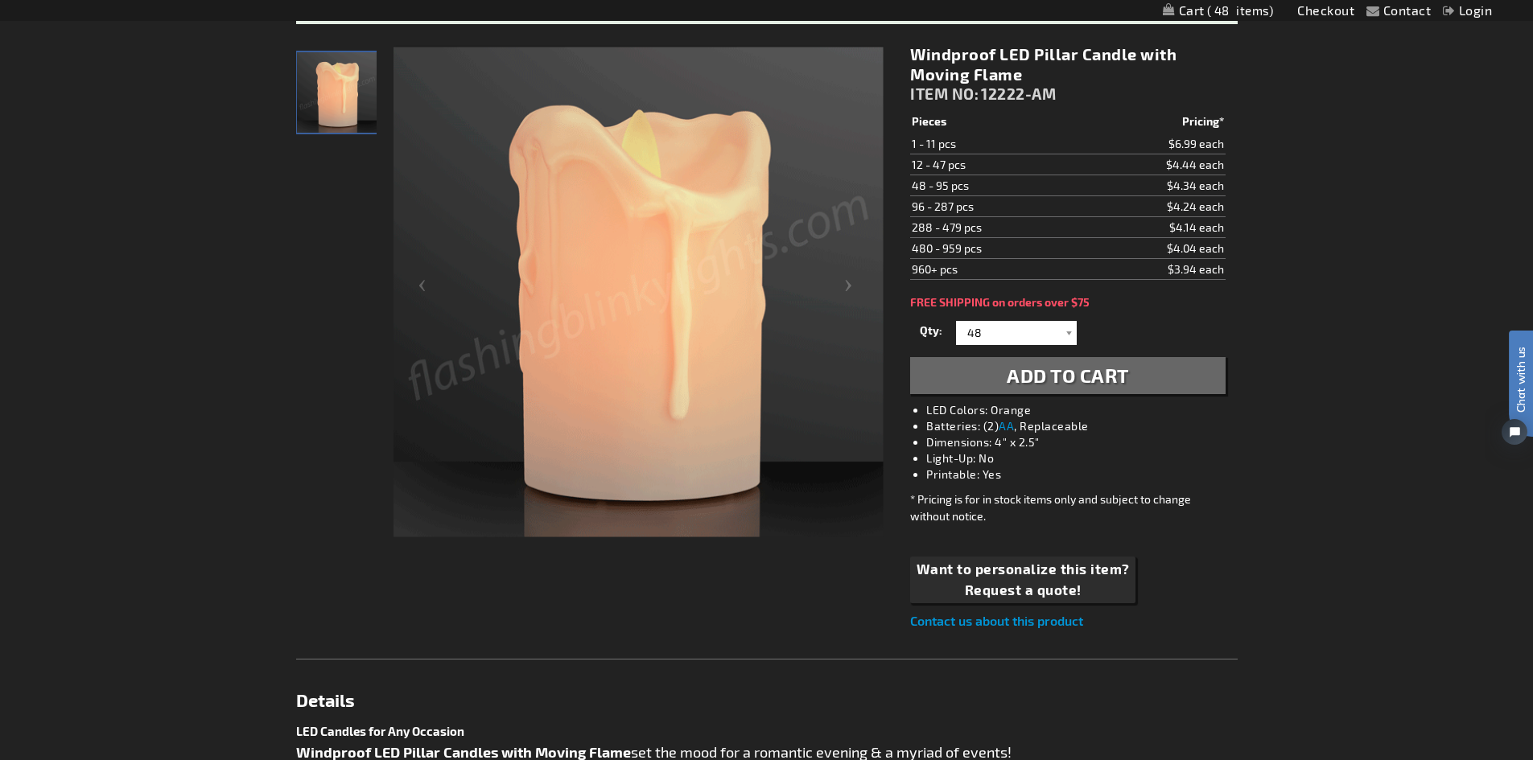
click at [422, 283] on img at bounding box center [638, 292] width 490 height 490
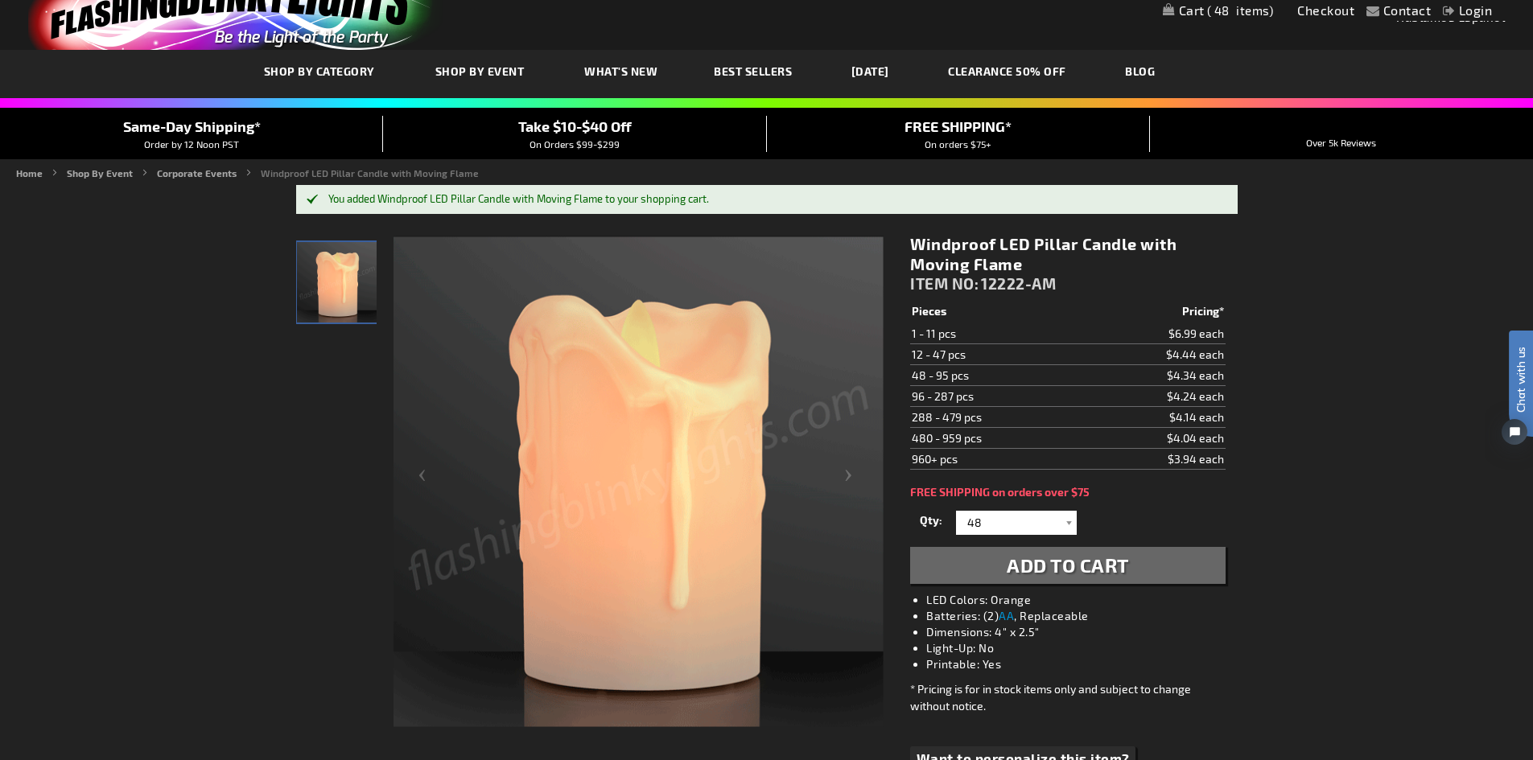
scroll to position [80, 0]
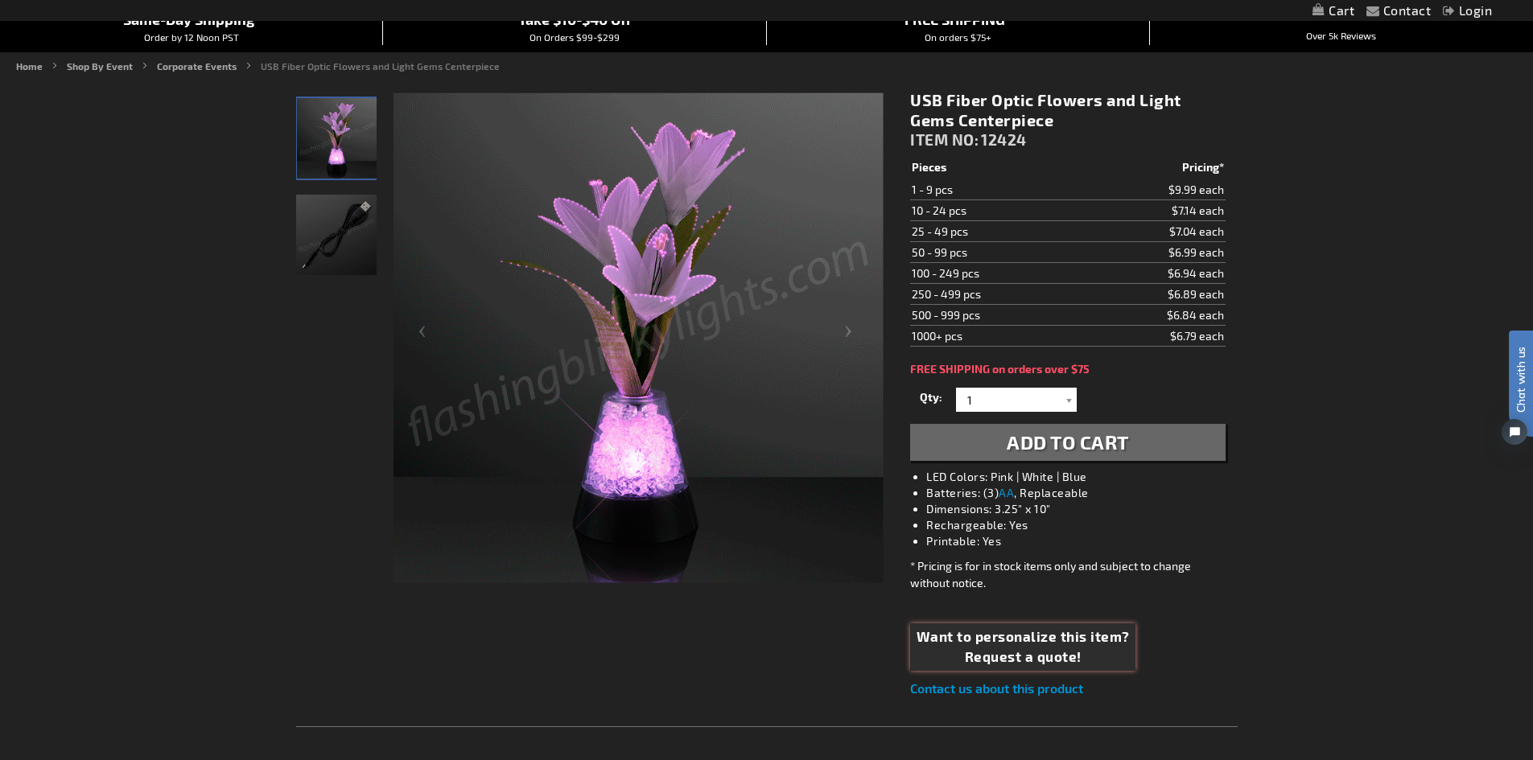
click at [1092, 639] on span "Want to personalize this item?" at bounding box center [1023, 637] width 213 height 21
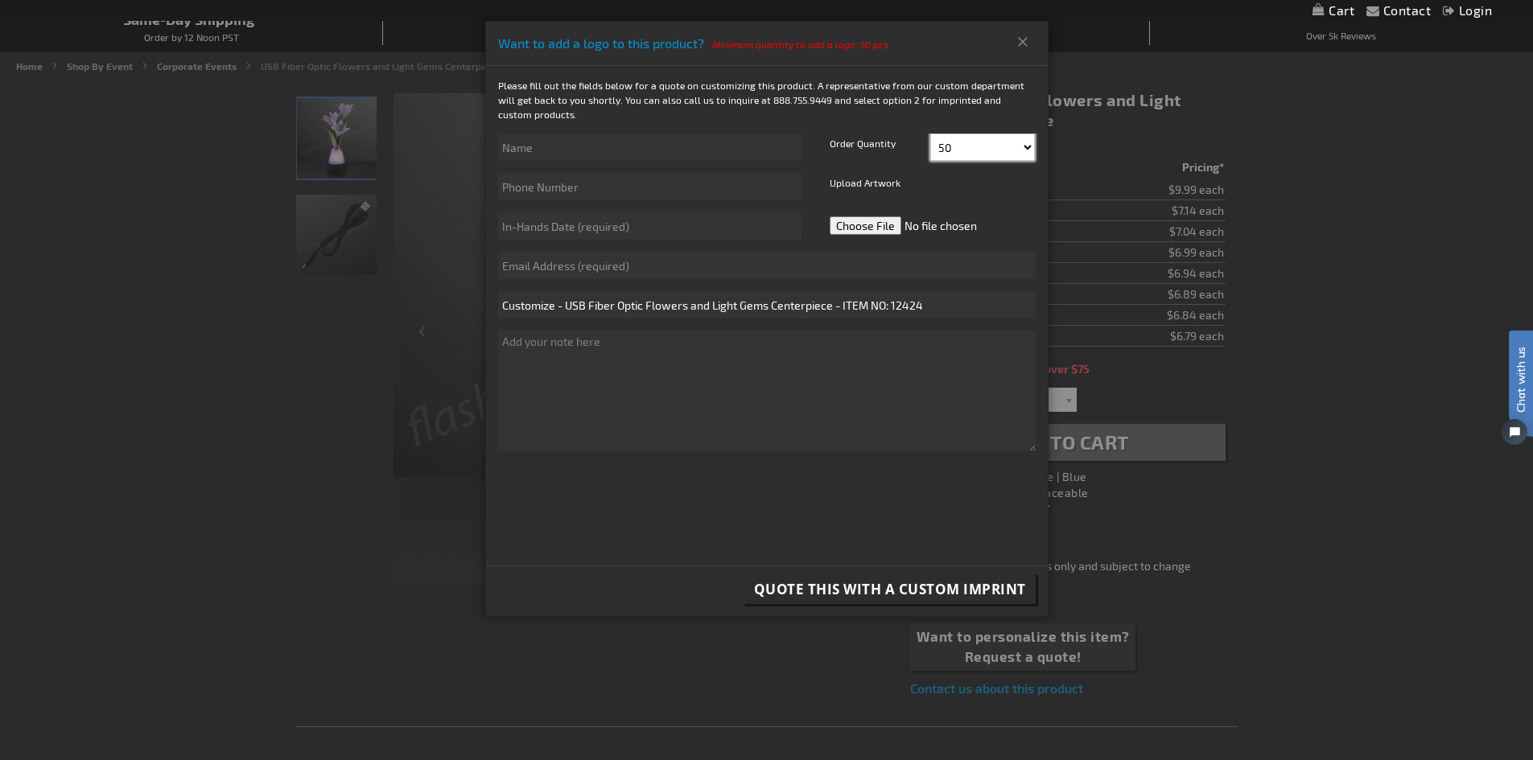
click at [998, 157] on select "50 60 70 80 90 100 110 120 130 140 150 160 170 180" at bounding box center [982, 147] width 105 height 27
click at [1012, 29] on button "Close" at bounding box center [1023, 42] width 27 height 26
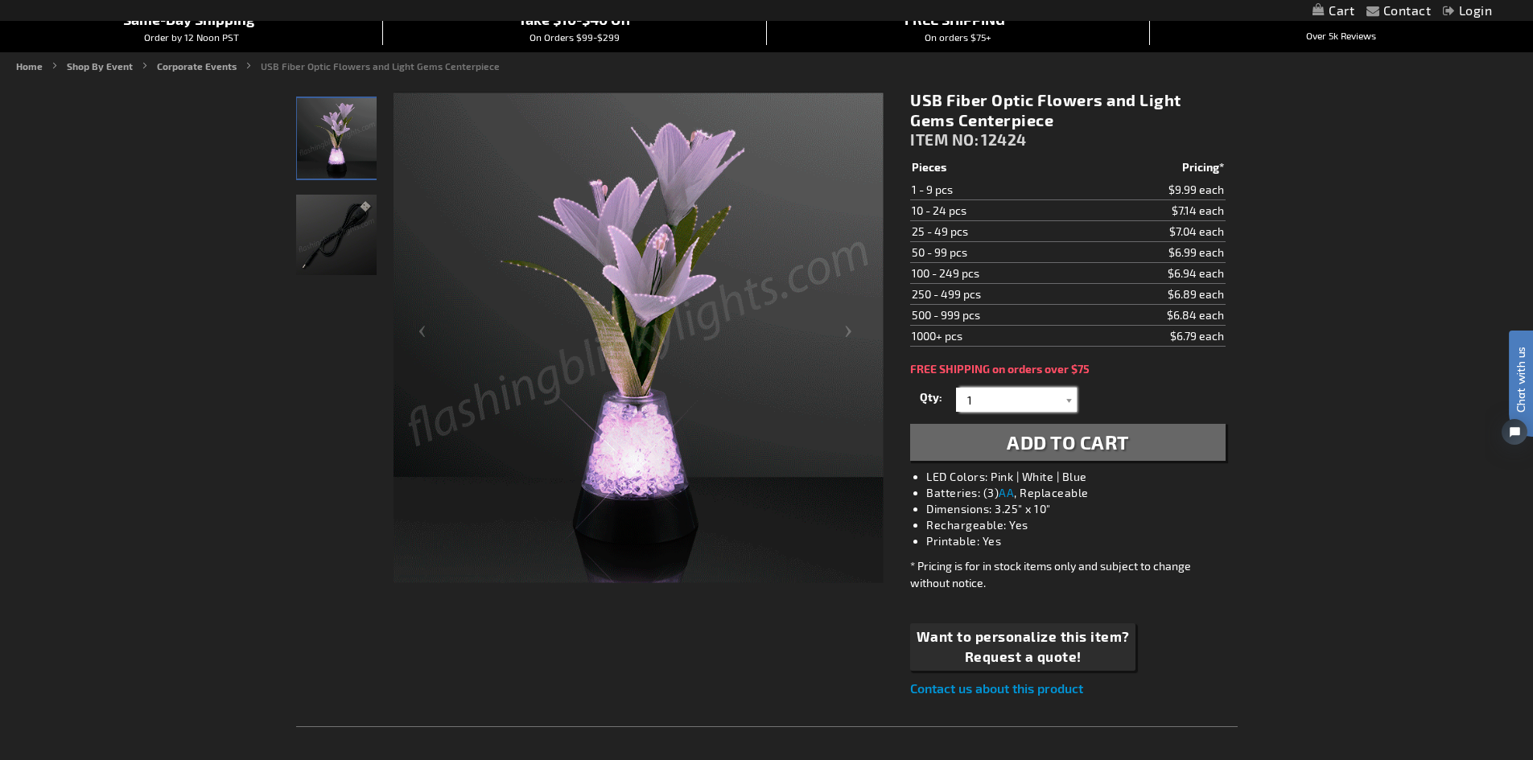
click at [994, 407] on input "1" at bounding box center [1018, 400] width 117 height 24
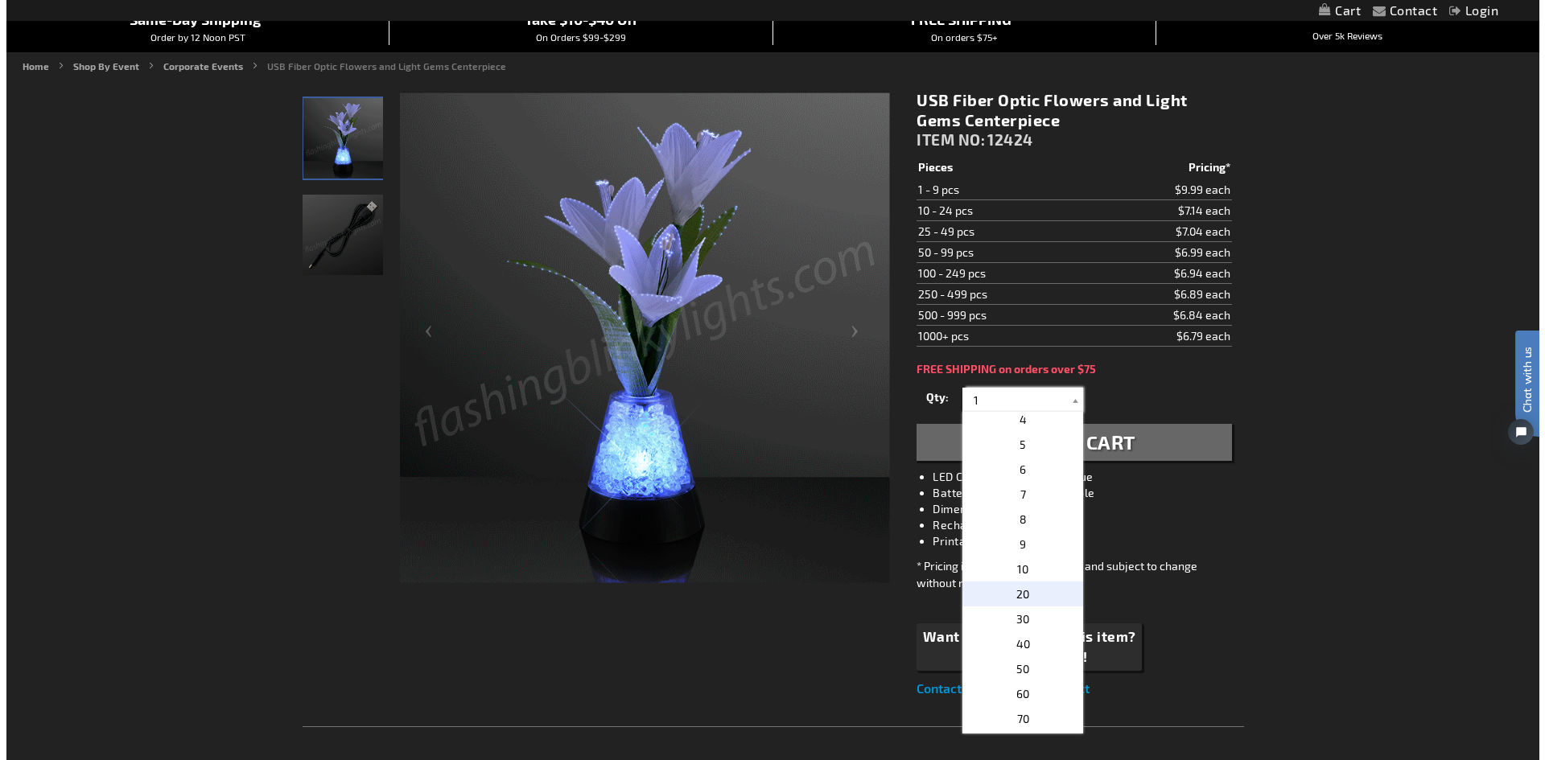
scroll to position [80, 0]
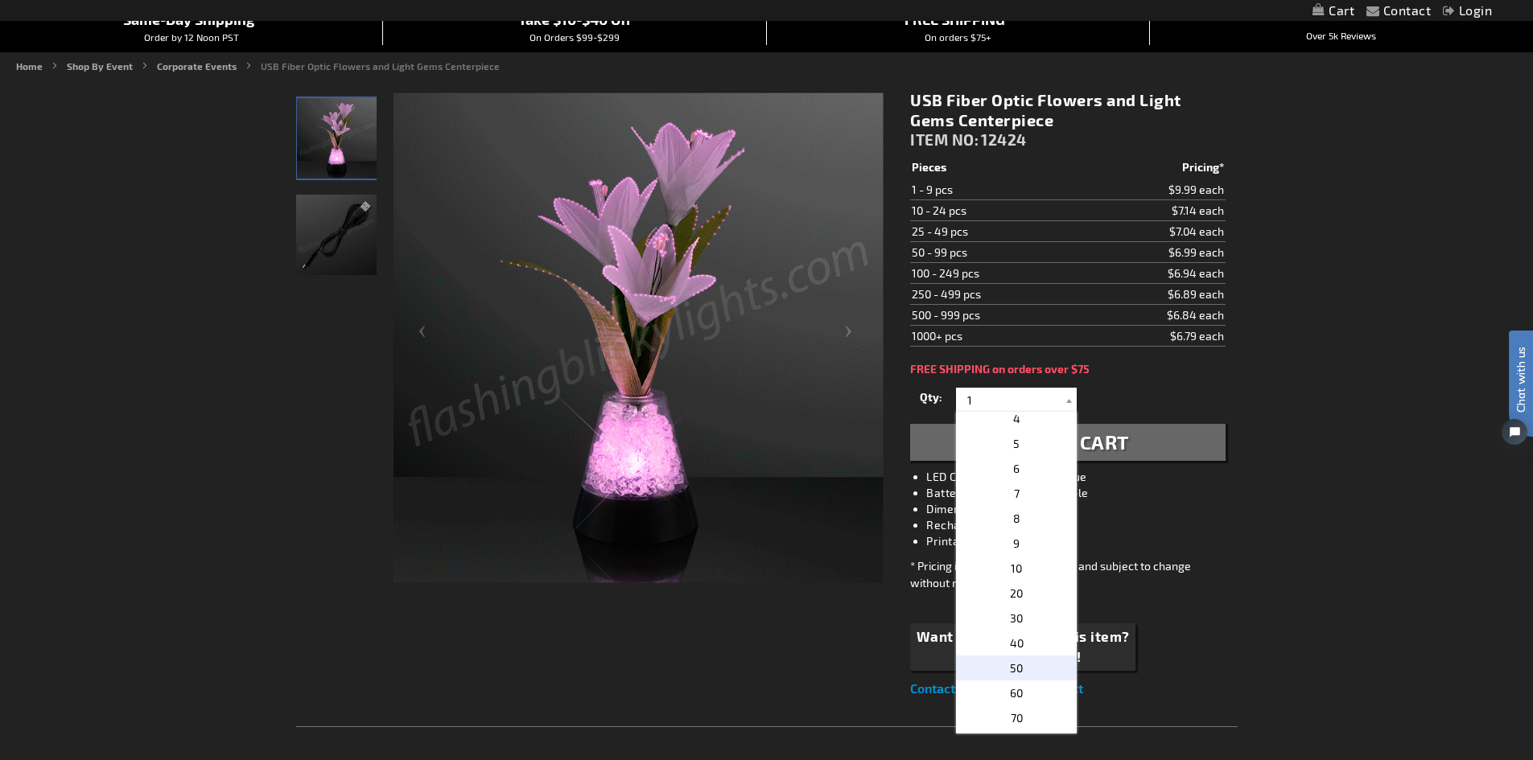
click at [1024, 668] on p "50" at bounding box center [1016, 668] width 121 height 25
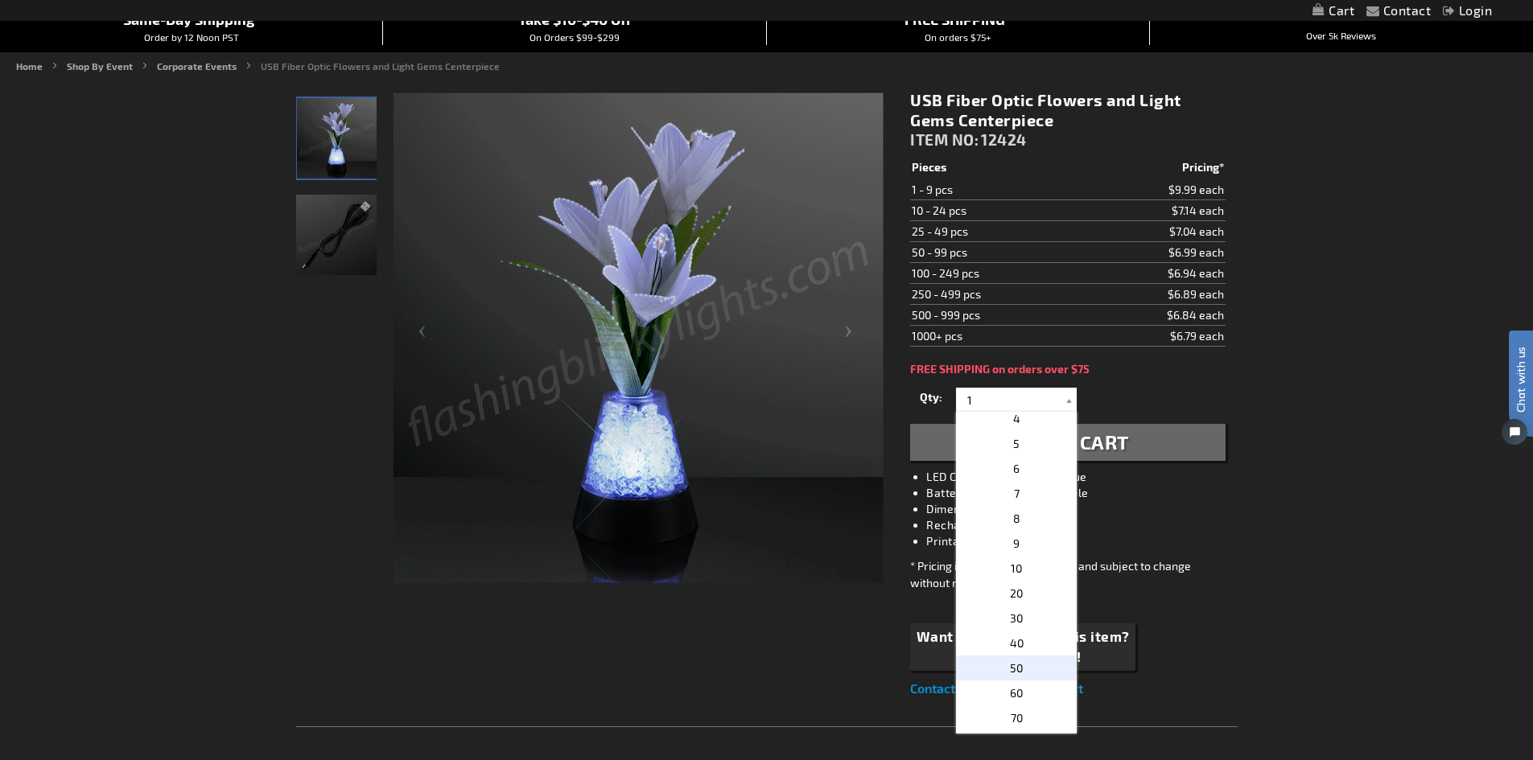
type input "50"
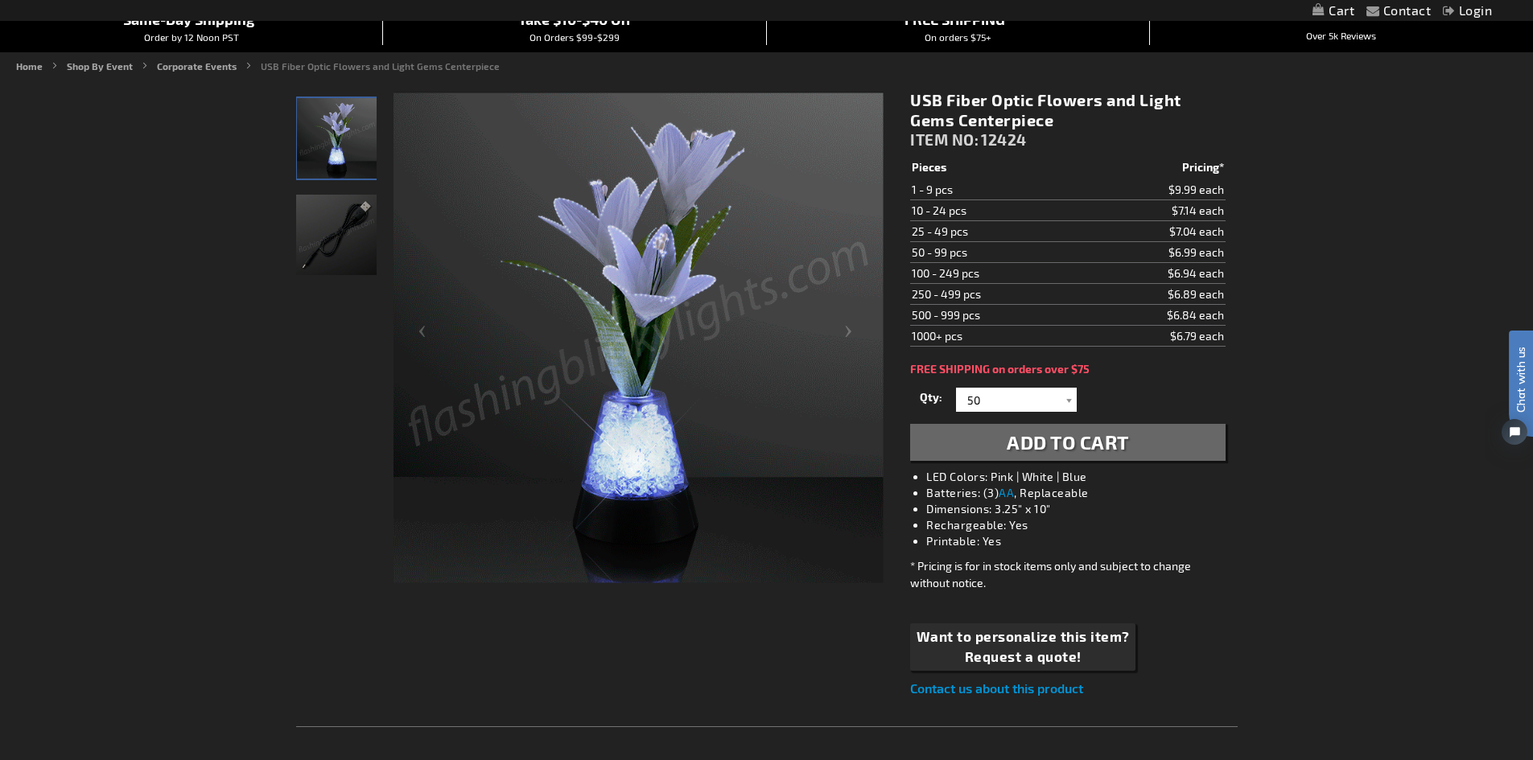
click at [1075, 430] on span "Add to Cart" at bounding box center [1068, 441] width 122 height 23
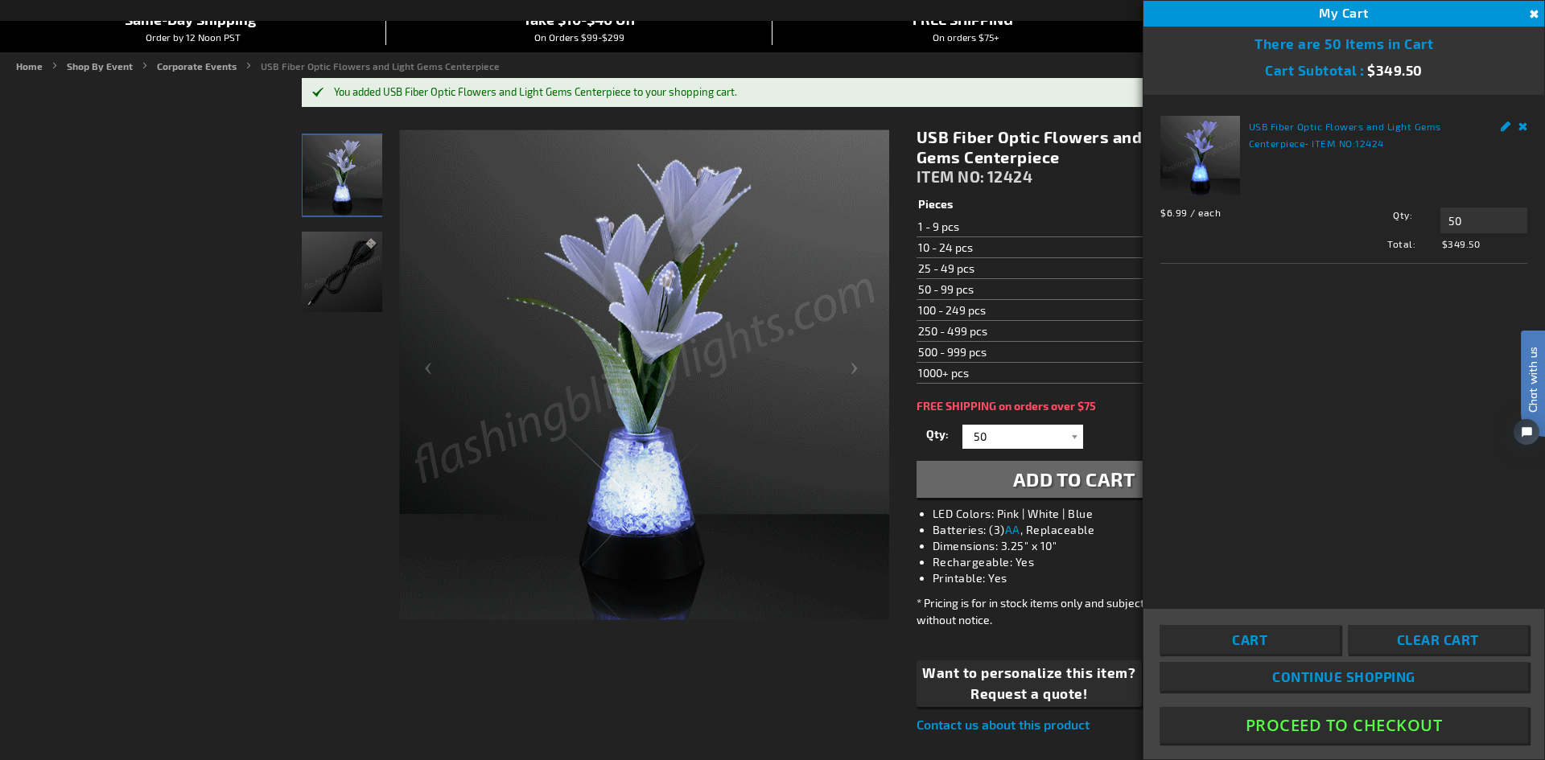
click at [1523, 125] on link "Remove" at bounding box center [1523, 124] width 10 height 17
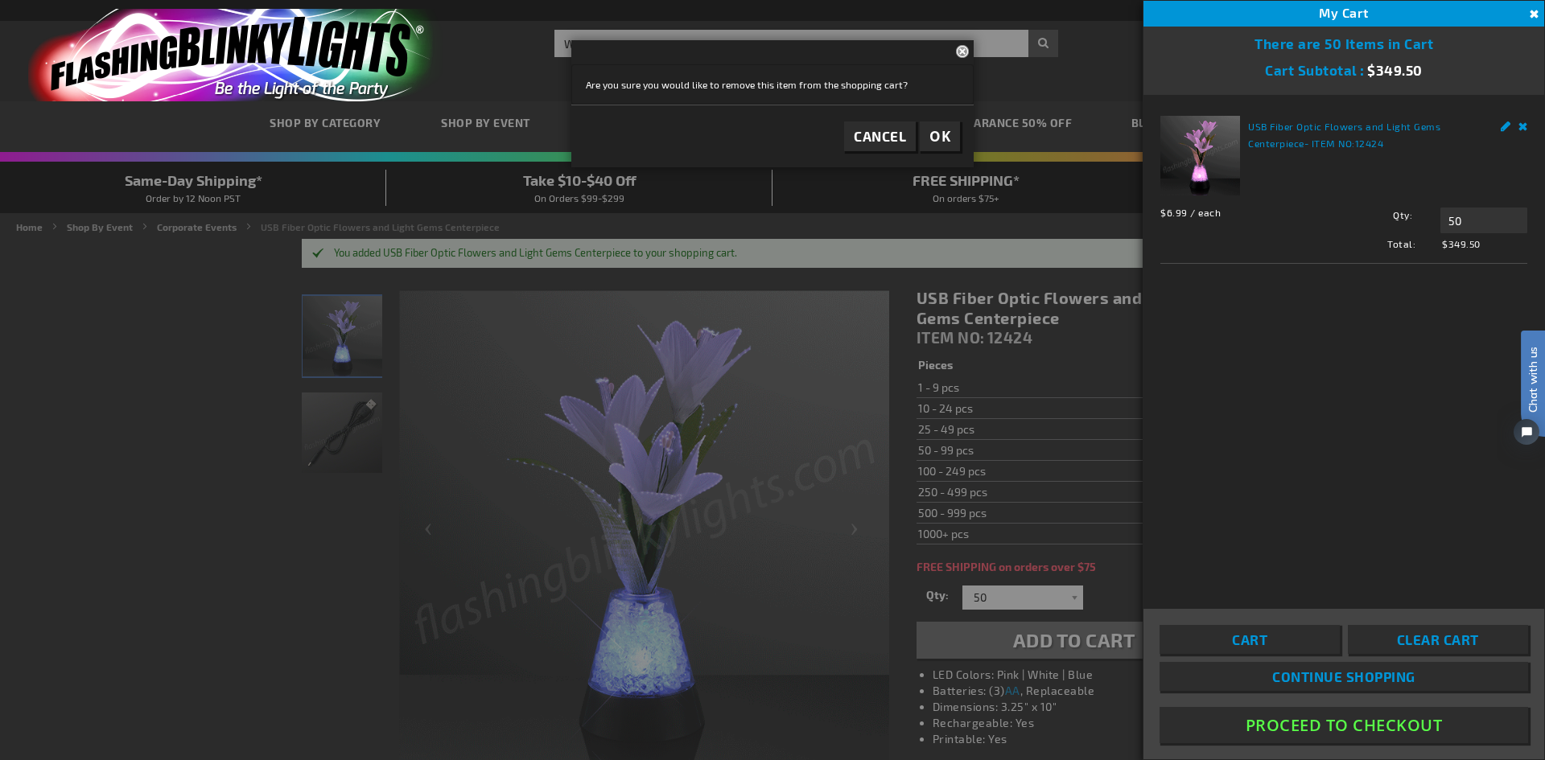
click at [921, 144] on button "OK" at bounding box center [940, 137] width 40 height 30
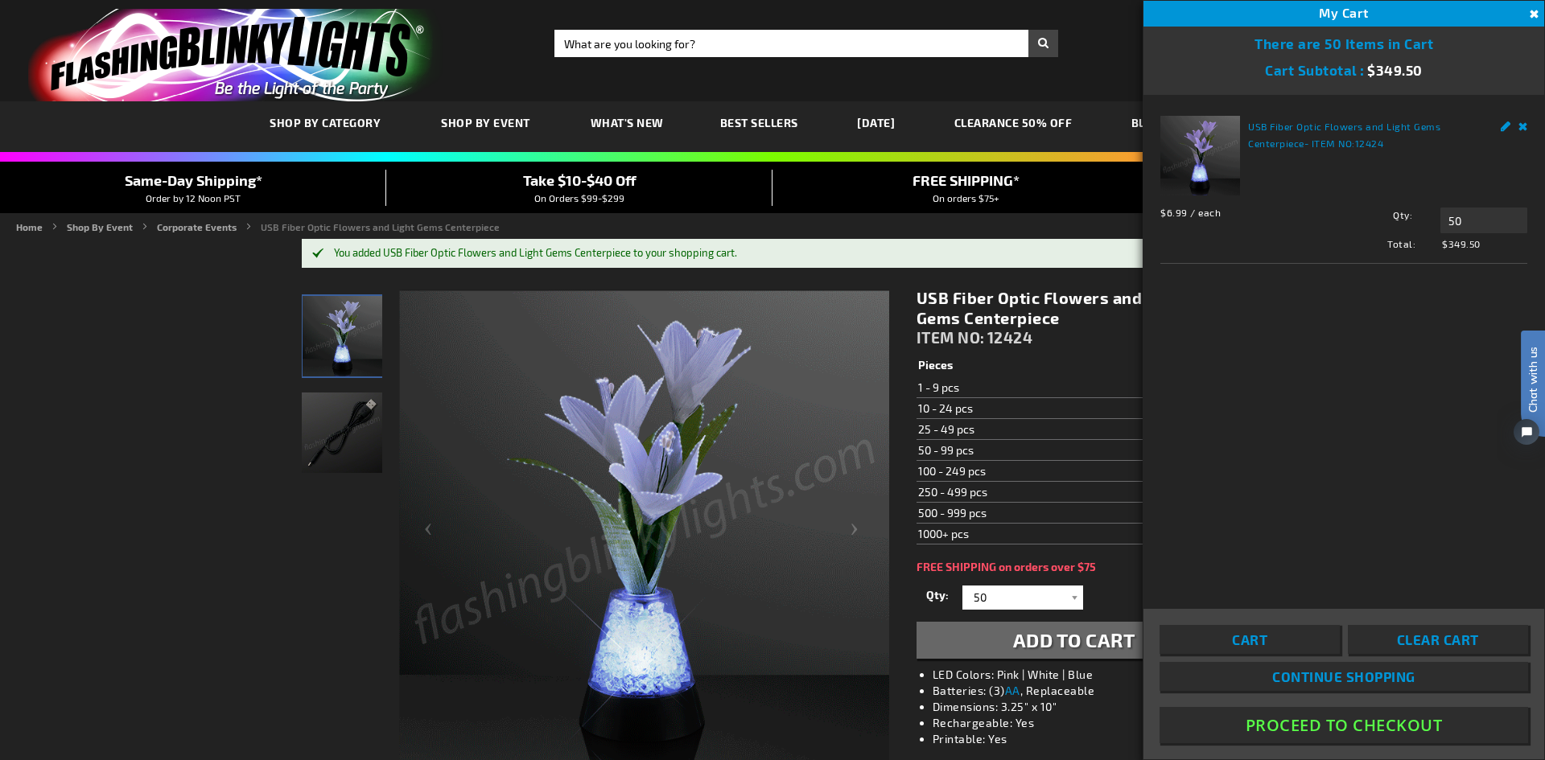
click at [1532, 16] on button "Close" at bounding box center [1532, 15] width 18 height 18
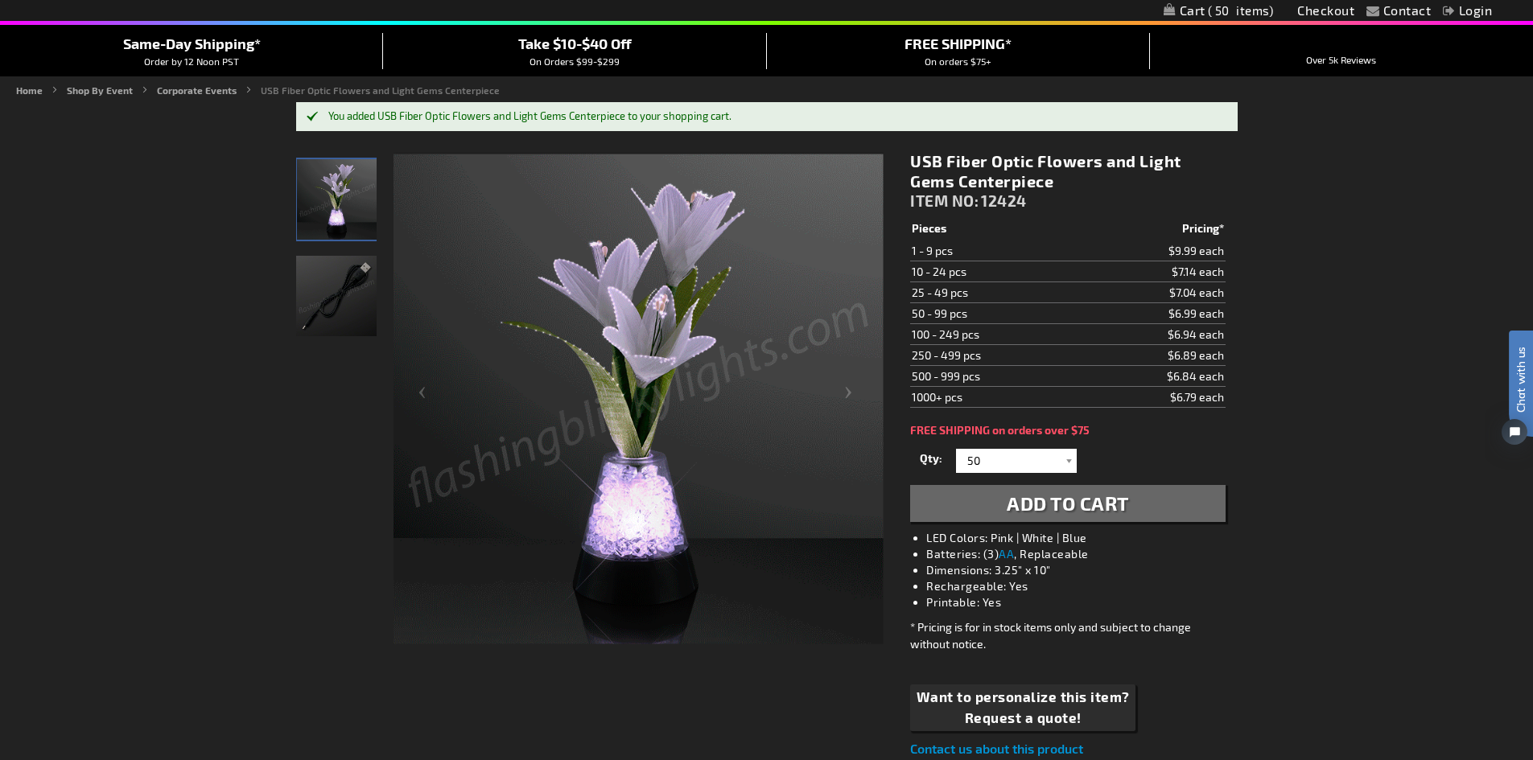
scroll to position [161, 0]
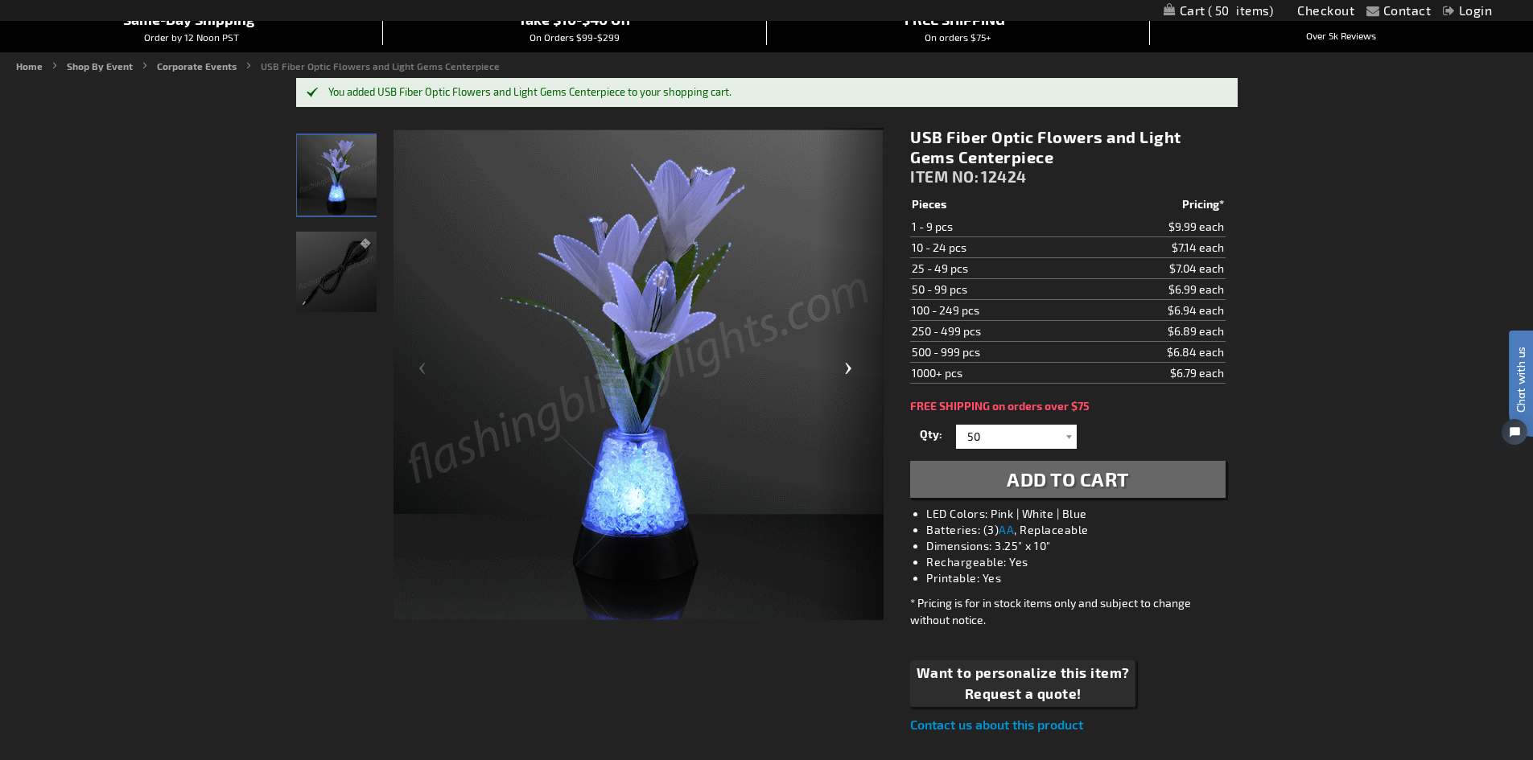
click at [848, 365] on div "Next" at bounding box center [851, 375] width 64 height 494
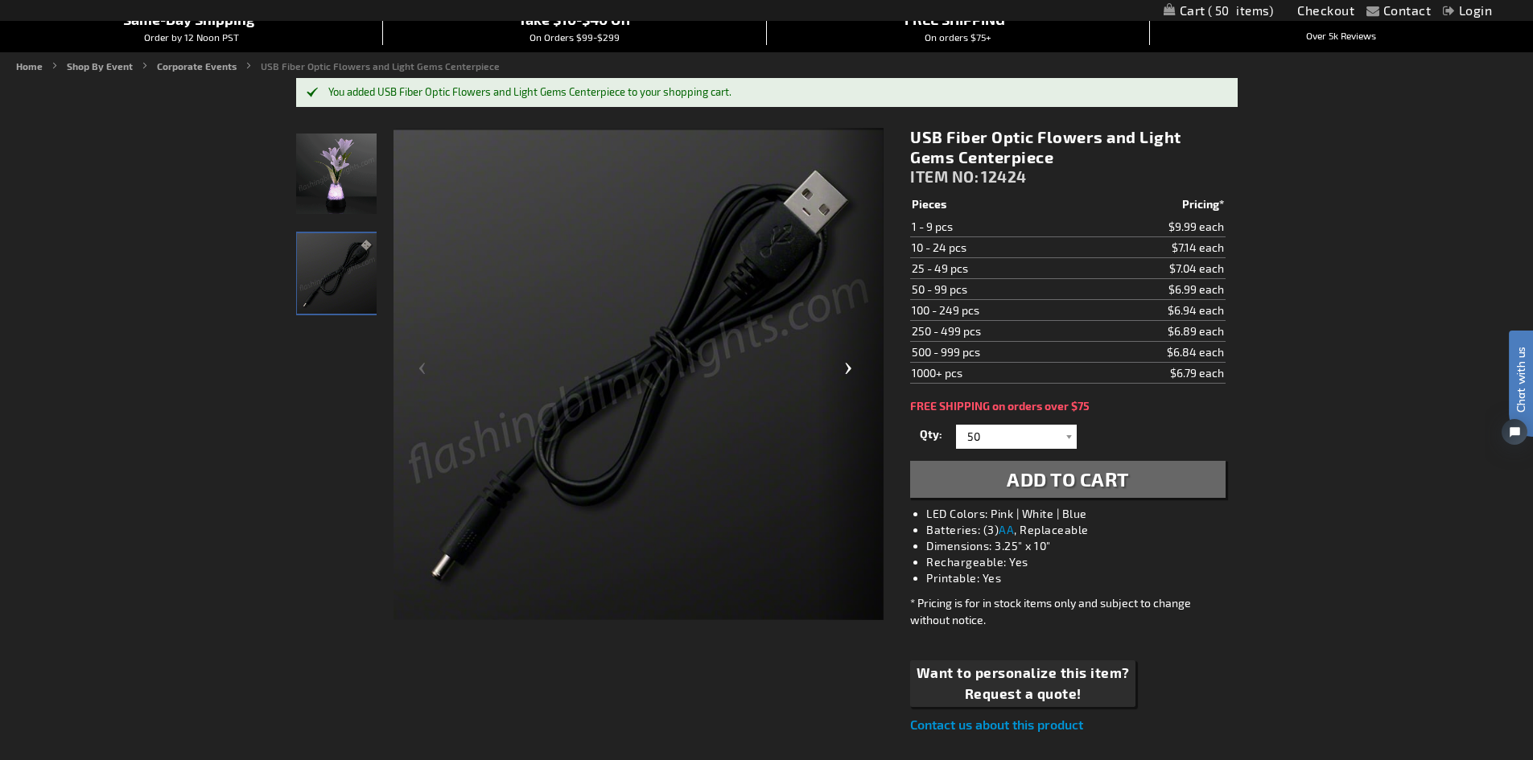
click at [848, 366] on div "Next" at bounding box center [851, 375] width 64 height 494
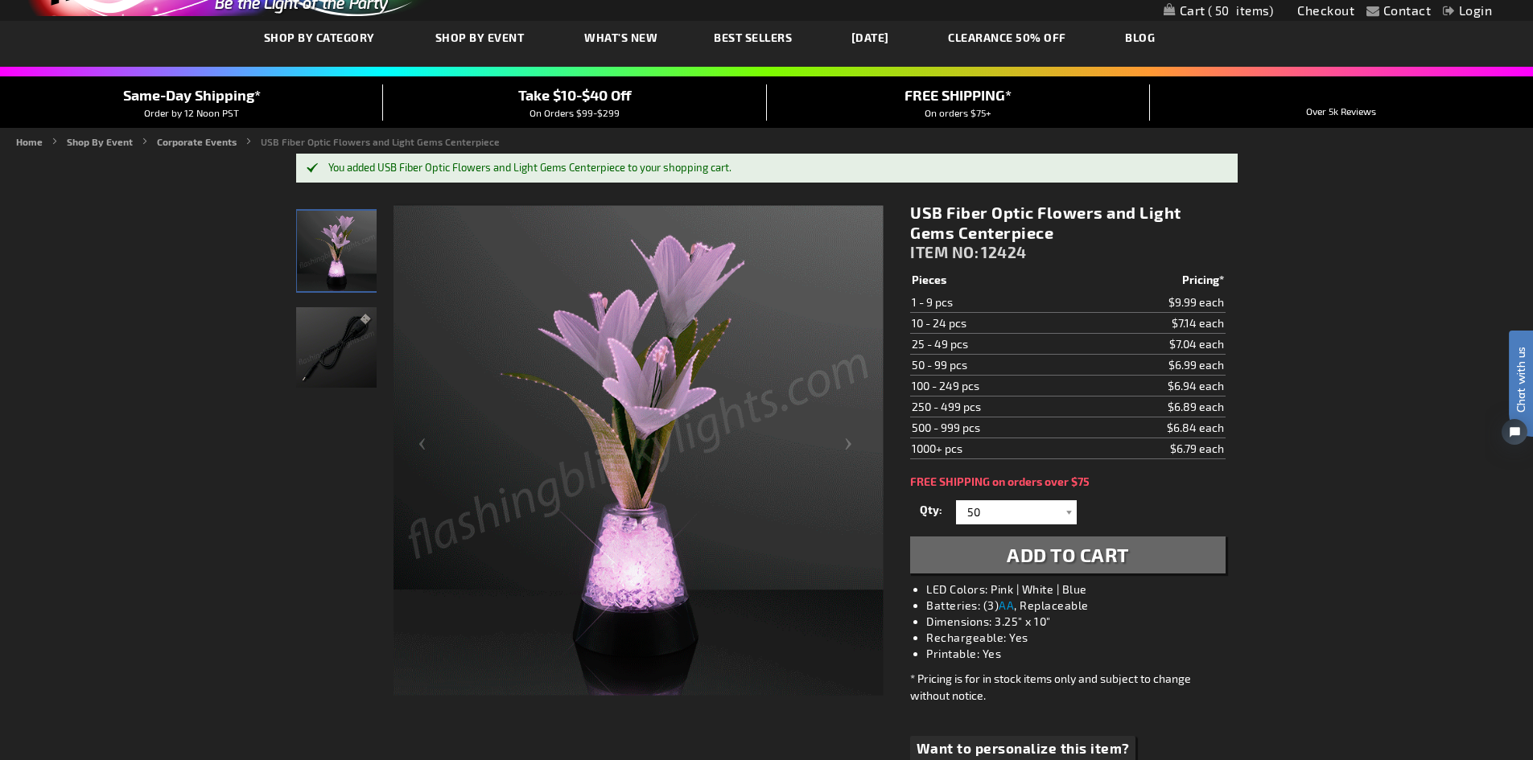
scroll to position [80, 0]
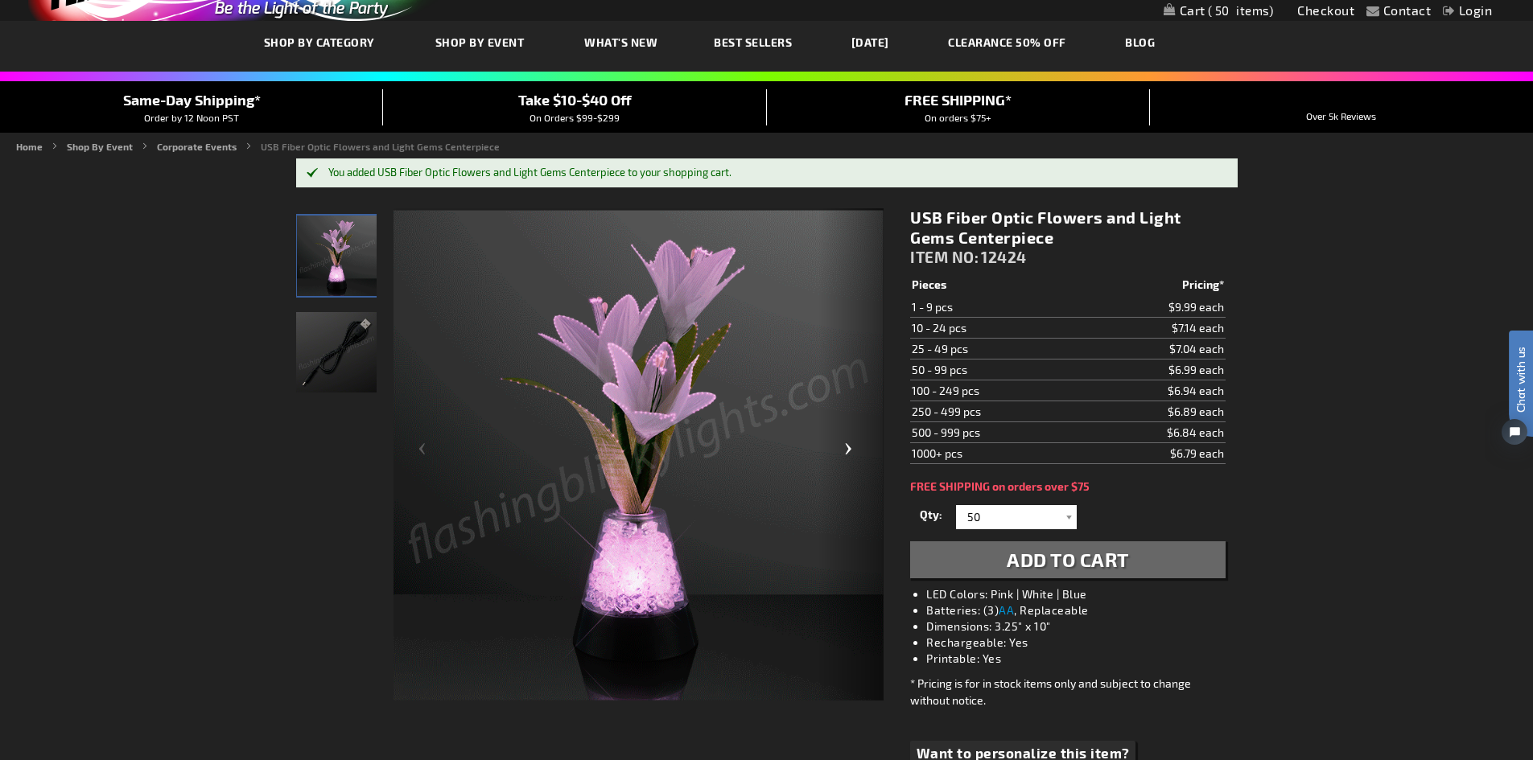
click at [847, 451] on div "Next" at bounding box center [851, 455] width 64 height 494
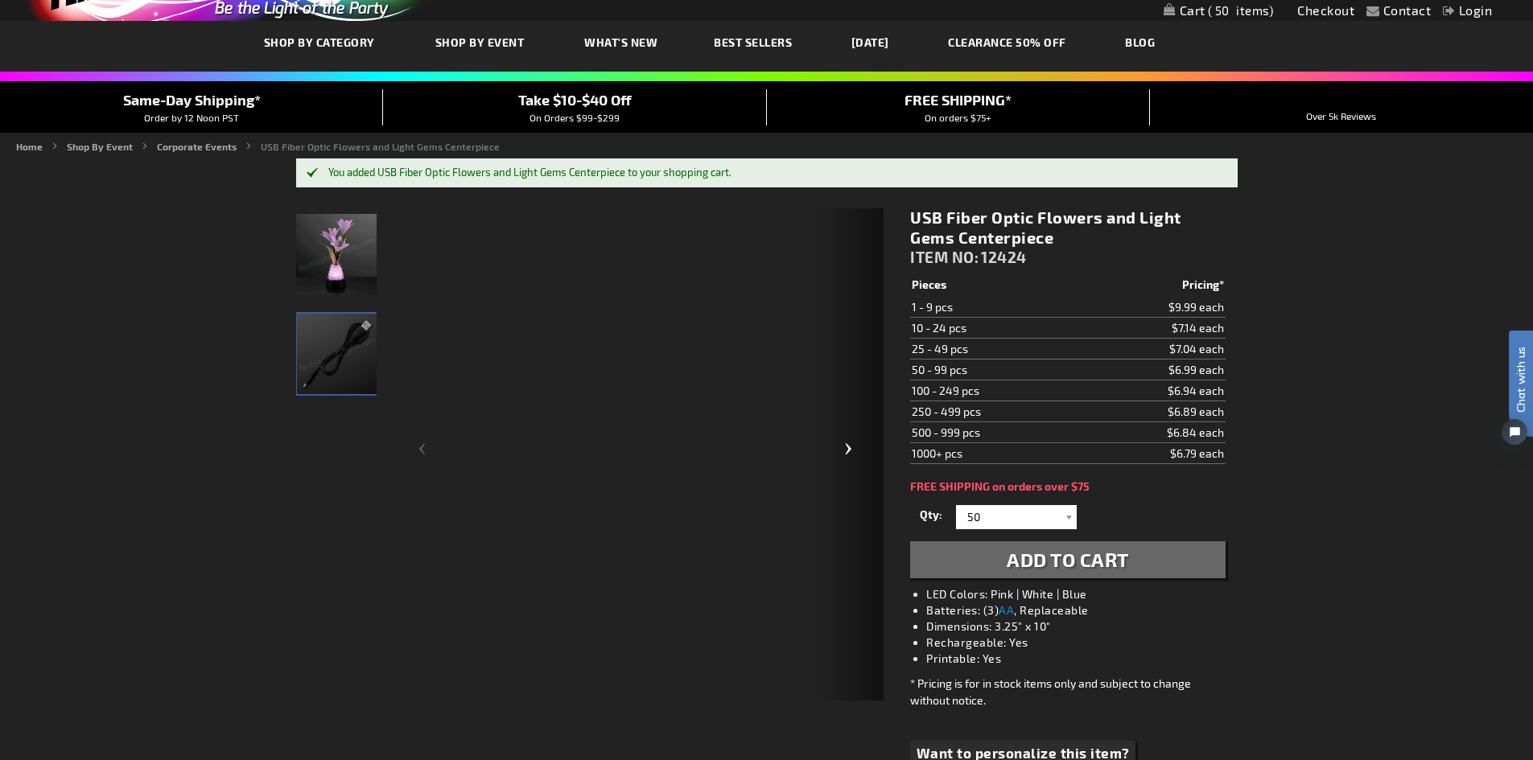
click at [847, 451] on div "Next" at bounding box center [851, 455] width 64 height 494
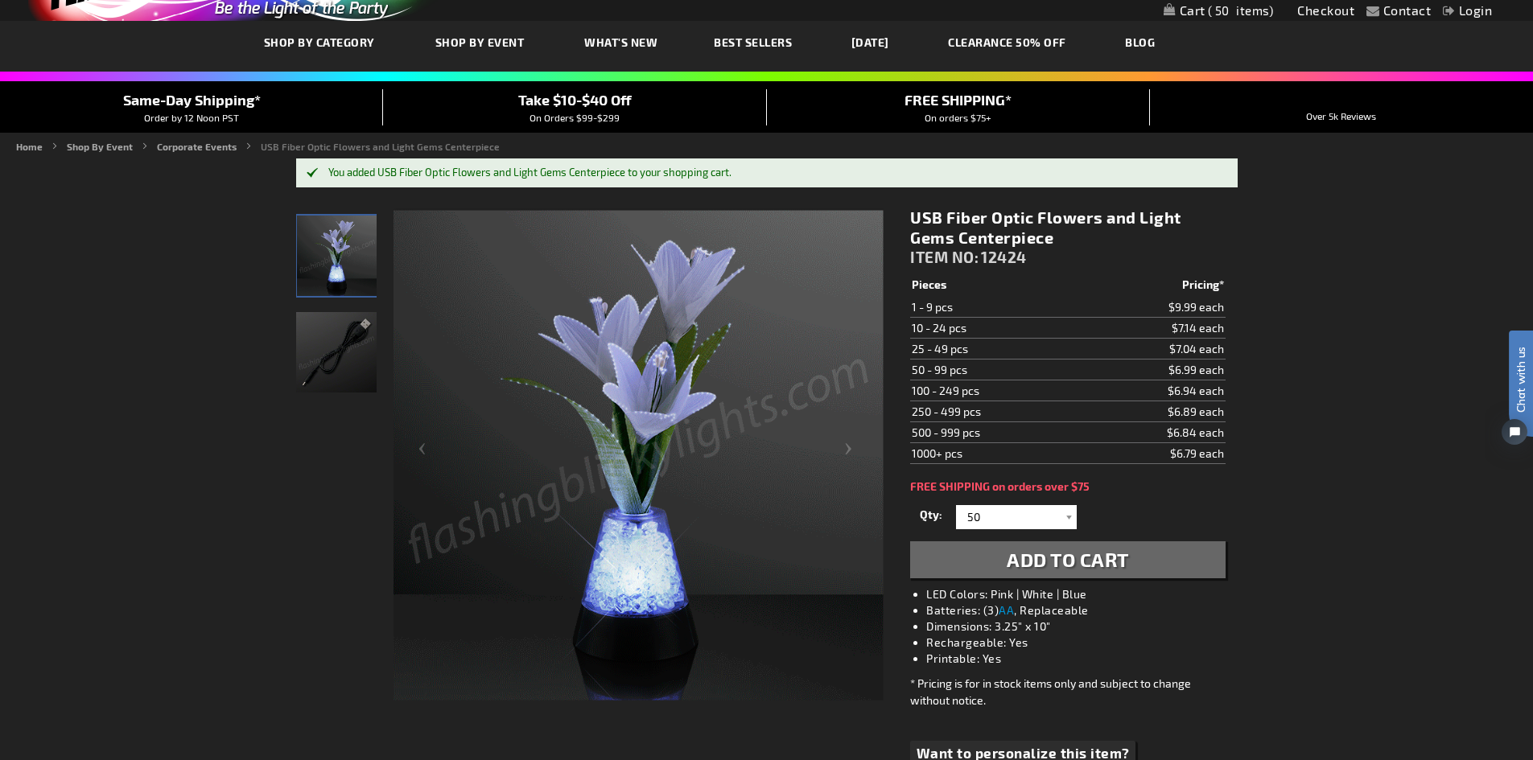
click at [324, 481] on div at bounding box center [336, 454] width 80 height 492
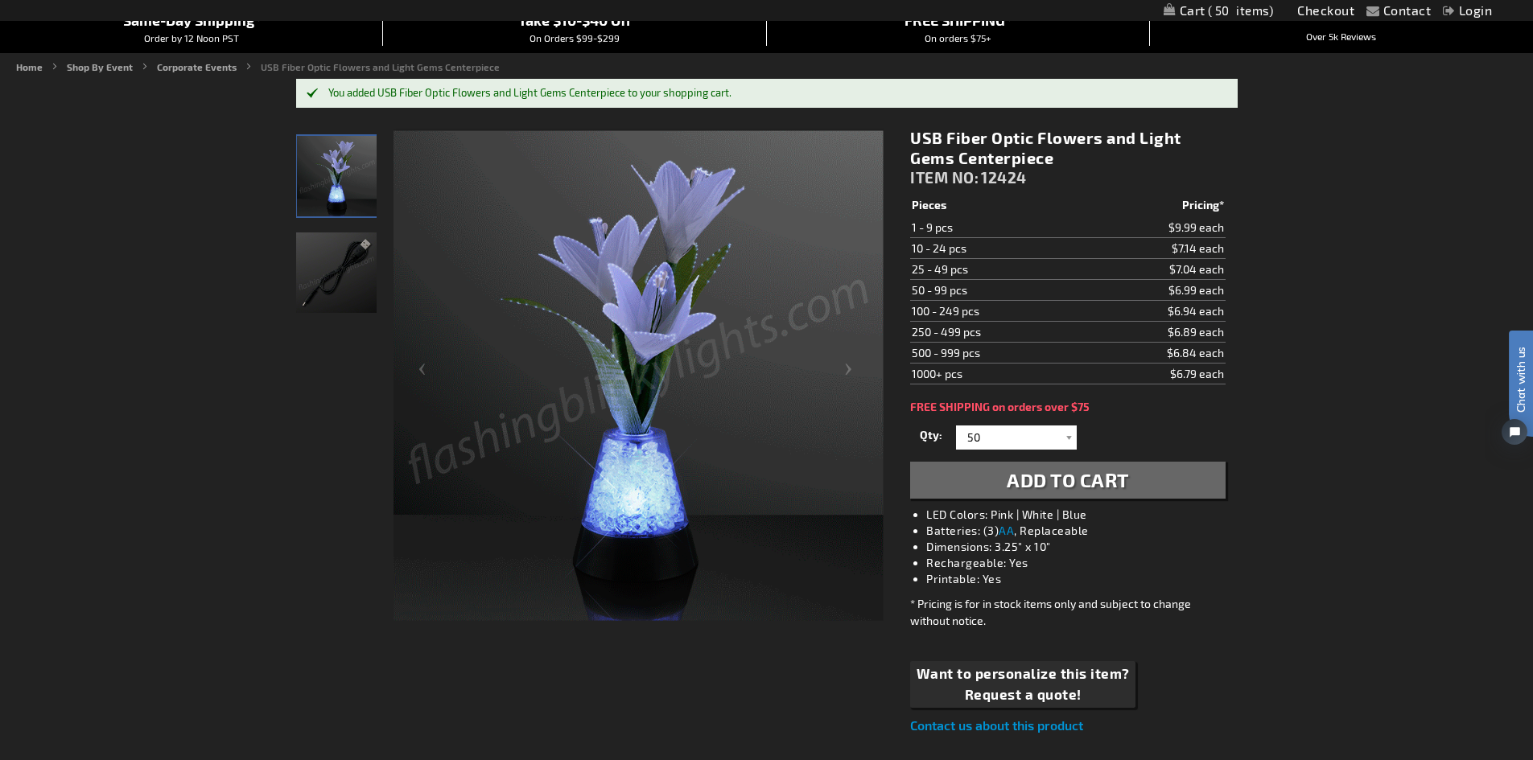
scroll to position [322, 0]
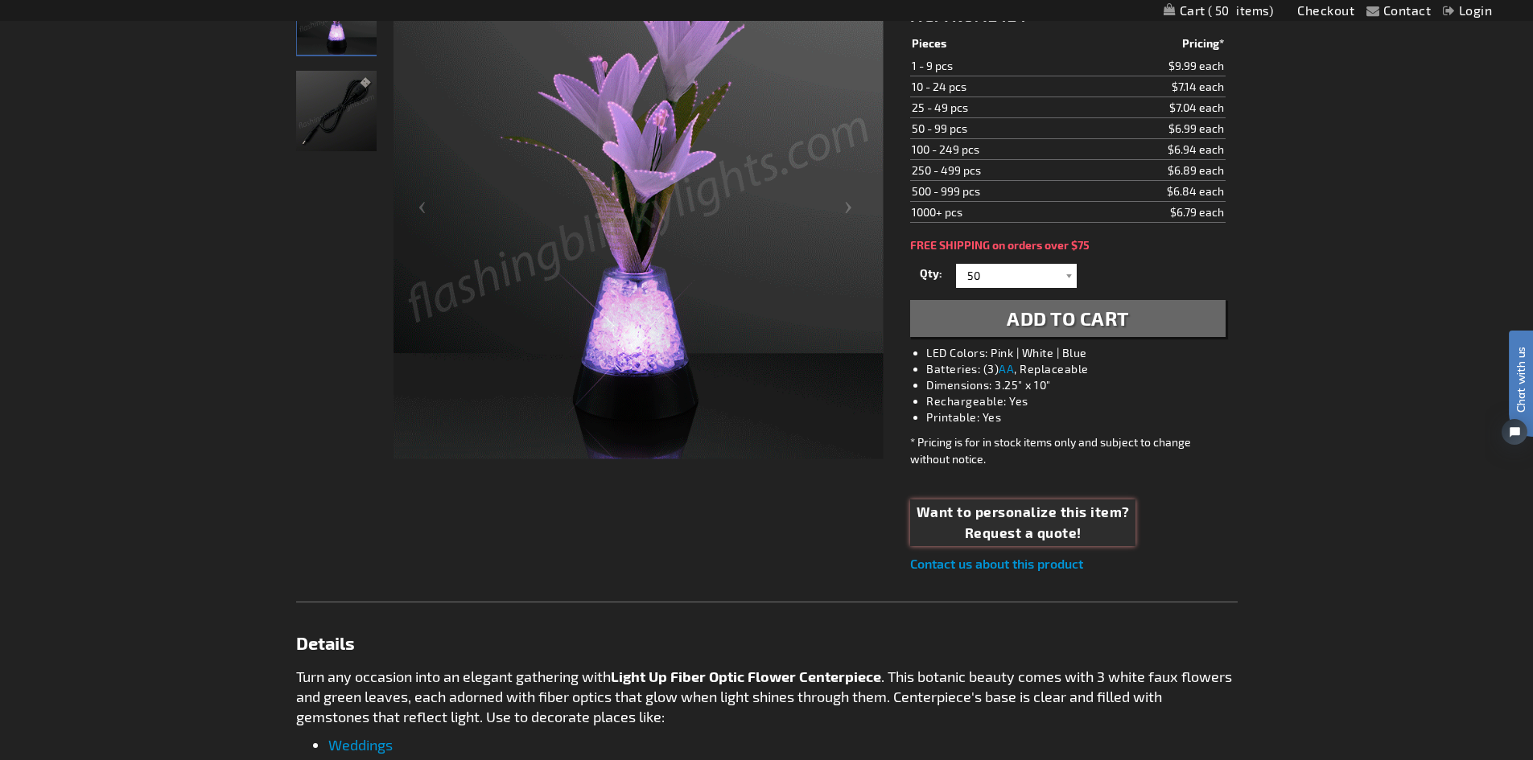
click at [958, 511] on span "Want to personalize this item?" at bounding box center [1023, 512] width 213 height 21
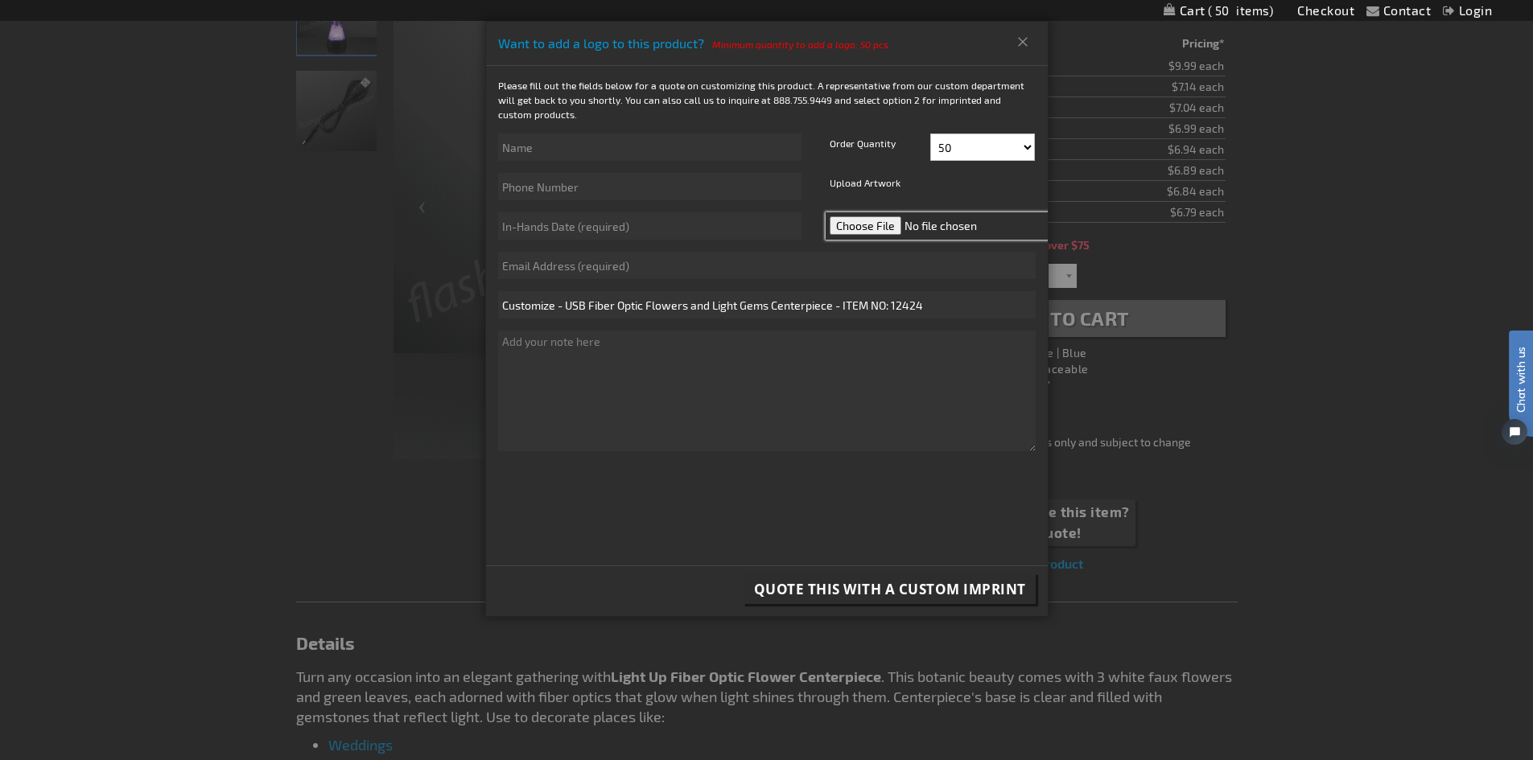
click at [863, 224] on input "file" at bounding box center [939, 225] width 227 height 27
type input "C:\fakepath\02_PRMI_Vertical_Black.png"
click at [623, 148] on input "text" at bounding box center [649, 147] width 303 height 27
type input "Kailey McVeety"
type input "5053643124"
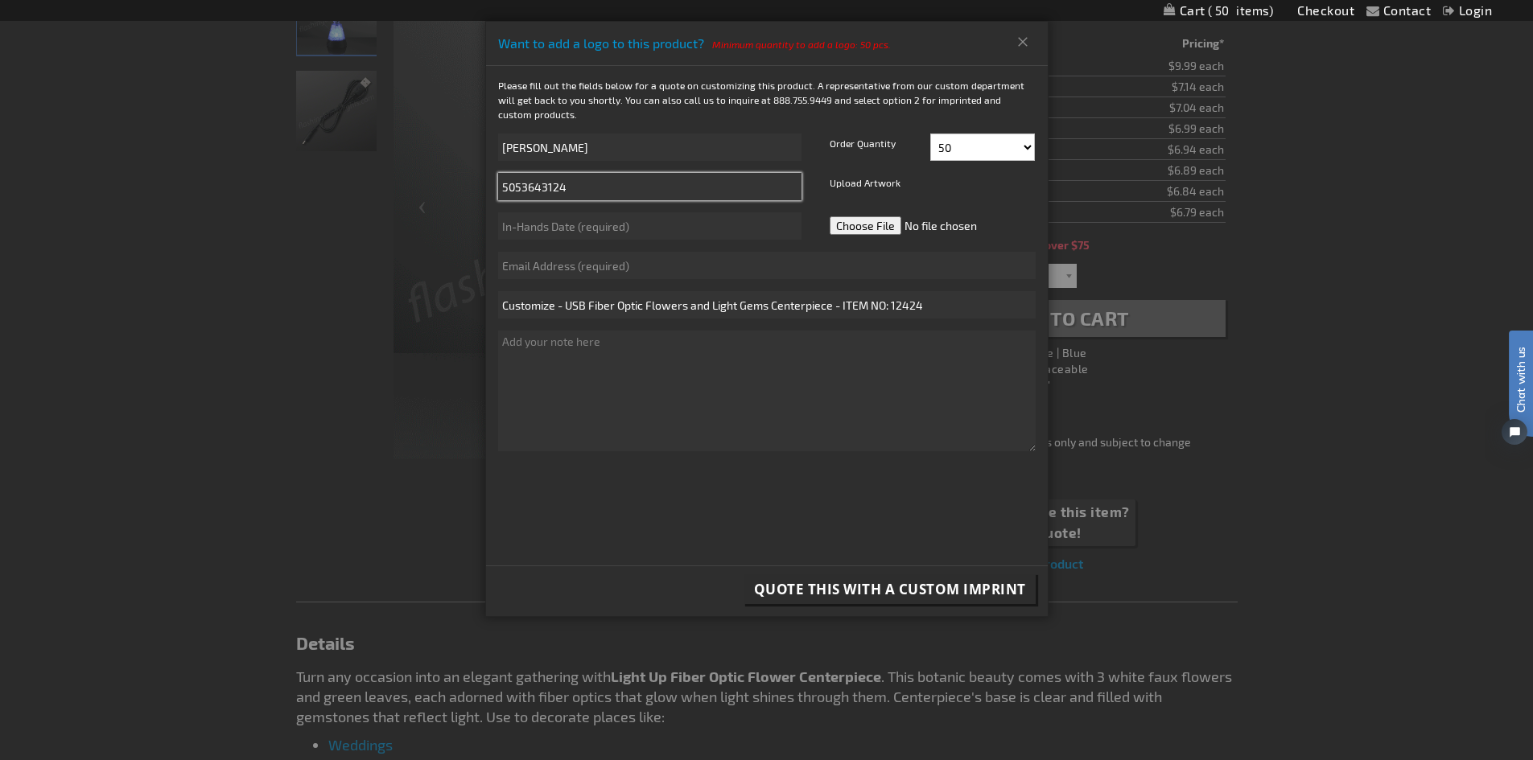
type input "kmcveety@primeres.com"
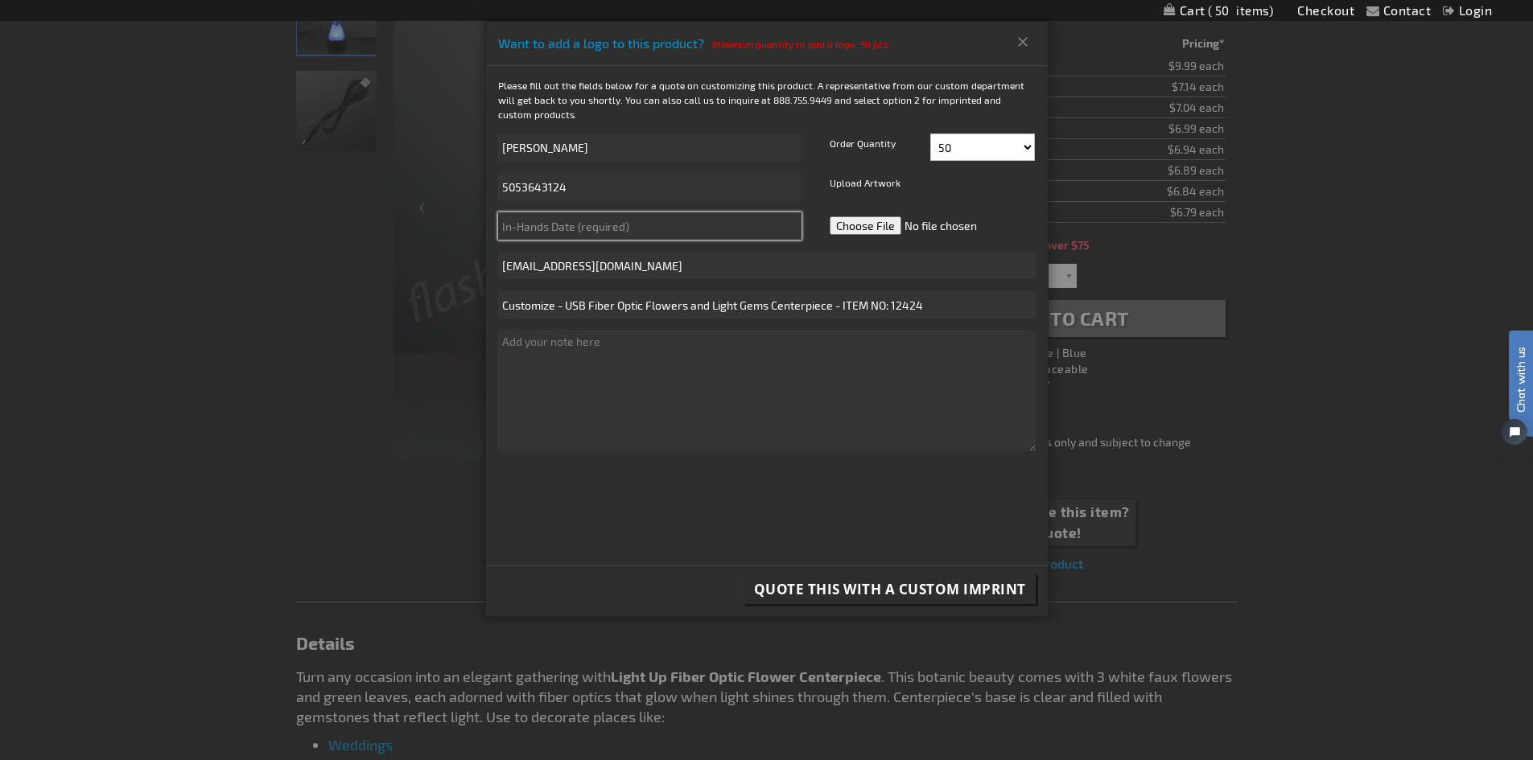
click at [628, 220] on input "text" at bounding box center [649, 225] width 303 height 27
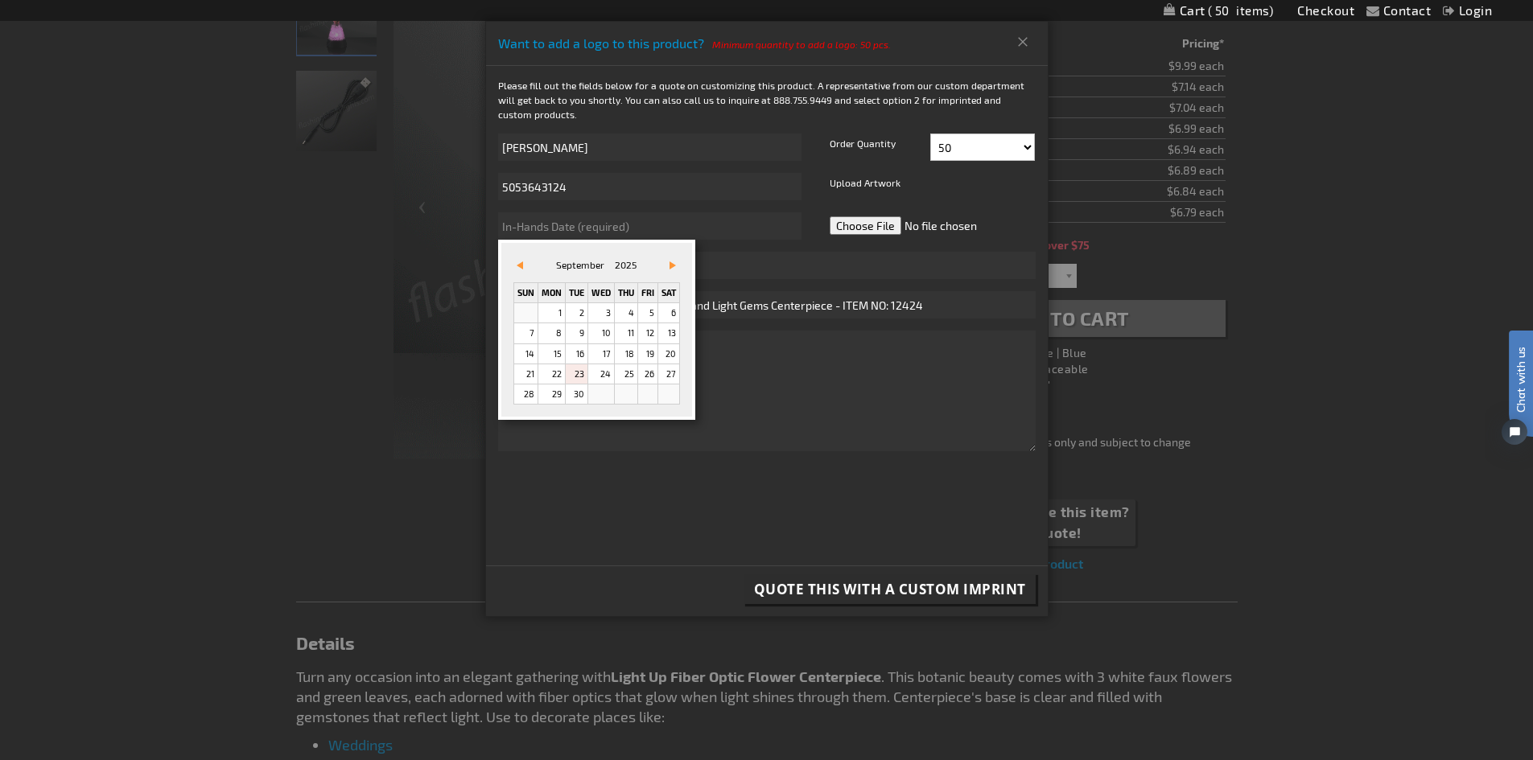
click at [510, 272] on div "&#x3c;zurück Vor&#x3e; September 2025 Sun Mon Tue Wed Thu Fri Sat 1 2 3 4 5 6 7…" at bounding box center [596, 330] width 197 height 180
click at [678, 268] on link "Vor&#x3e;" at bounding box center [670, 266] width 18 height 18
click at [561, 367] on link "17" at bounding box center [551, 374] width 27 height 19
type input "11/17/2025"
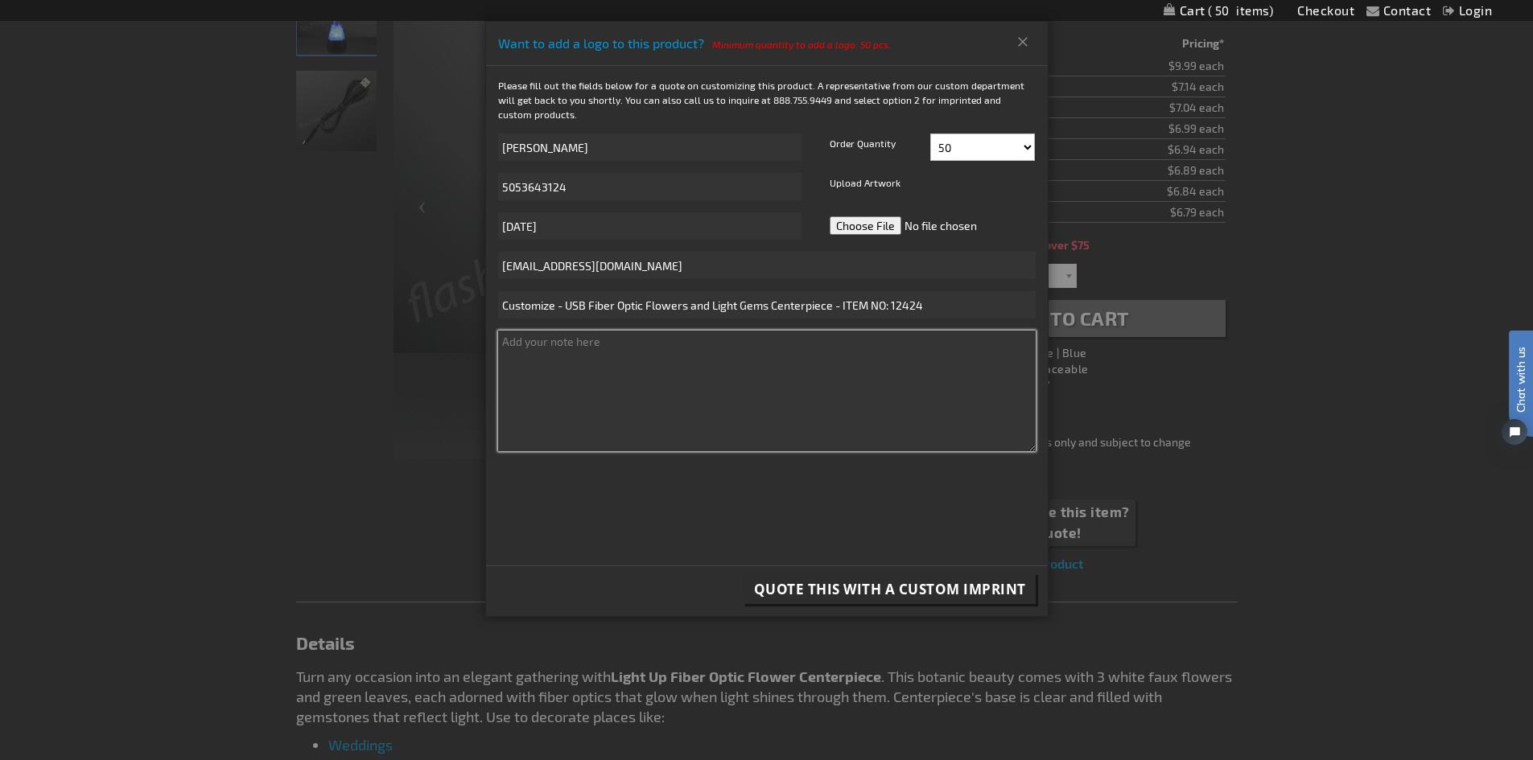
click at [764, 336] on textarea at bounding box center [767, 391] width 538 height 121
type textarea "Can you show me a mock up of this personalized? Also, how much of a quote would…"
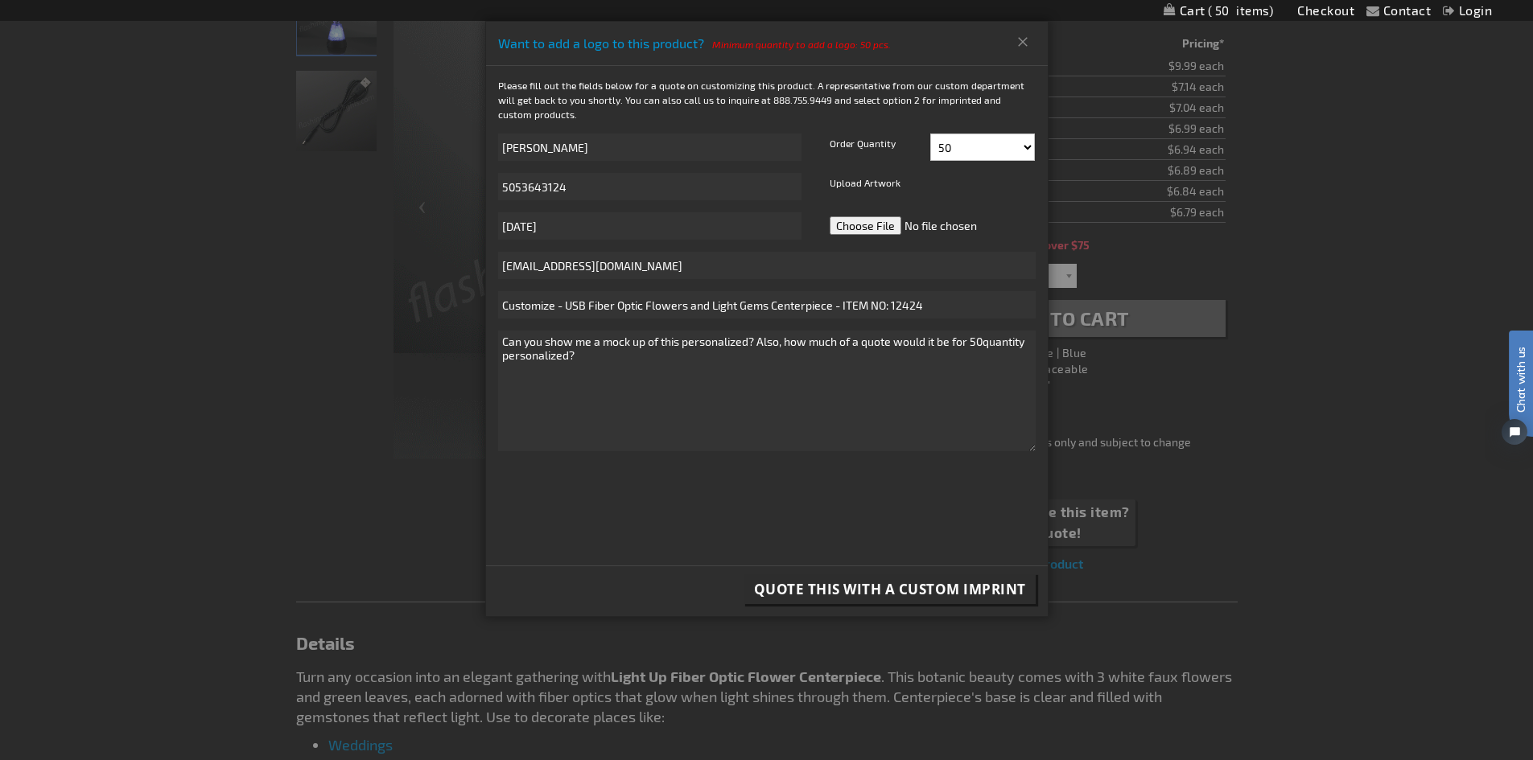
click at [960, 584] on span "Quote this with a Custom Imprint" at bounding box center [890, 589] width 272 height 19
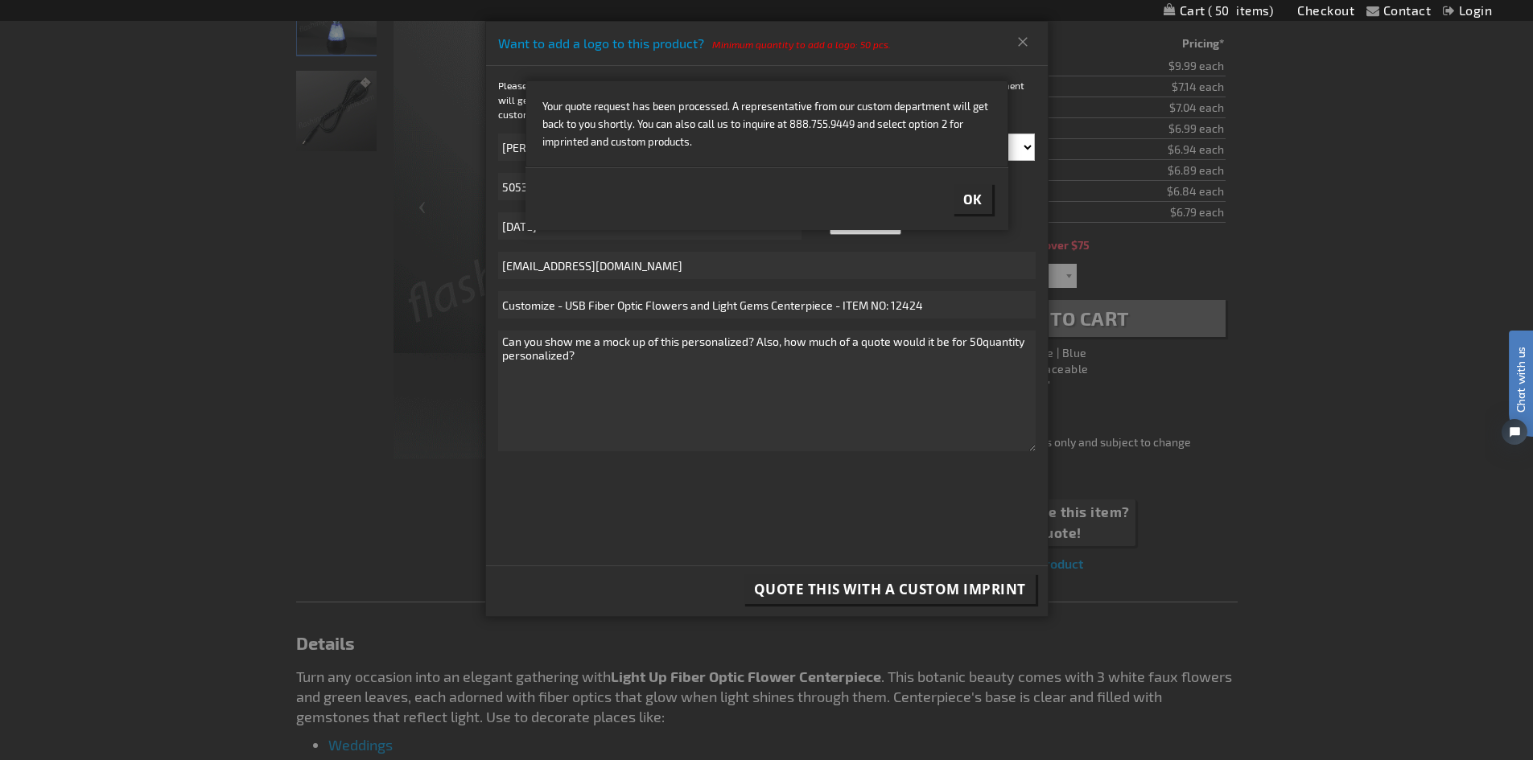
scroll to position [285, 0]
click at [969, 200] on span "Ok" at bounding box center [972, 199] width 19 height 16
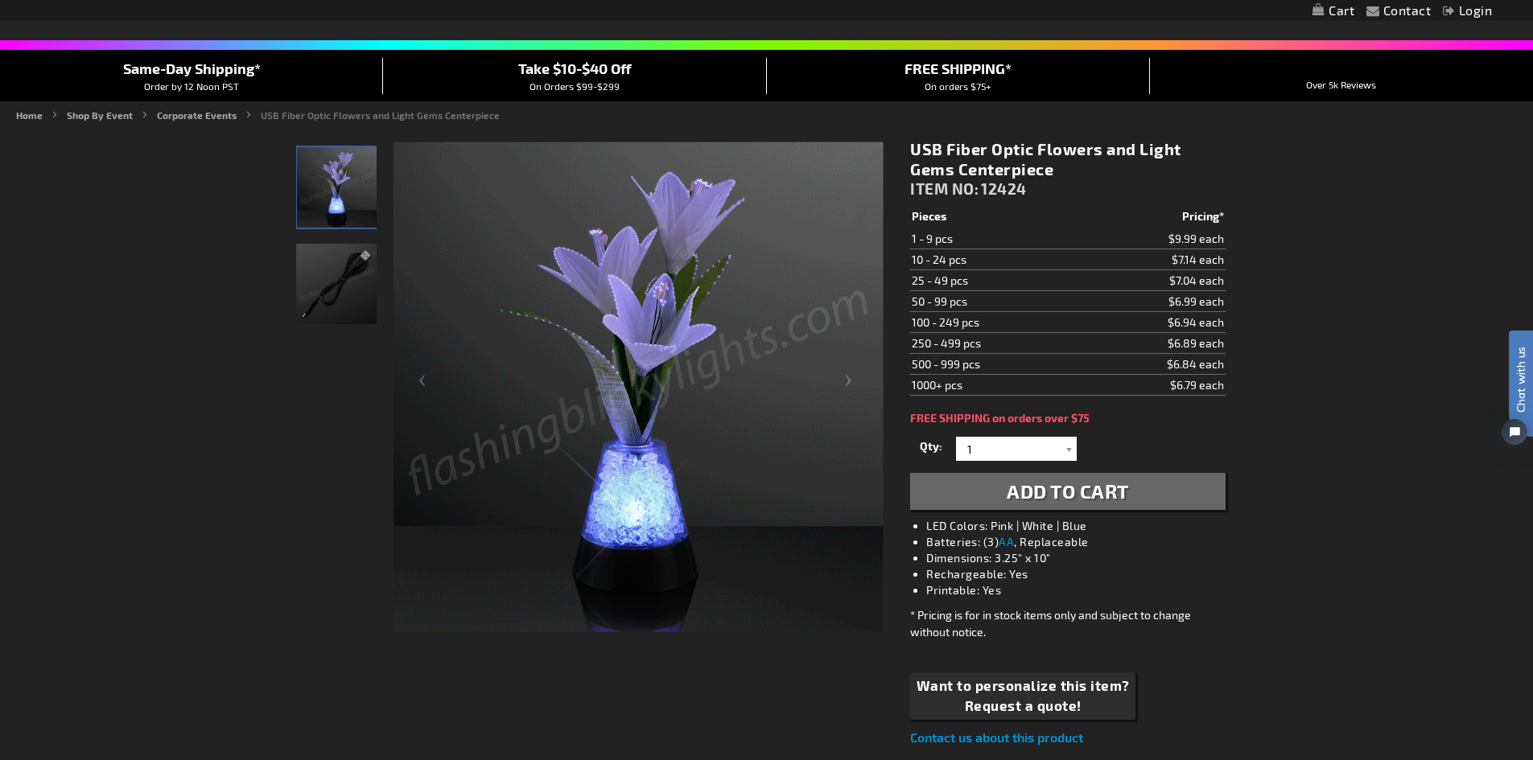
scroll to position [80, 0]
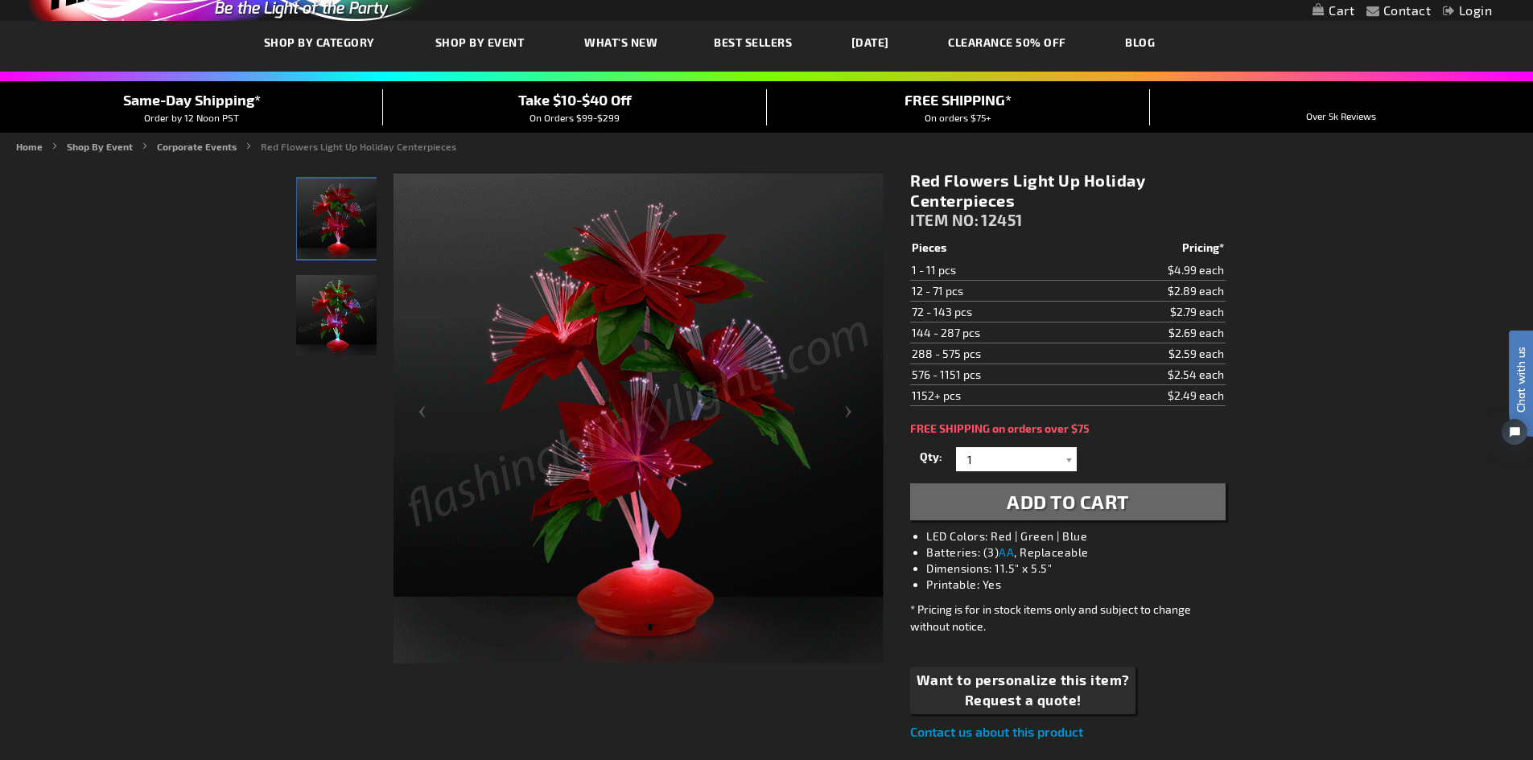
click at [1089, 514] on button "Add to Cart" at bounding box center [1067, 502] width 315 height 37
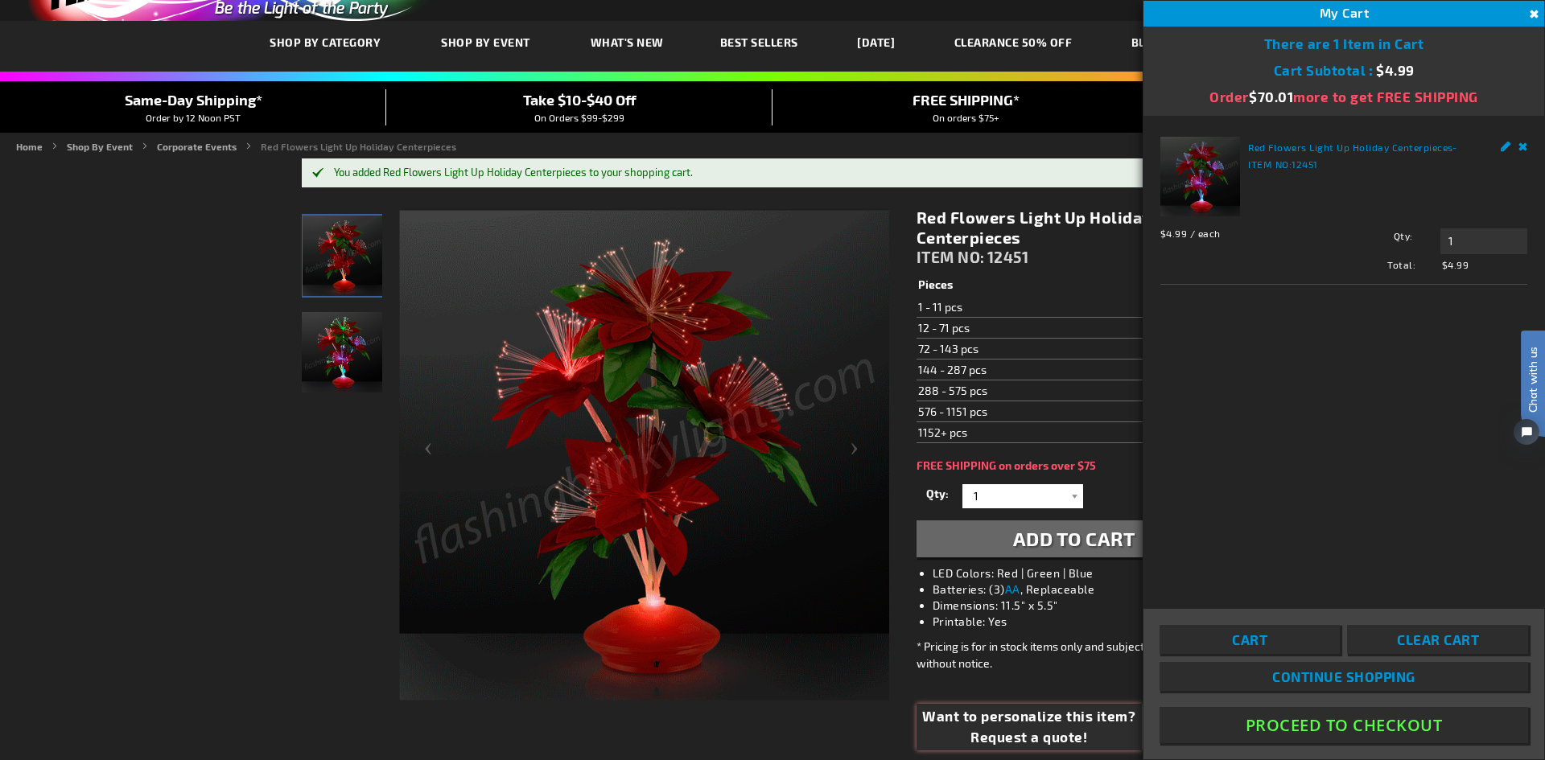
click at [1077, 734] on span "Request a quote!" at bounding box center [1028, 737] width 213 height 21
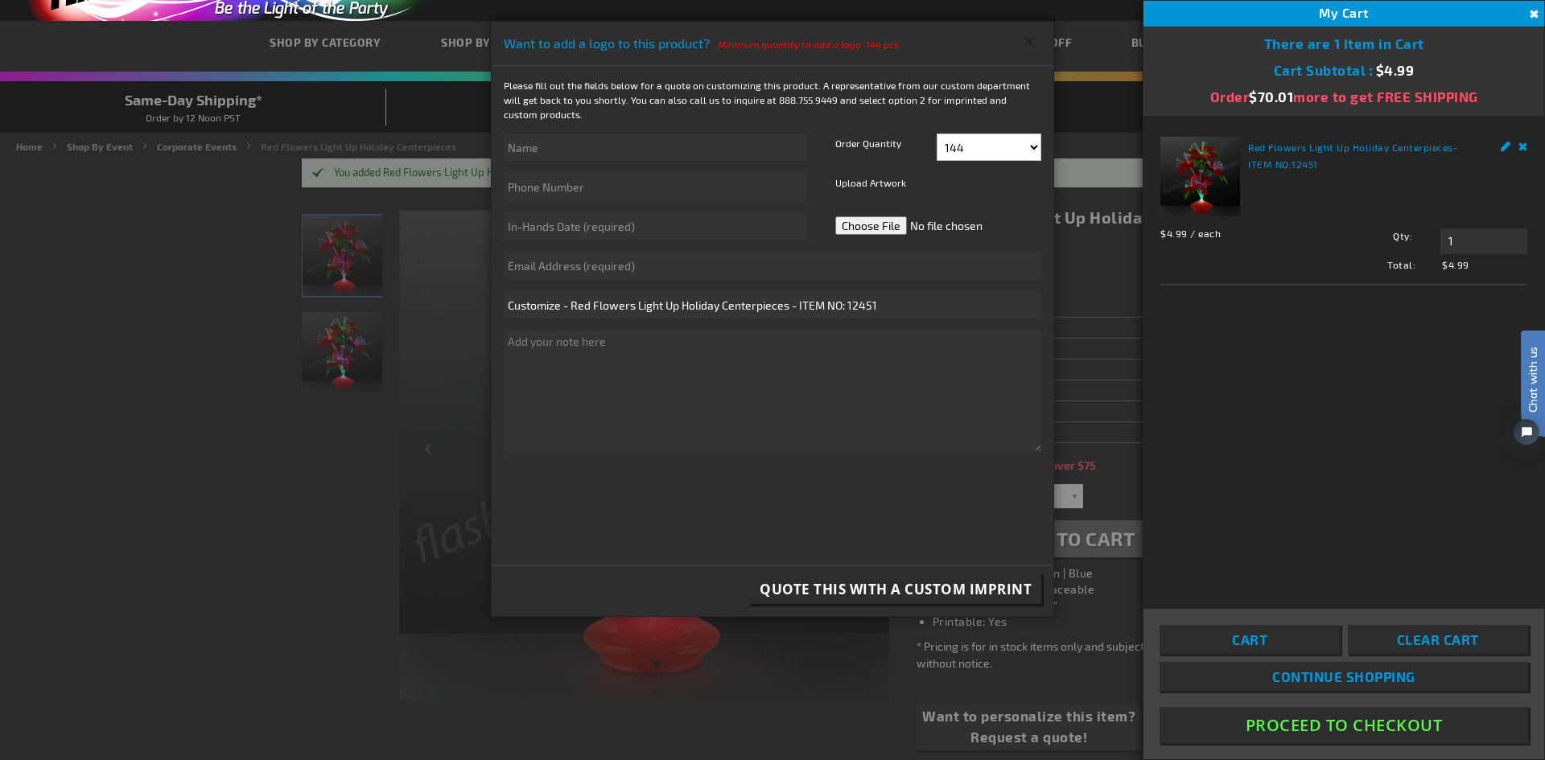
click at [1037, 45] on button "Close" at bounding box center [1029, 42] width 27 height 26
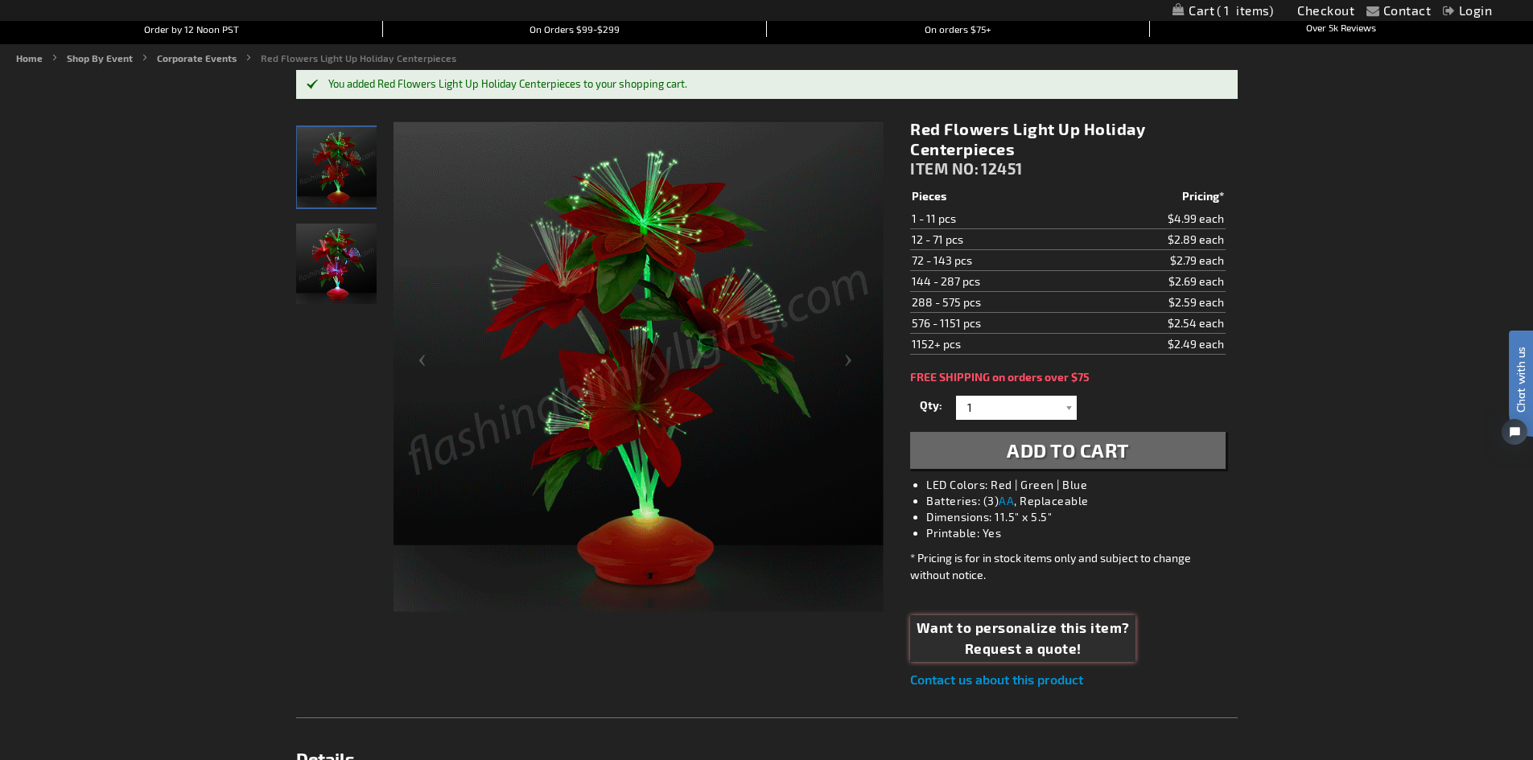
scroll to position [80, 0]
